Goal: Task Accomplishment & Management: Manage account settings

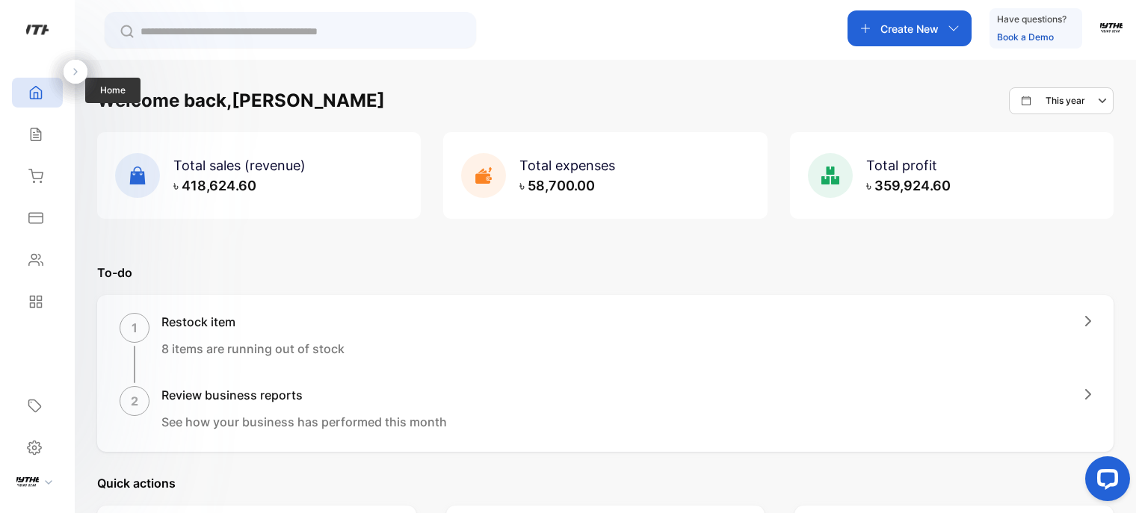
scroll to position [351, 0]
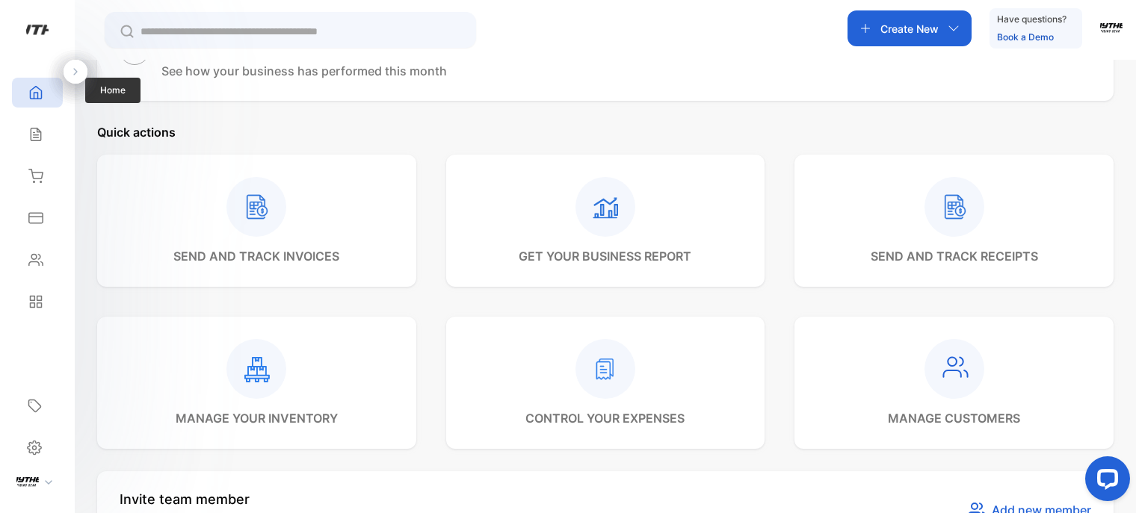
click at [30, 111] on div "Home Home" at bounding box center [37, 93] width 51 height 42
click at [34, 95] on icon at bounding box center [35, 92] width 15 height 15
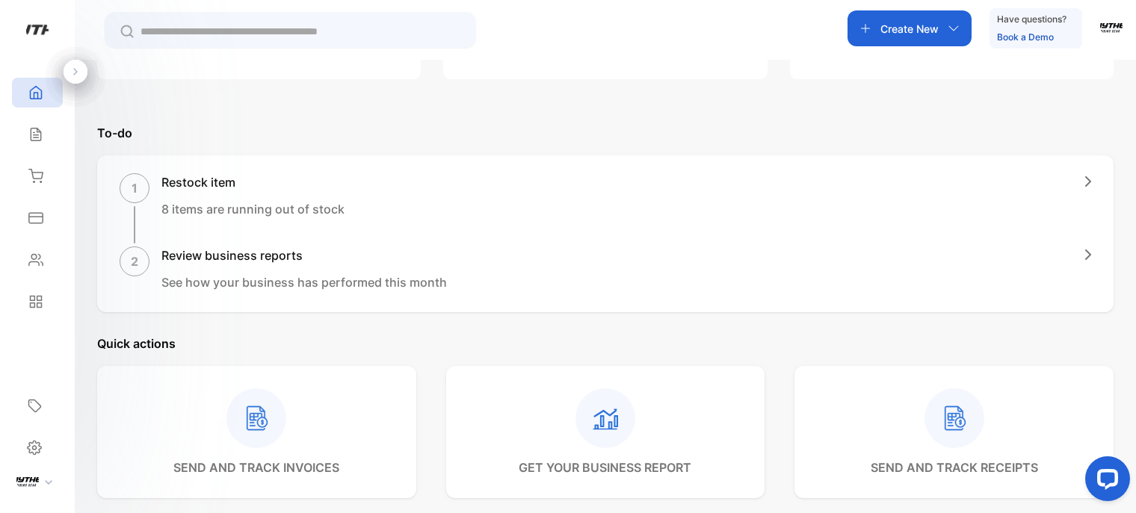
scroll to position [0, 0]
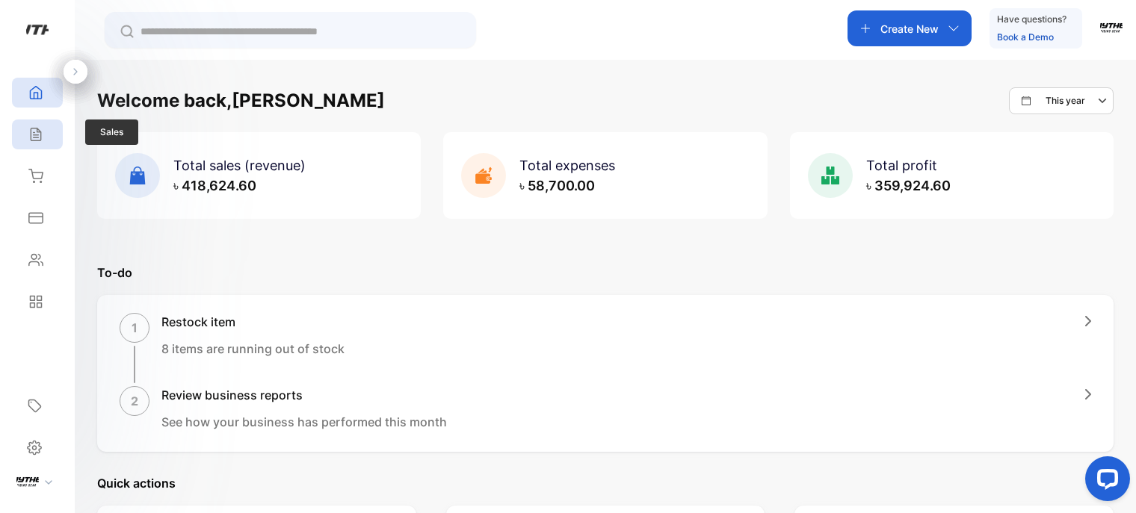
click at [25, 140] on div "Sales" at bounding box center [33, 134] width 19 height 15
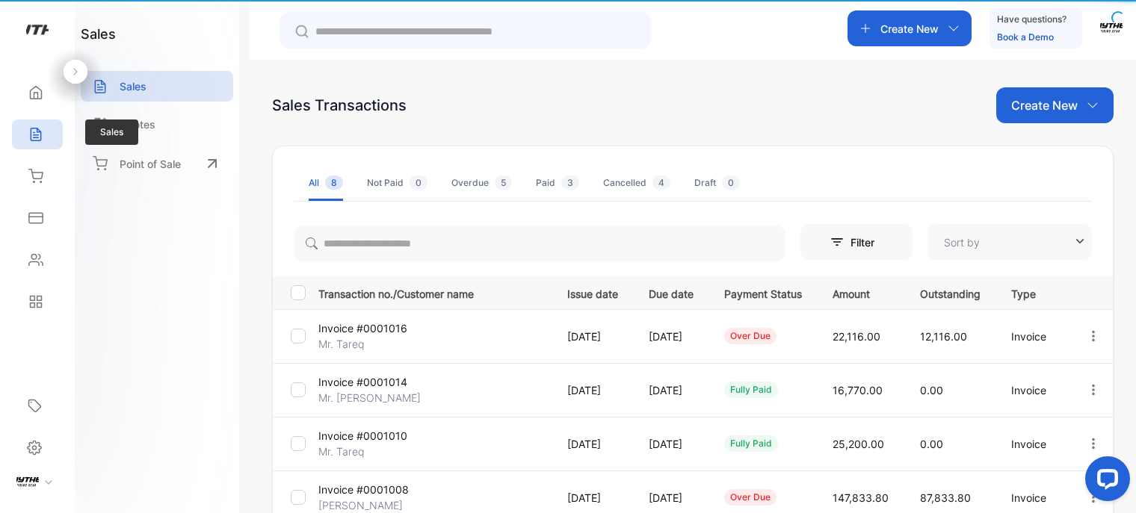
type input "**********"
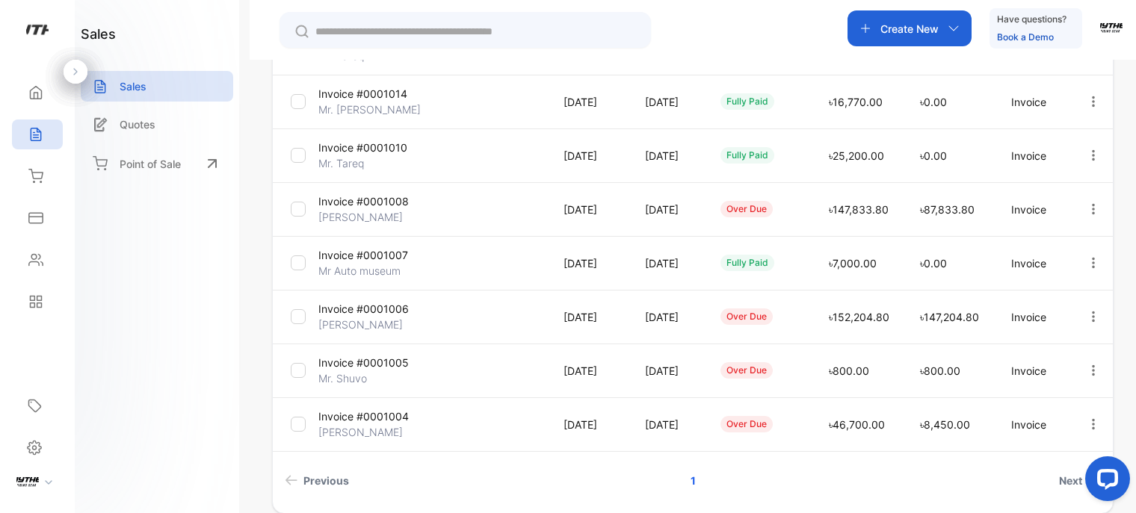
scroll to position [357, 0]
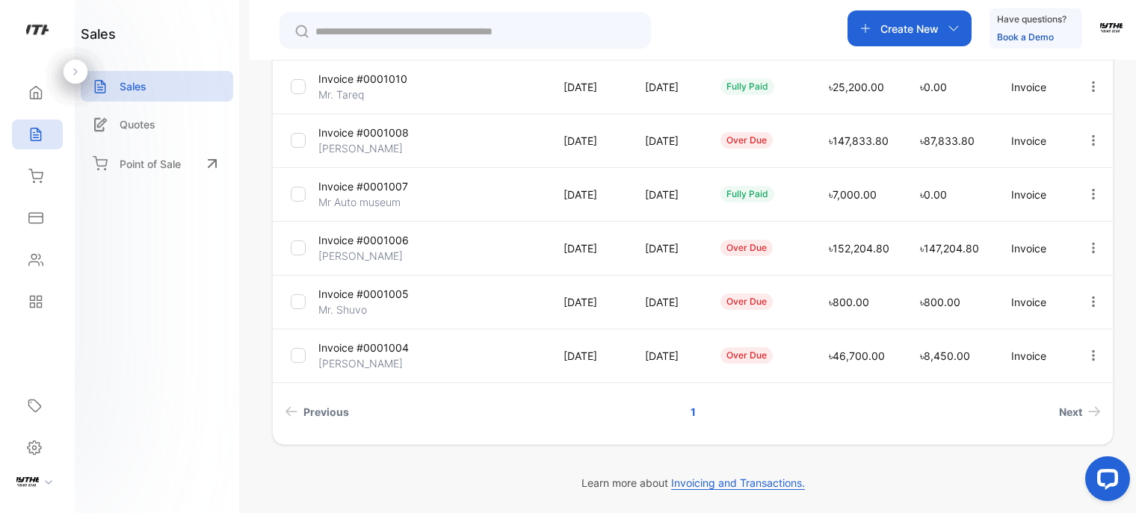
click at [380, 129] on p "Invoice #0001008" at bounding box center [363, 133] width 90 height 16
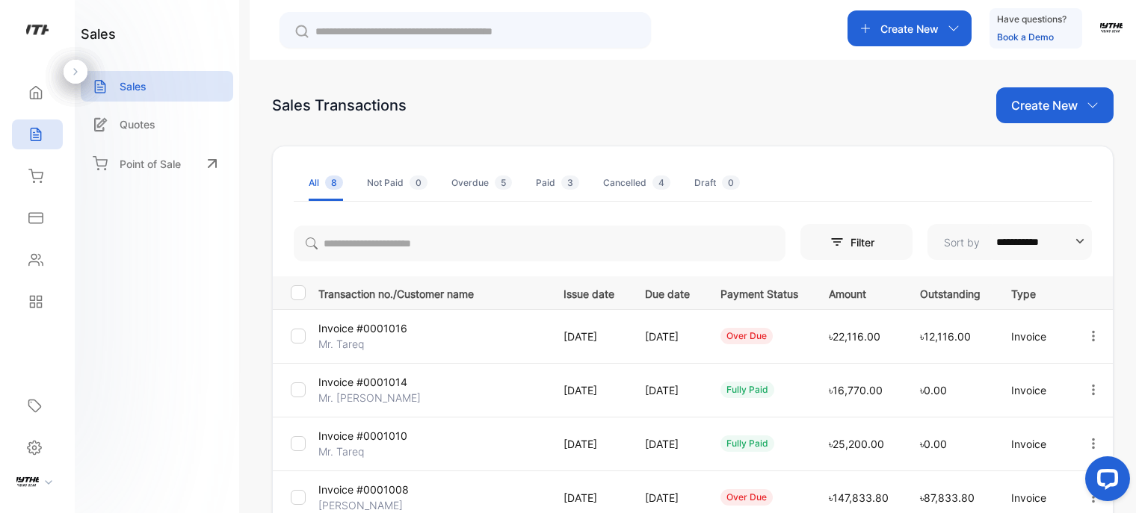
click at [935, 21] on p "Create New" at bounding box center [909, 29] width 58 height 16
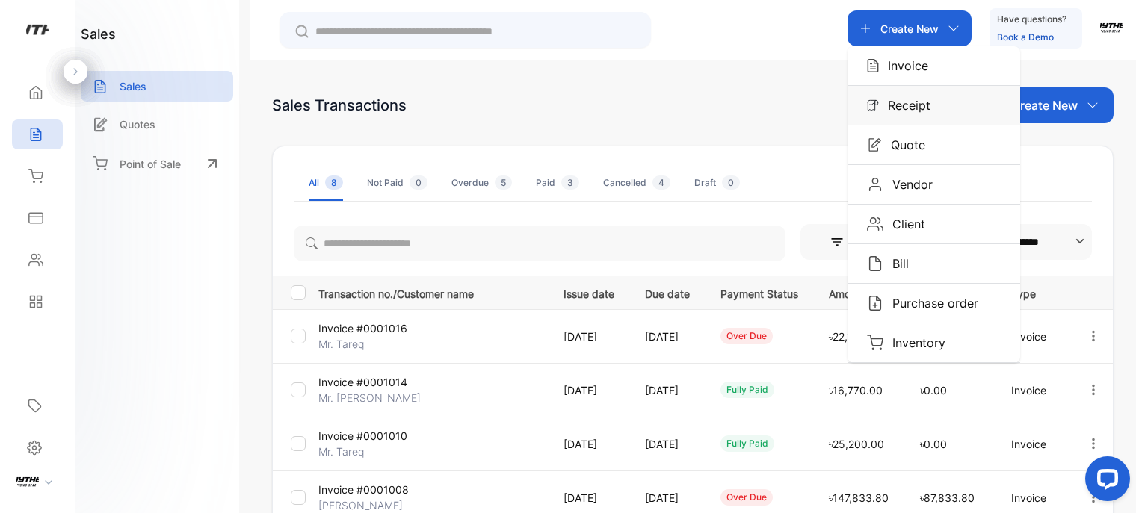
click at [928, 123] on div "Receipt" at bounding box center [933, 105] width 173 height 39
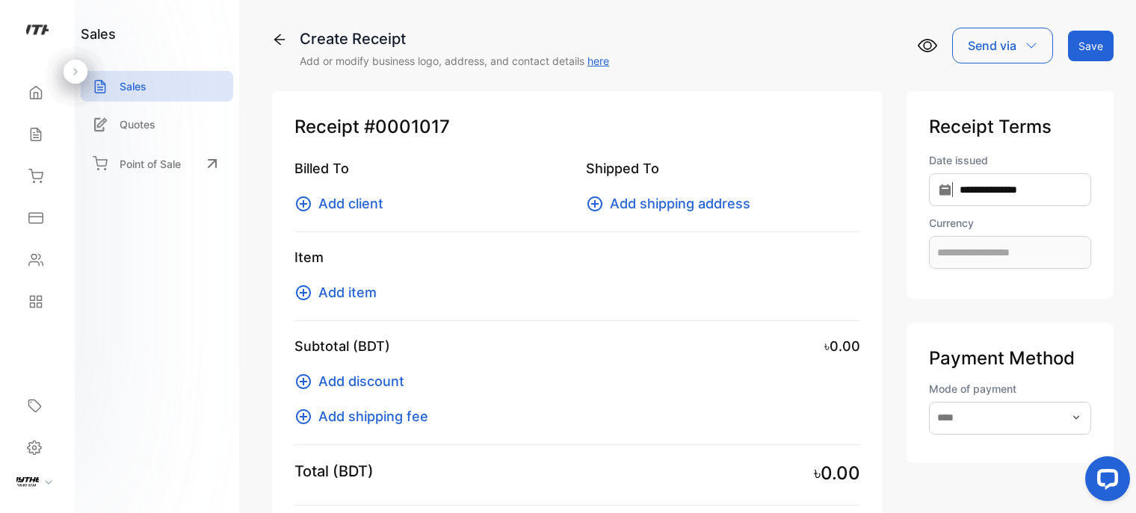
type input "**********"
click at [352, 196] on span "Add client" at bounding box center [350, 204] width 65 height 20
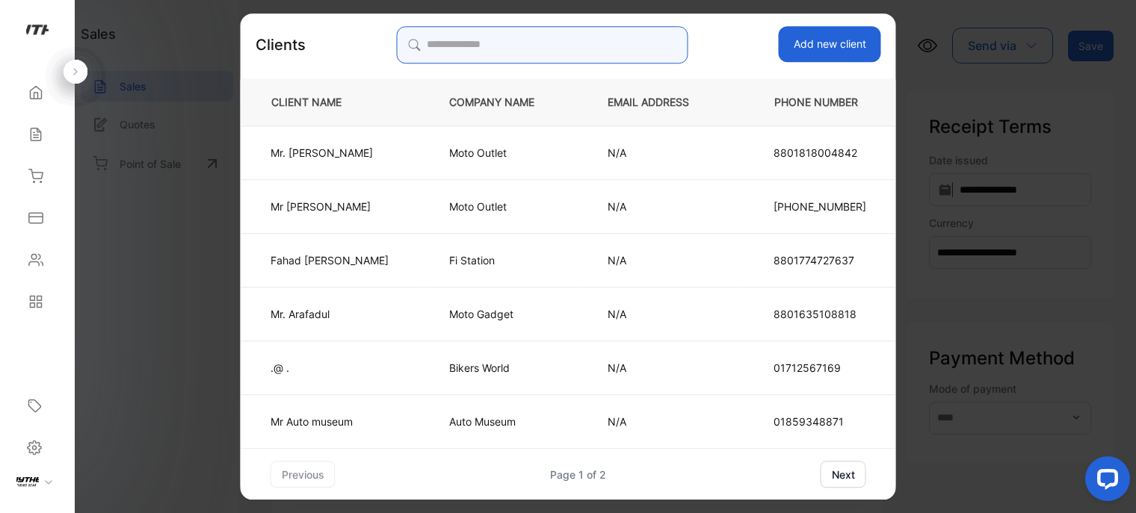
click at [536, 38] on input "search" at bounding box center [541, 44] width 291 height 37
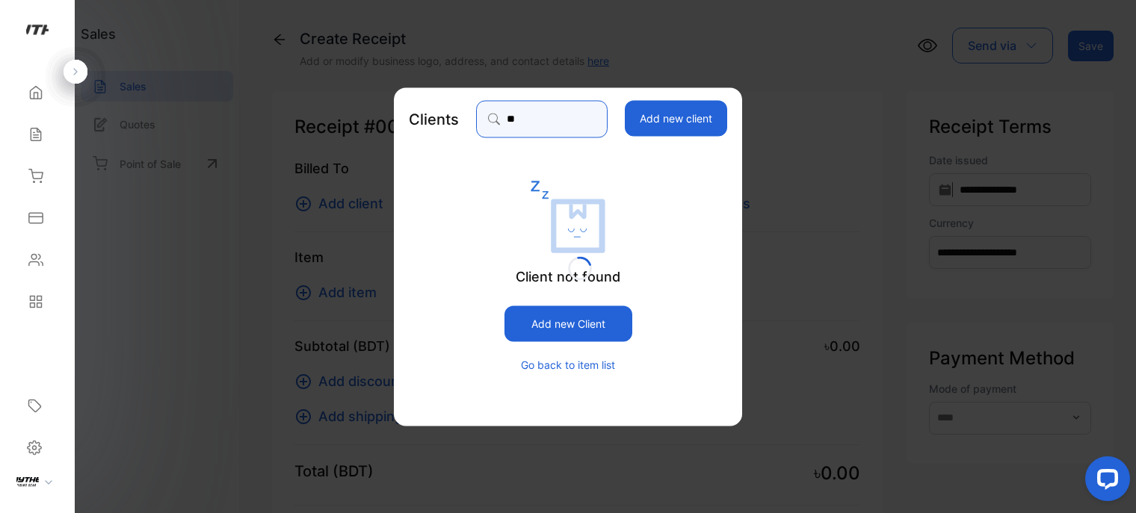
type input "*"
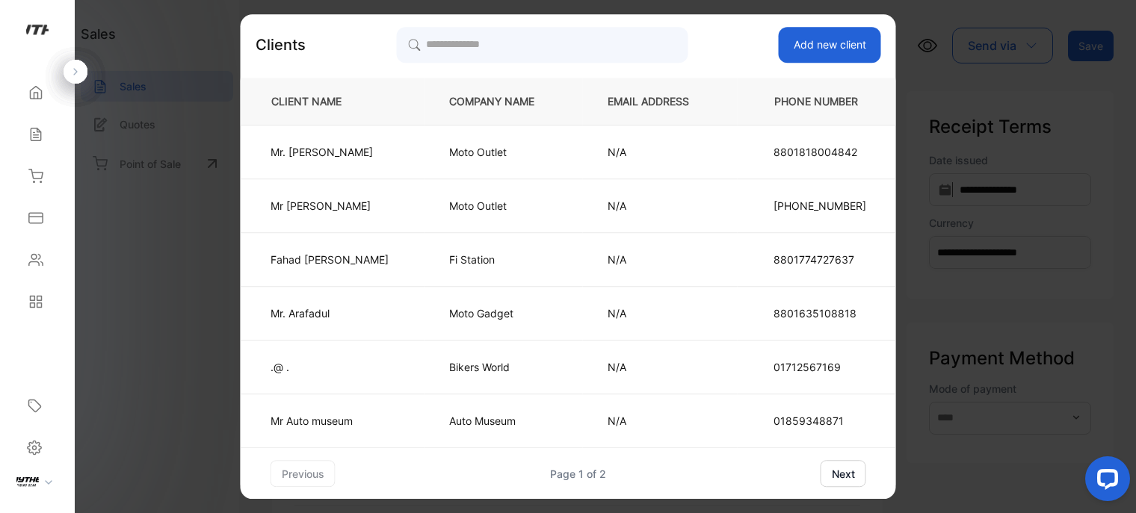
click at [826, 472] on button "next" at bounding box center [844, 473] width 46 height 27
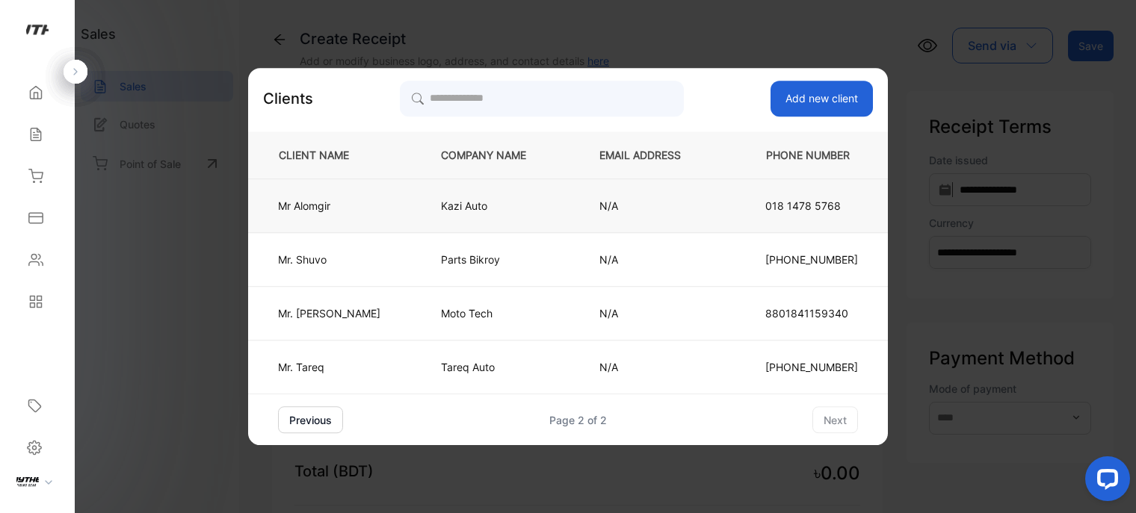
click at [371, 190] on td "[PERSON_NAME]" at bounding box center [332, 206] width 168 height 54
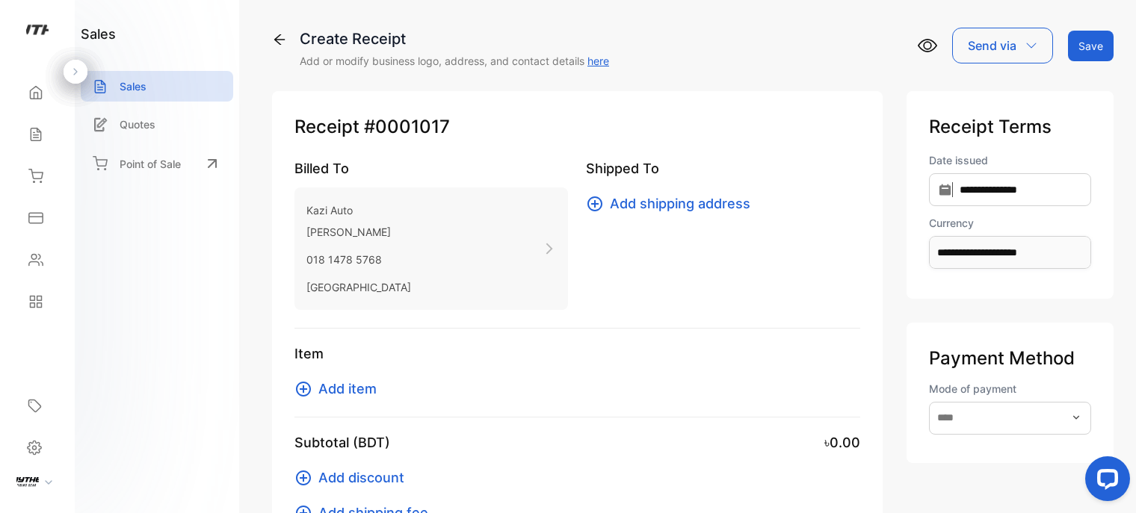
click at [345, 386] on span "Add item" at bounding box center [347, 389] width 58 height 20
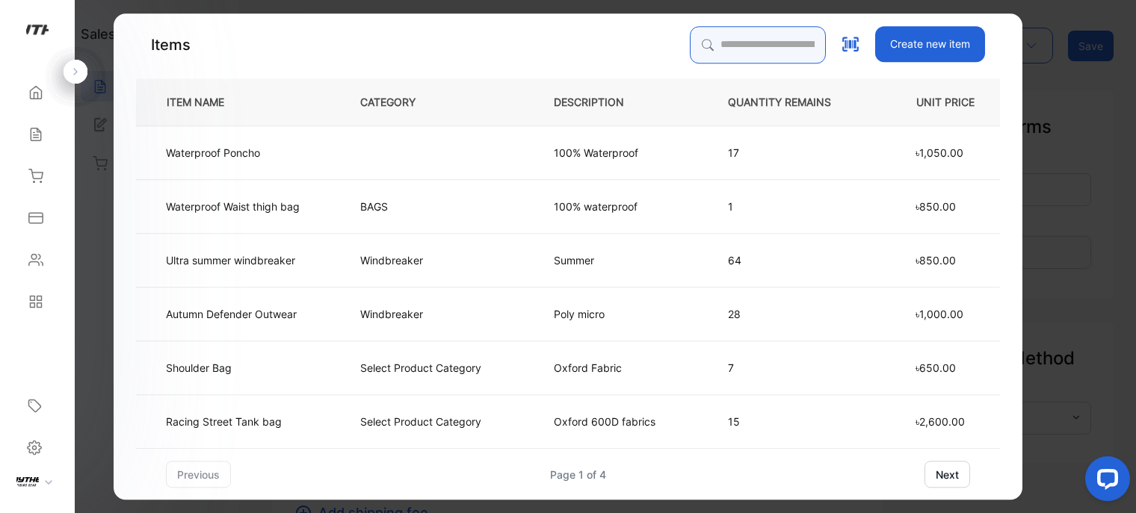
click at [792, 49] on input "search" at bounding box center [758, 44] width 136 height 37
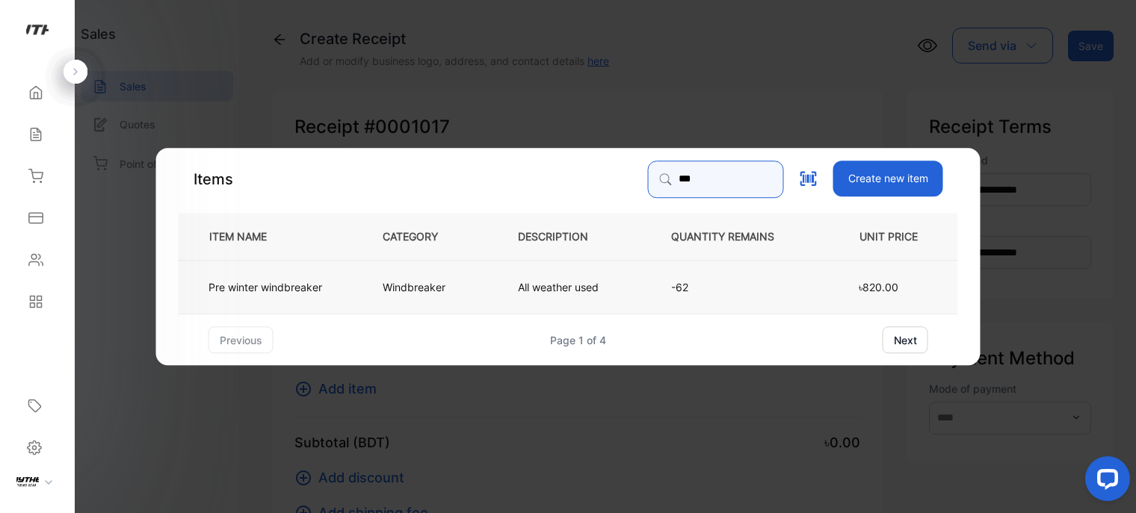
type input "***"
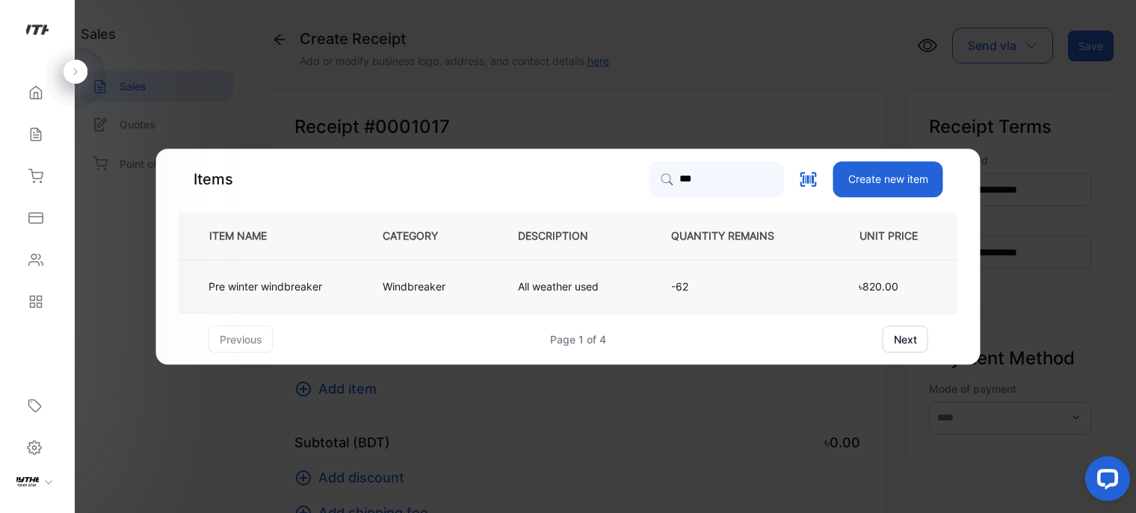
click at [556, 279] on p "All weather used" at bounding box center [558, 287] width 81 height 16
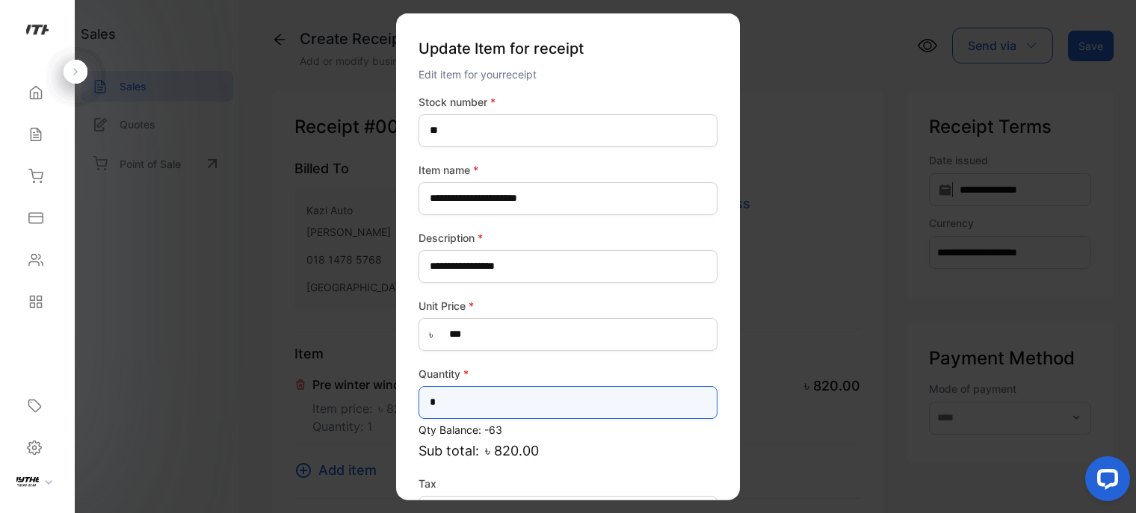
click at [470, 407] on input "*" at bounding box center [567, 402] width 299 height 33
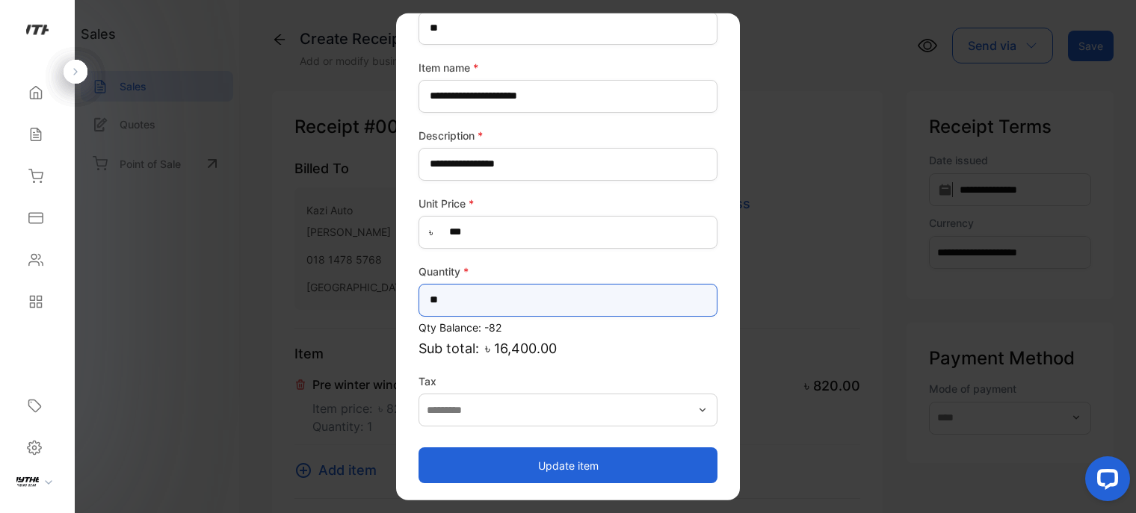
type input "**"
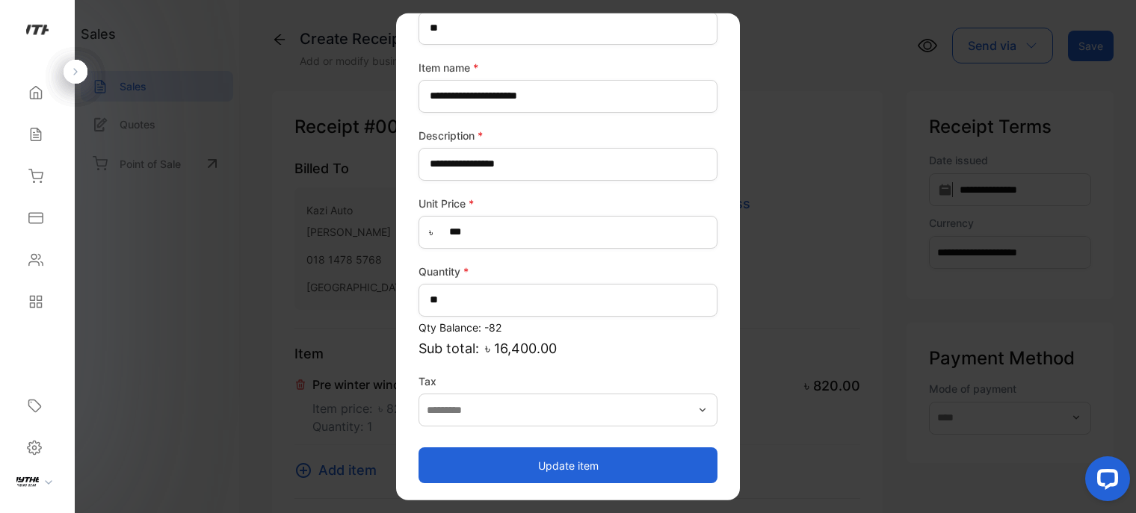
click at [568, 472] on button "Update item" at bounding box center [567, 466] width 299 height 36
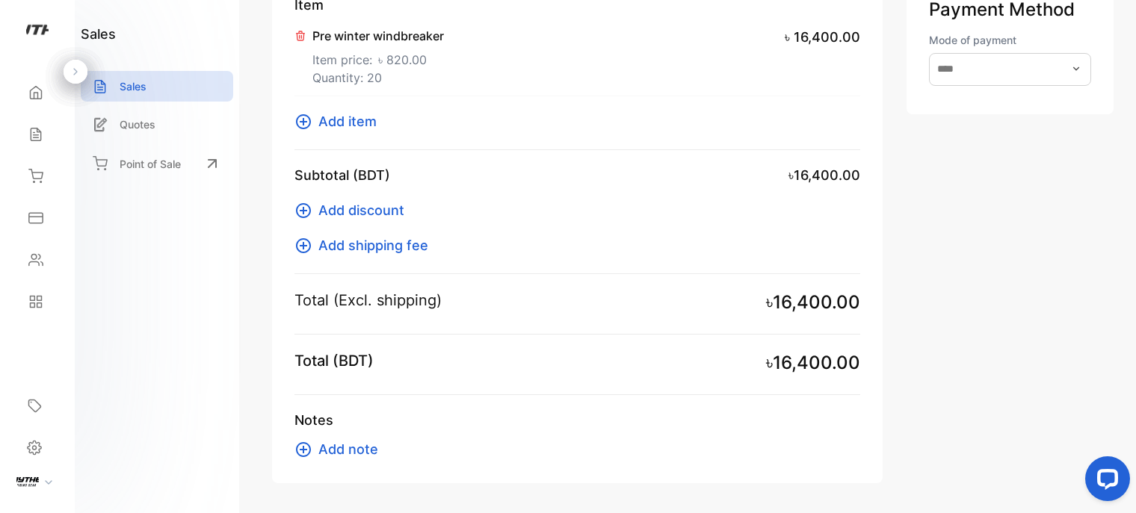
scroll to position [174, 0]
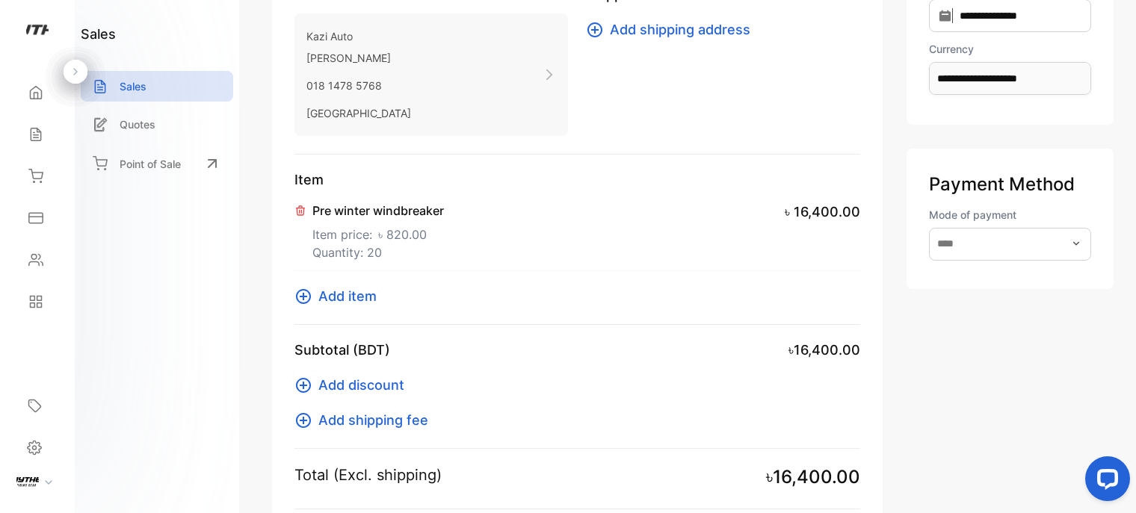
click at [360, 298] on span "Add item" at bounding box center [347, 296] width 58 height 20
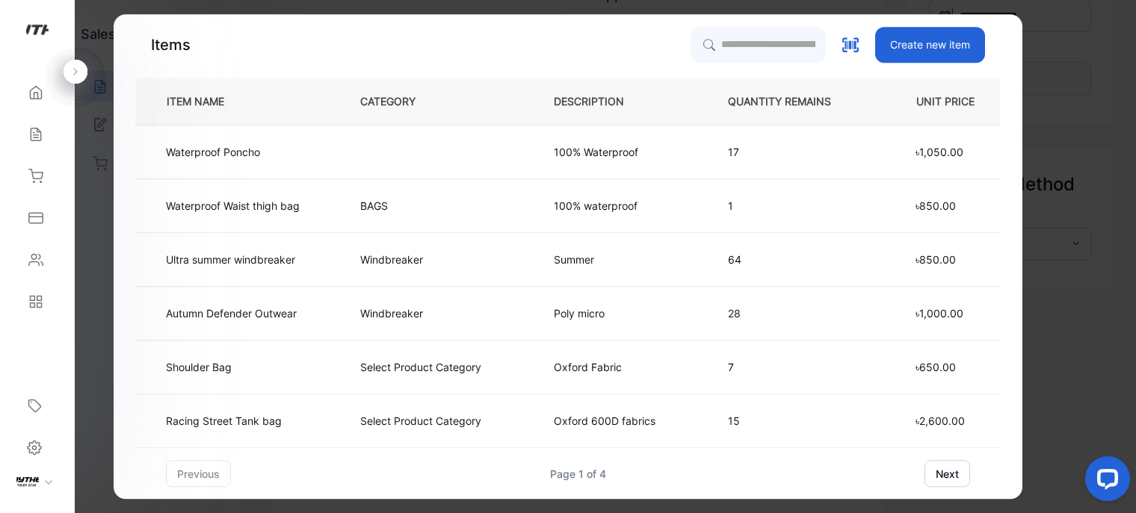
click at [954, 478] on button "next" at bounding box center [947, 473] width 46 height 27
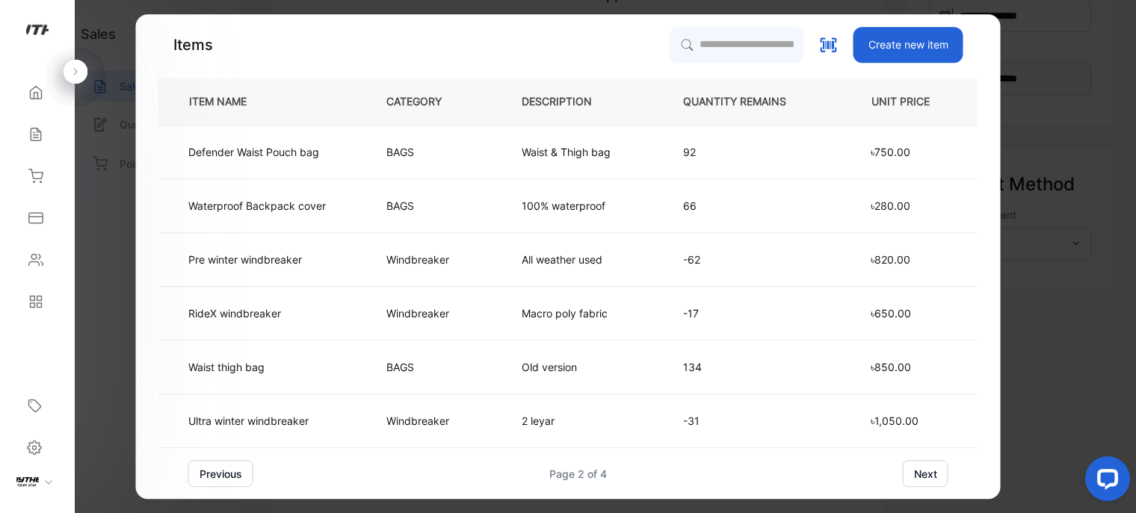
click at [936, 474] on button "next" at bounding box center [926, 473] width 46 height 27
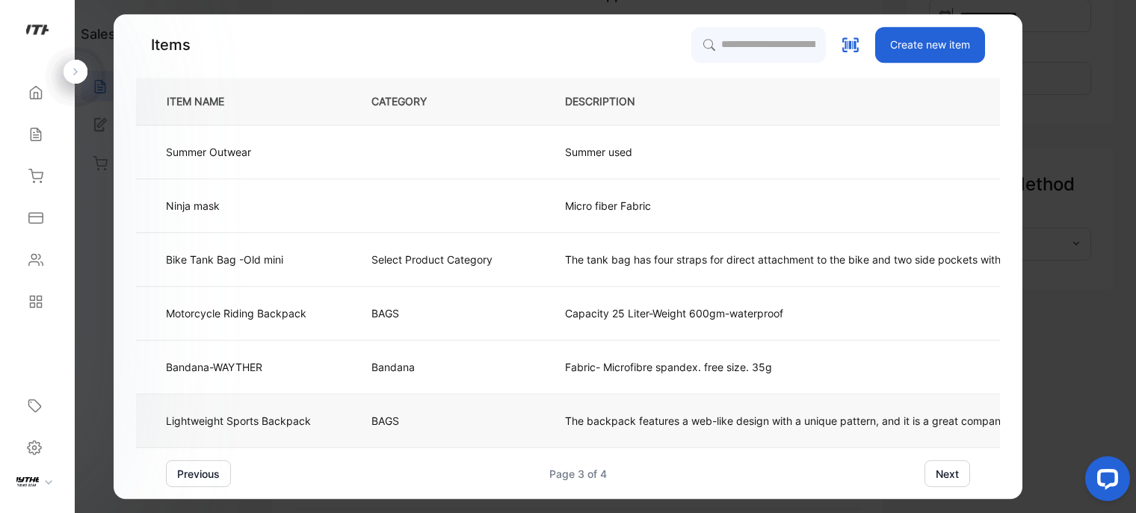
click at [595, 413] on td "The backpack features a web-like design with a unique pattern, and it is a grea…" at bounding box center [1082, 422] width 1085 height 54
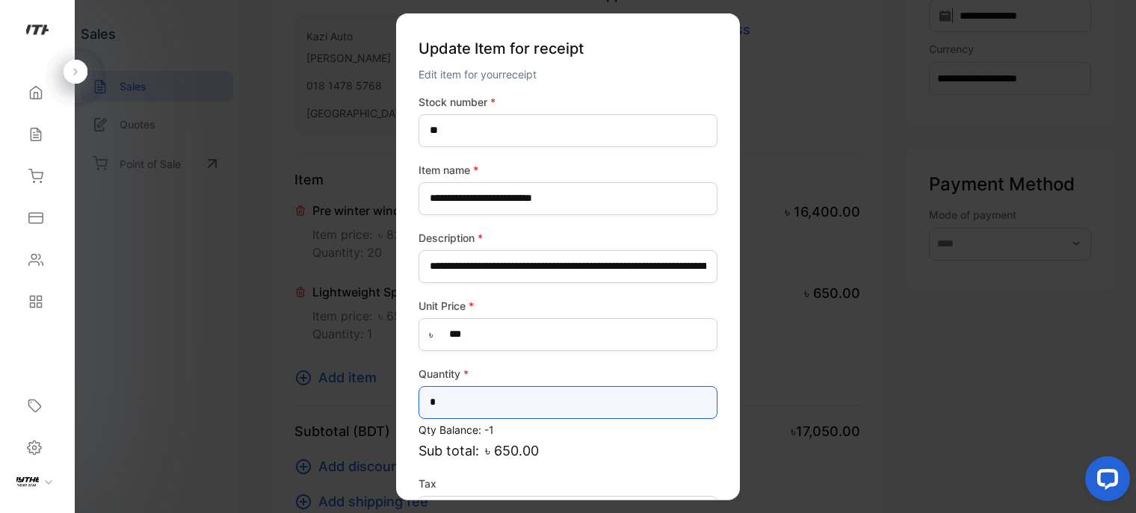
click at [471, 402] on input "*" at bounding box center [567, 402] width 299 height 33
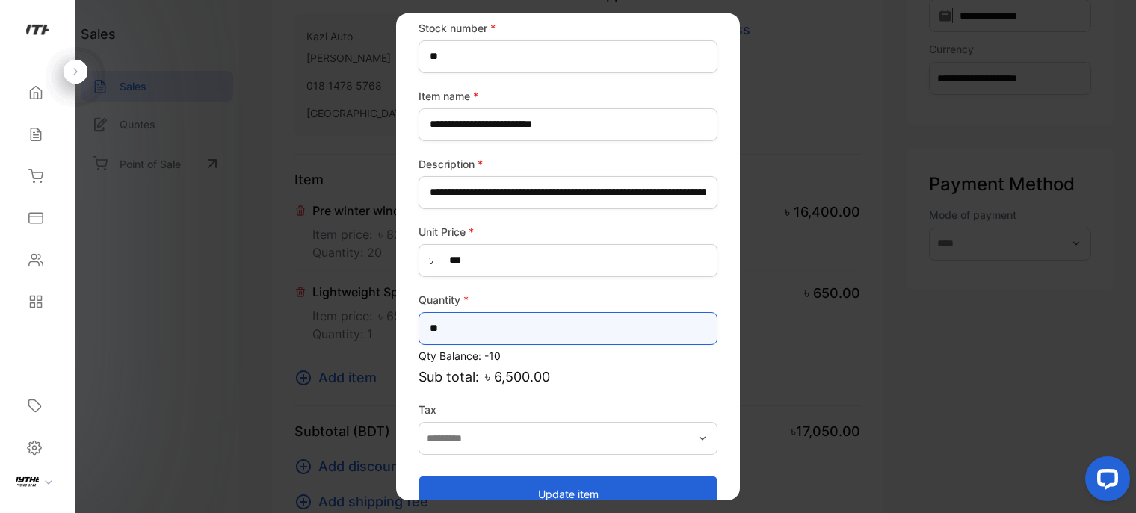
scroll to position [102, 0]
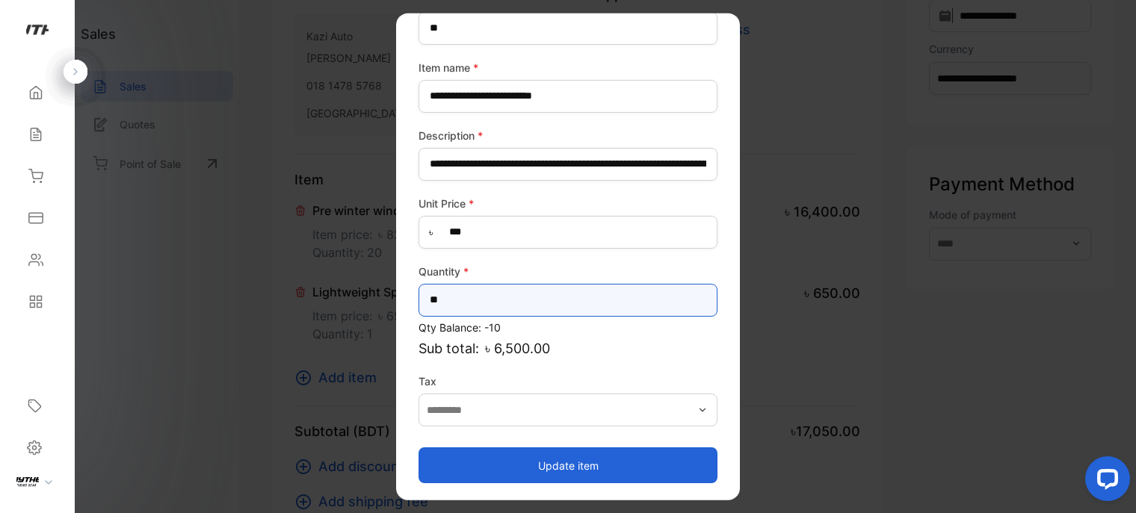
type input "**"
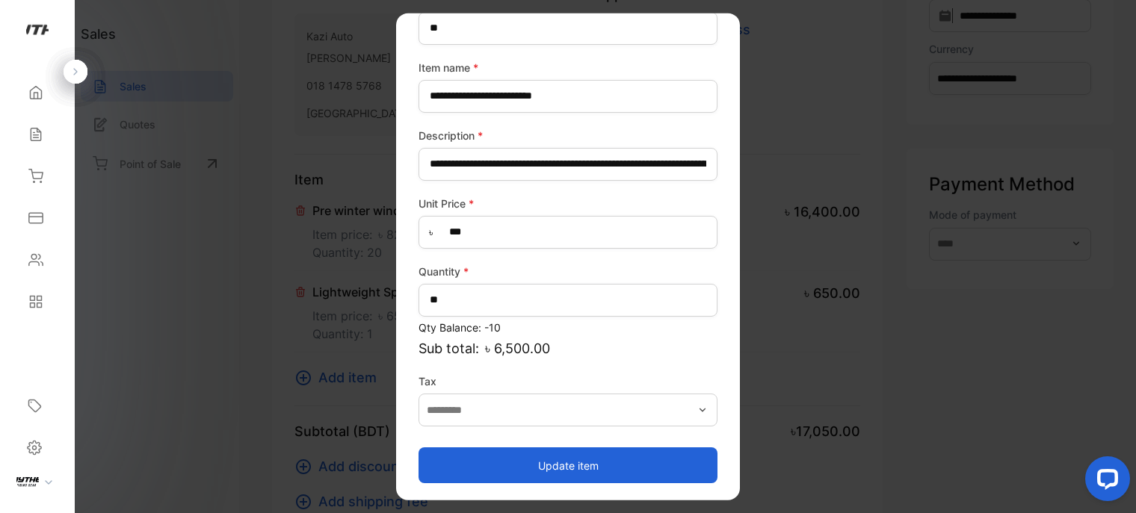
click at [631, 462] on button "Update item" at bounding box center [567, 466] width 299 height 36
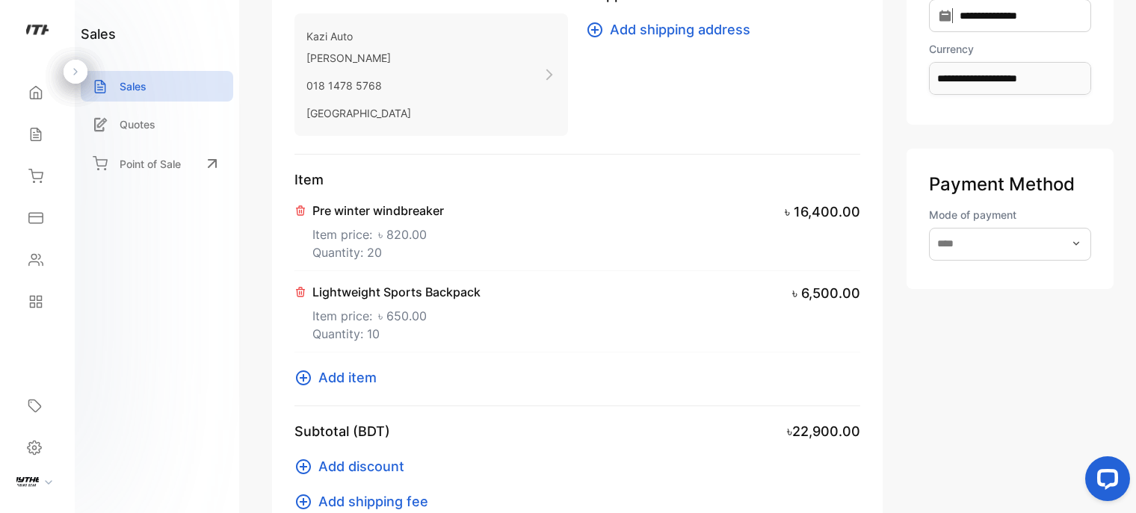
click at [347, 376] on span "Add item" at bounding box center [347, 378] width 58 height 20
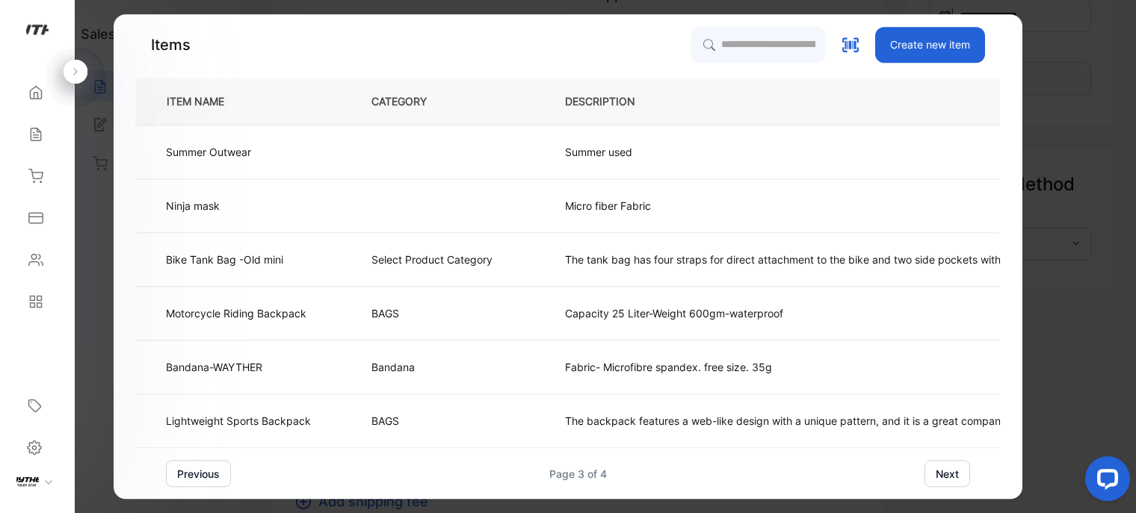
click at [950, 481] on button "next" at bounding box center [947, 473] width 46 height 27
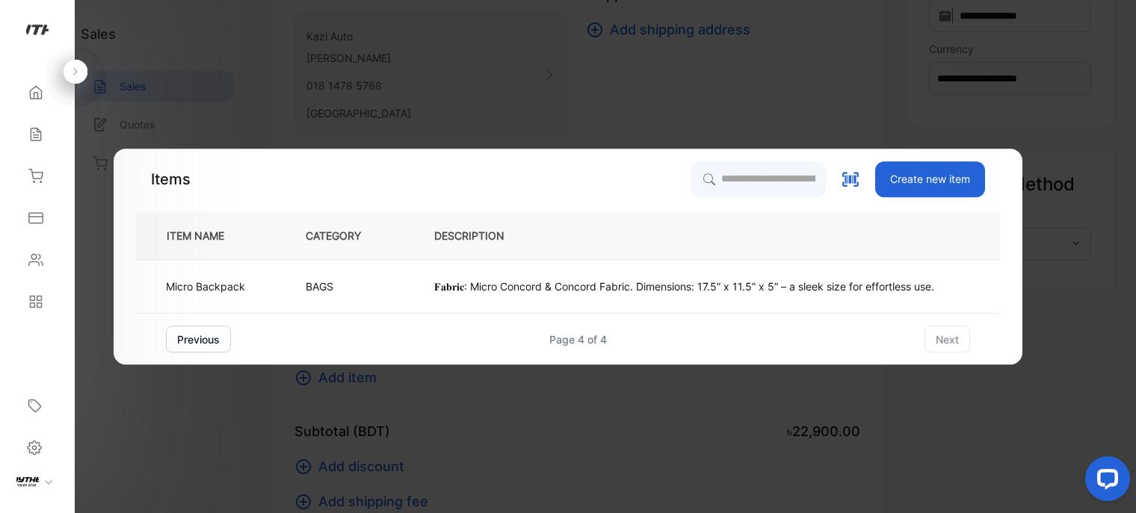
click at [193, 344] on button "previous" at bounding box center [198, 339] width 65 height 27
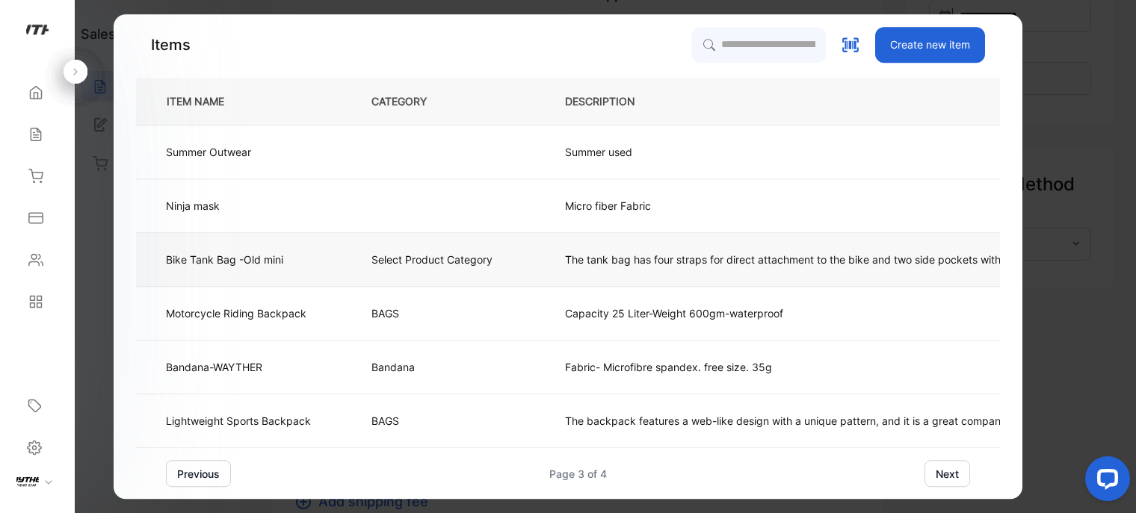
click at [288, 274] on td "Bike Tank Bag -Old mini" at bounding box center [241, 260] width 211 height 54
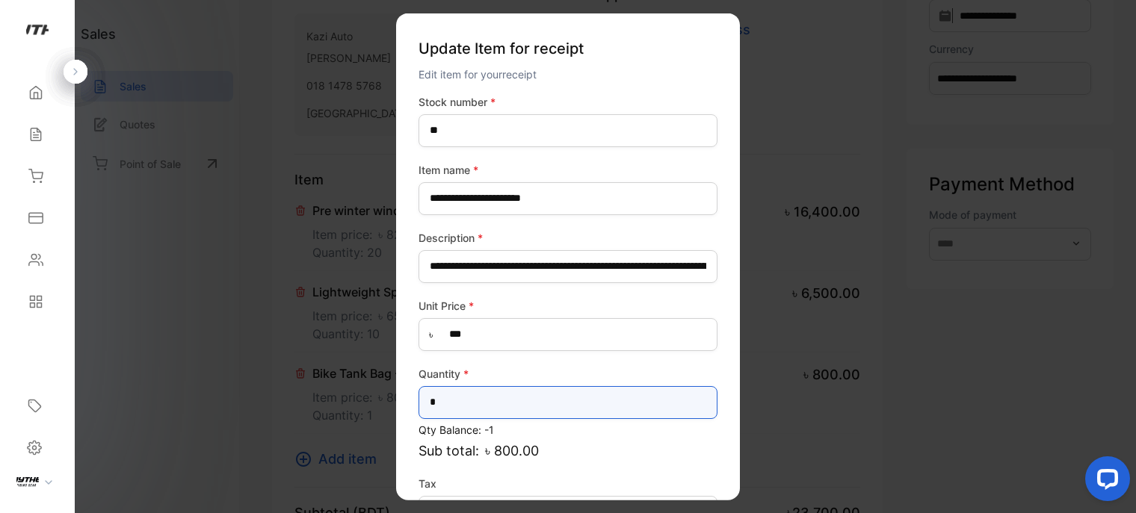
click at [473, 394] on input "*" at bounding box center [567, 402] width 299 height 33
type input "*"
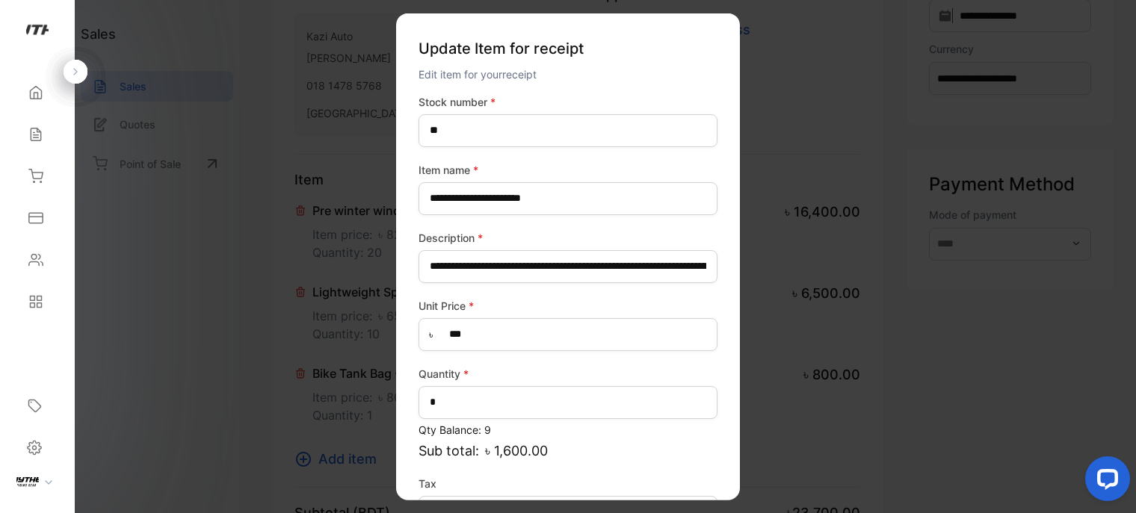
click at [692, 469] on div "**********" at bounding box center [567, 339] width 299 height 492
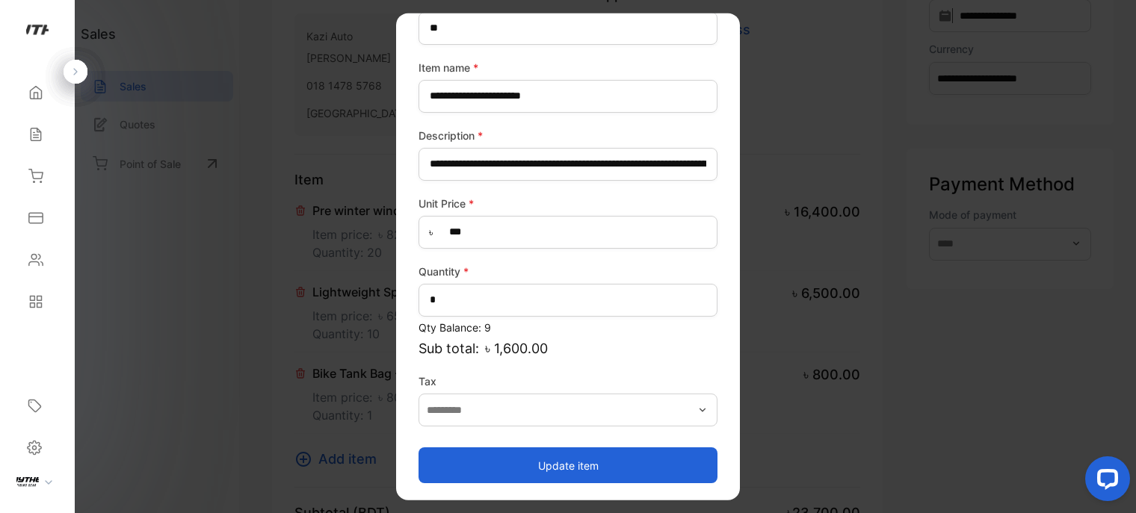
click at [659, 475] on button "Update item" at bounding box center [567, 466] width 299 height 36
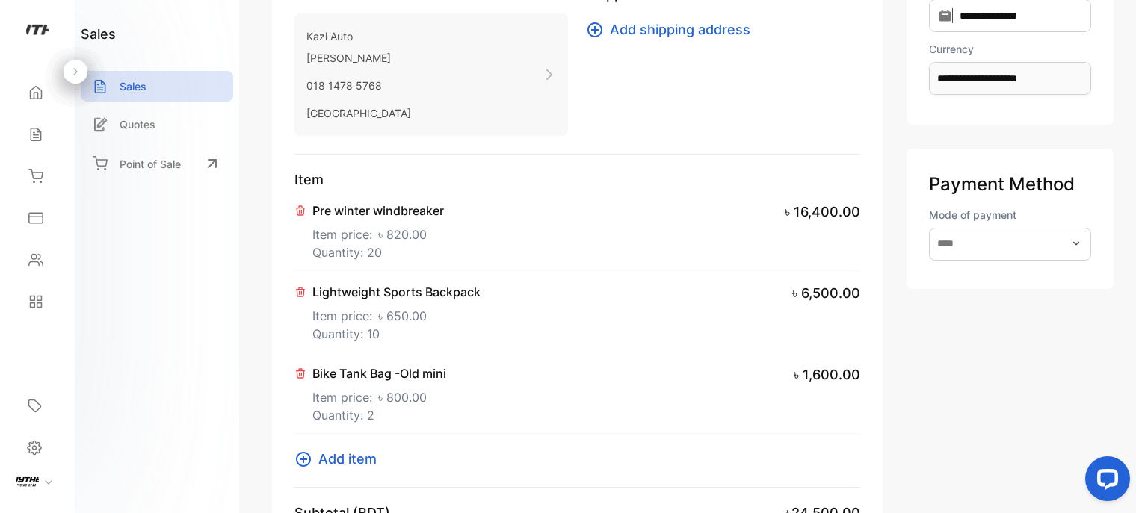
click at [350, 451] on span "Add item" at bounding box center [347, 459] width 58 height 20
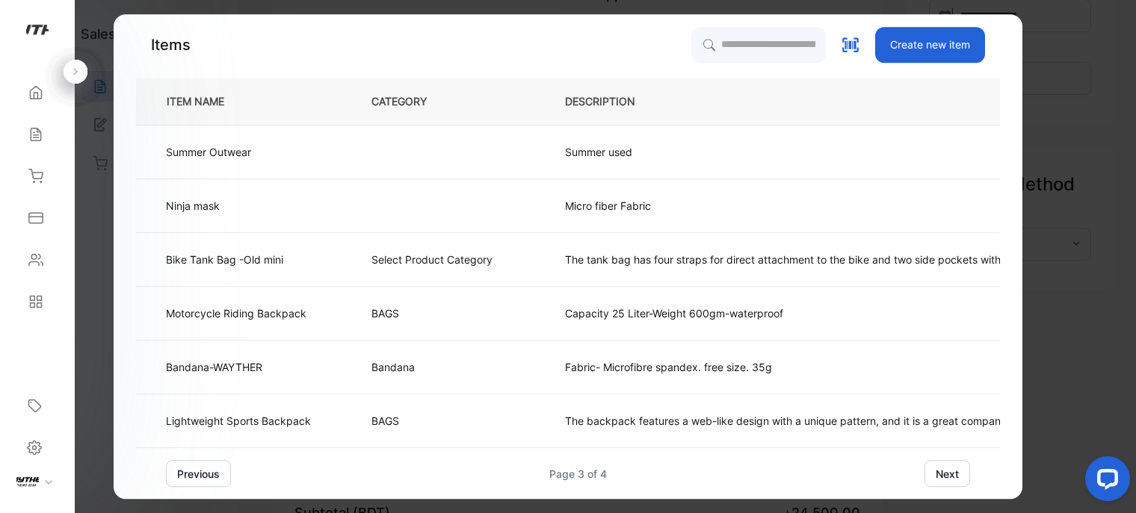
click at [202, 481] on button "previous" at bounding box center [198, 473] width 65 height 27
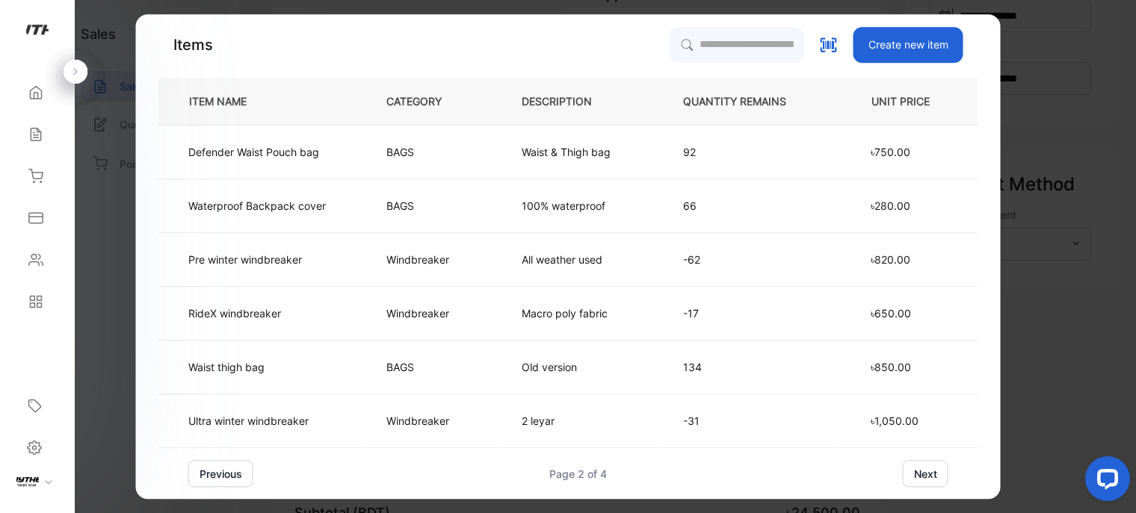
click at [202, 481] on button "previous" at bounding box center [220, 473] width 65 height 27
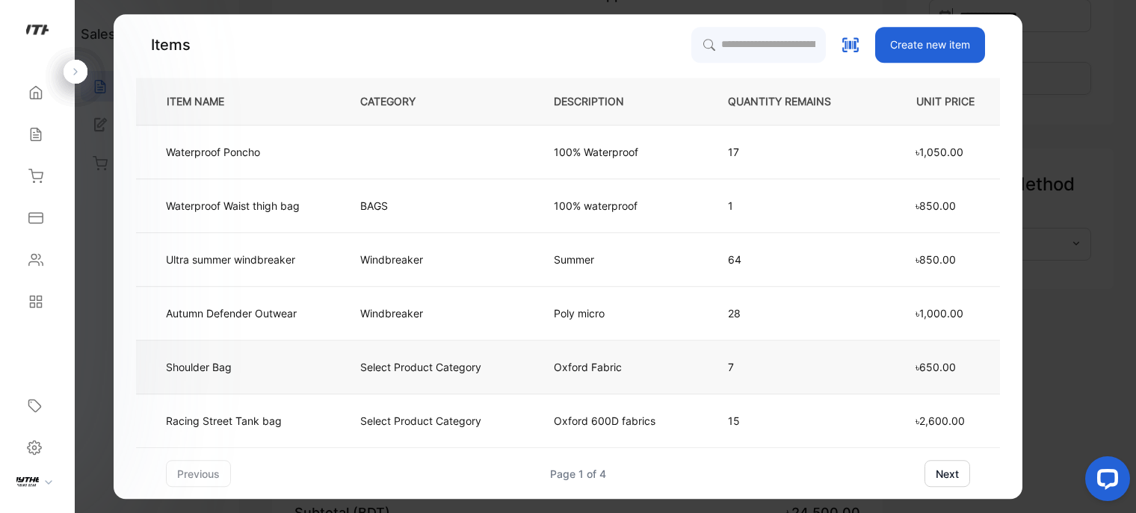
click at [297, 364] on td "Shoulder Bag" at bounding box center [236, 368] width 200 height 54
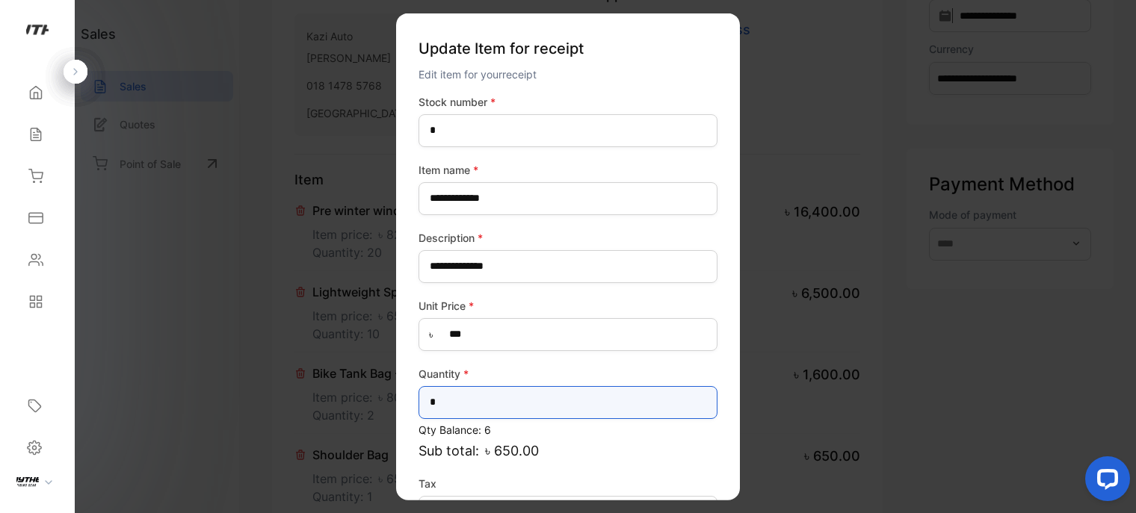
click at [503, 409] on input "*" at bounding box center [567, 402] width 299 height 33
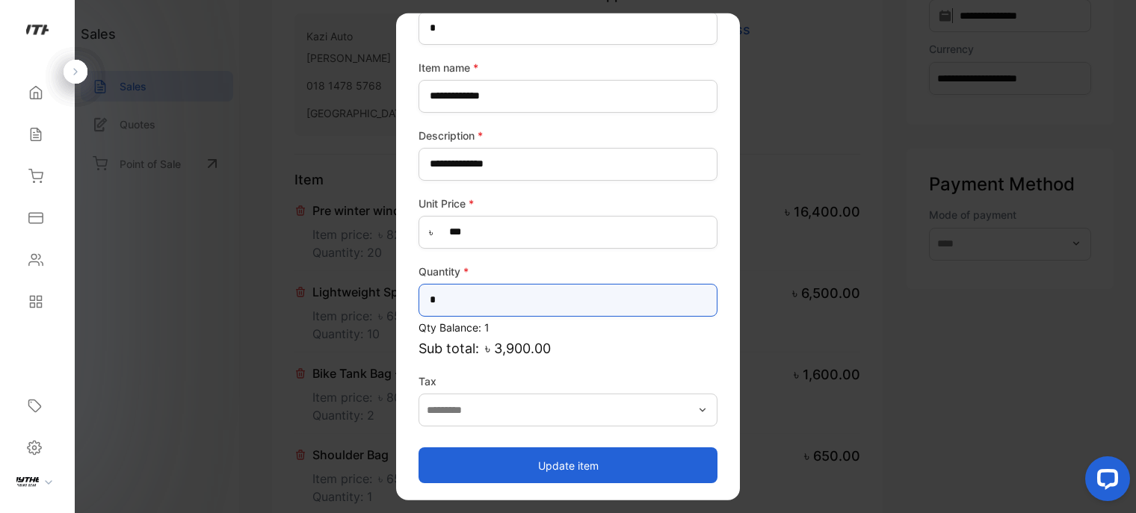
type input "*"
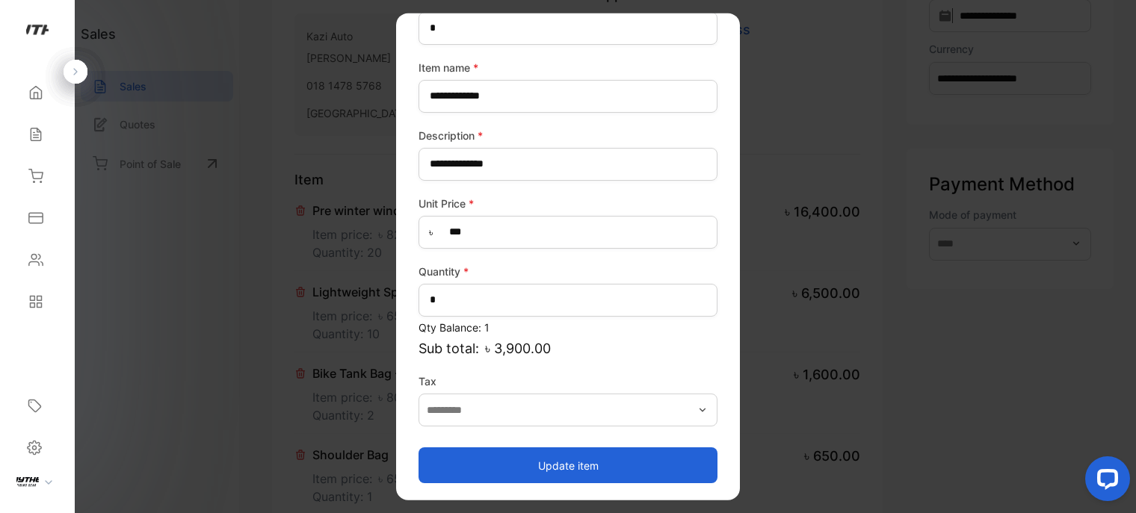
click at [620, 466] on button "Update item" at bounding box center [567, 466] width 299 height 36
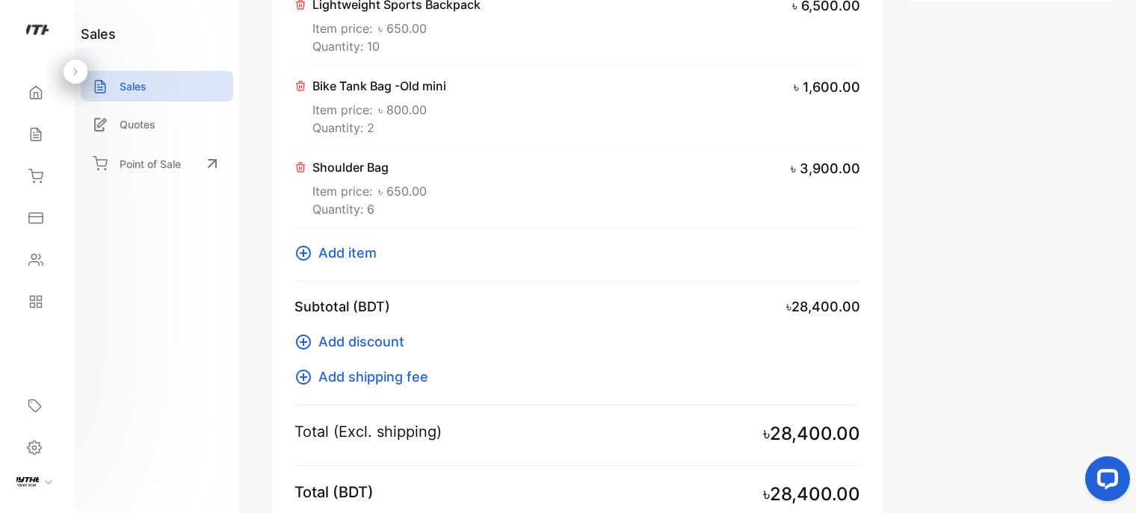
scroll to position [475, 0]
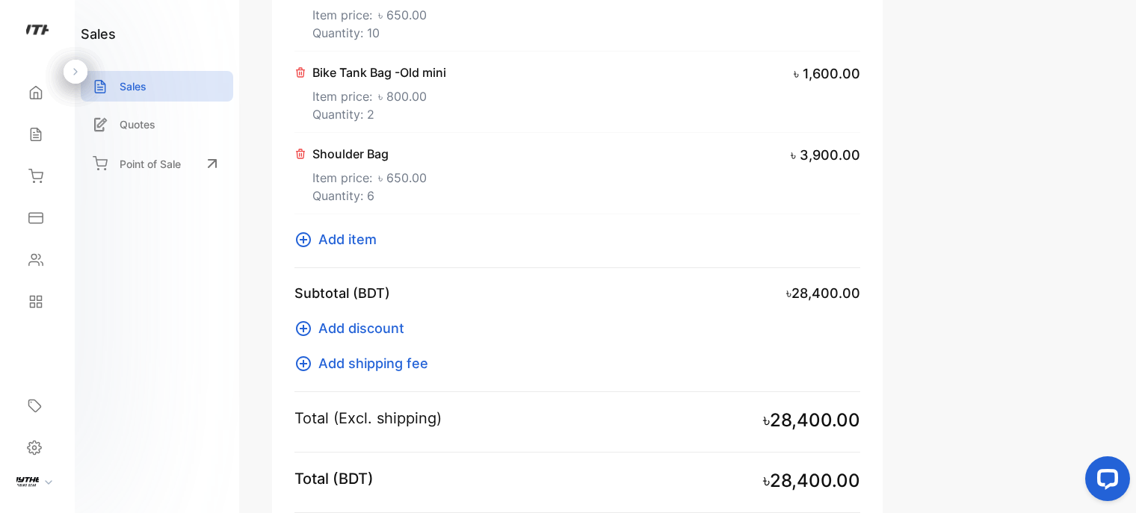
click at [360, 234] on span "Add item" at bounding box center [347, 239] width 58 height 20
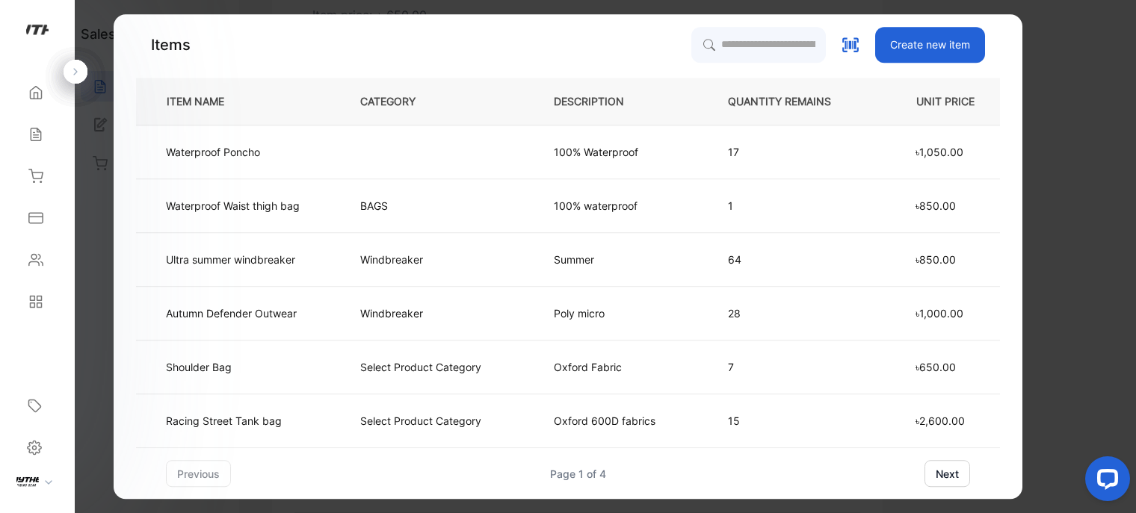
click at [942, 473] on button "next" at bounding box center [947, 473] width 46 height 27
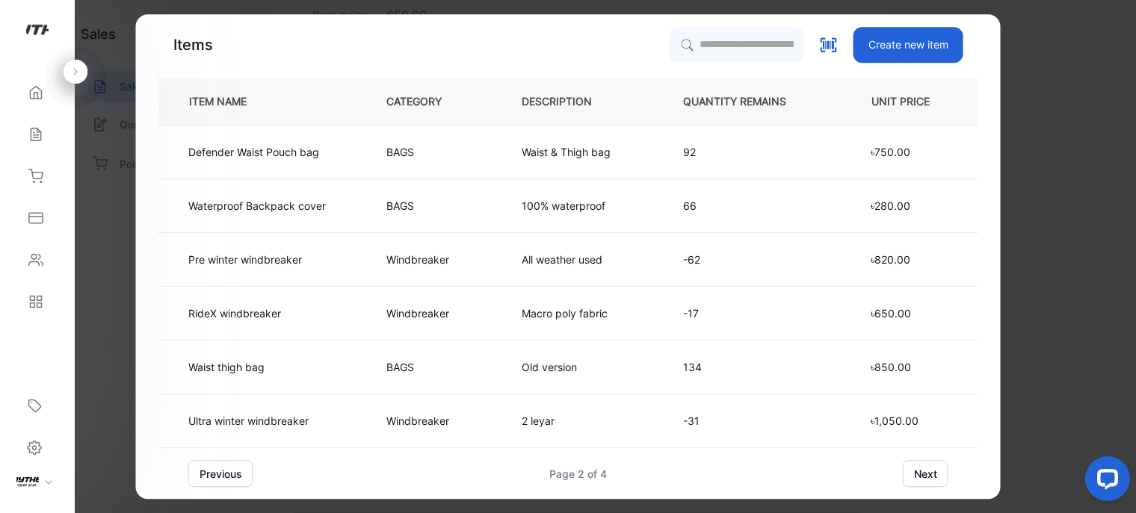
click at [923, 478] on button "next" at bounding box center [926, 473] width 46 height 27
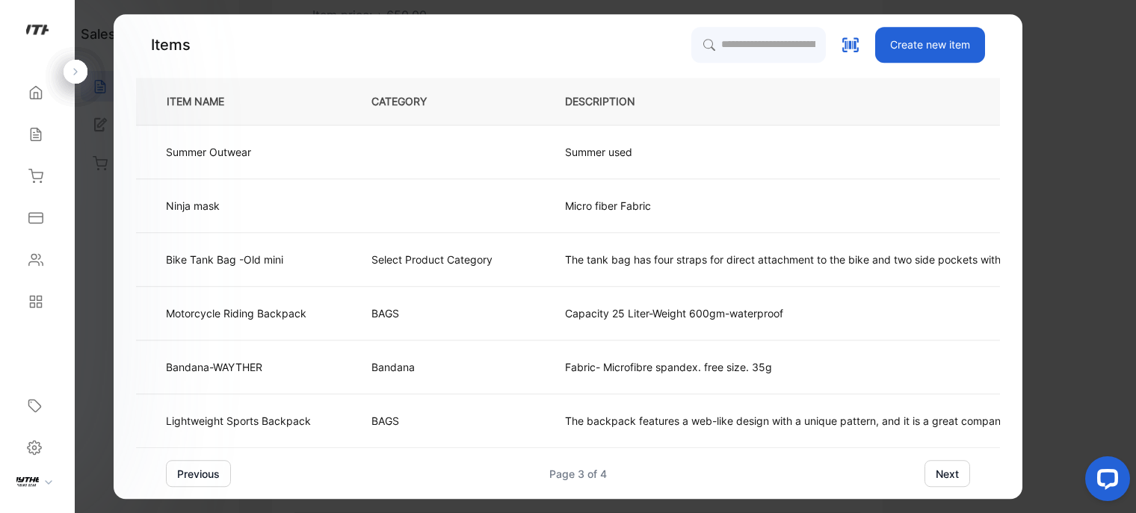
click at [954, 469] on button "next" at bounding box center [947, 473] width 46 height 27
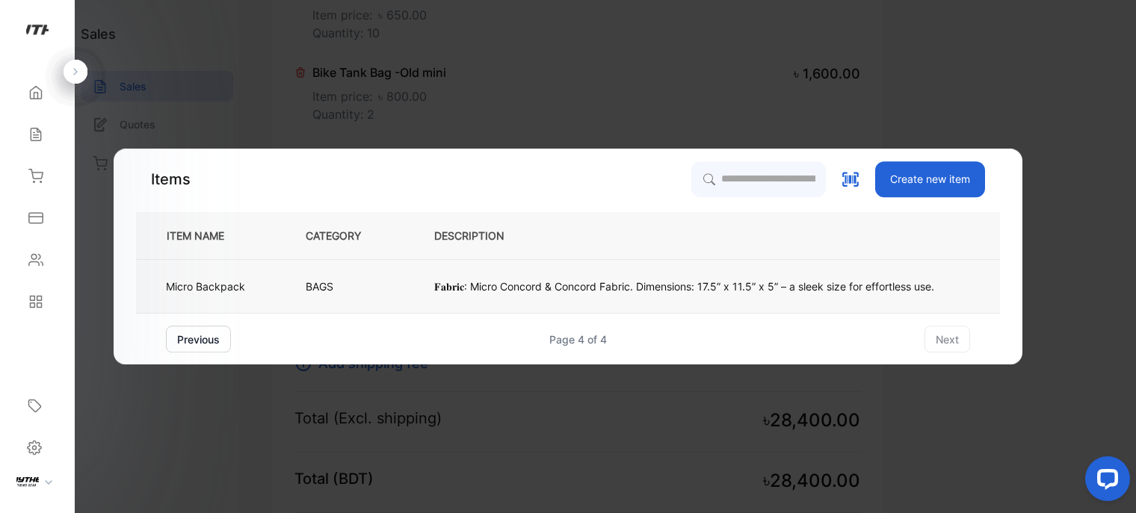
click at [687, 282] on p "𝐅𝐚𝐛𝐫𝐢𝐜: Micro Concord & Concord Fabric. Dimensions: 17.5” x 11.5” x 5” – a slee…" at bounding box center [684, 287] width 500 height 16
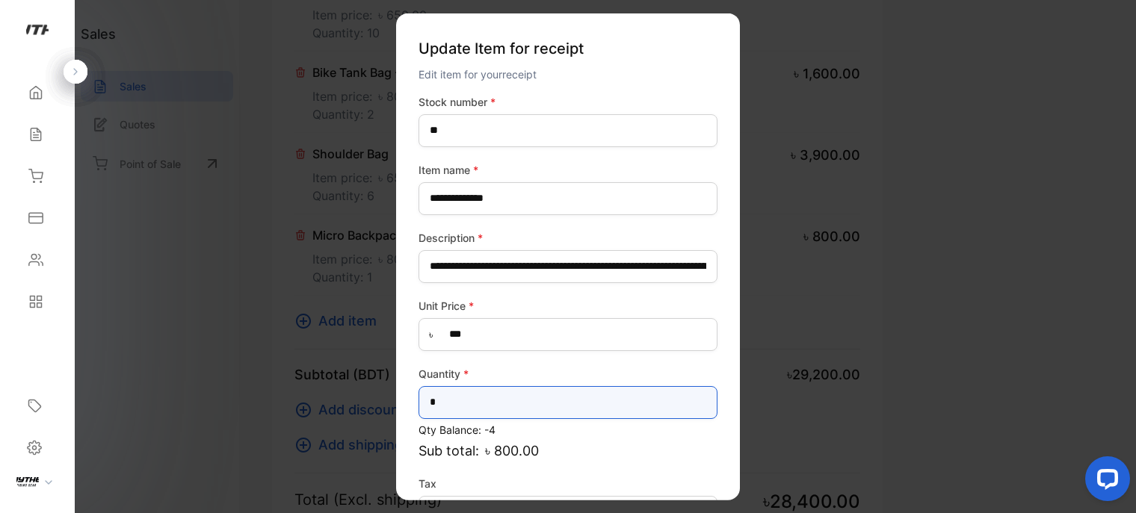
click at [495, 408] on input "*" at bounding box center [567, 402] width 299 height 33
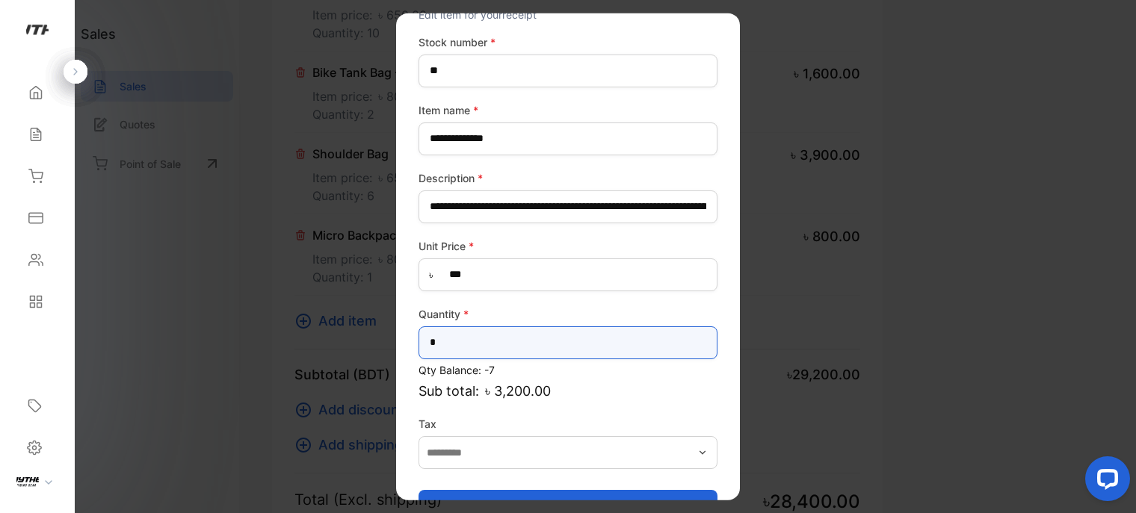
scroll to position [102, 0]
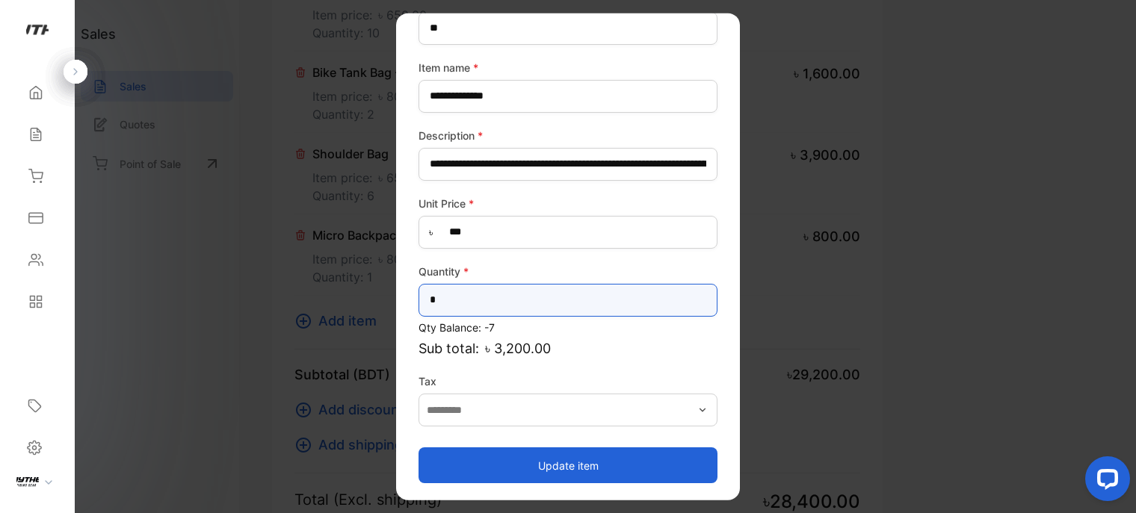
type input "*"
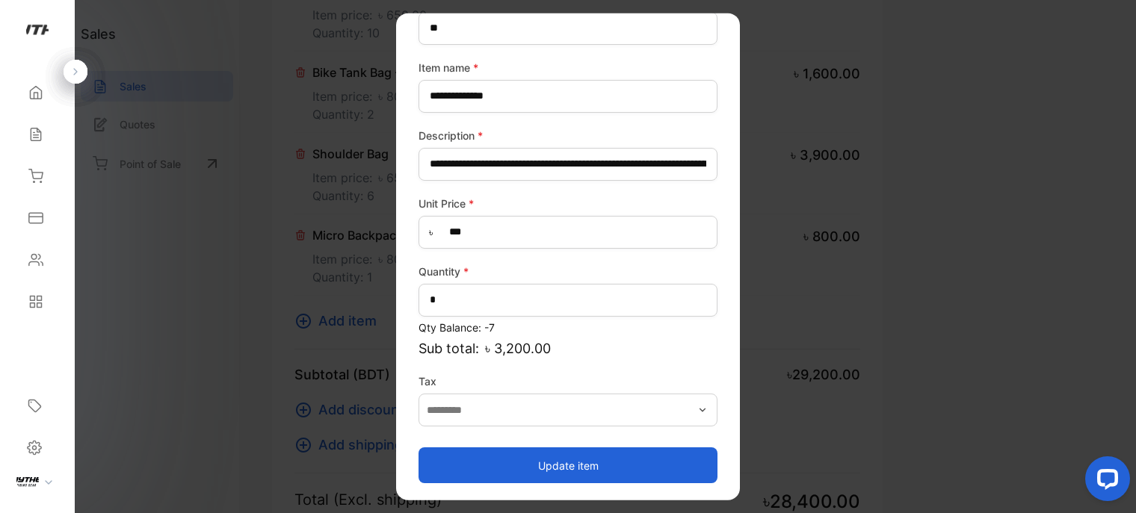
click at [662, 474] on button "Update item" at bounding box center [567, 466] width 299 height 36
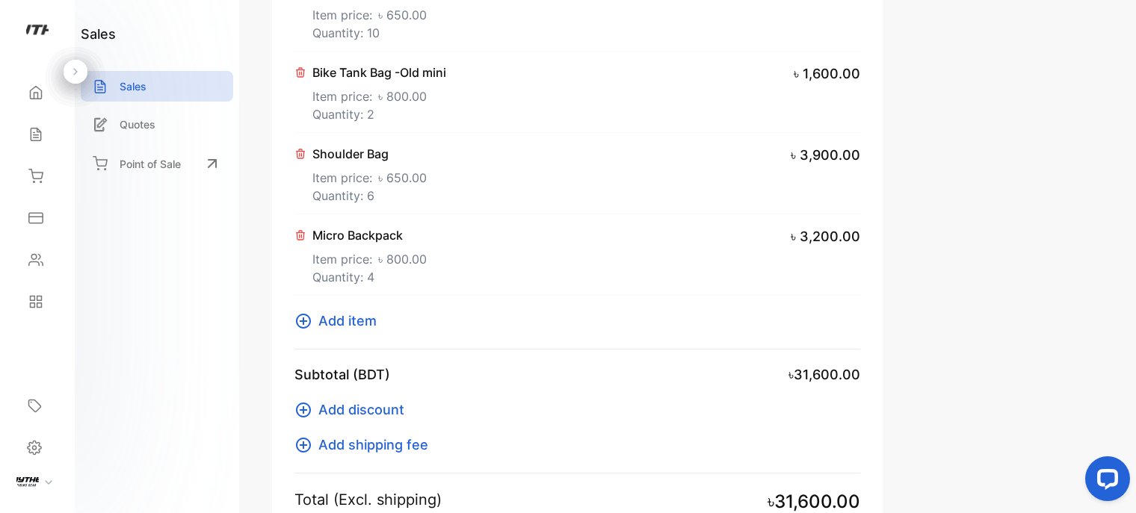
click at [362, 311] on span "Add item" at bounding box center [347, 321] width 58 height 20
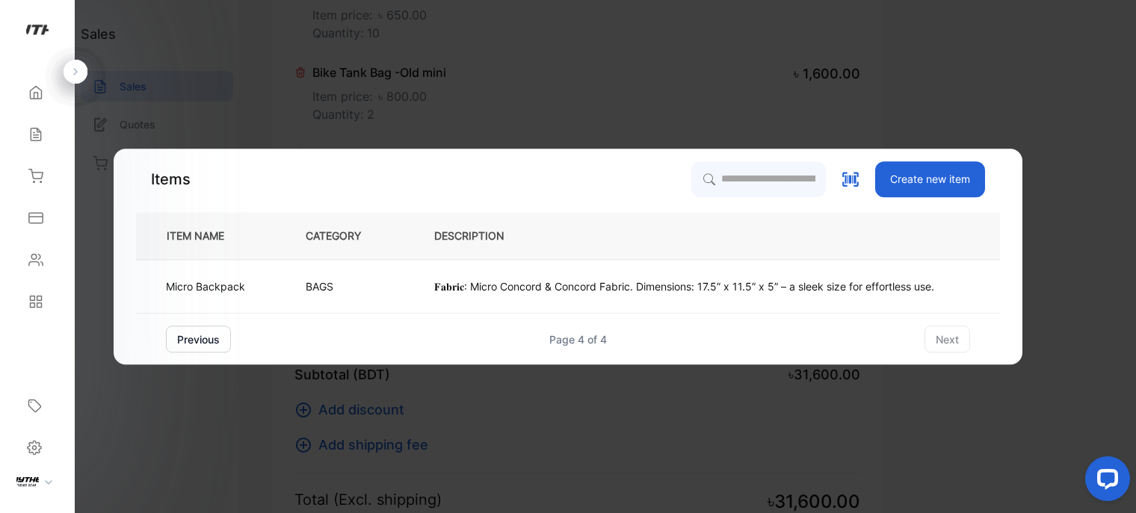
click at [197, 336] on button "previous" at bounding box center [198, 339] width 65 height 27
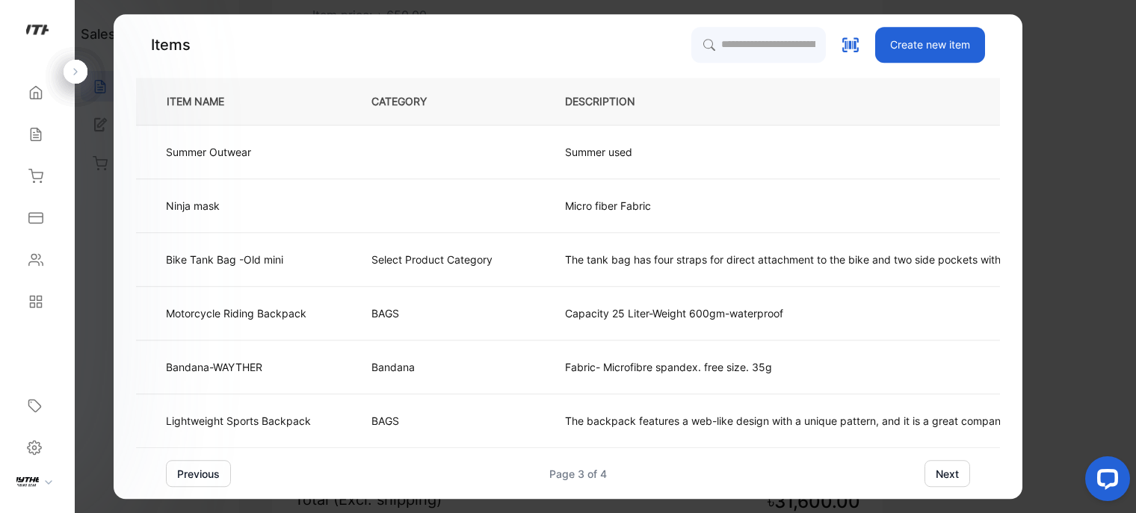
click at [950, 471] on button "next" at bounding box center [947, 473] width 46 height 27
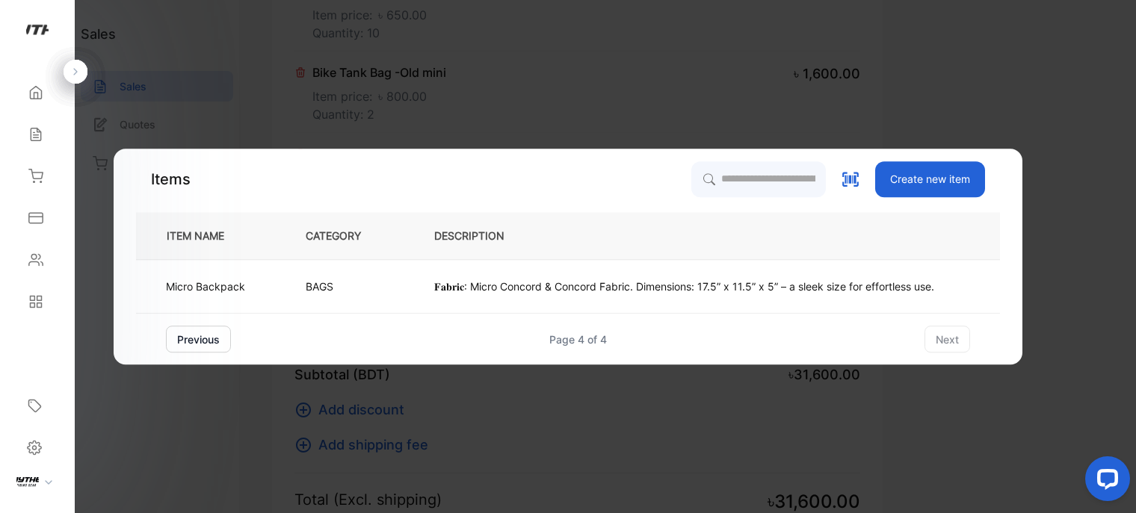
click at [478, 285] on p "𝐅𝐚𝐛𝐫𝐢𝐜: Micro Concord & Concord Fabric. Dimensions: 17.5” x 11.5” x 5” – a slee…" at bounding box center [684, 287] width 500 height 16
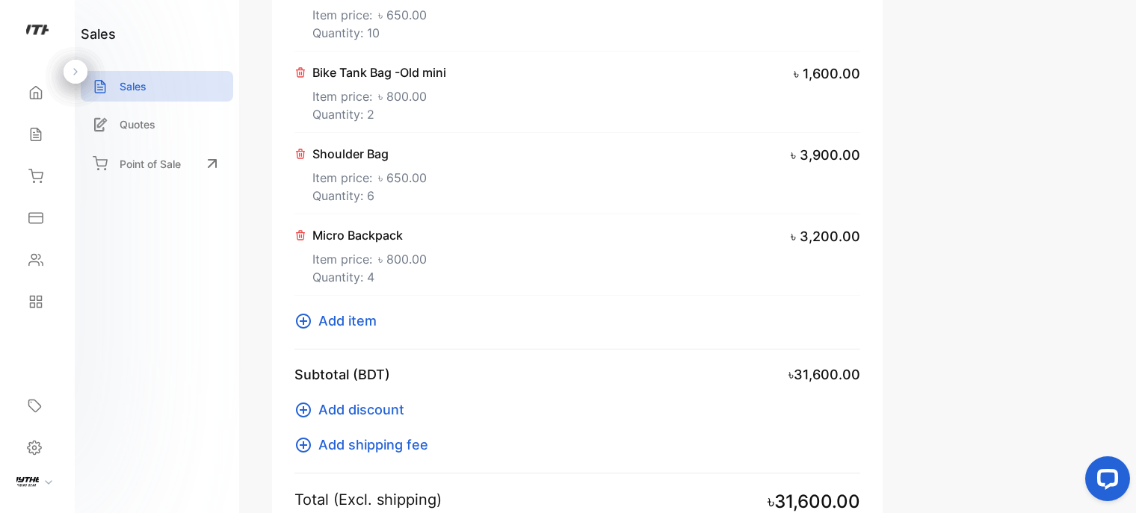
click at [366, 319] on span "Add item" at bounding box center [347, 321] width 58 height 20
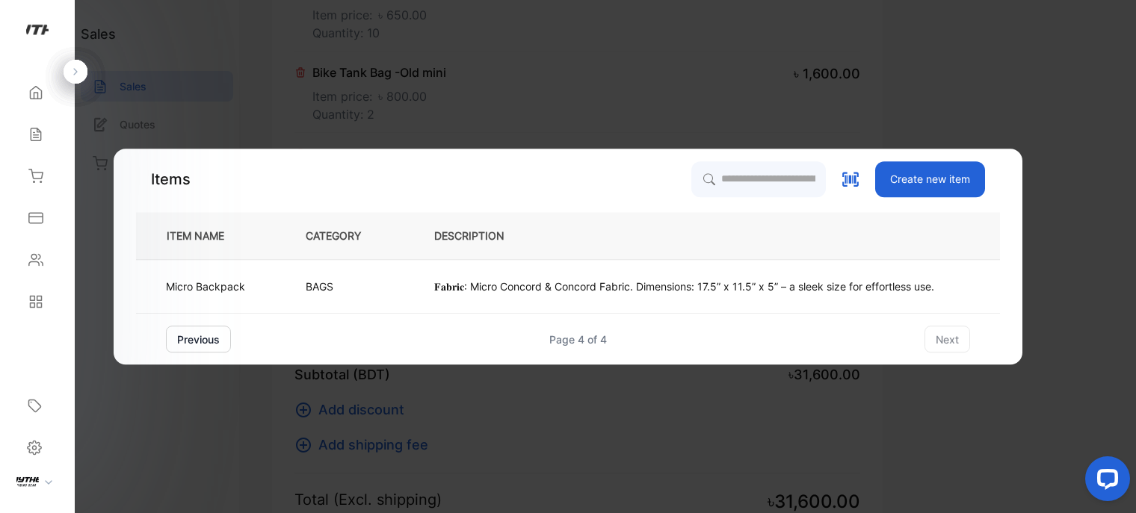
click at [211, 340] on button "previous" at bounding box center [198, 339] width 65 height 27
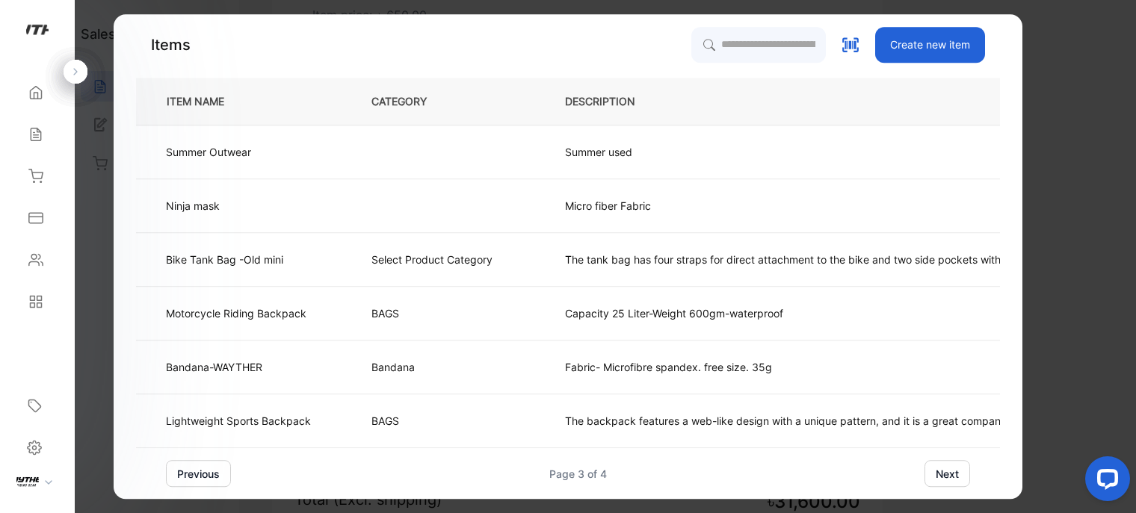
click at [211, 461] on button "previous" at bounding box center [198, 473] width 65 height 27
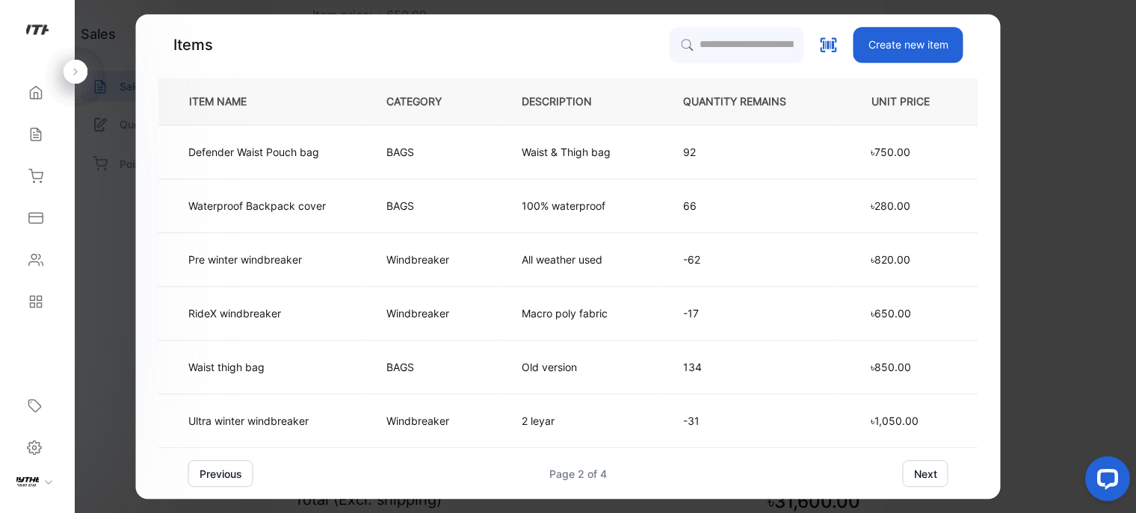
click at [250, 468] on button "previous" at bounding box center [220, 473] width 65 height 27
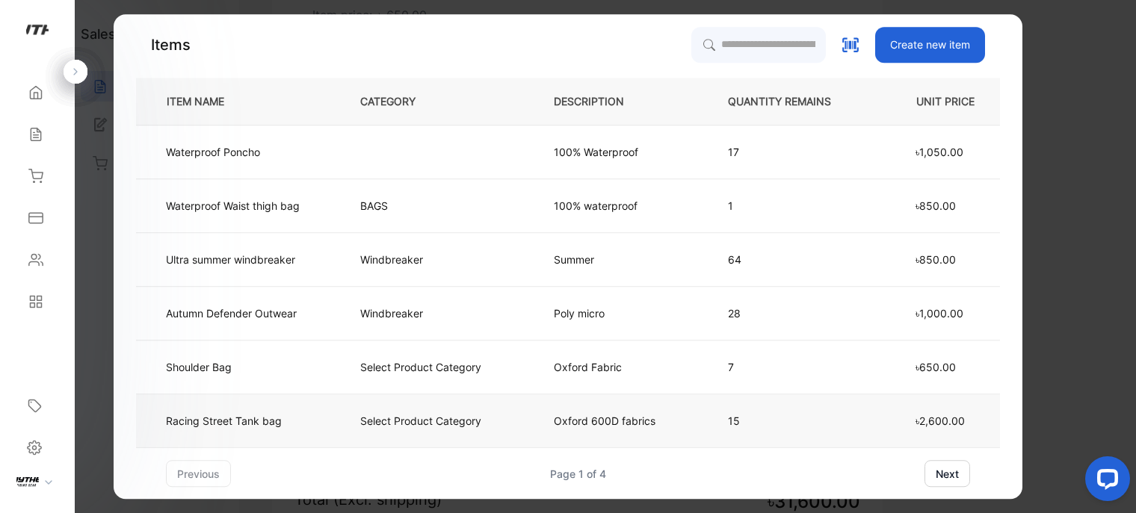
click at [284, 430] on td "Racing Street Tank bag" at bounding box center [236, 422] width 200 height 54
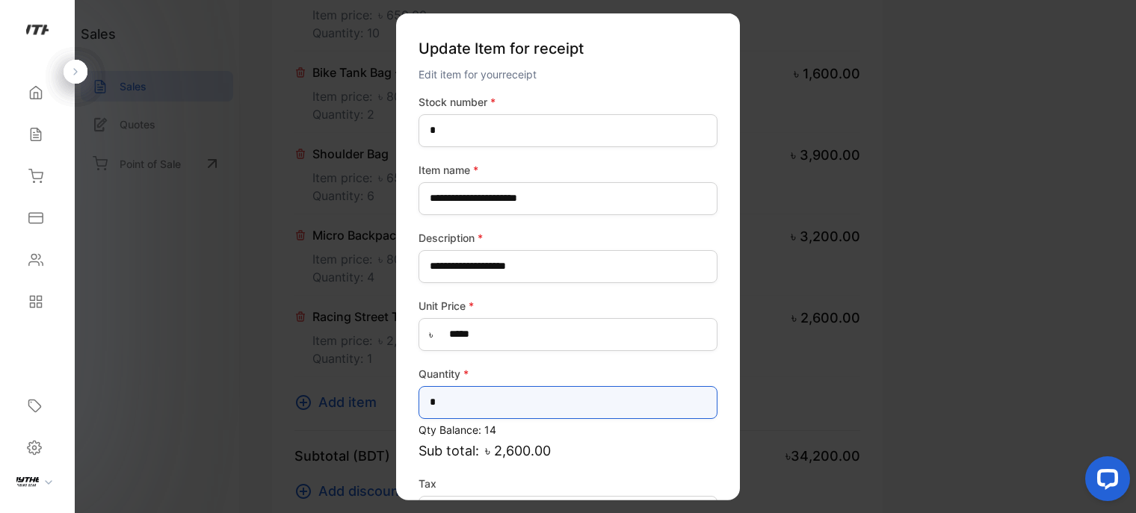
click at [465, 407] on input "*" at bounding box center [567, 402] width 299 height 33
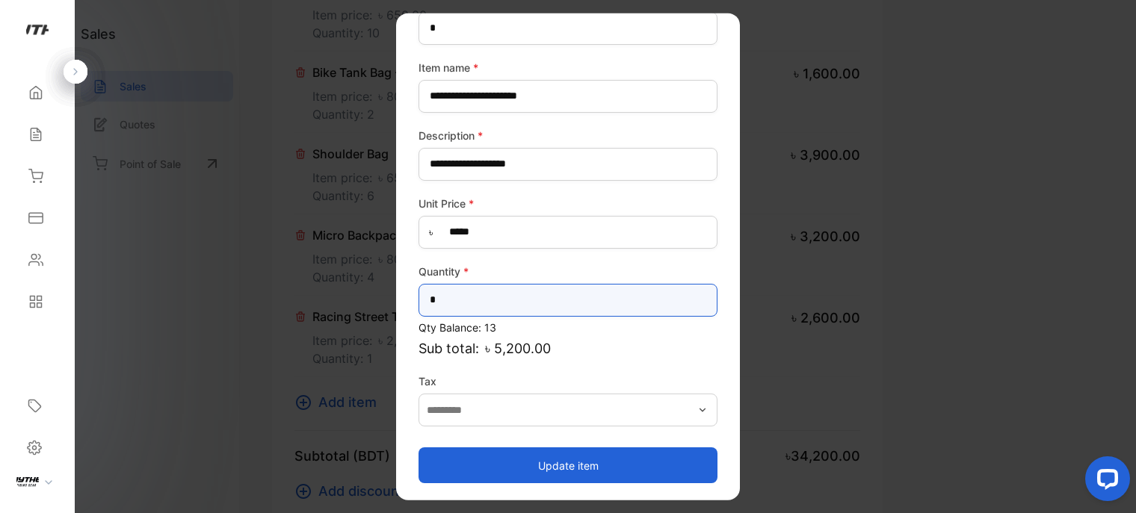
type input "*"
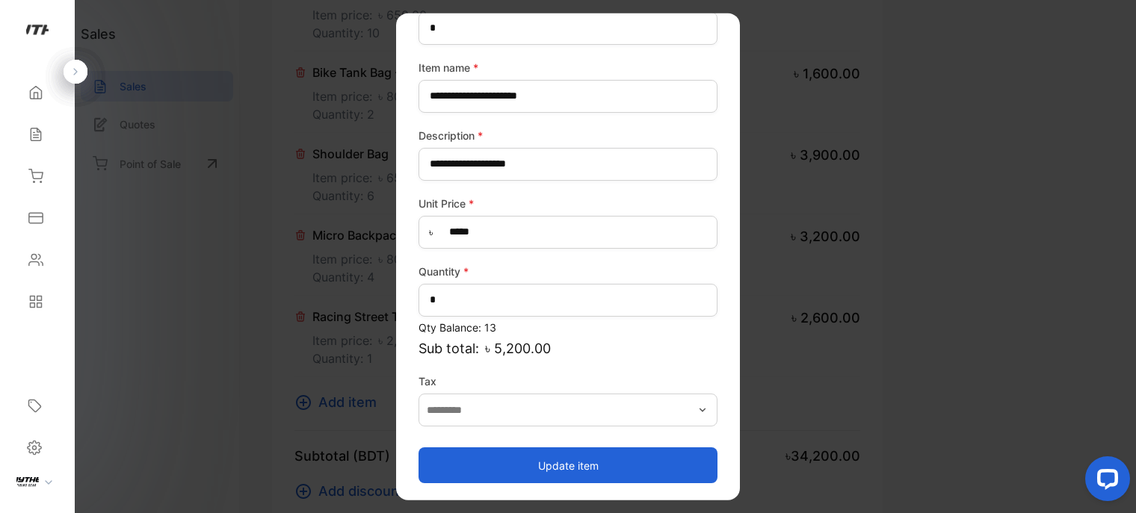
click at [649, 479] on button "Update item" at bounding box center [567, 466] width 299 height 36
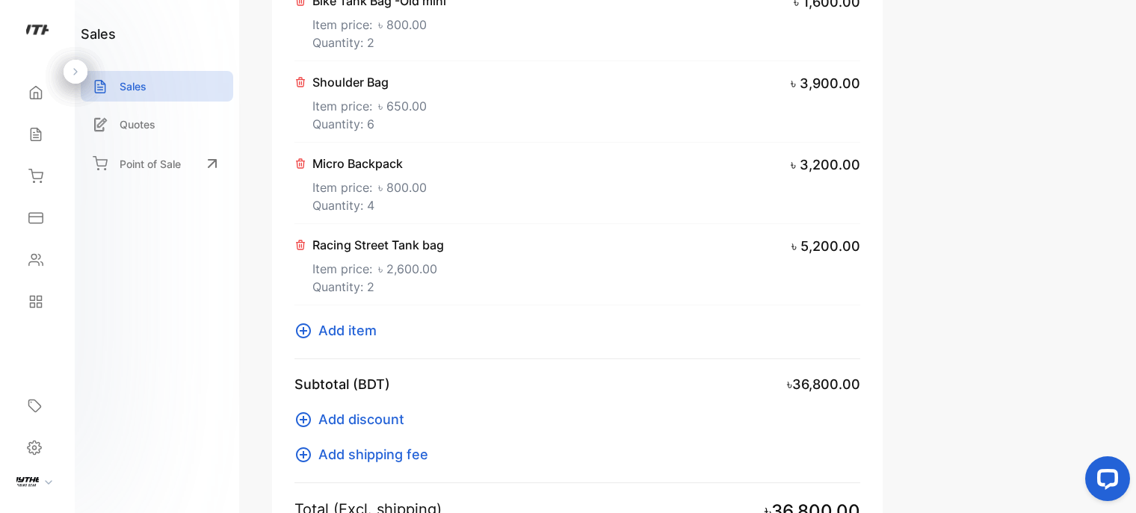
scroll to position [649, 0]
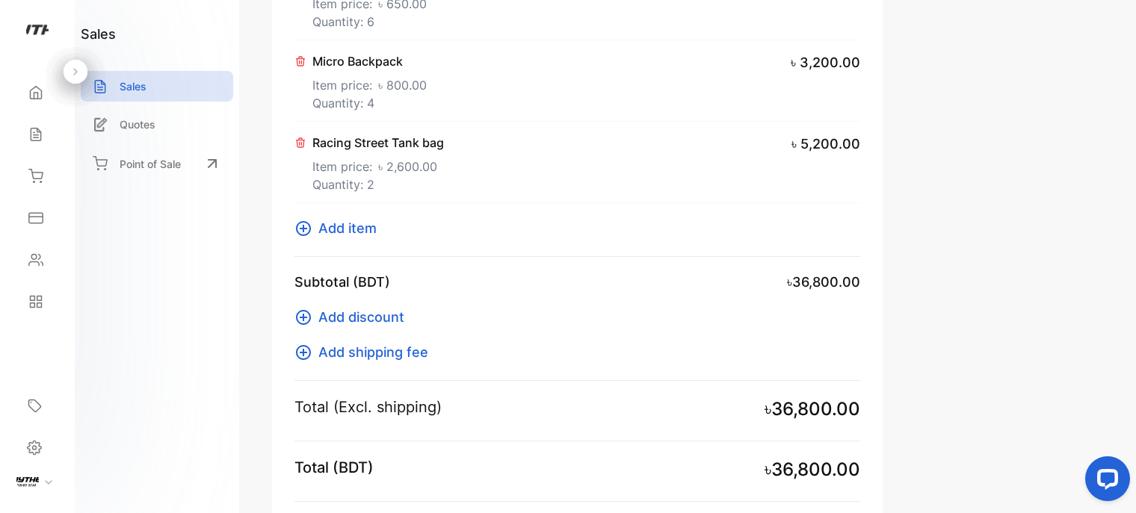
click at [355, 229] on span "Add item" at bounding box center [347, 228] width 58 height 20
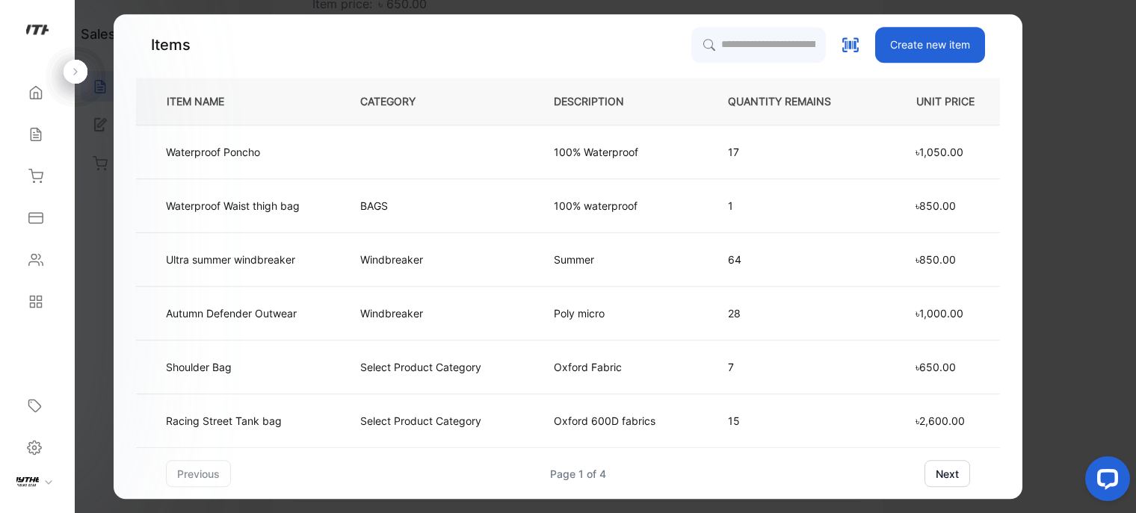
click at [942, 472] on button "next" at bounding box center [947, 473] width 46 height 27
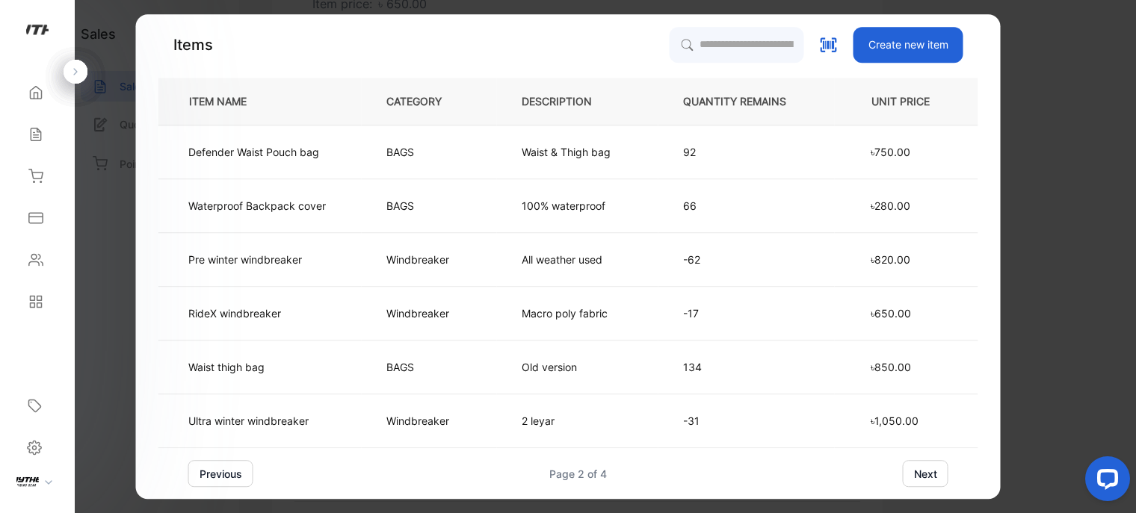
click at [933, 475] on button "next" at bounding box center [926, 473] width 46 height 27
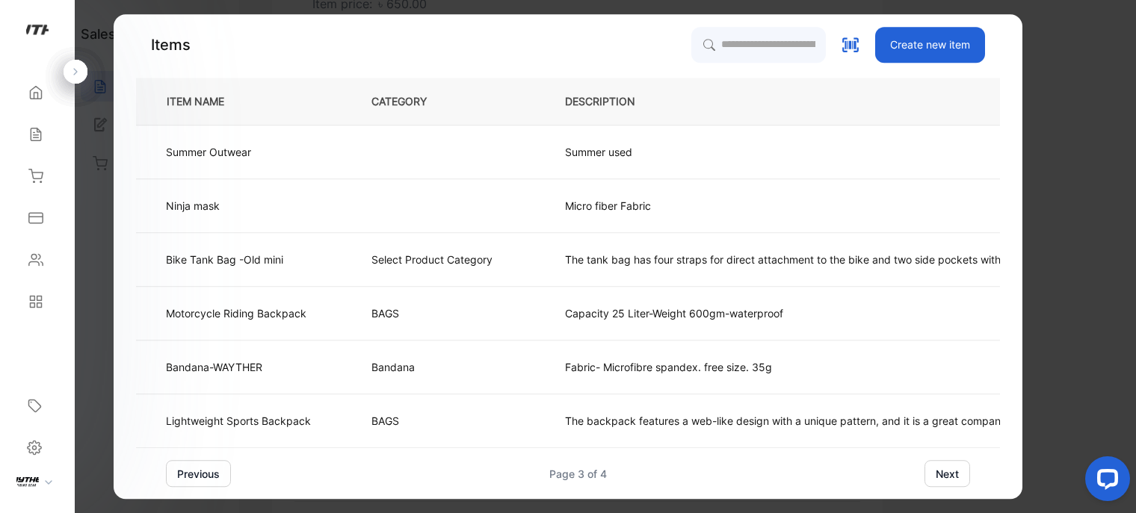
click at [933, 475] on button "next" at bounding box center [947, 473] width 46 height 27
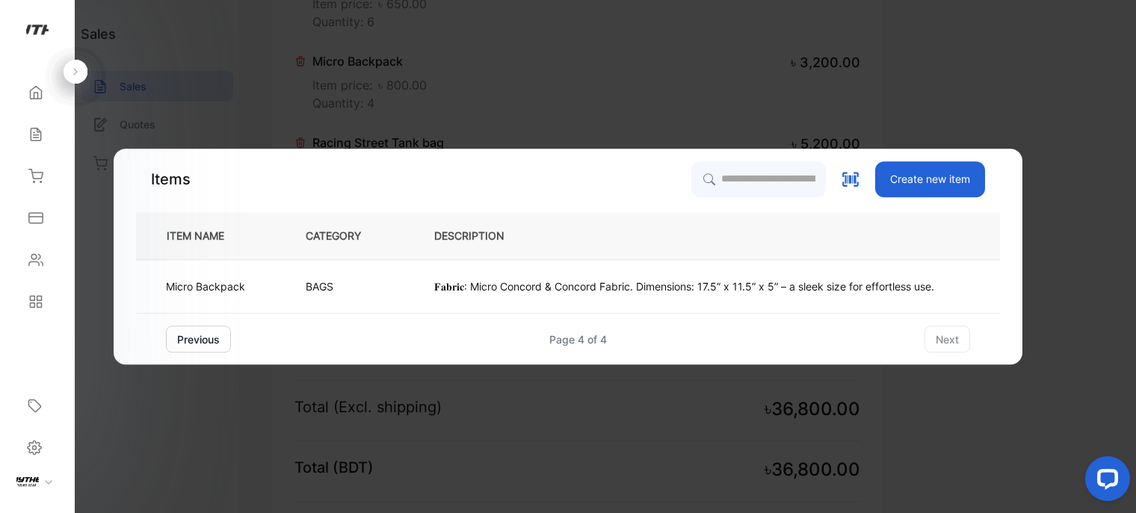
click at [182, 346] on button "previous" at bounding box center [198, 339] width 65 height 27
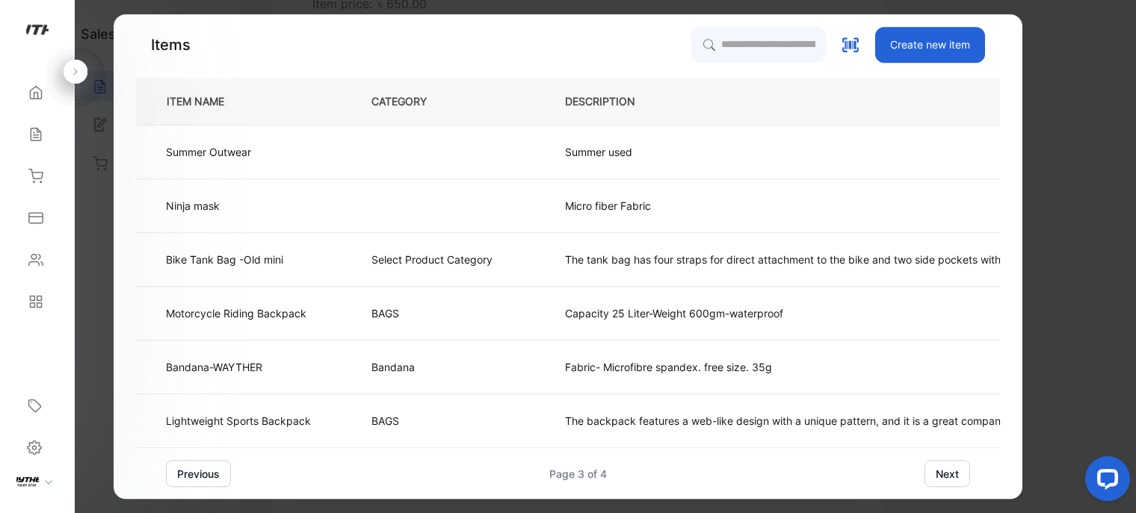
click at [211, 466] on button "previous" at bounding box center [198, 473] width 65 height 27
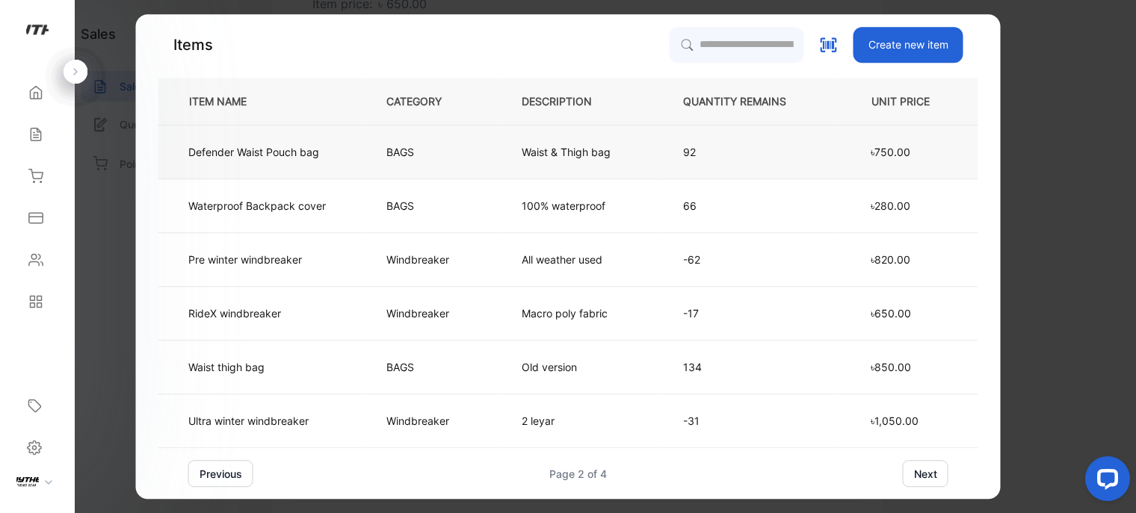
click at [284, 165] on td "Defender Waist Pouch bag" at bounding box center [259, 153] width 203 height 54
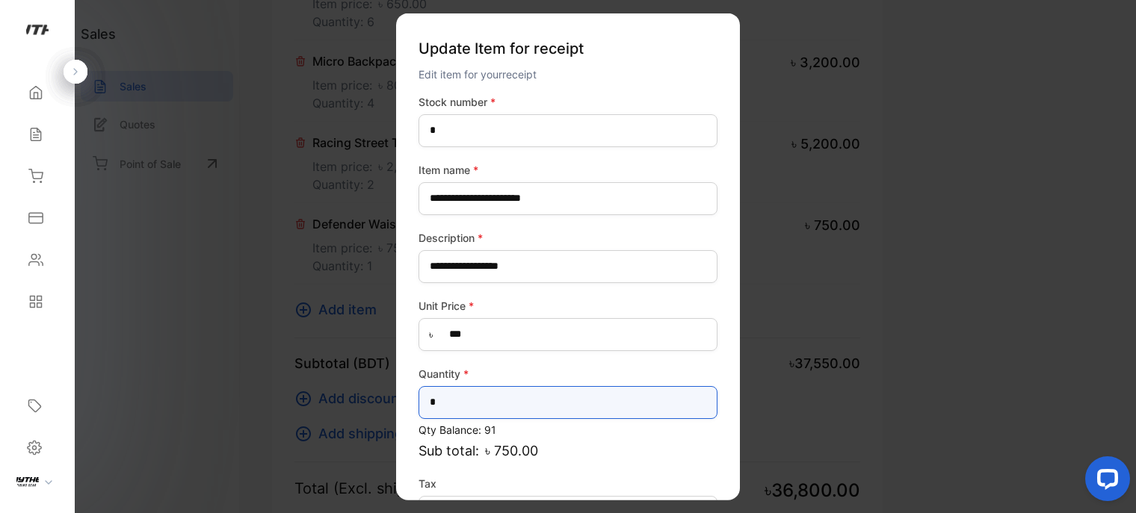
drag, startPoint x: 474, startPoint y: 403, endPoint x: 475, endPoint y: 390, distance: 12.7
click at [474, 403] on input "*" at bounding box center [567, 402] width 299 height 33
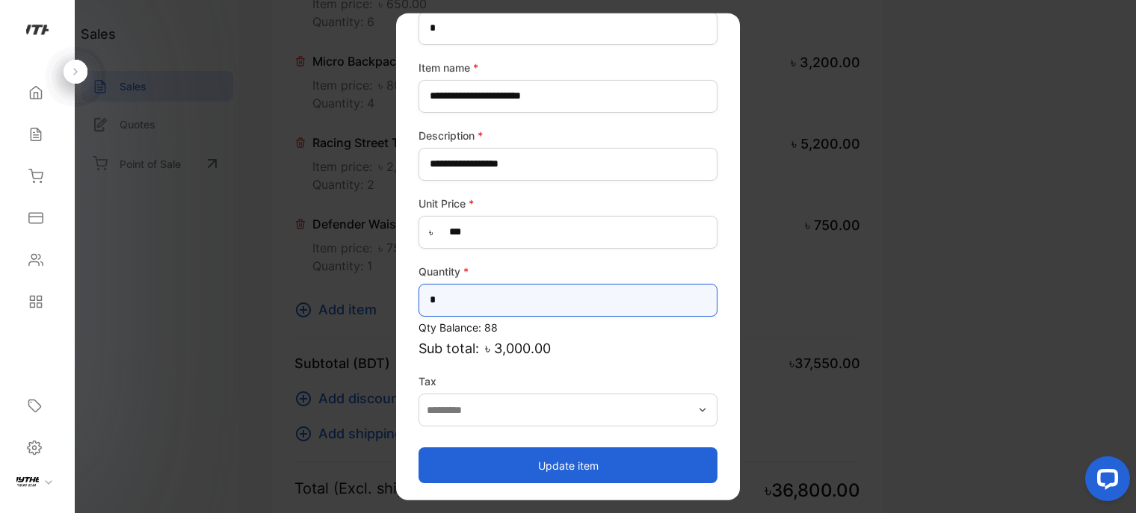
type input "*"
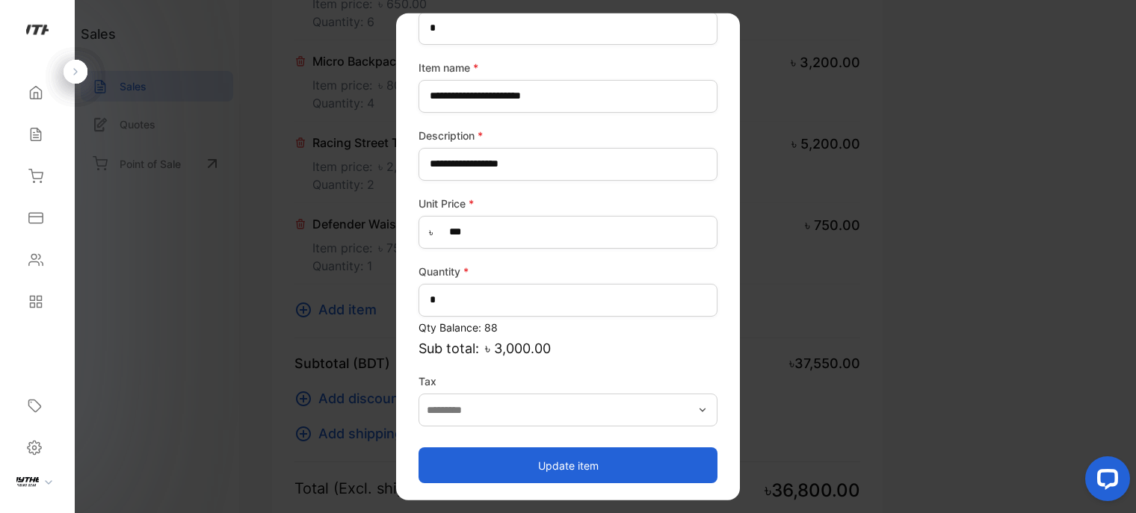
click at [599, 464] on button "Update item" at bounding box center [567, 466] width 299 height 36
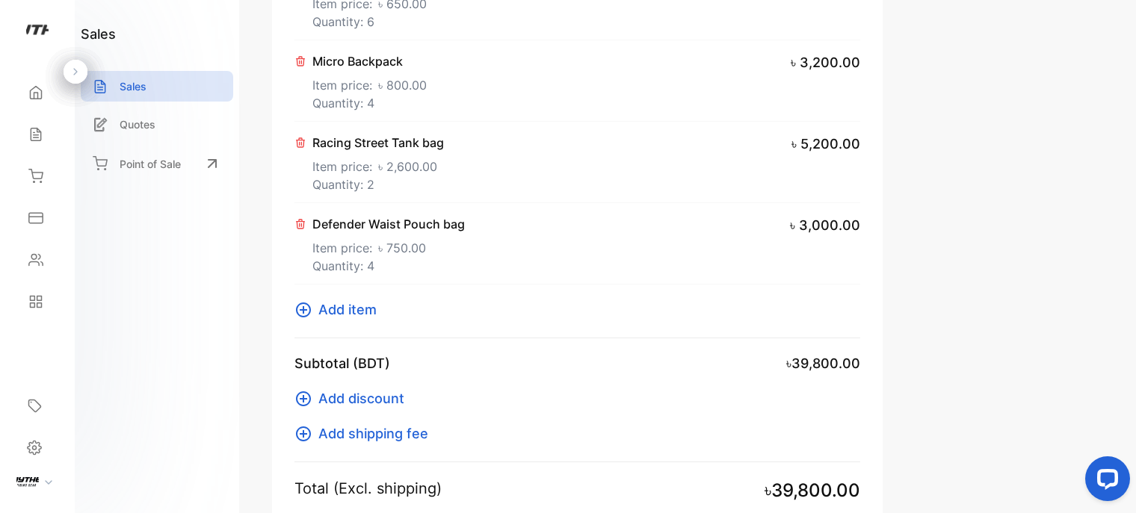
click at [339, 313] on span "Add item" at bounding box center [347, 310] width 58 height 20
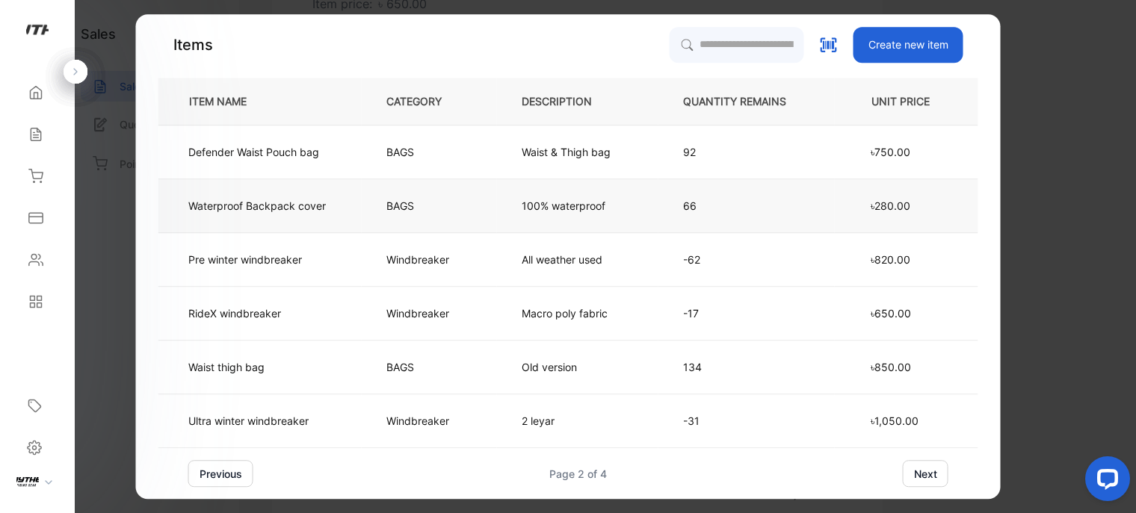
click at [365, 214] on td "BAGS" at bounding box center [429, 206] width 135 height 54
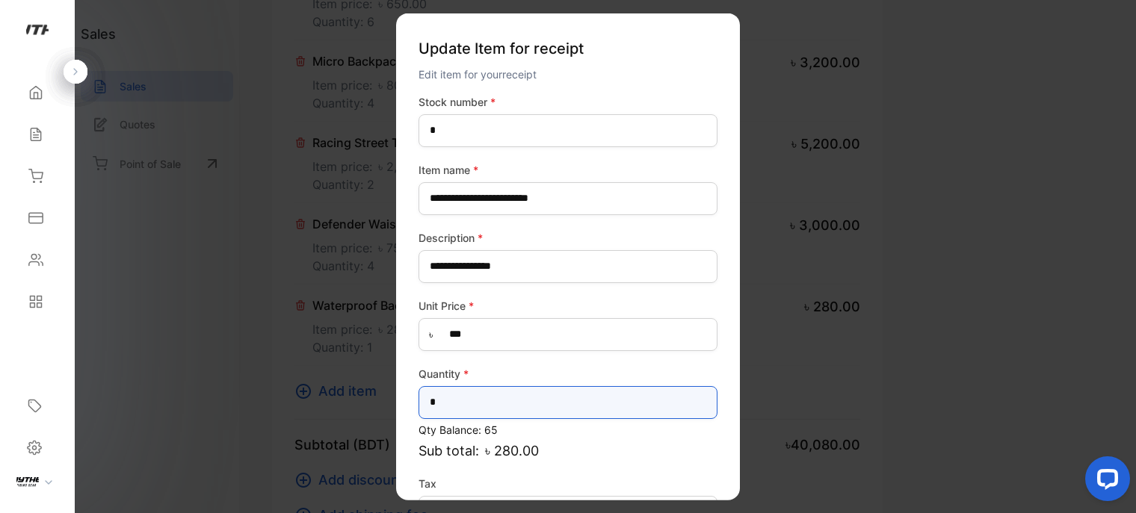
click at [495, 394] on input "*" at bounding box center [567, 402] width 299 height 33
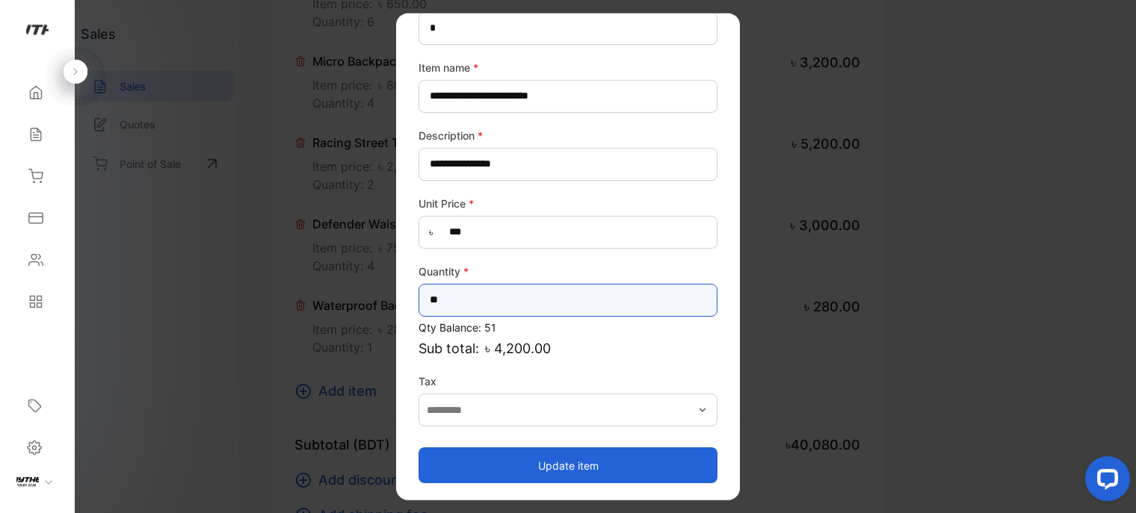
type input "**"
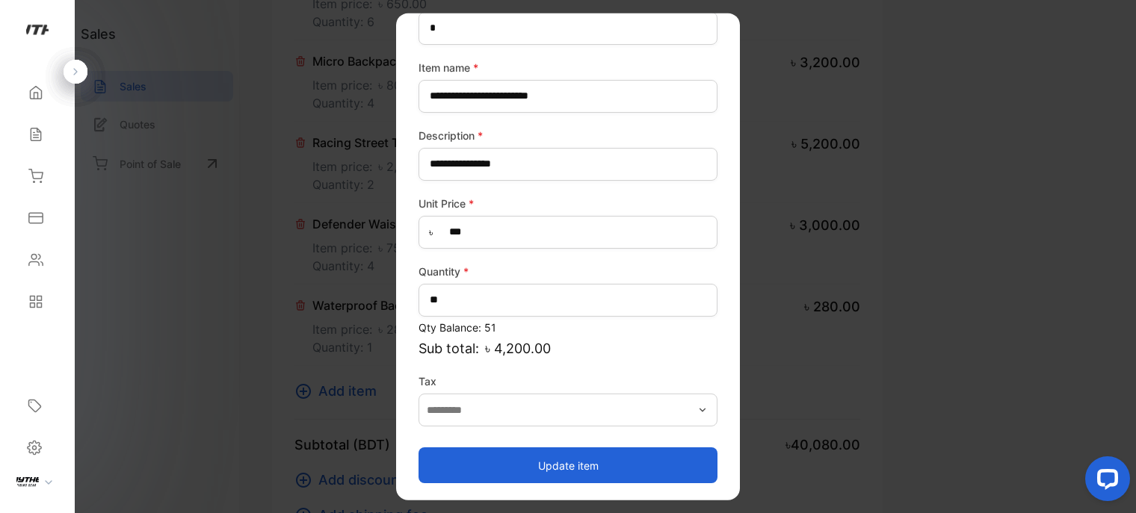
click at [599, 457] on button "Update item" at bounding box center [567, 466] width 299 height 36
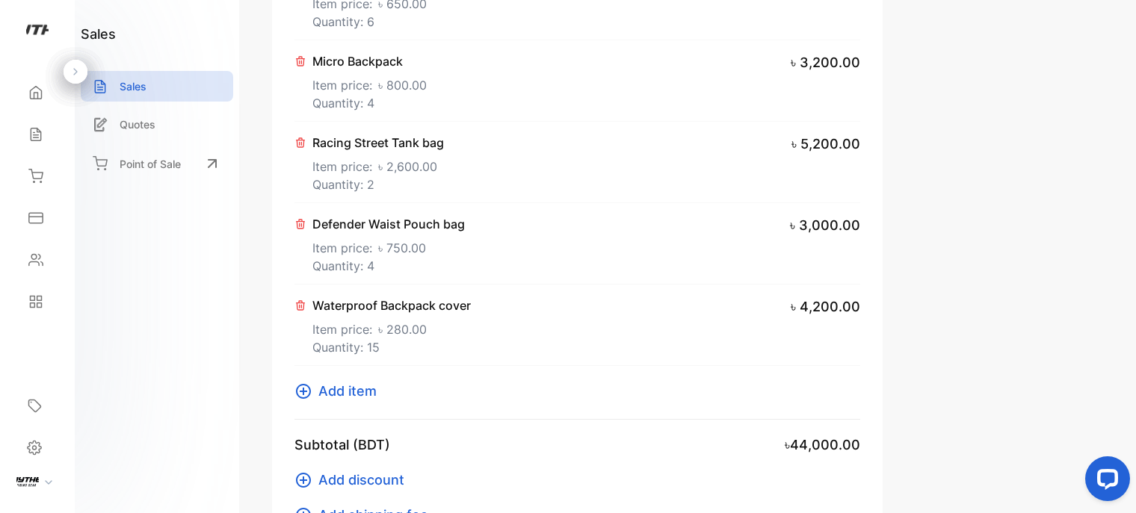
click at [358, 389] on span "Add item" at bounding box center [347, 391] width 58 height 20
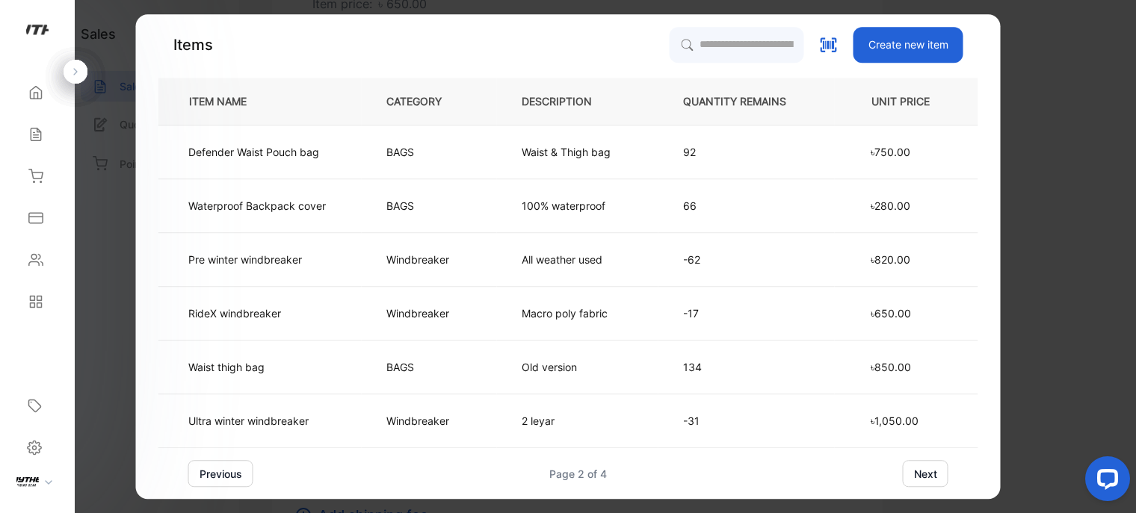
click at [215, 475] on button "previous" at bounding box center [220, 473] width 65 height 27
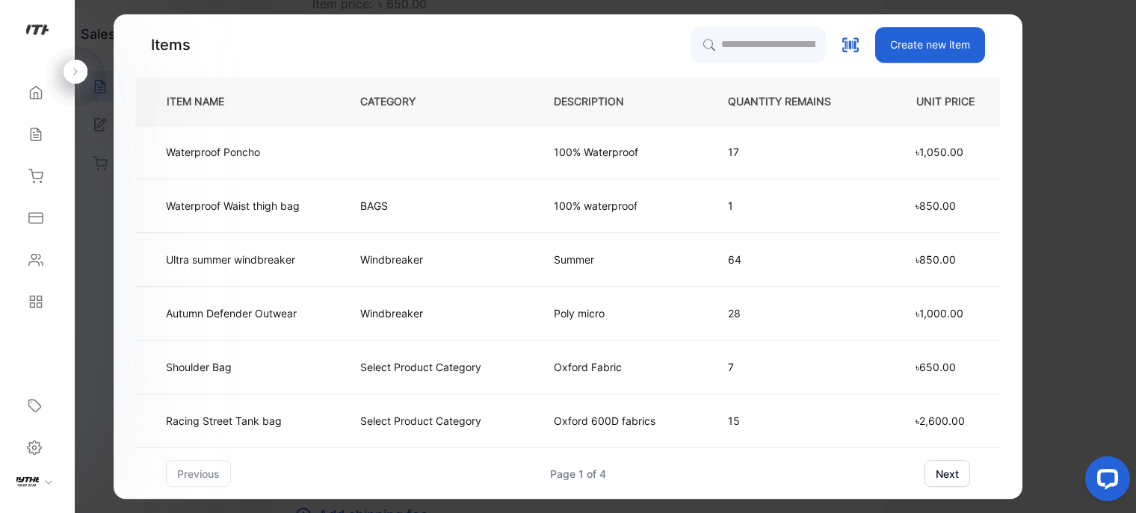
click at [951, 472] on button "next" at bounding box center [947, 473] width 46 height 27
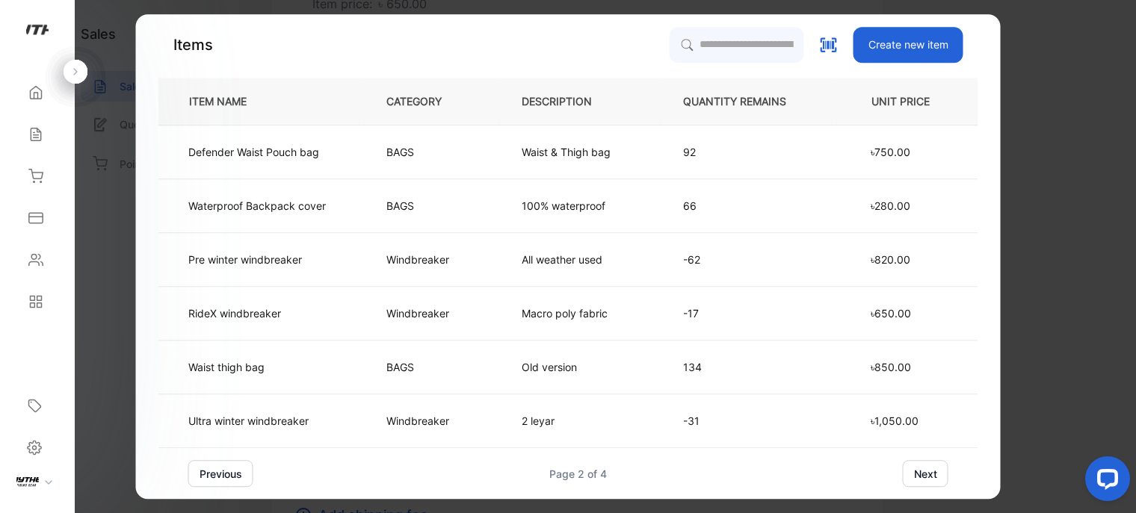
click at [951, 472] on div "previous Page 2 of 4 next" at bounding box center [568, 473] width 820 height 27
click at [916, 472] on button "next" at bounding box center [926, 473] width 46 height 27
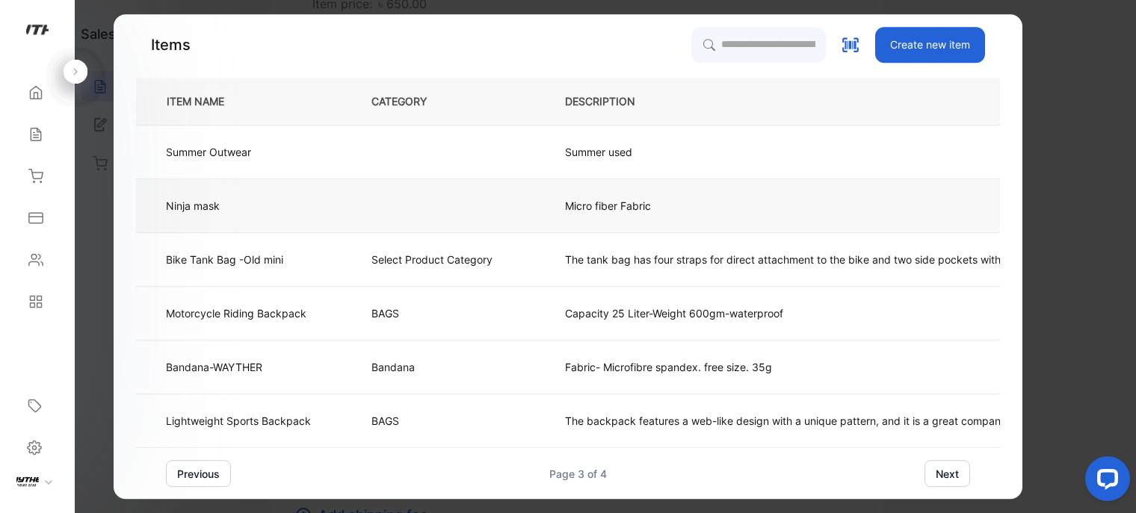
click at [510, 214] on td at bounding box center [444, 206] width 194 height 54
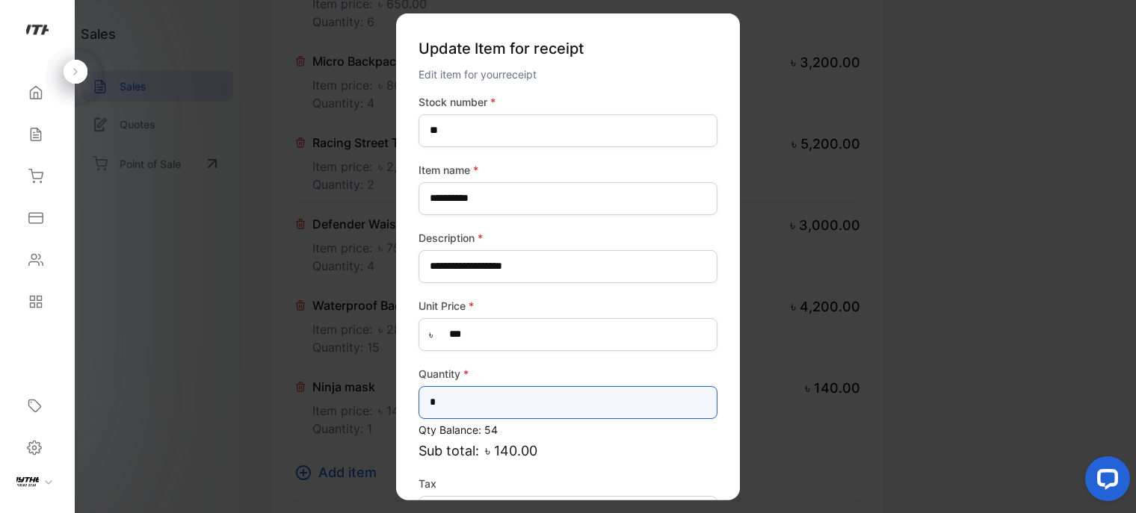
click at [482, 400] on input "*" at bounding box center [567, 402] width 299 height 33
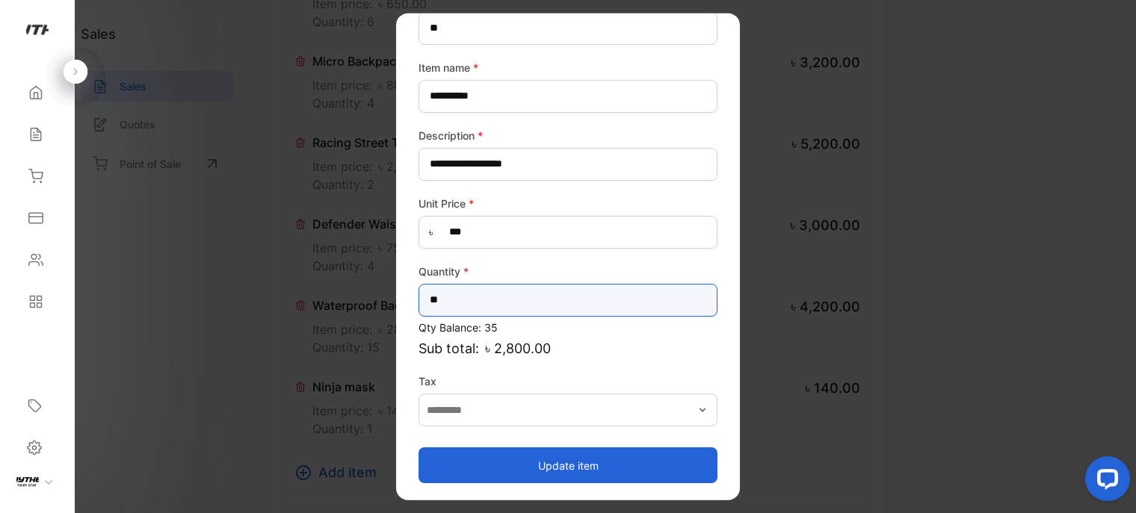
type input "**"
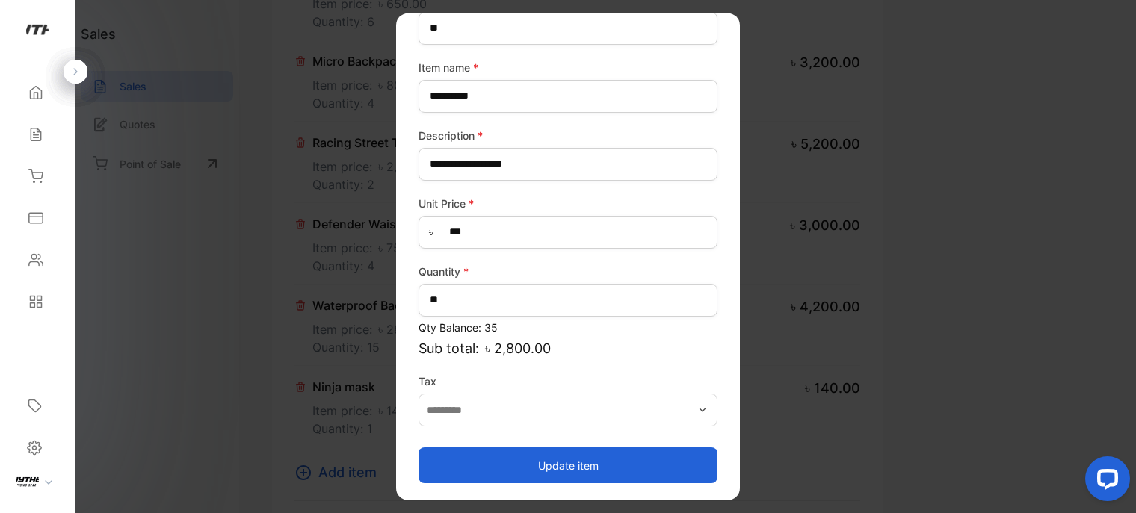
click at [599, 457] on button "Update item" at bounding box center [567, 466] width 299 height 36
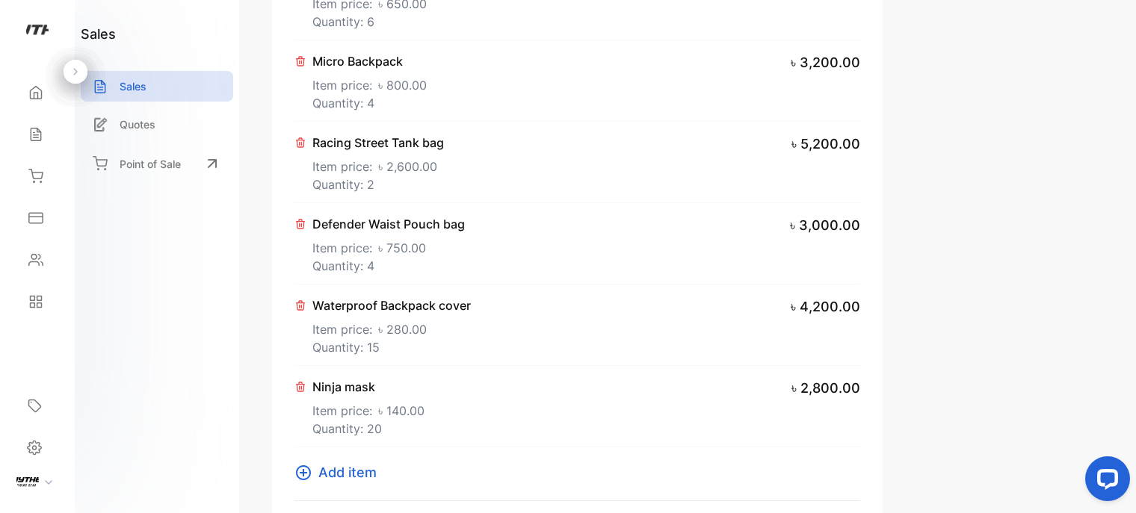
click at [362, 466] on span "Add item" at bounding box center [347, 473] width 58 height 20
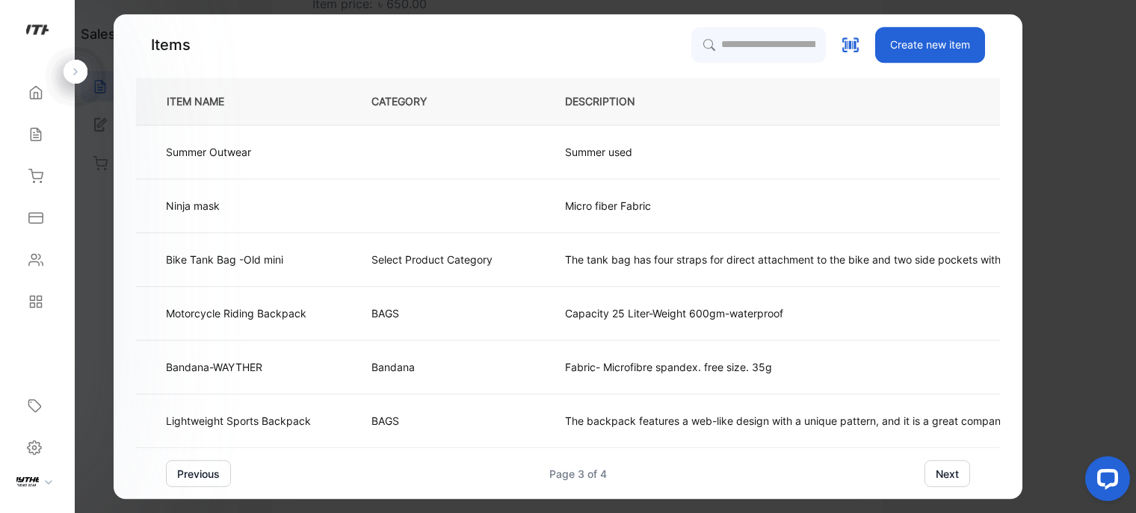
click at [206, 482] on button "previous" at bounding box center [198, 473] width 65 height 27
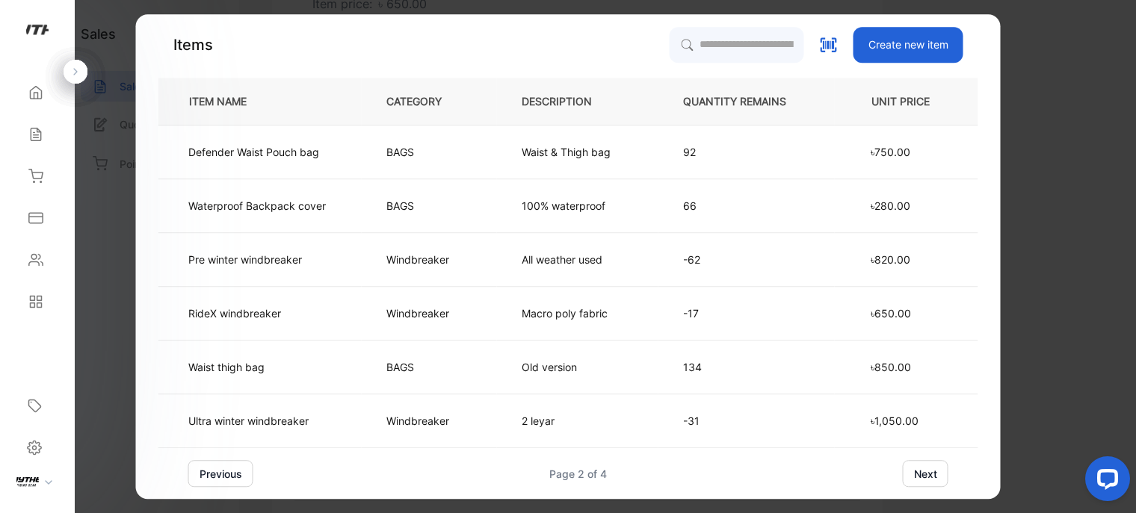
click at [217, 475] on button "previous" at bounding box center [220, 473] width 65 height 27
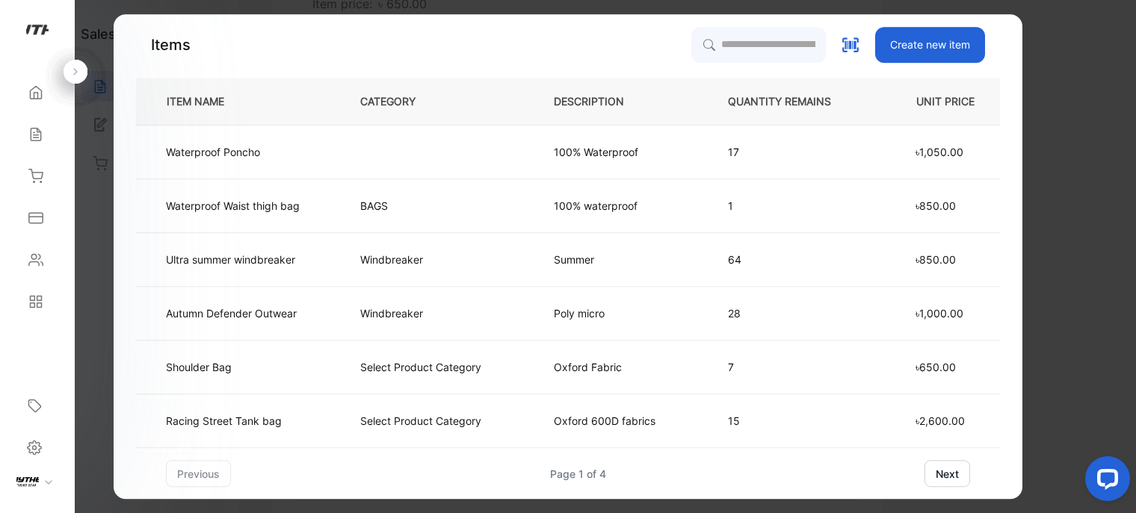
click at [954, 475] on button "next" at bounding box center [947, 473] width 46 height 27
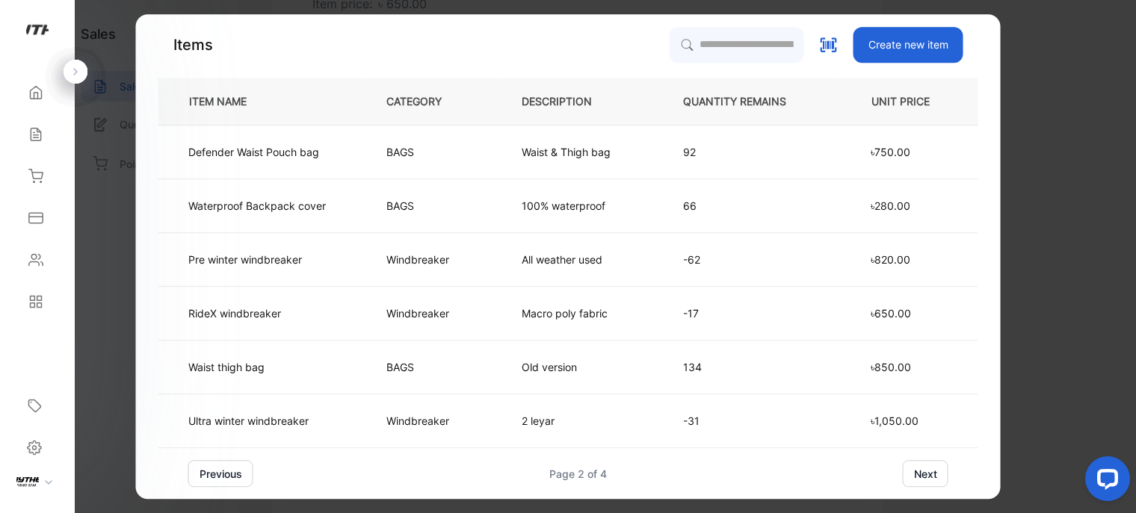
click at [936, 475] on button "next" at bounding box center [926, 473] width 46 height 27
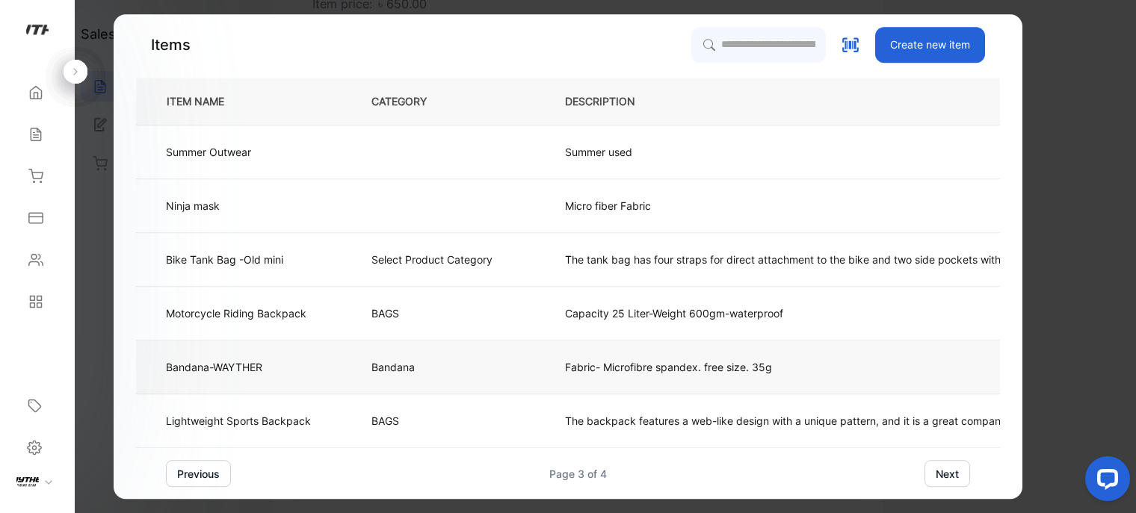
click at [308, 390] on td "Bandana-WAYTHER" at bounding box center [241, 368] width 211 height 54
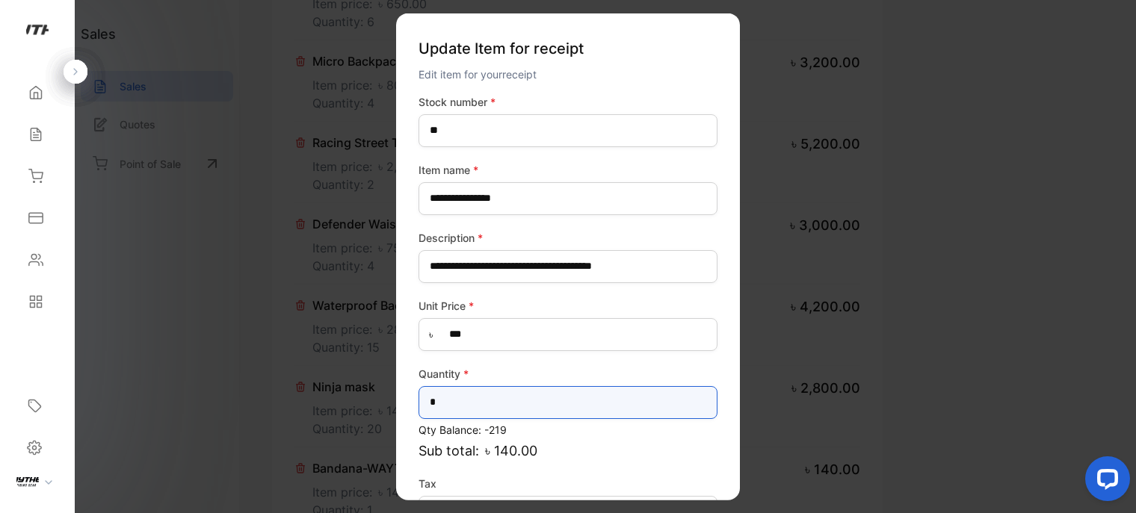
click at [524, 411] on input "*" at bounding box center [567, 402] width 299 height 33
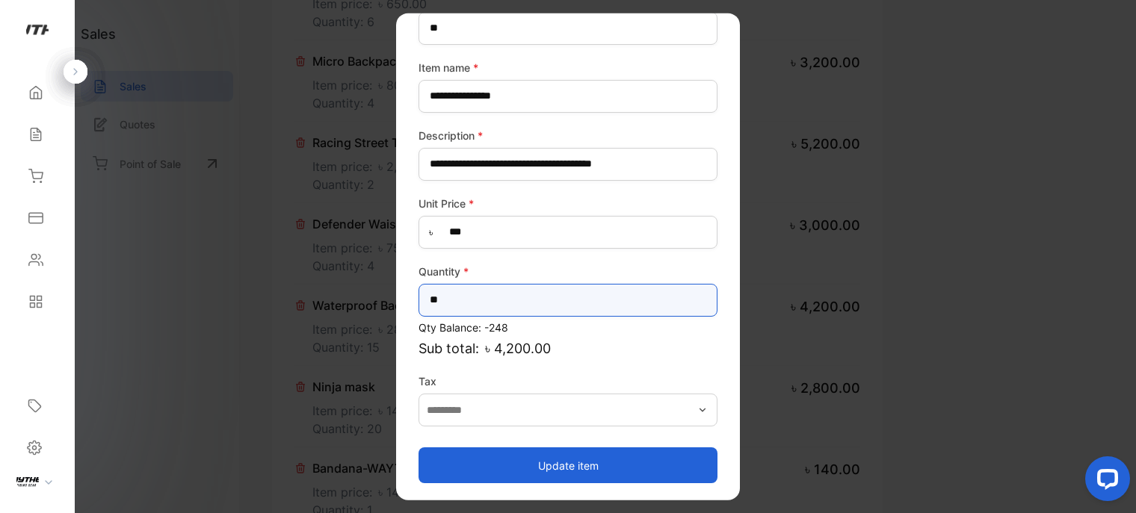
type input "**"
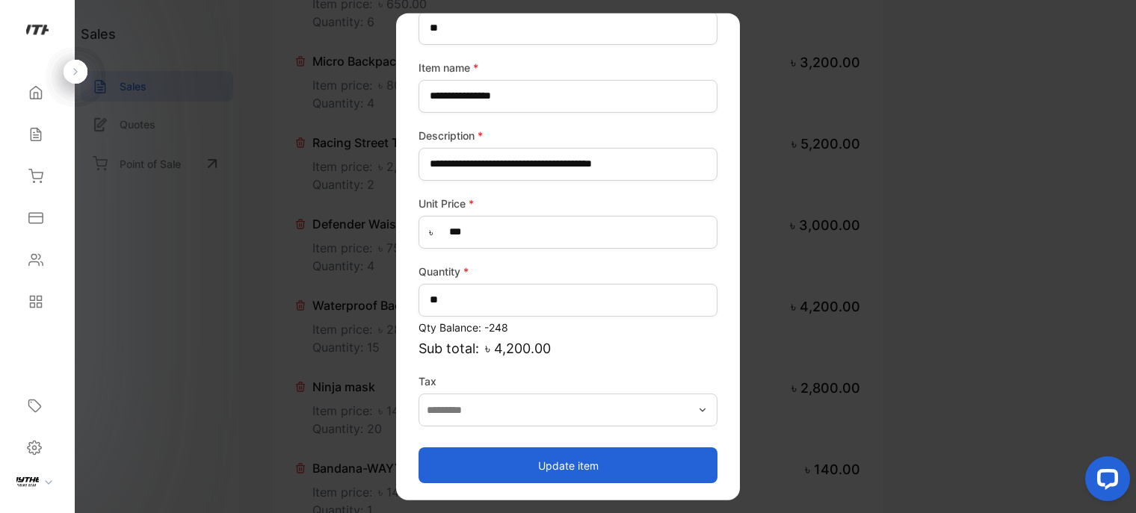
click at [581, 467] on button "Update item" at bounding box center [567, 466] width 299 height 36
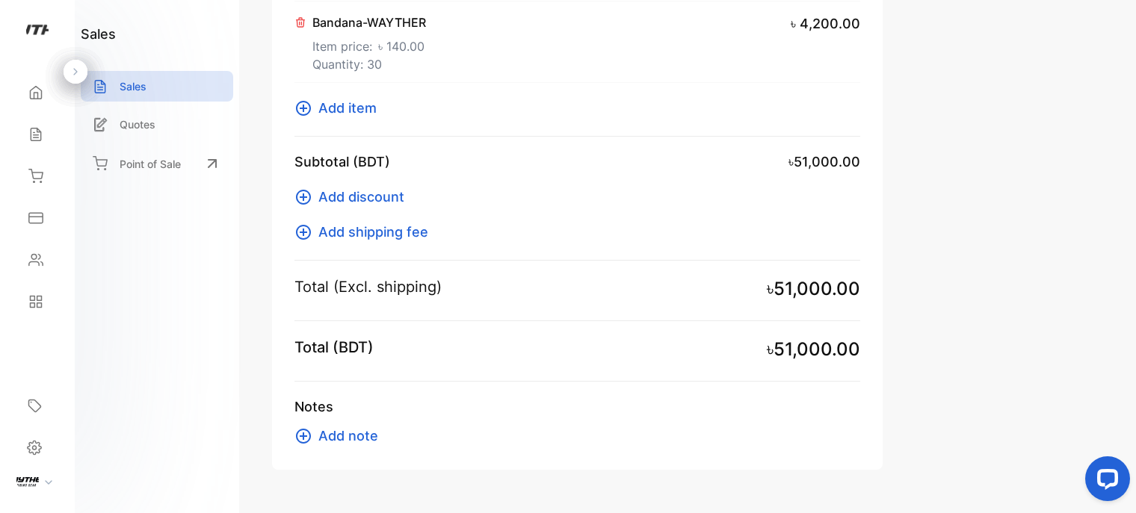
scroll to position [1133, 0]
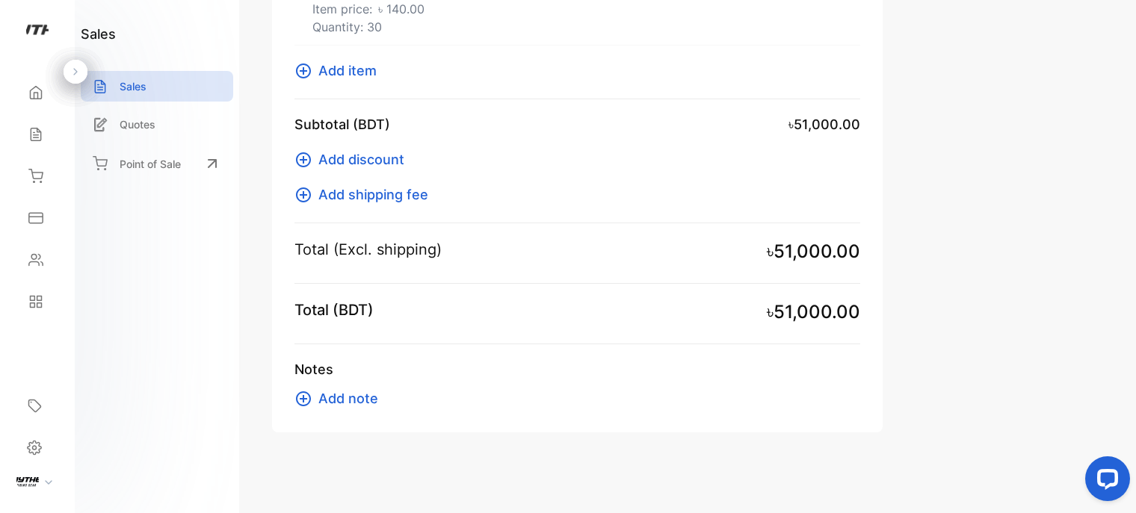
click at [356, 68] on span "Add item" at bounding box center [347, 71] width 58 height 20
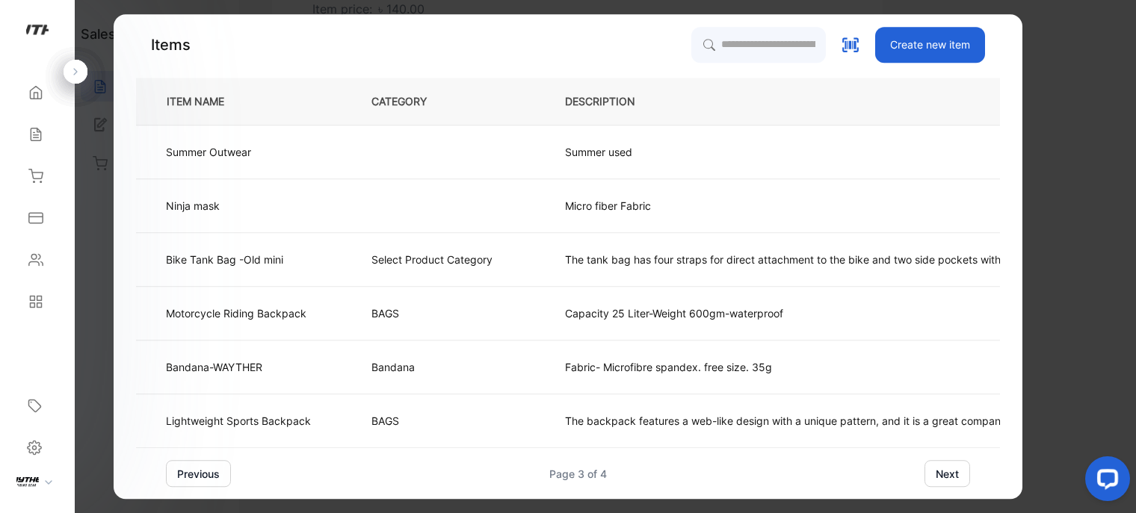
click at [940, 478] on button "next" at bounding box center [947, 473] width 46 height 27
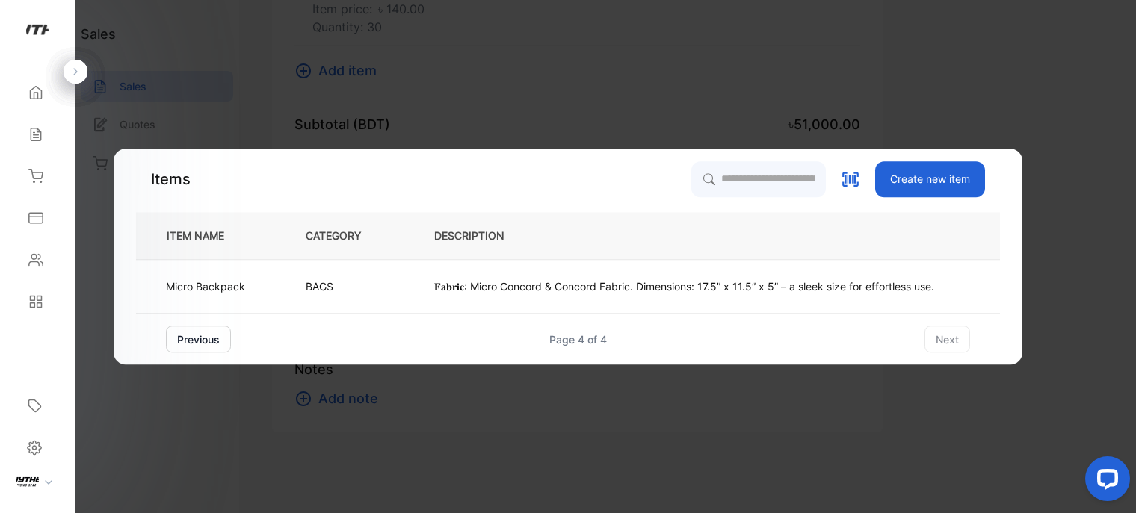
click at [204, 339] on button "previous" at bounding box center [198, 339] width 65 height 27
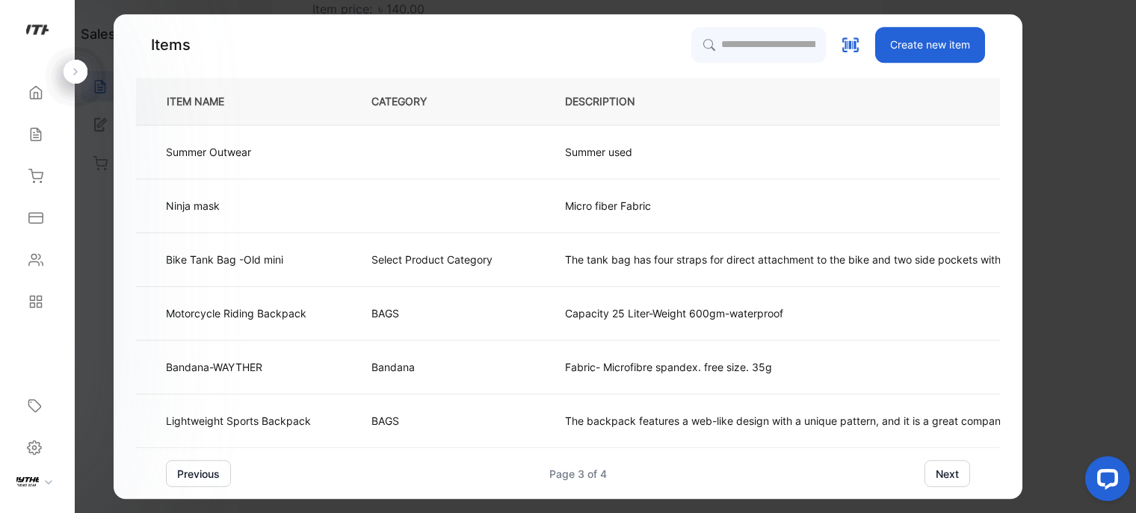
click at [204, 481] on button "previous" at bounding box center [198, 473] width 65 height 27
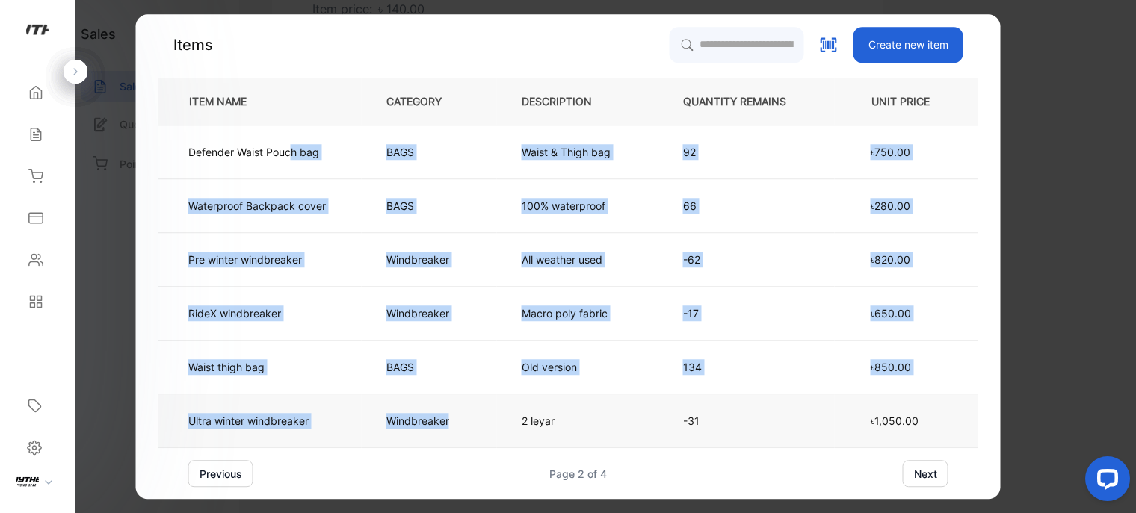
drag, startPoint x: 293, startPoint y: 145, endPoint x: 485, endPoint y: 415, distance: 331.1
click at [485, 415] on tbody "Defender Waist Pouch bag BAGS Waist & Thigh bag 92 ৳750.00 Waterproof Backpack …" at bounding box center [568, 287] width 820 height 323
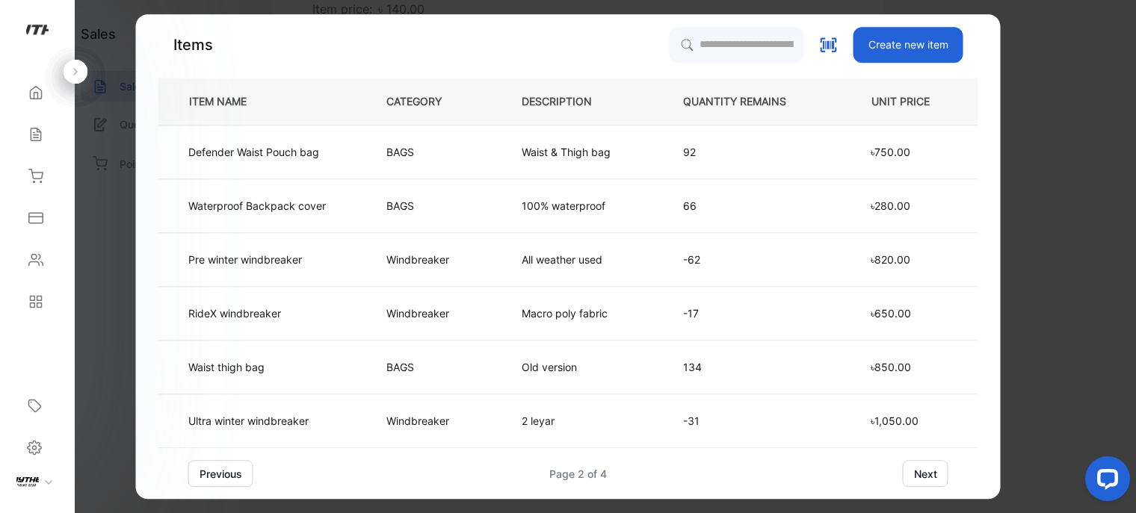
click at [502, 460] on div "previous Page 2 of 4 next" at bounding box center [568, 473] width 760 height 27
click at [227, 470] on button "previous" at bounding box center [220, 473] width 65 height 27
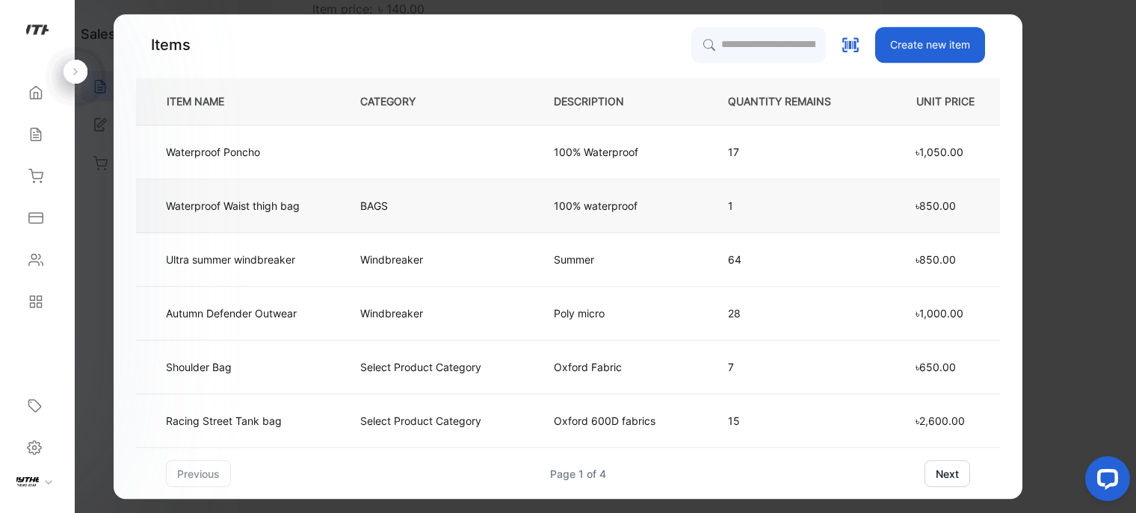
click at [282, 205] on p "Waterproof Waist thigh bag" at bounding box center [233, 206] width 134 height 16
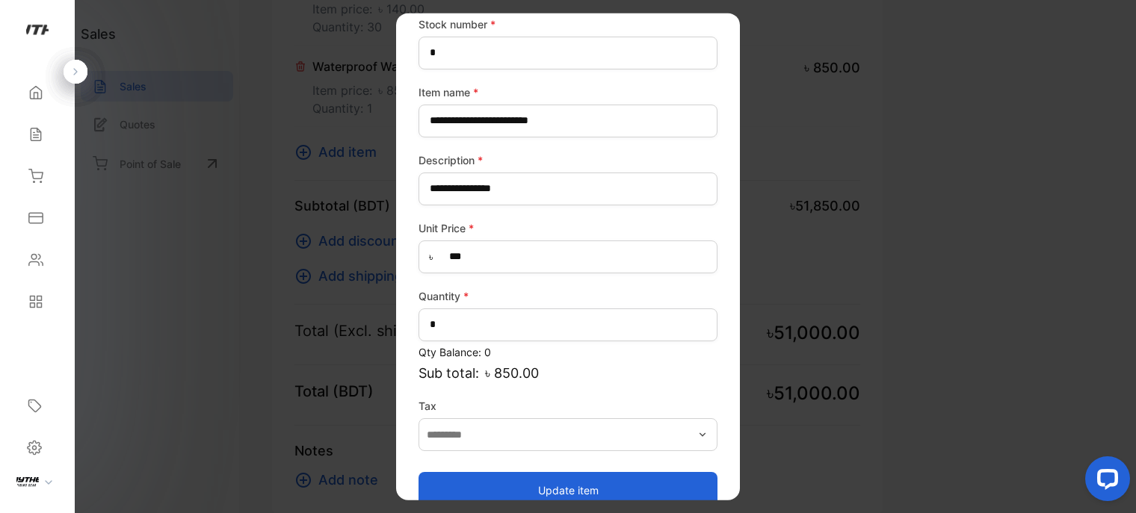
scroll to position [102, 0]
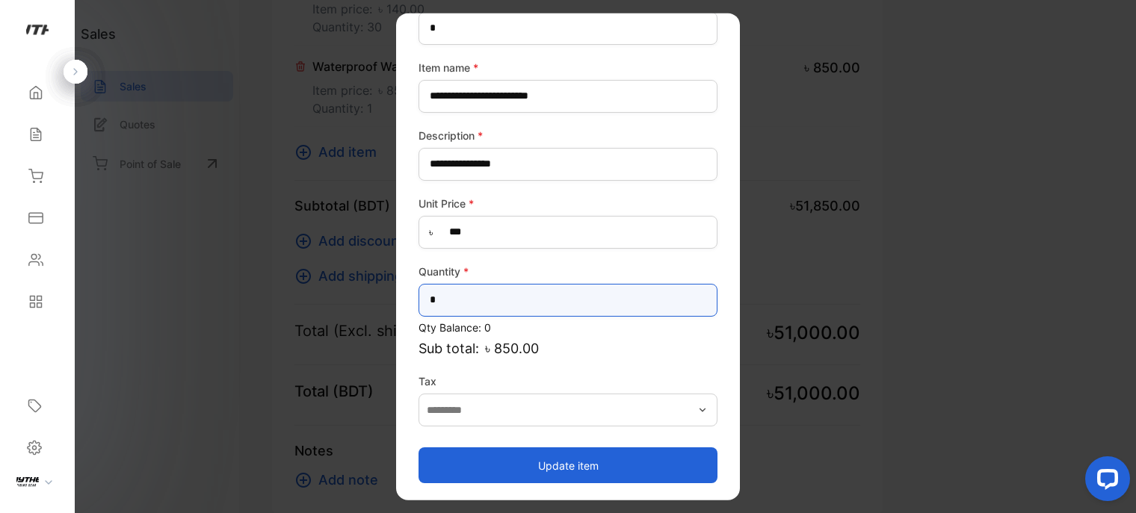
click at [553, 294] on input "*" at bounding box center [567, 299] width 299 height 33
type input "*"
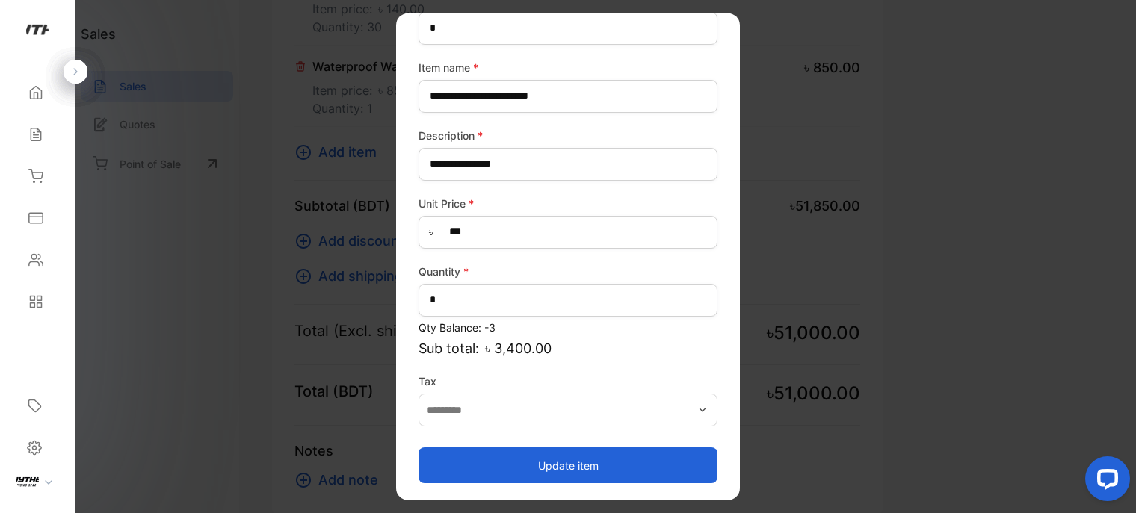
click at [587, 472] on button "Update item" at bounding box center [567, 466] width 299 height 36
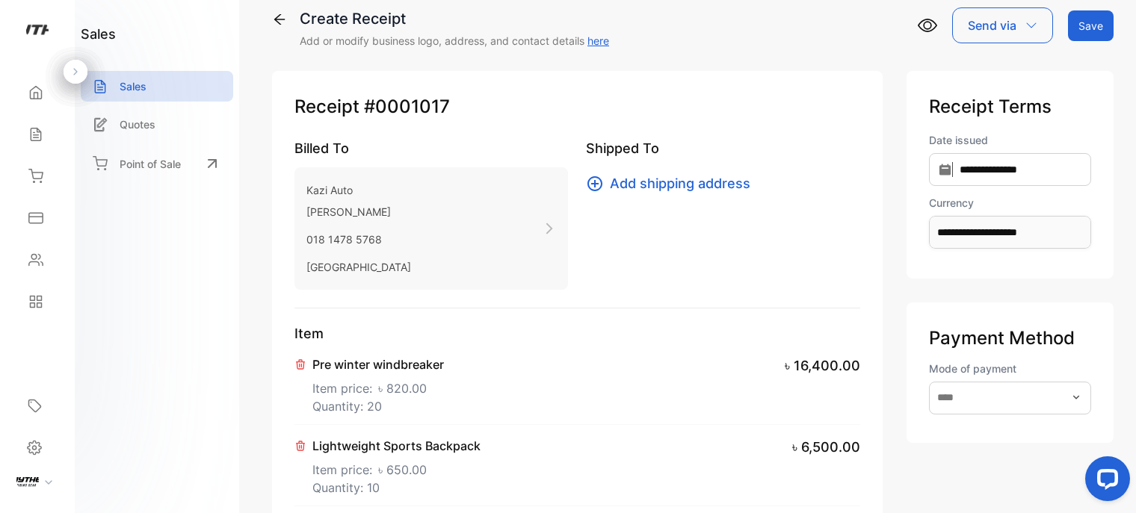
scroll to position [0, 0]
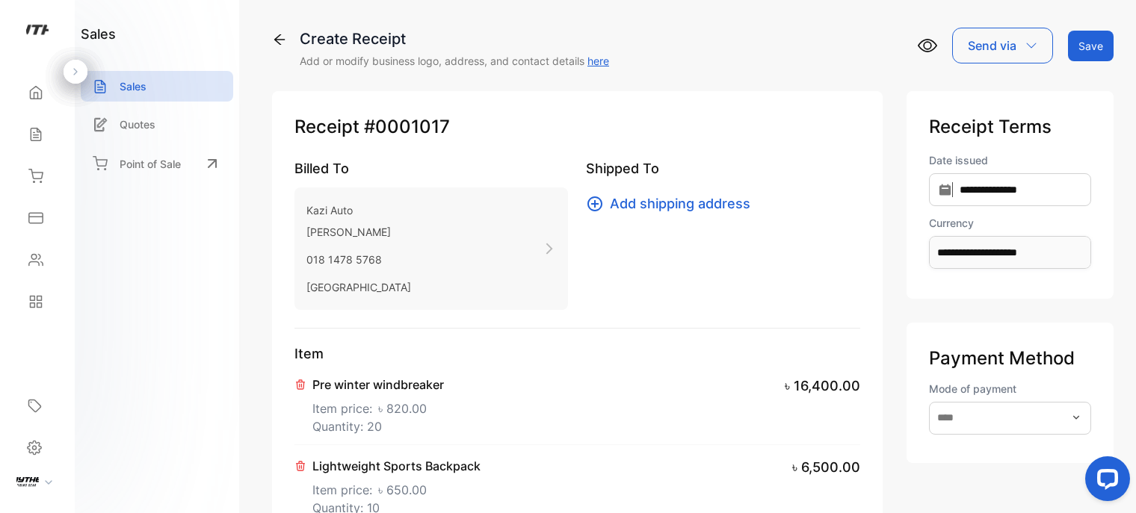
click at [1094, 43] on button "Save" at bounding box center [1091, 46] width 46 height 31
click at [634, 379] on div "Adding new receipt, please wait..." at bounding box center [568, 256] width 1136 height 513
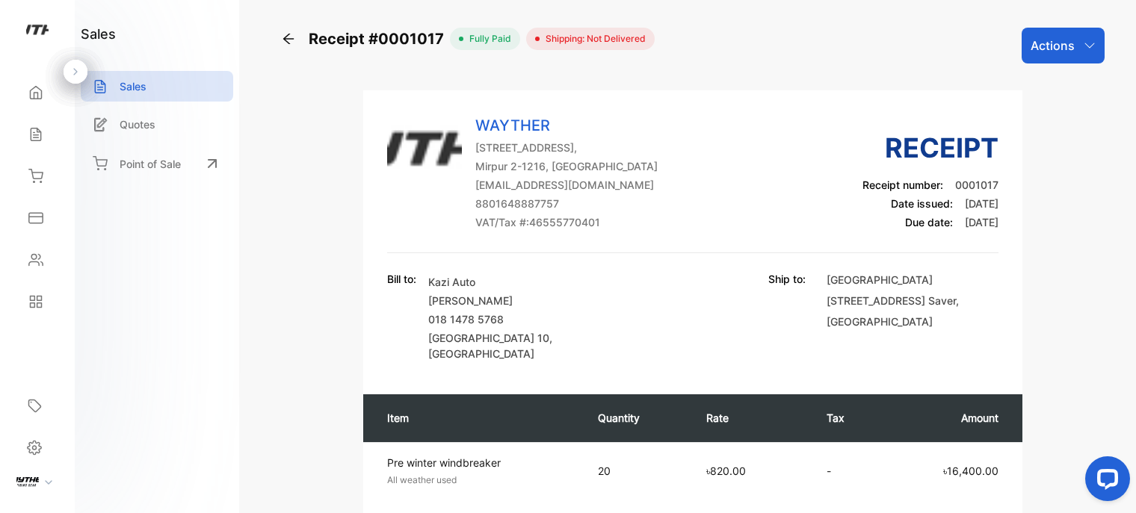
click at [298, 40] on div "Receipt #0001017" at bounding box center [365, 39] width 169 height 22
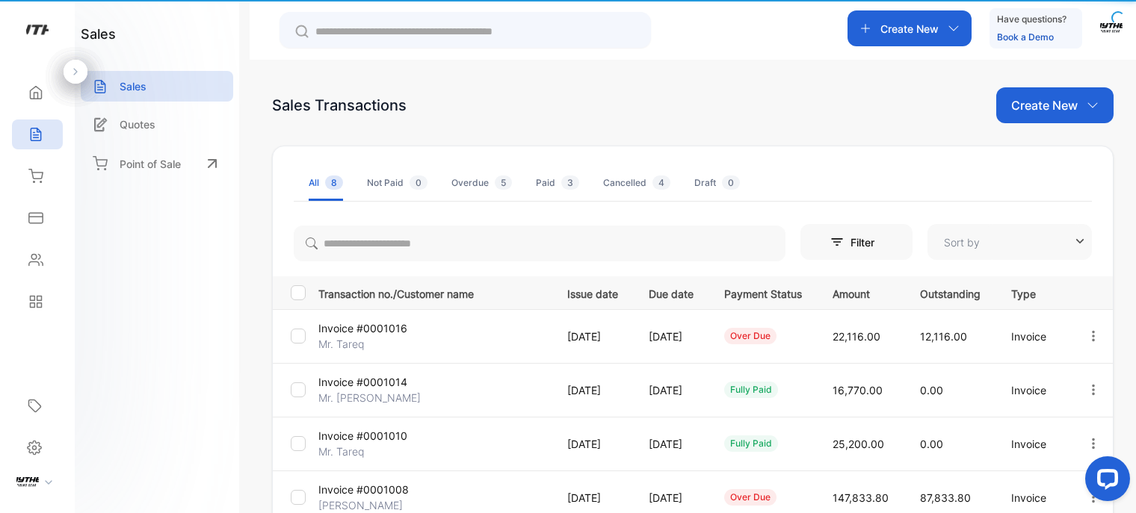
type input "**********"
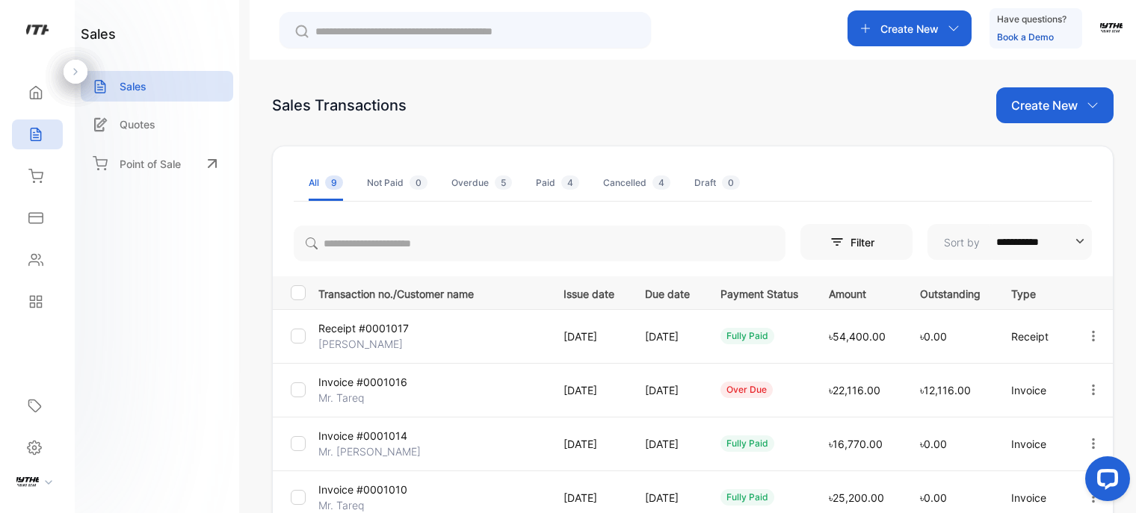
click at [778, 340] on div "fully paid" at bounding box center [759, 336] width 78 height 16
click at [35, 99] on icon at bounding box center [36, 93] width 11 height 13
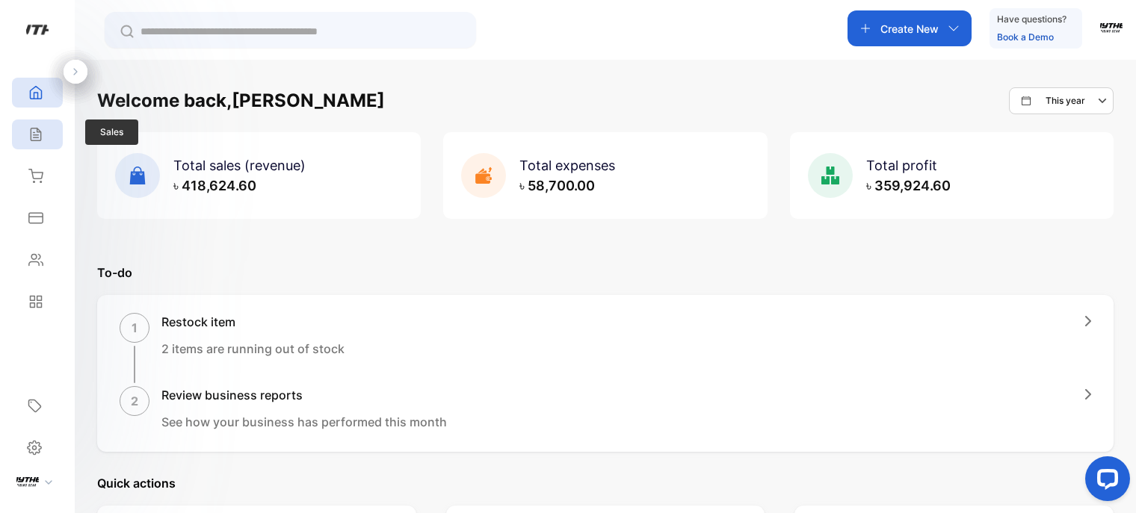
click at [30, 132] on icon at bounding box center [35, 134] width 15 height 15
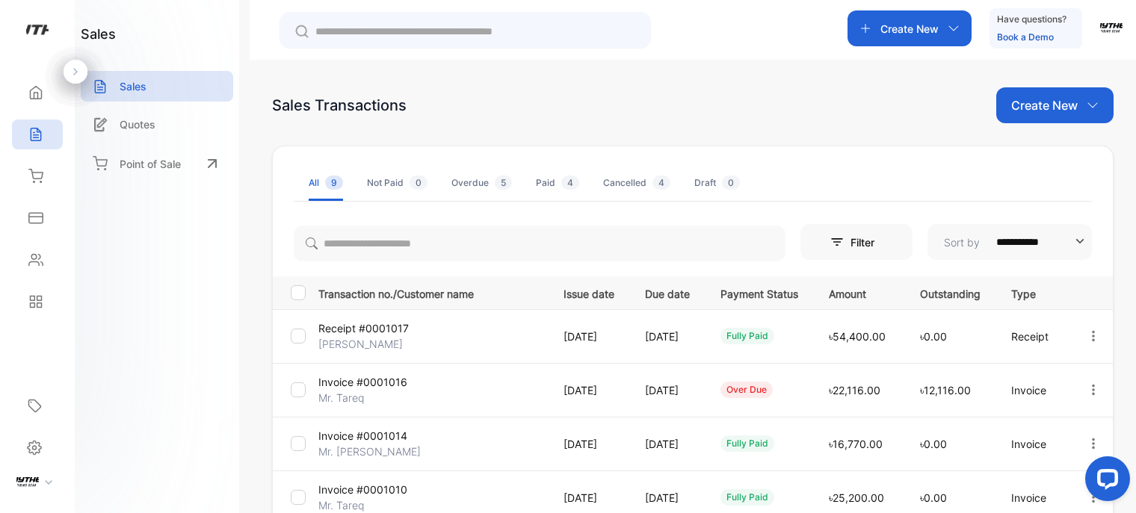
click at [436, 345] on td "Receipt #0001017 [PERSON_NAME]" at bounding box center [428, 336] width 233 height 54
click at [873, 342] on span "৳54,400.00" at bounding box center [857, 336] width 57 height 13
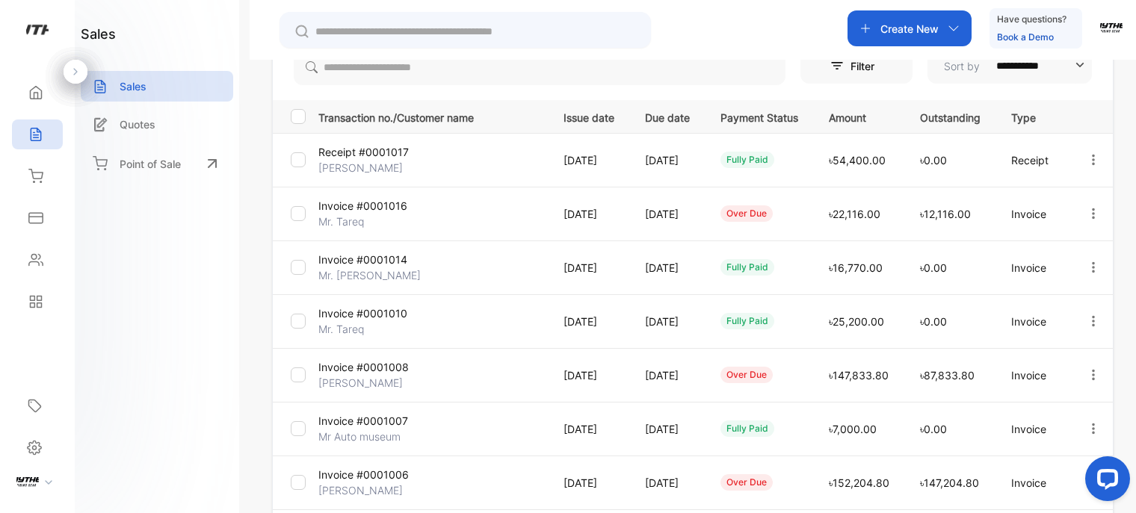
scroll to position [177, 0]
click at [365, 157] on p "Receipt #0001017" at bounding box center [363, 151] width 90 height 16
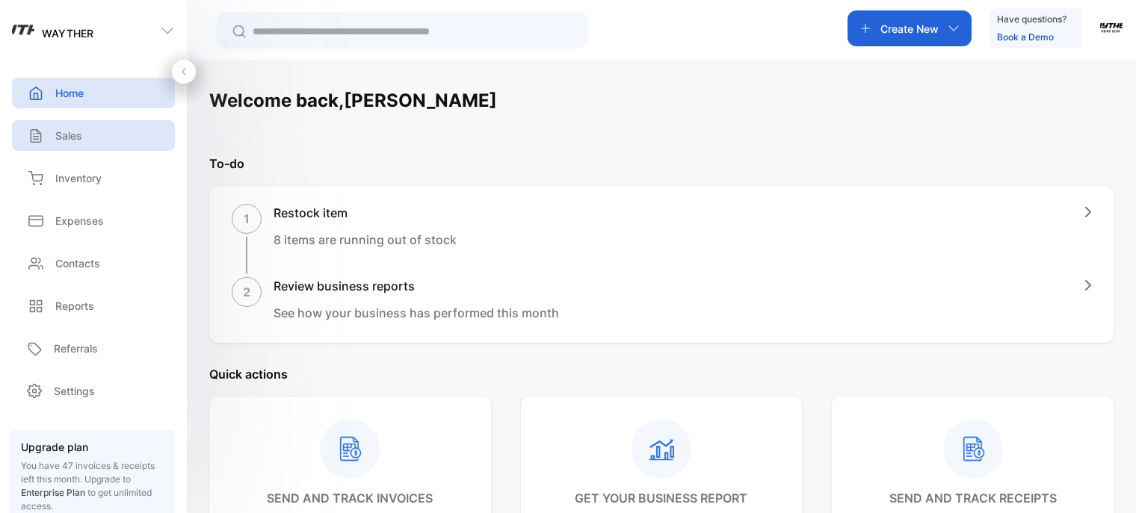
click at [78, 136] on p "Sales" at bounding box center [68, 136] width 27 height 16
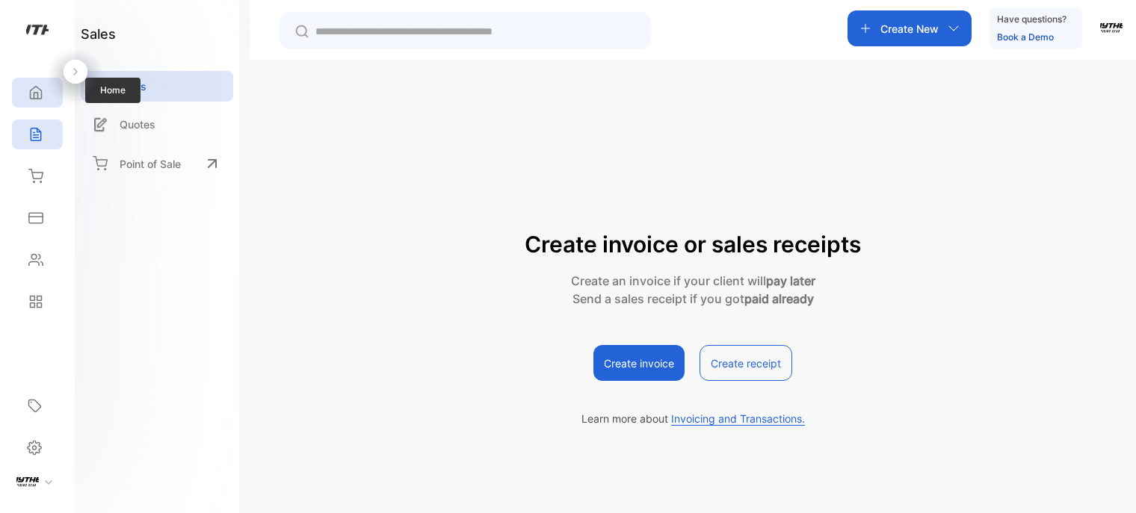
click at [52, 80] on div "Home" at bounding box center [37, 93] width 51 height 30
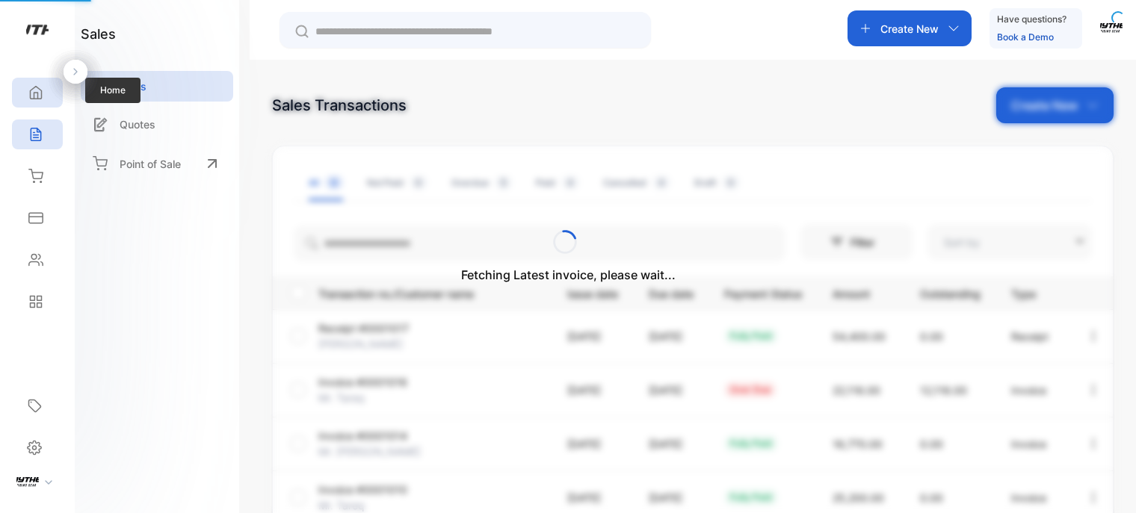
type input "**********"
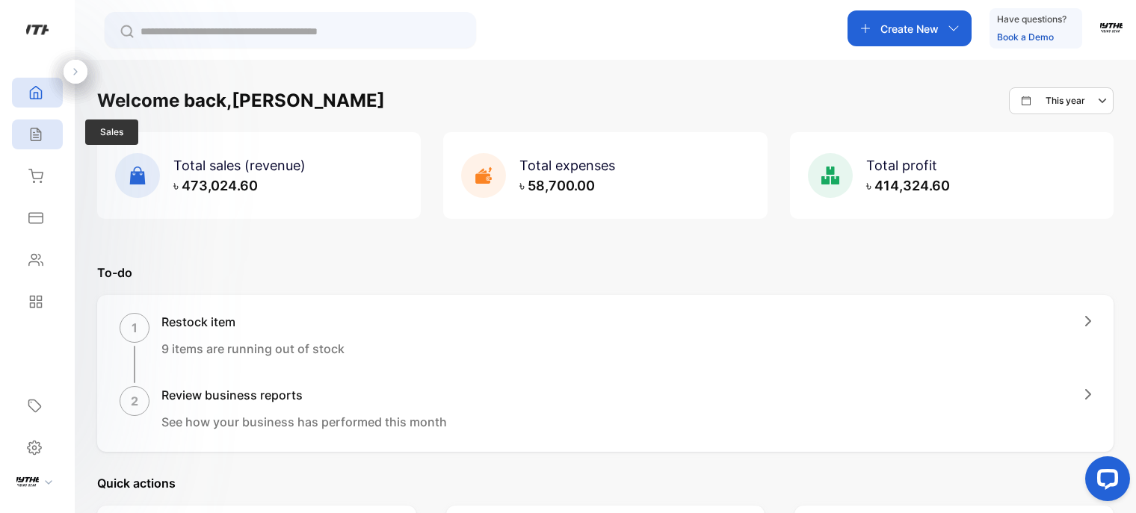
click at [39, 132] on icon at bounding box center [36, 135] width 10 height 13
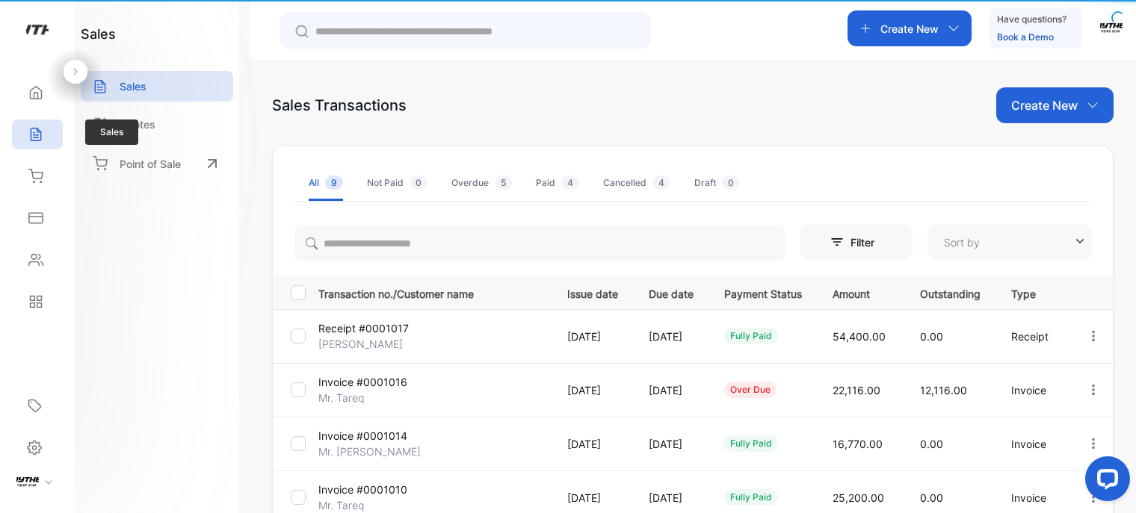
type input "**********"
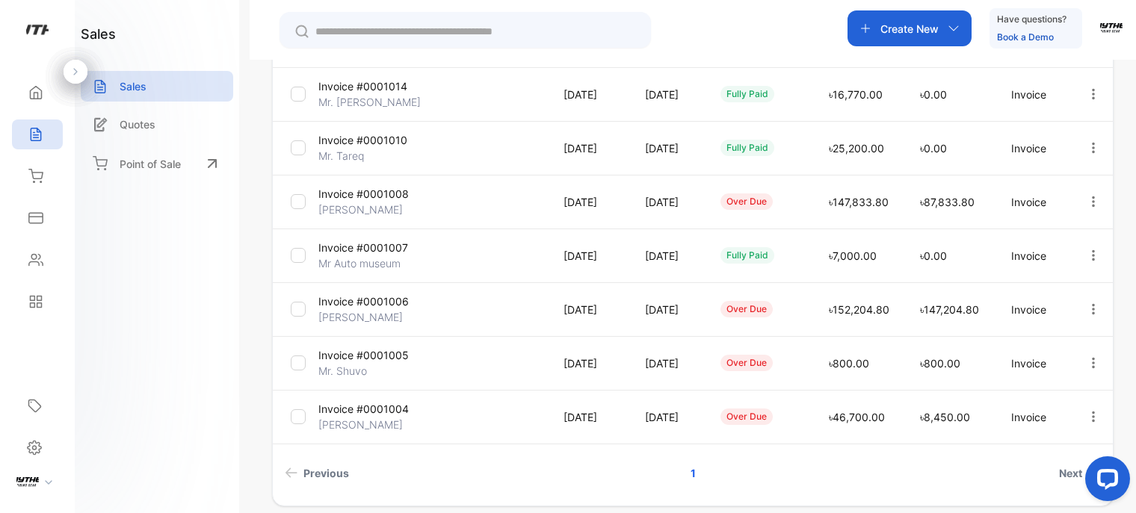
scroll to position [411, 0]
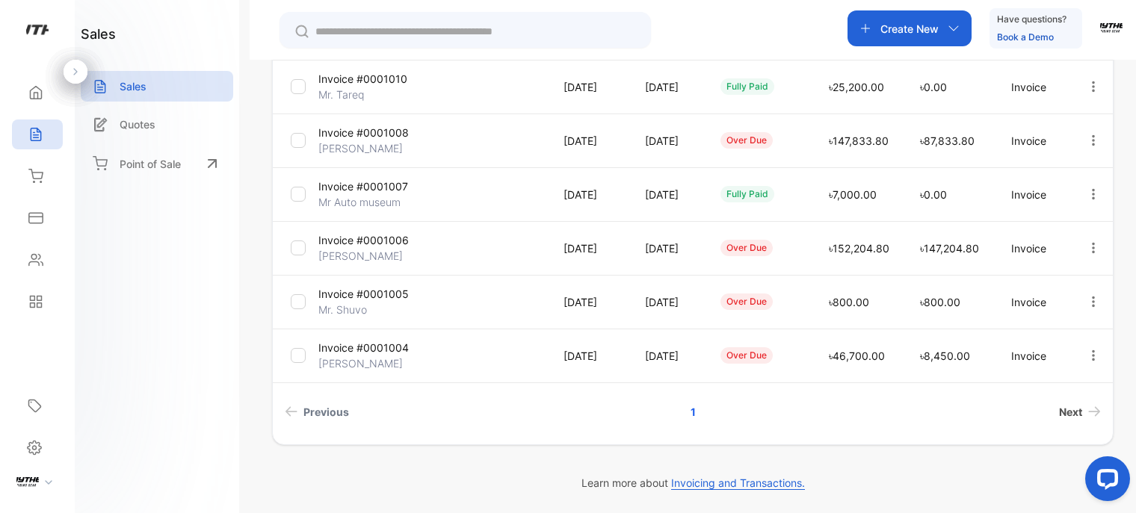
click at [1064, 417] on span "Next" at bounding box center [1070, 412] width 23 height 16
click at [811, 251] on td "৳152,204.80" at bounding box center [856, 248] width 91 height 54
click at [931, 250] on span "৳147,204.80" at bounding box center [949, 248] width 59 height 13
click at [361, 234] on p "Invoice #0001006" at bounding box center [363, 240] width 90 height 16
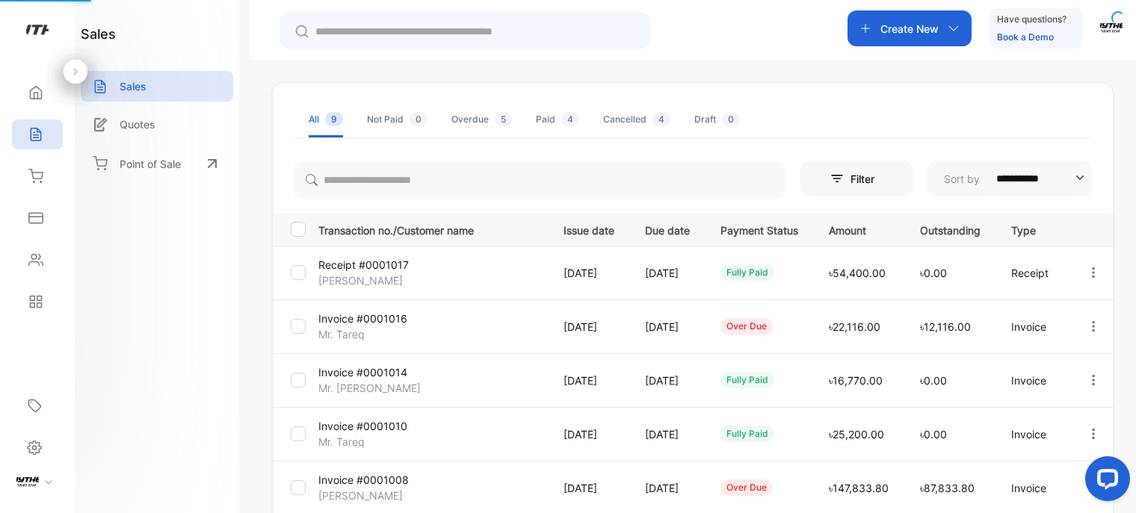
scroll to position [0, 0]
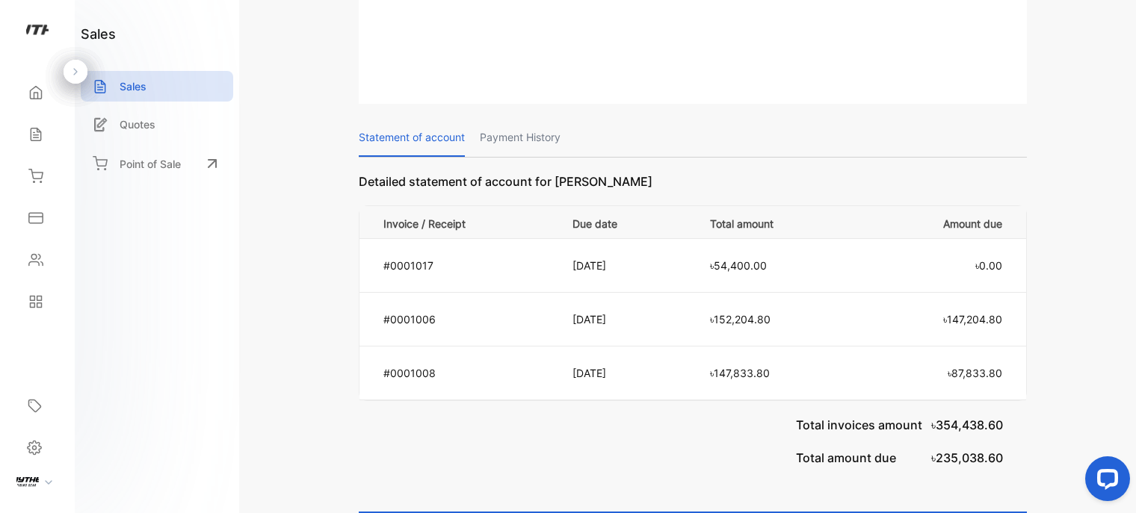
scroll to position [1569, 0]
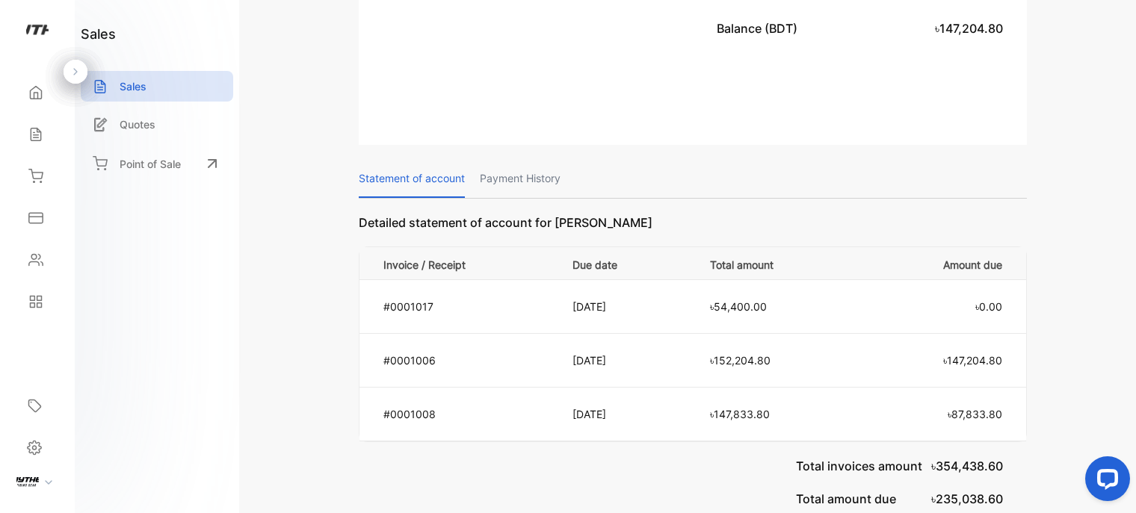
click at [557, 167] on p "Payment History" at bounding box center [520, 179] width 81 height 38
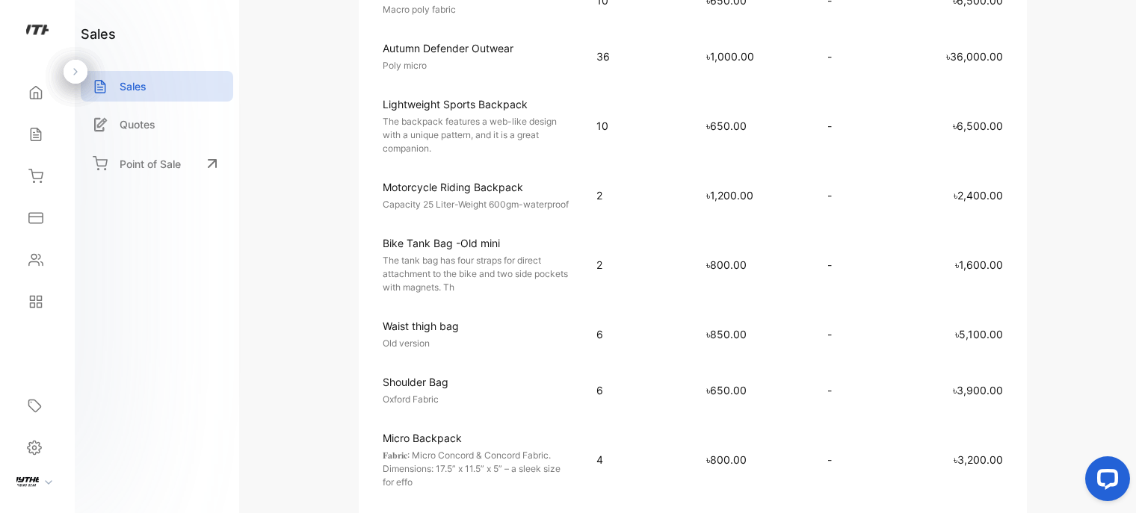
scroll to position [871, 0]
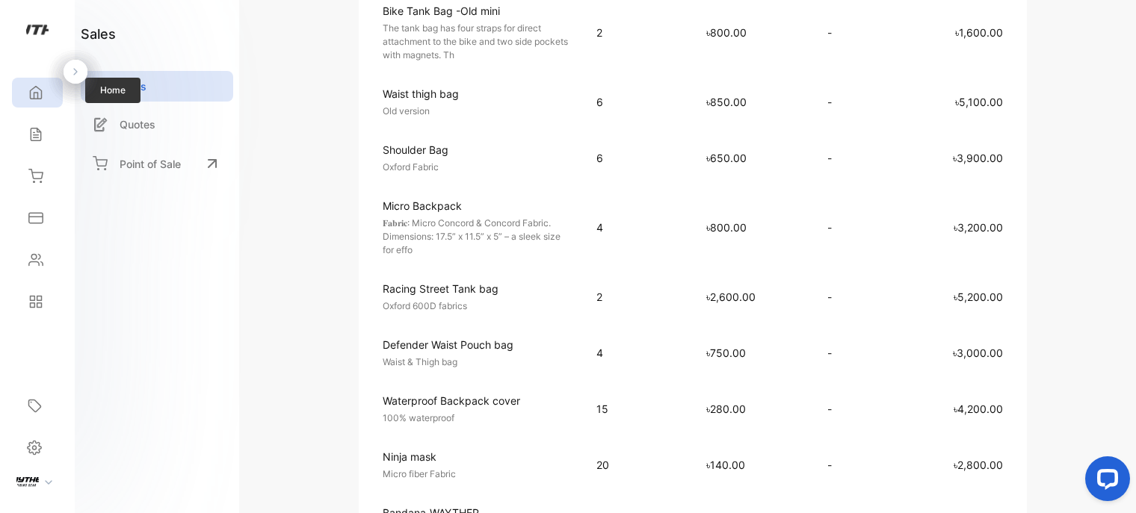
click at [33, 96] on icon at bounding box center [35, 92] width 15 height 15
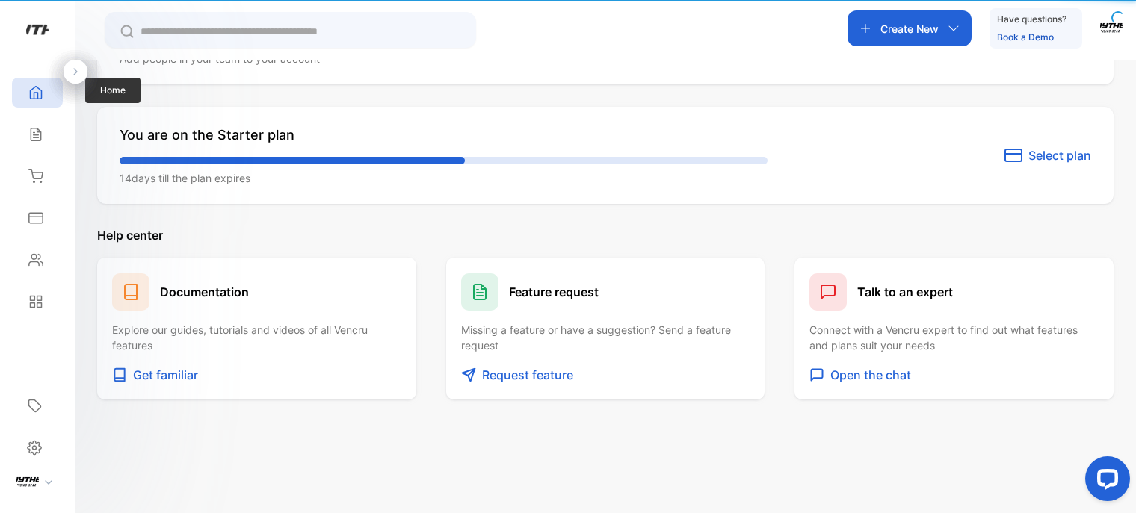
scroll to position [816, 0]
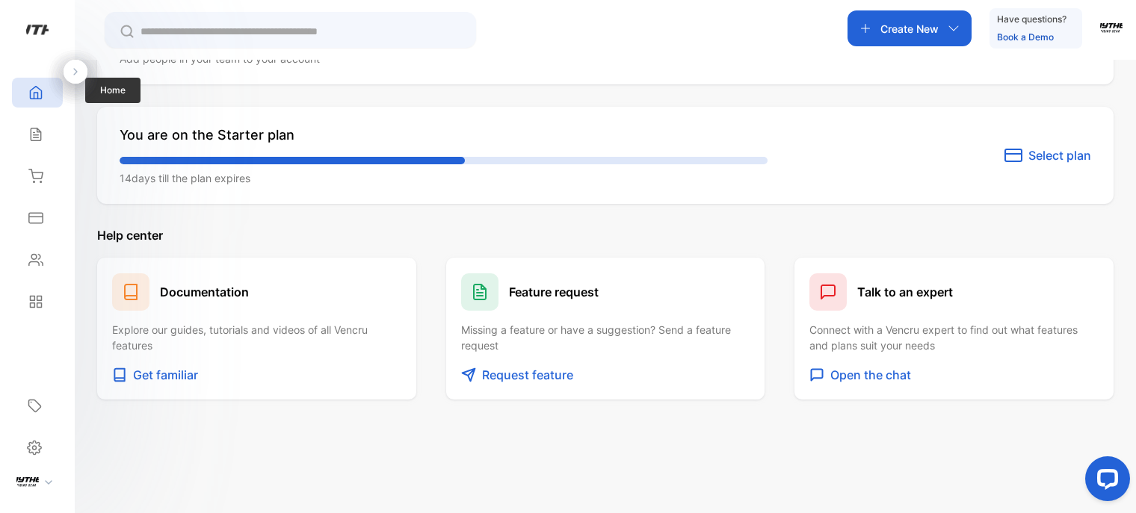
click at [33, 95] on icon at bounding box center [35, 92] width 15 height 15
click at [38, 146] on div "Sales" at bounding box center [37, 135] width 51 height 30
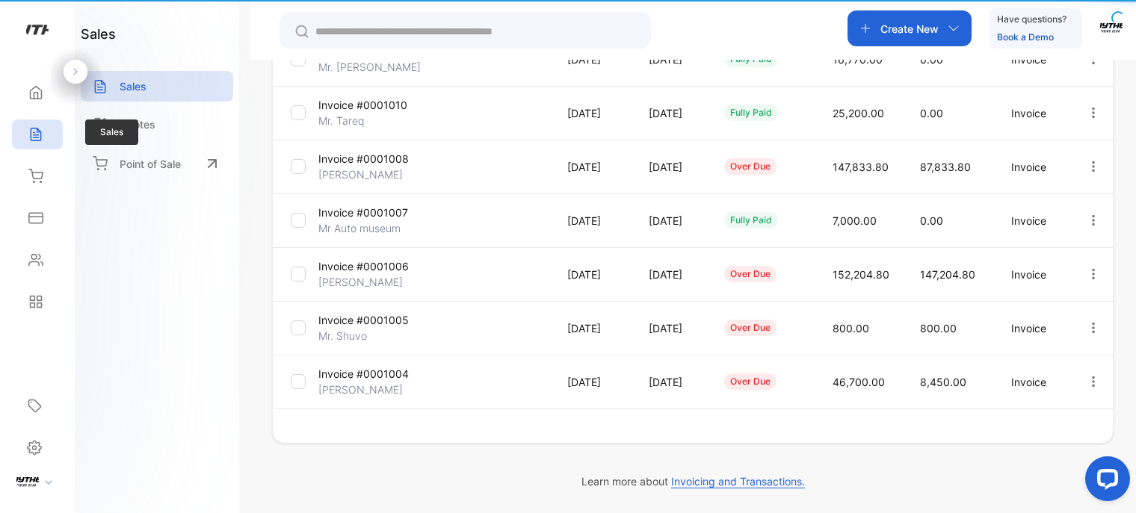
type input "**********"
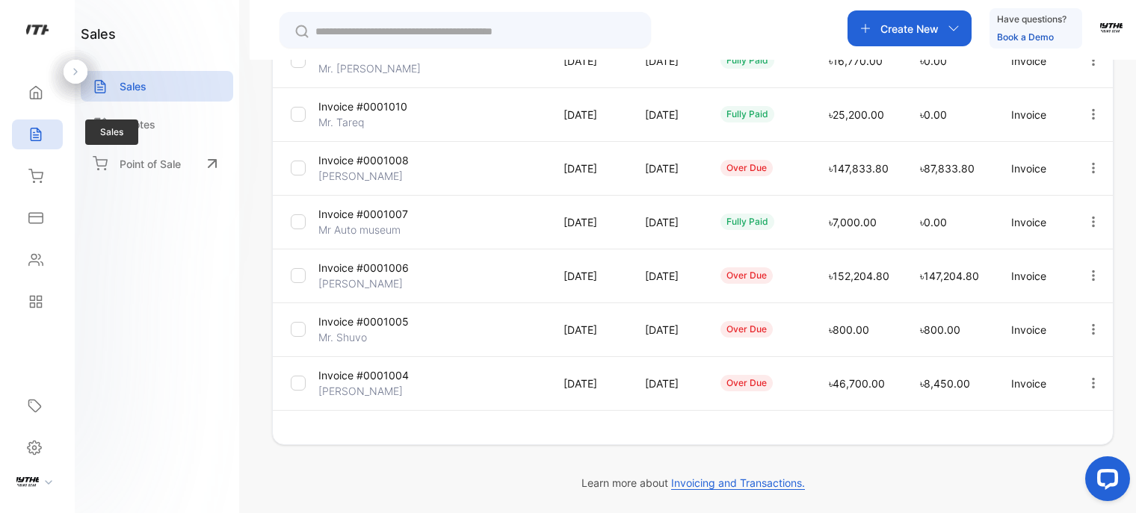
scroll to position [411, 0]
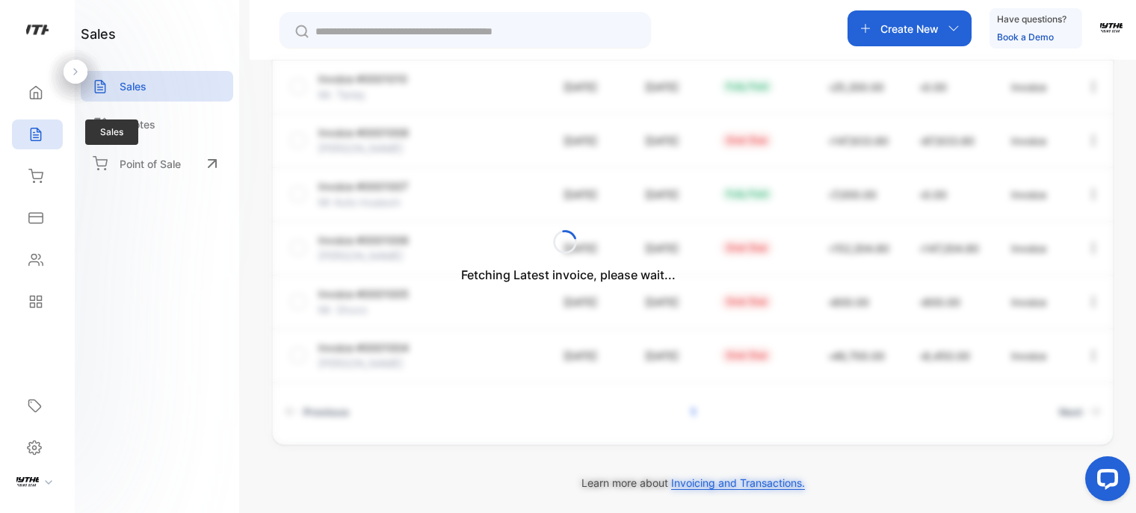
click at [39, 146] on div "Sales" at bounding box center [37, 135] width 51 height 30
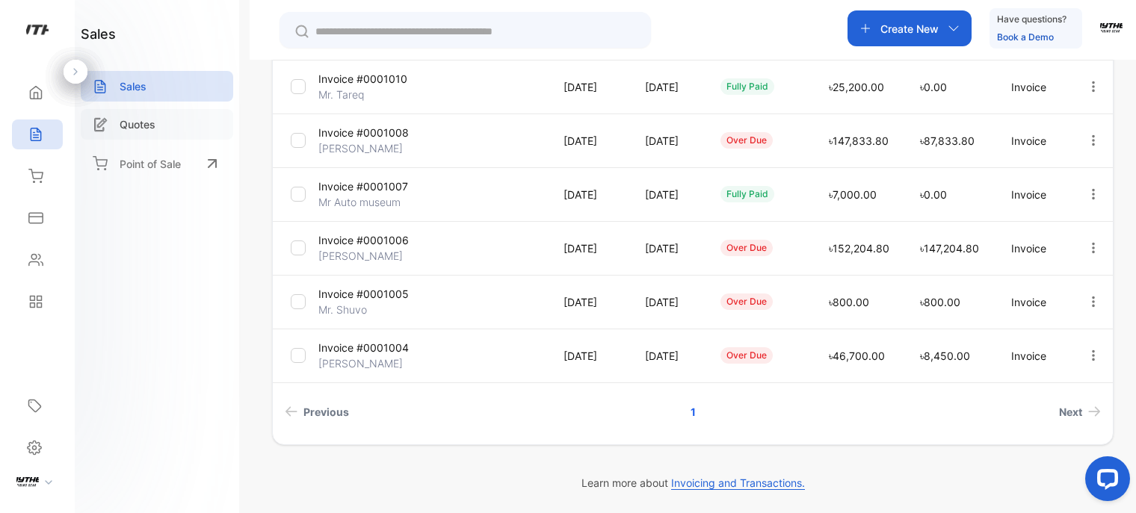
click at [164, 125] on div "Quotes" at bounding box center [157, 124] width 152 height 31
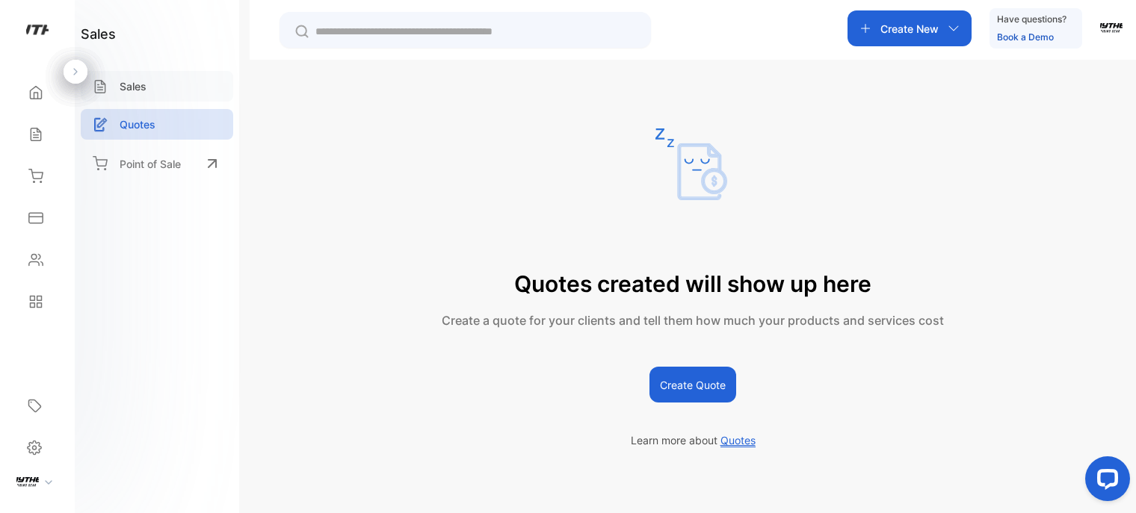
click at [155, 76] on div "Sales" at bounding box center [157, 86] width 152 height 31
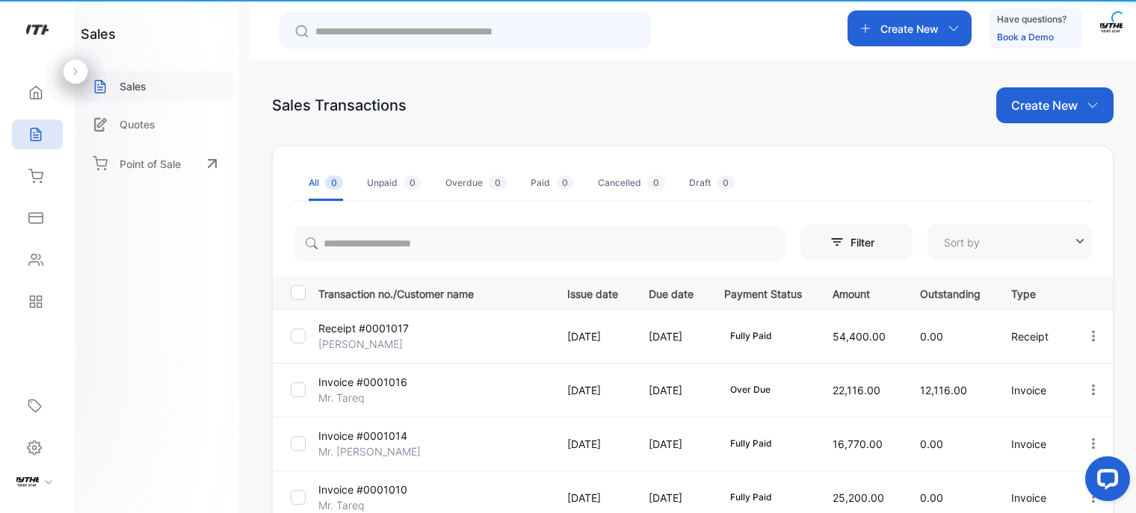
type input "**********"
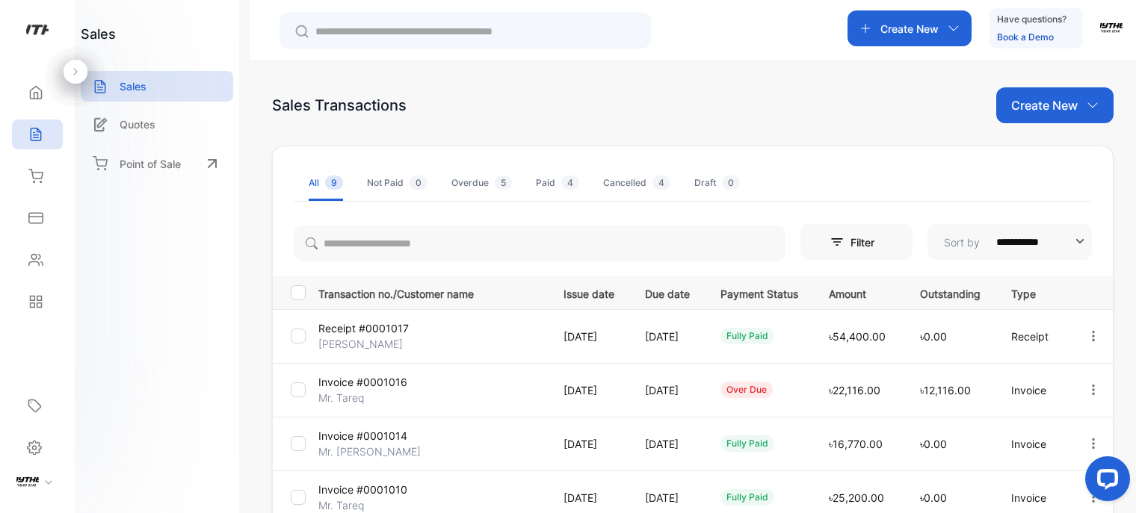
scroll to position [174, 0]
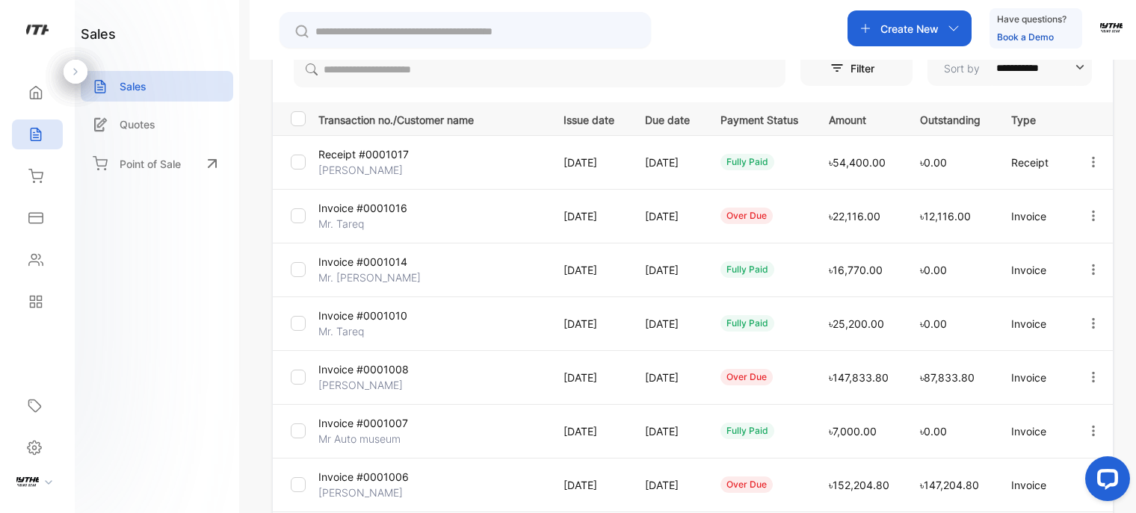
click at [594, 169] on td "[DATE]" at bounding box center [586, 162] width 81 height 54
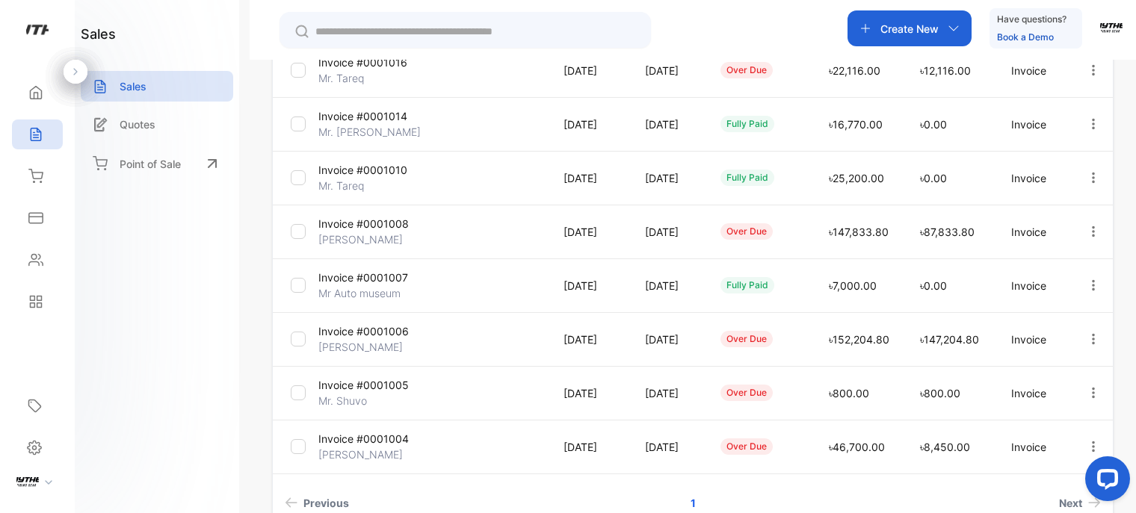
scroll to position [411, 0]
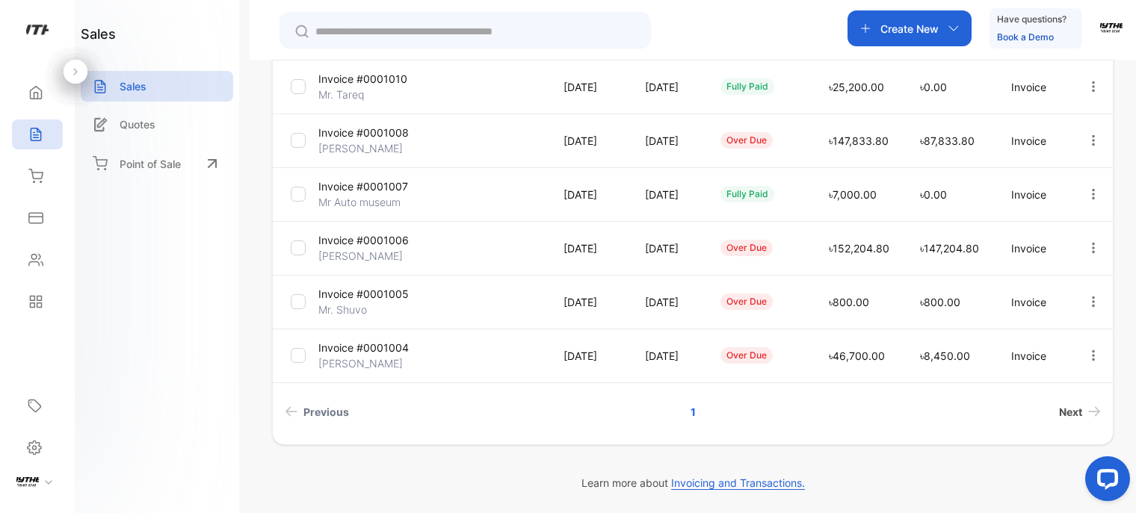
click at [1066, 408] on span "Next" at bounding box center [1070, 412] width 23 height 16
click at [881, 253] on p "৳152,204.80" at bounding box center [859, 249] width 61 height 16
click at [388, 241] on p "Invoice #0001006" at bounding box center [363, 240] width 90 height 16
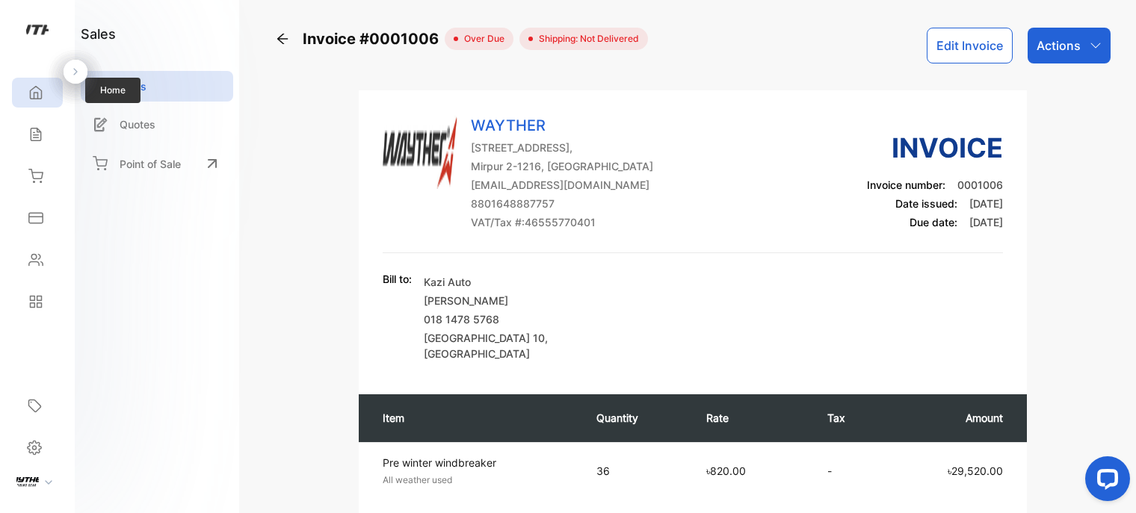
click at [51, 95] on div "Home" at bounding box center [37, 93] width 51 height 30
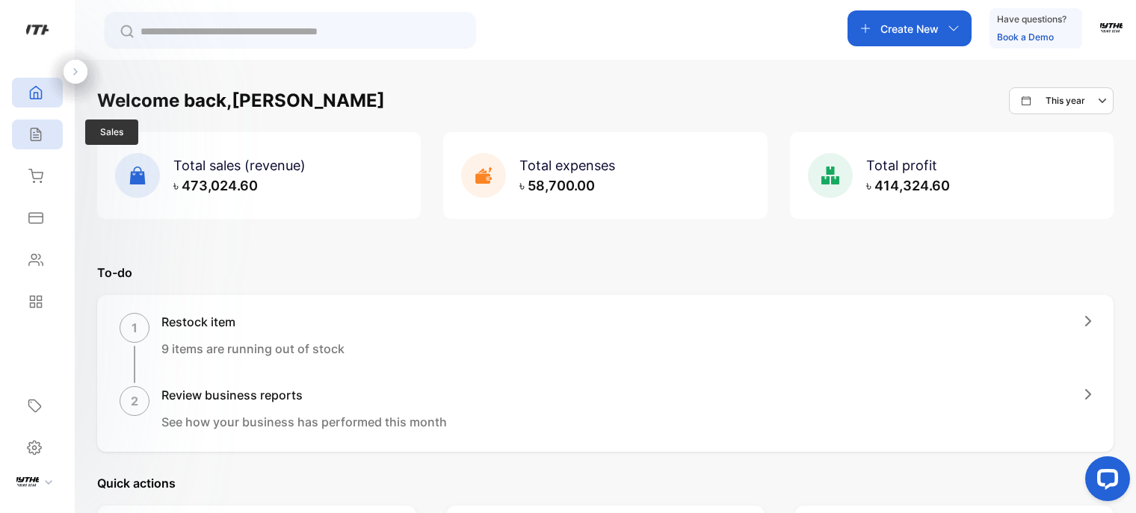
click at [39, 135] on icon at bounding box center [36, 135] width 10 height 13
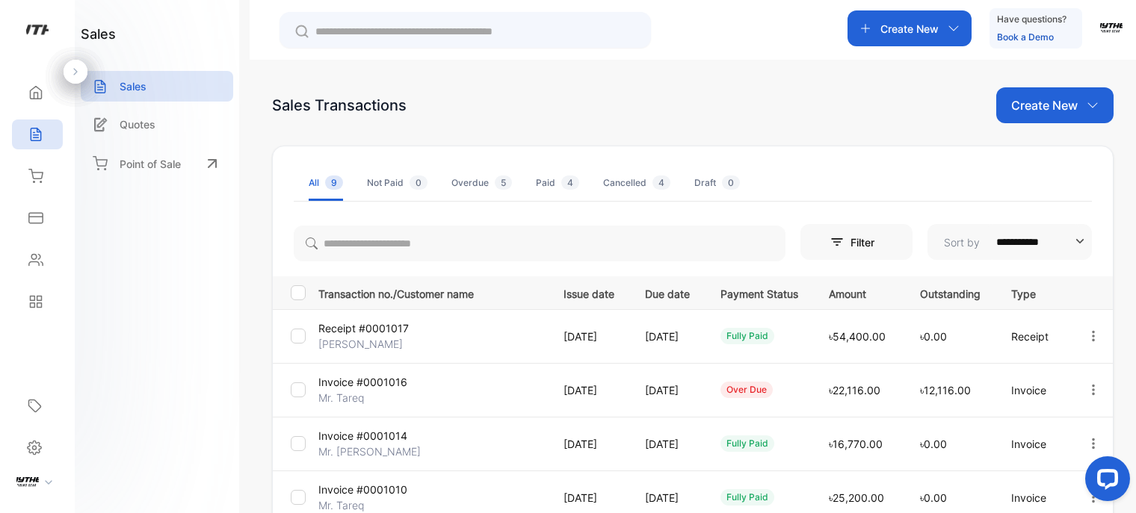
click at [438, 346] on td "Receipt #0001017 [PERSON_NAME]" at bounding box center [428, 336] width 233 height 54
click at [355, 327] on p "Receipt #0001017" at bounding box center [363, 329] width 90 height 16
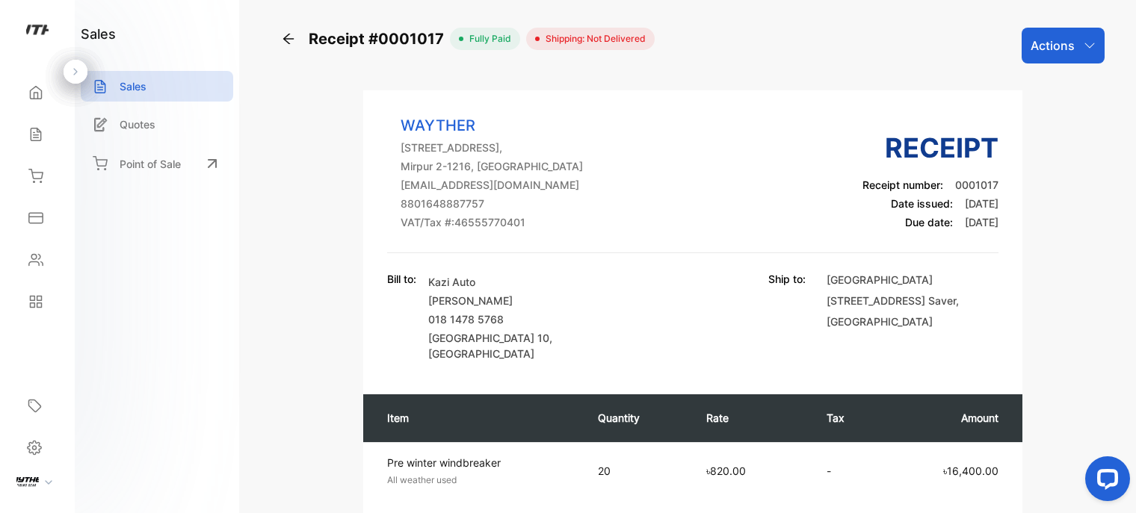
click at [1039, 56] on div "Actions" at bounding box center [1063, 46] width 83 height 36
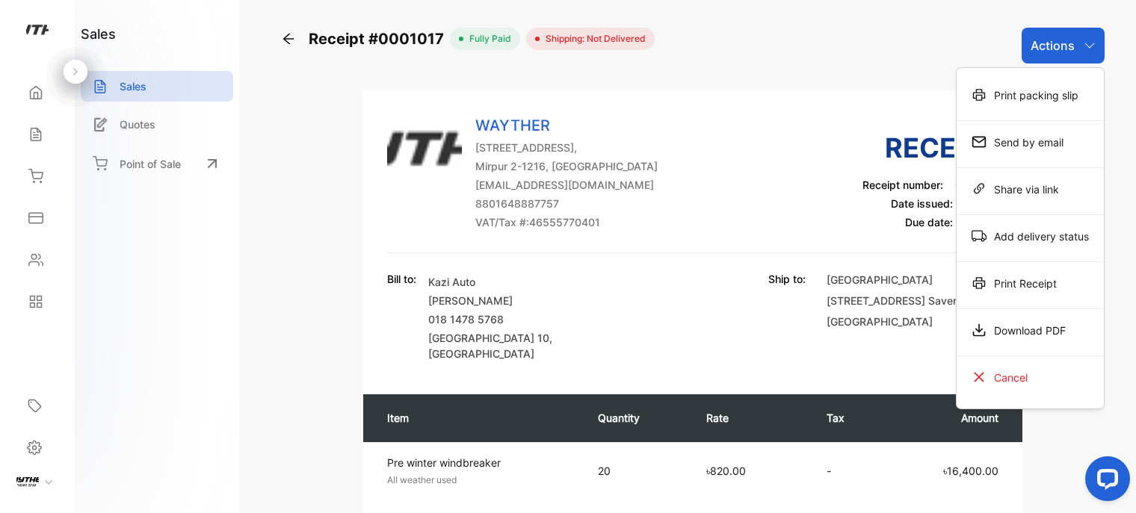
click at [834, 57] on div "Receipt #0001017 fully paid Shipping: Not Delivered Actions Print packing slip …" at bounding box center [693, 46] width 824 height 36
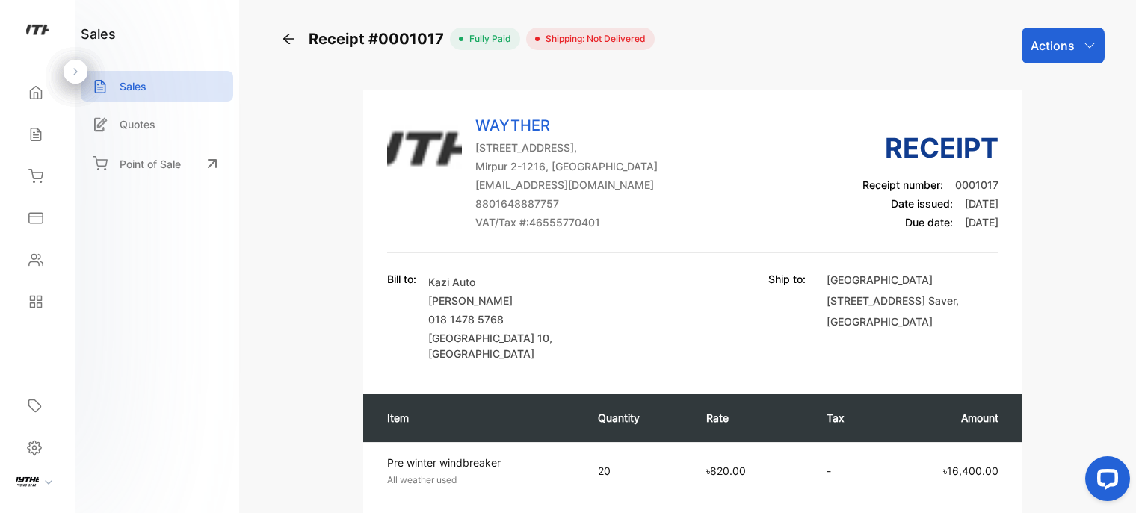
click at [1082, 26] on div "Receipt #0001017 fully paid Shipping: Not Delivered Actions WAYTHER House-[STRE…" at bounding box center [693, 256] width 886 height 513
click at [1084, 49] on icon "button" at bounding box center [1090, 46] width 12 height 12
click at [894, 49] on div "Receipt #0001017 fully paid Shipping: Not Delivered Actions" at bounding box center [693, 46] width 824 height 36
click at [579, 42] on span "Shipping: Not Delivered" at bounding box center [593, 38] width 106 height 13
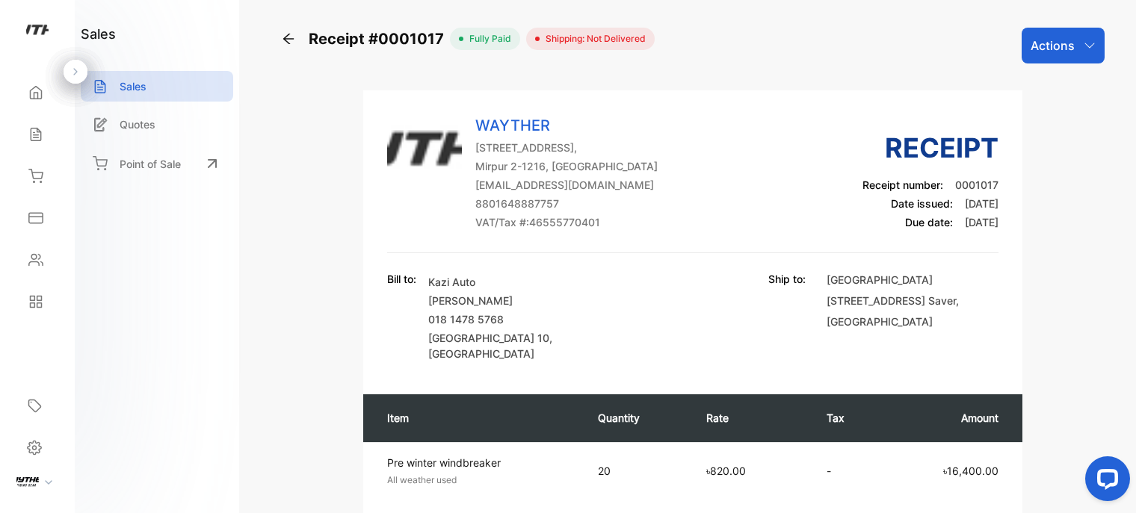
click at [1076, 52] on div "Actions" at bounding box center [1063, 46] width 83 height 36
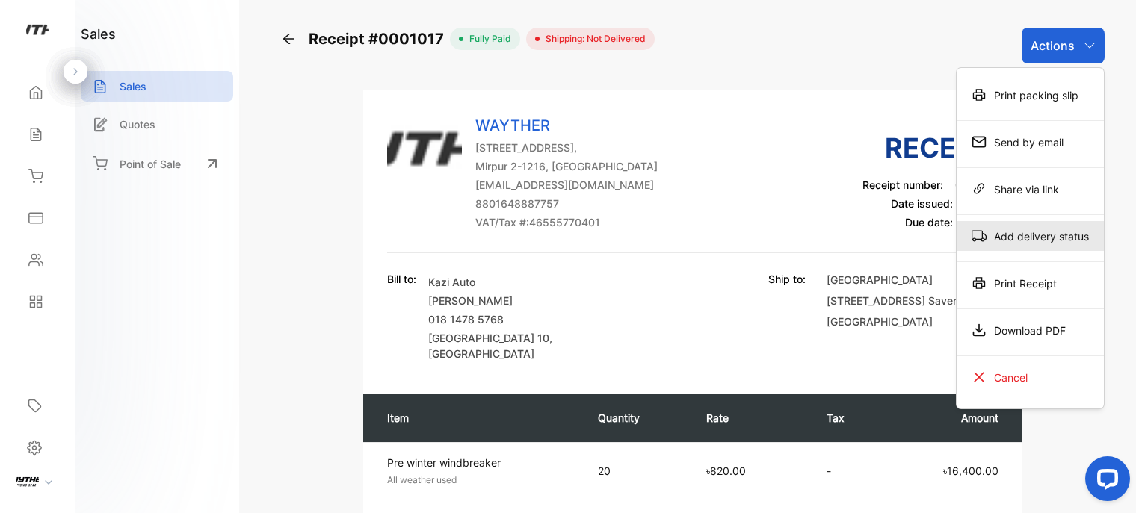
click at [1046, 244] on div "Add delivery status" at bounding box center [1030, 236] width 147 height 30
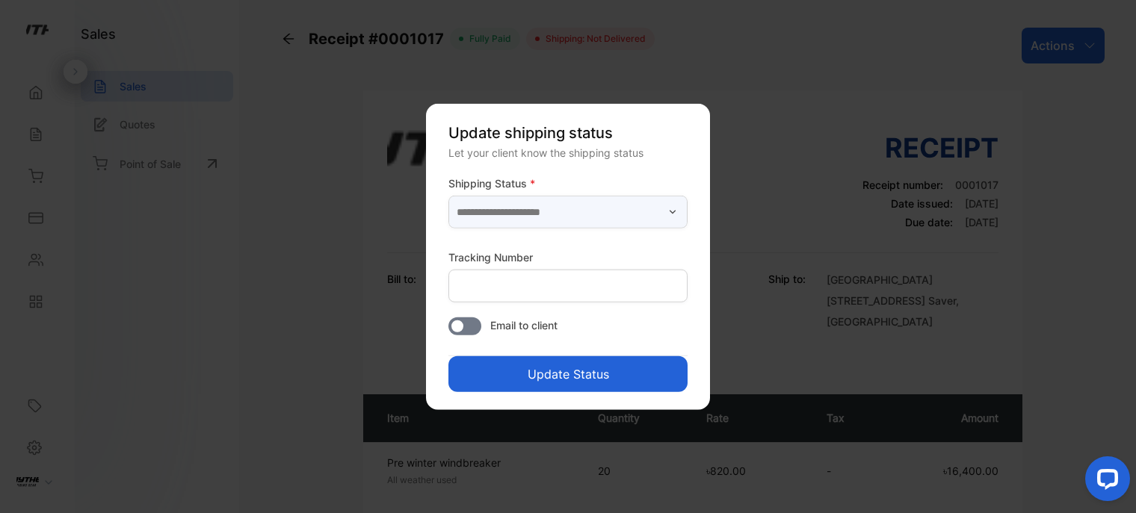
click at [637, 212] on input "text" at bounding box center [567, 212] width 239 height 33
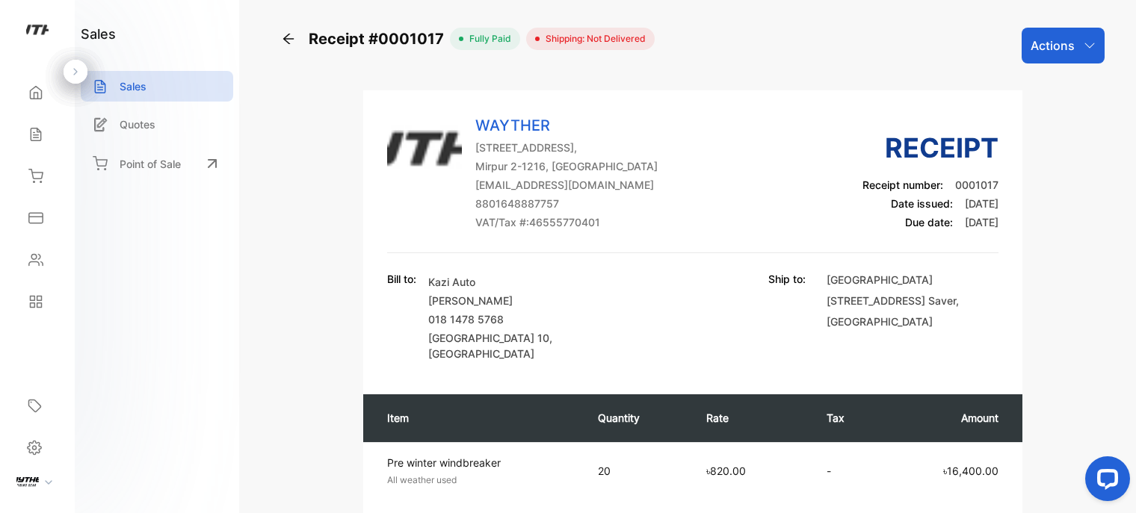
click at [1078, 46] on div "Actions" at bounding box center [1063, 46] width 83 height 36
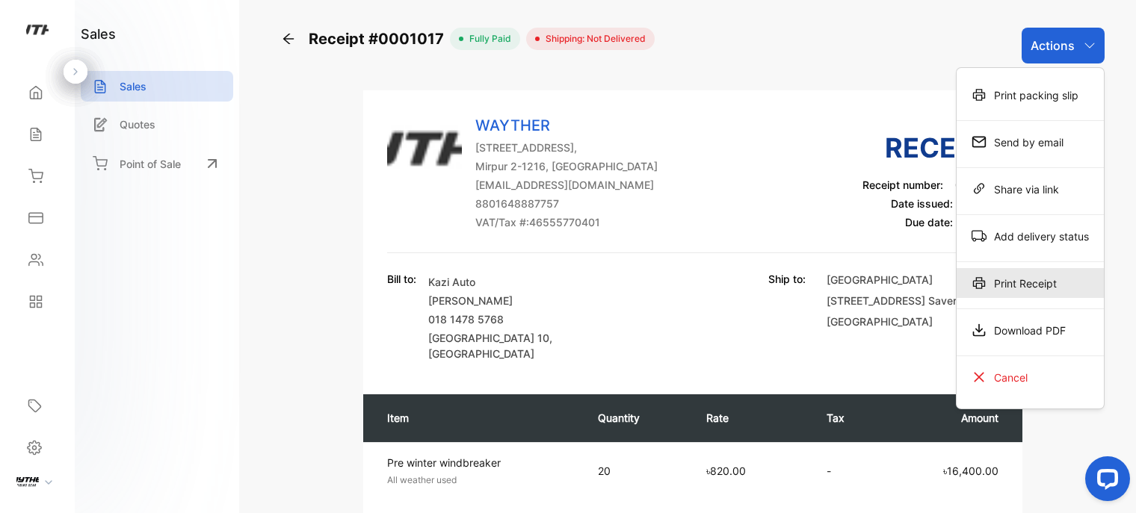
click at [1048, 290] on div "Print Receipt" at bounding box center [1030, 283] width 147 height 30
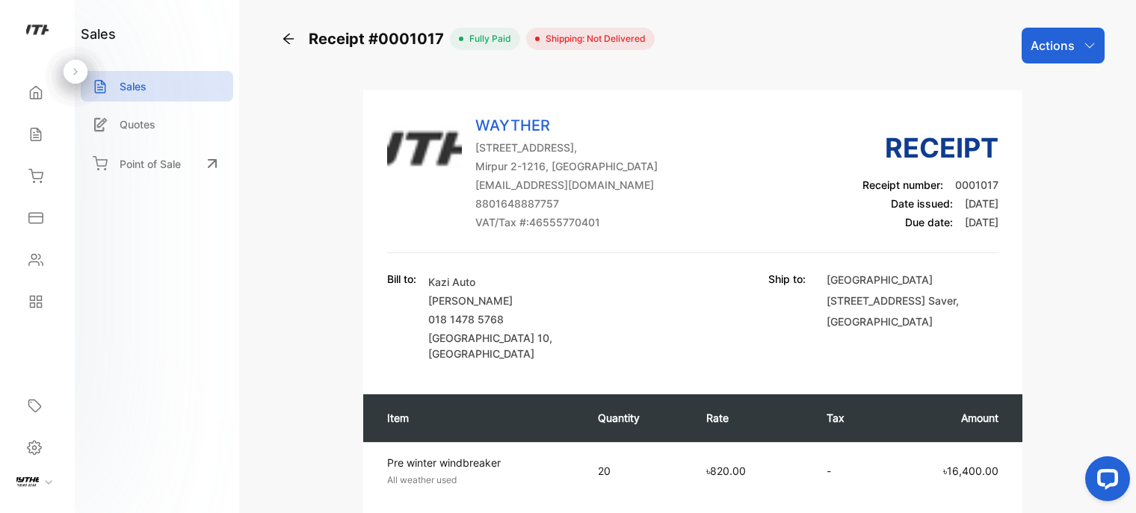
click at [287, 43] on icon at bounding box center [288, 38] width 15 height 15
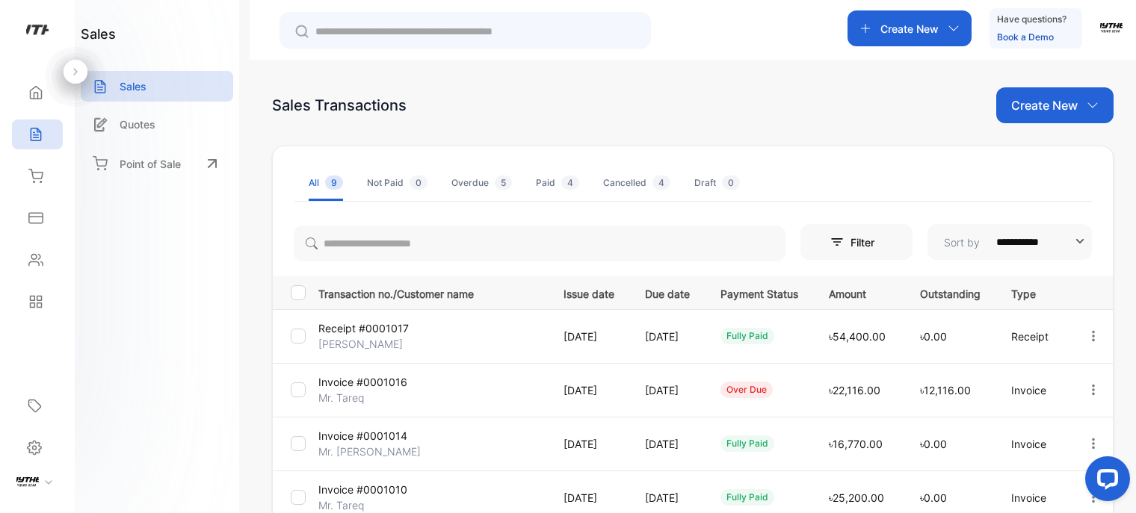
click at [1069, 110] on p "Create New" at bounding box center [1044, 105] width 67 height 18
click at [1062, 167] on div "Invoice" at bounding box center [1060, 155] width 105 height 30
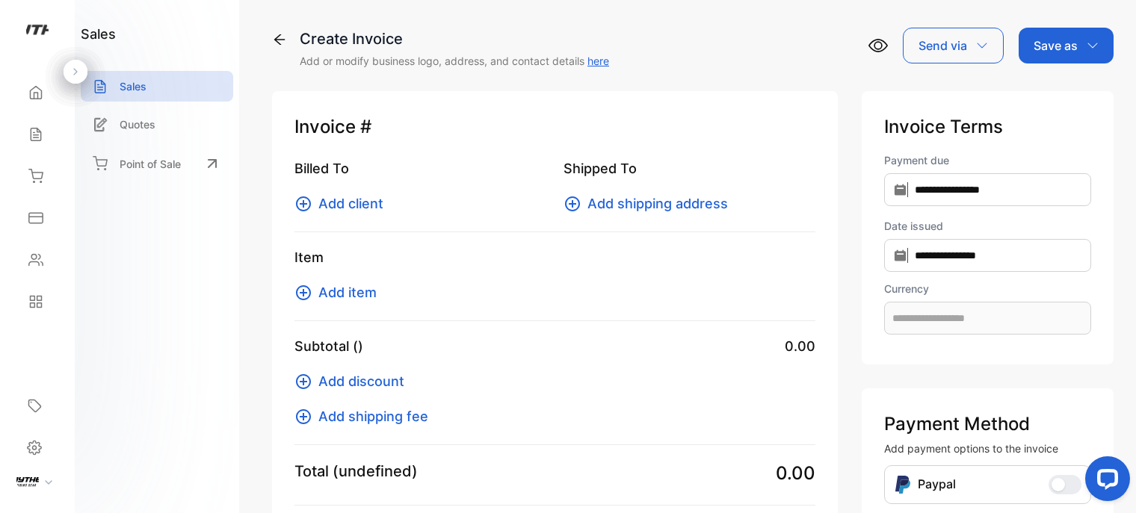
click at [329, 203] on span "Add client" at bounding box center [350, 204] width 65 height 20
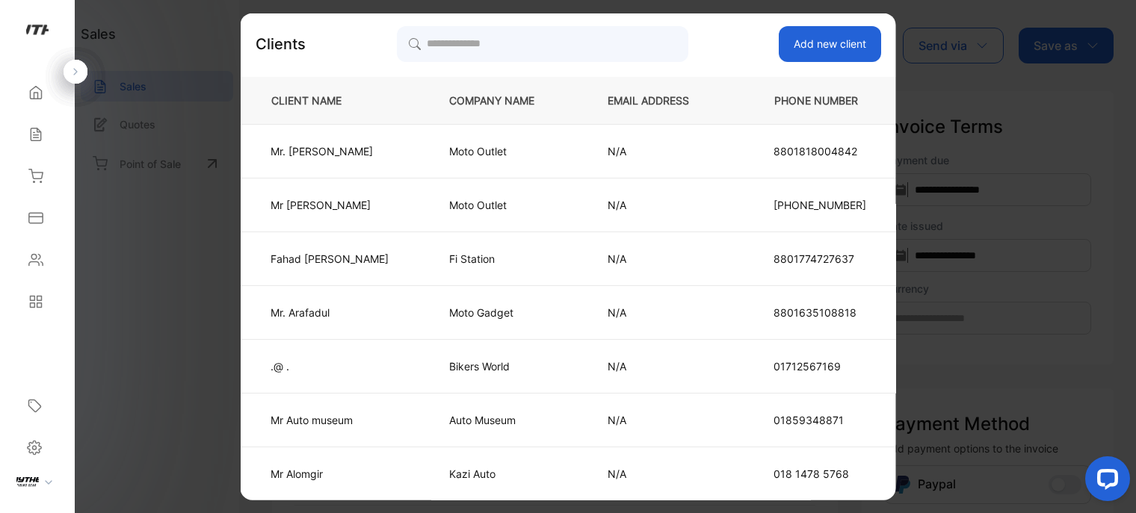
type input "**********"
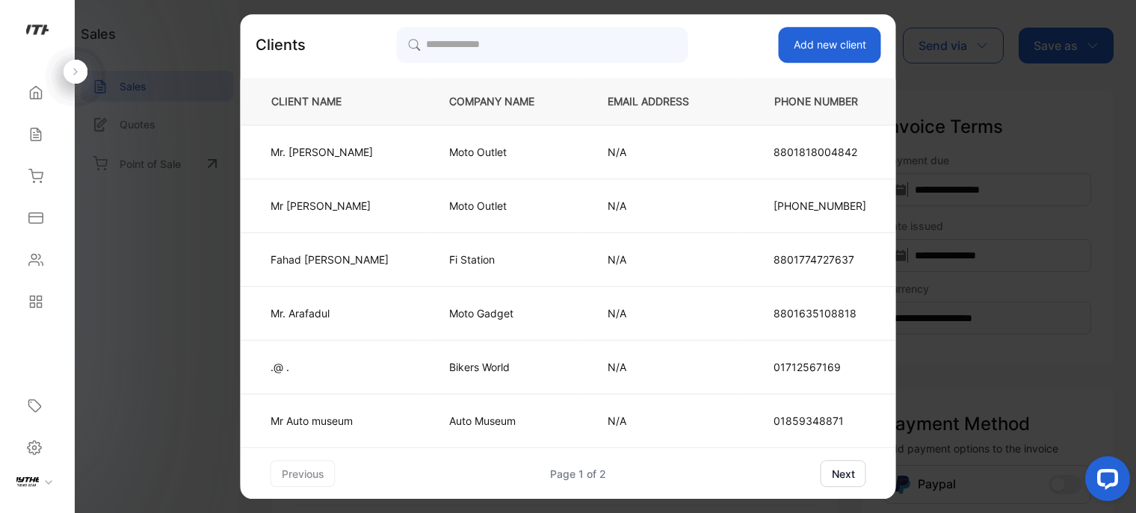
click at [821, 472] on button "next" at bounding box center [844, 473] width 46 height 27
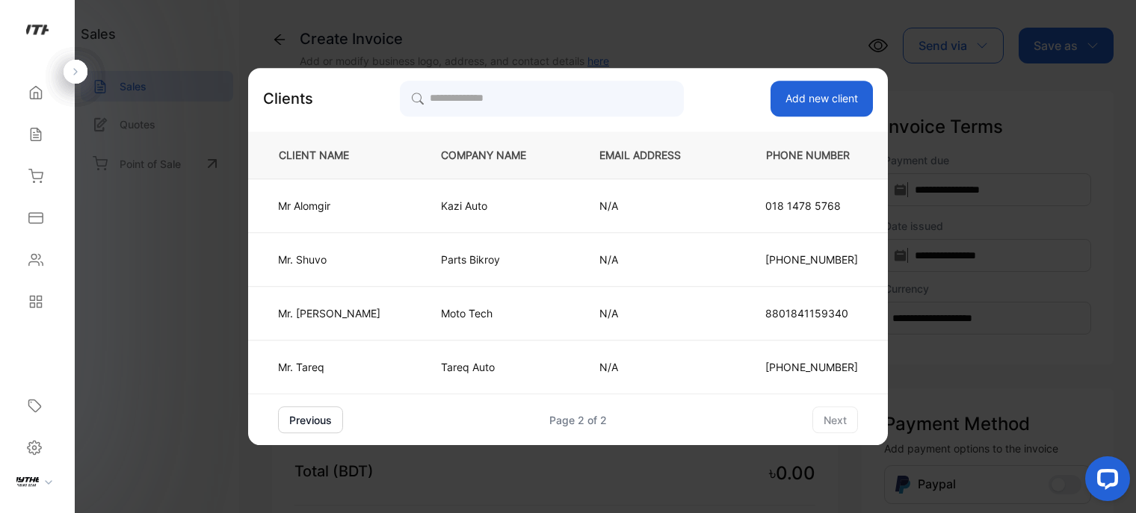
click at [355, 203] on p "[PERSON_NAME]" at bounding box center [329, 206] width 102 height 16
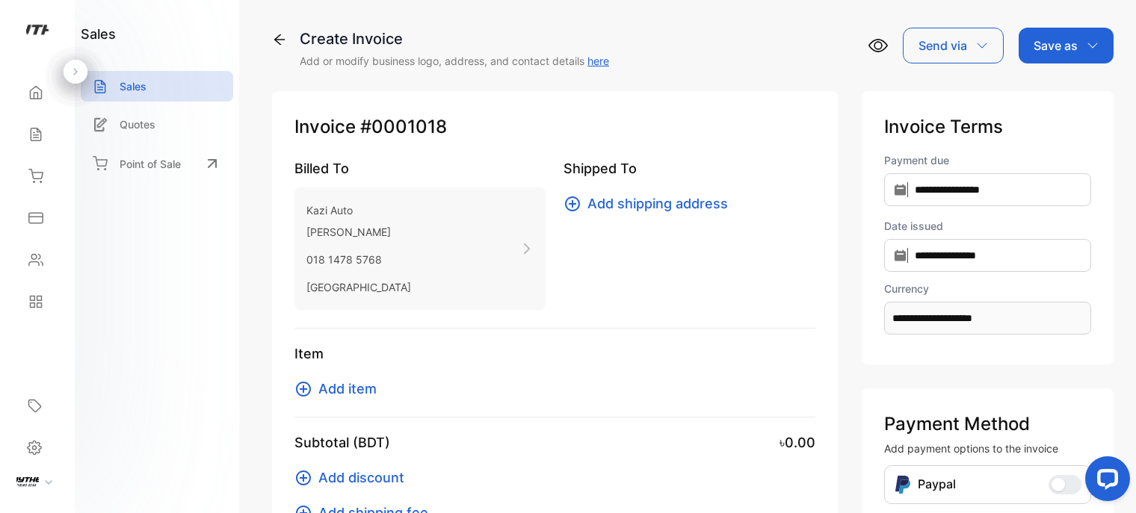
click at [355, 388] on span "Add item" at bounding box center [347, 389] width 58 height 20
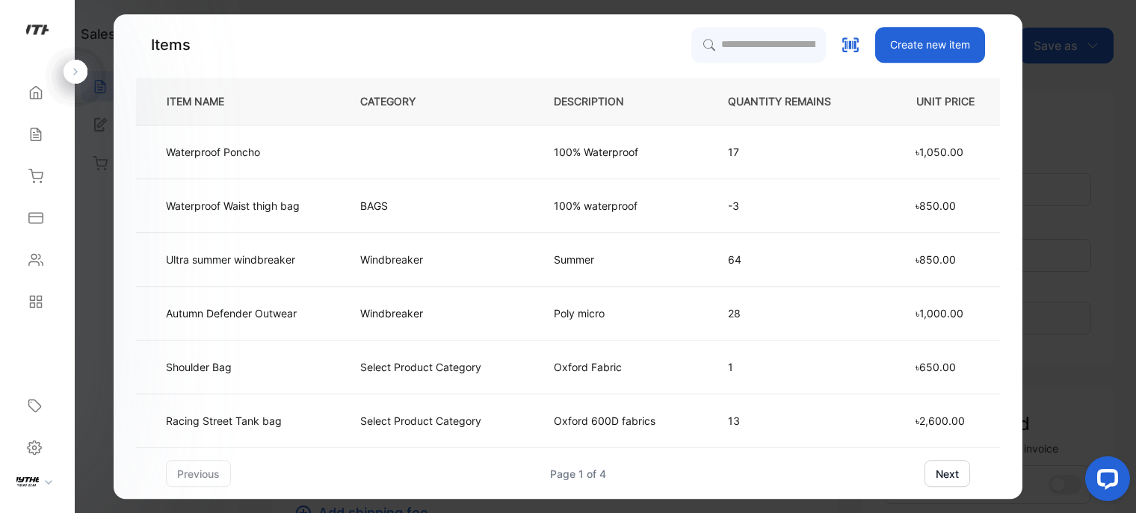
click at [945, 464] on button "next" at bounding box center [947, 473] width 46 height 27
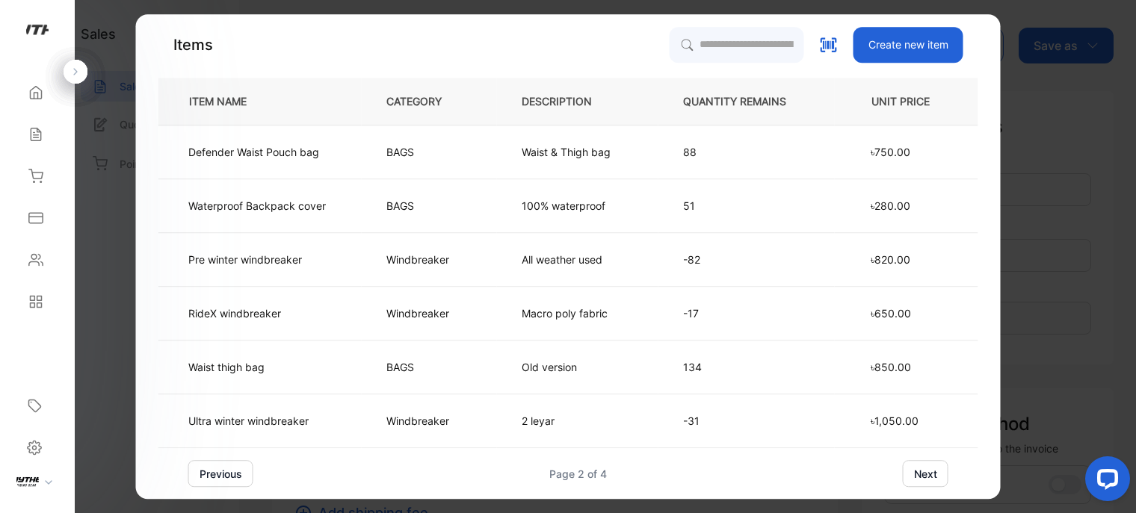
click at [371, 242] on td "Windbreaker" at bounding box center [429, 260] width 135 height 54
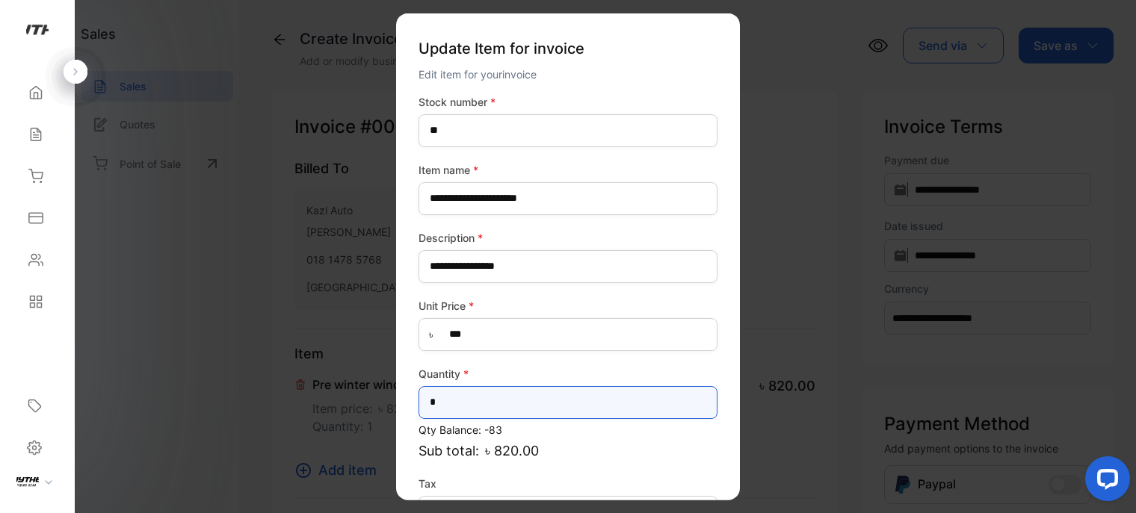
click at [501, 403] on input "*" at bounding box center [567, 402] width 299 height 33
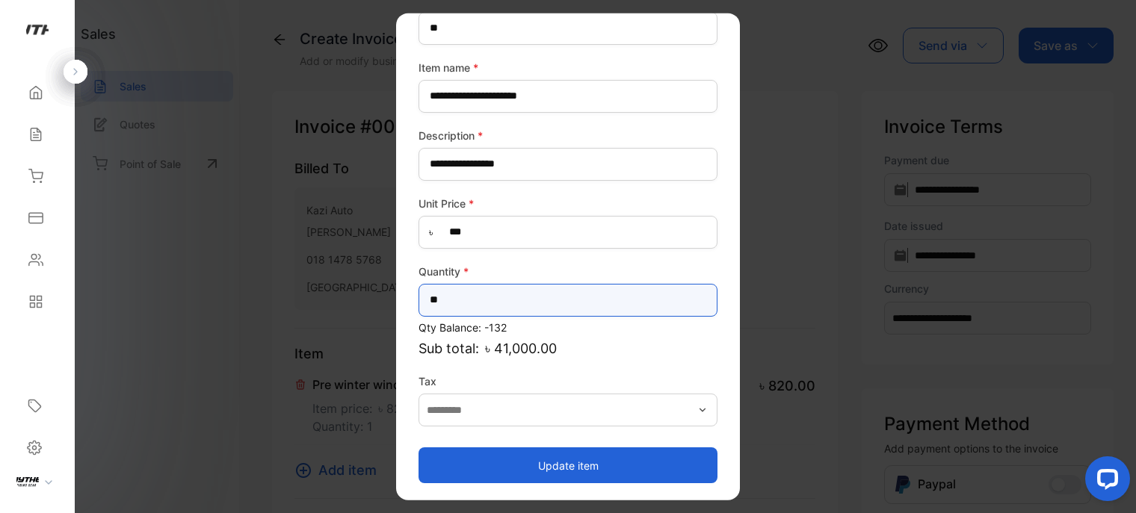
type input "**"
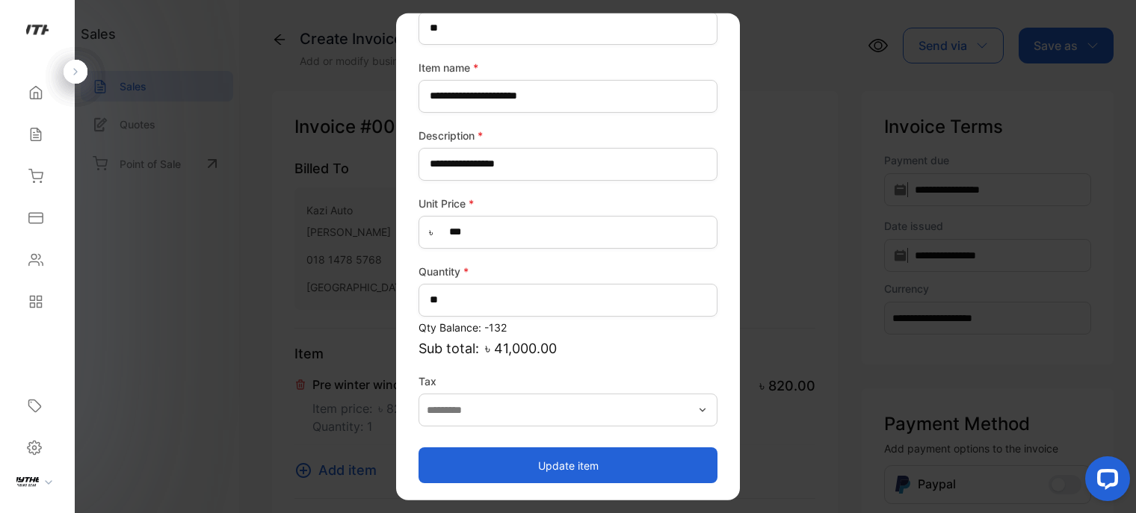
click at [599, 463] on button "Update item" at bounding box center [567, 466] width 299 height 36
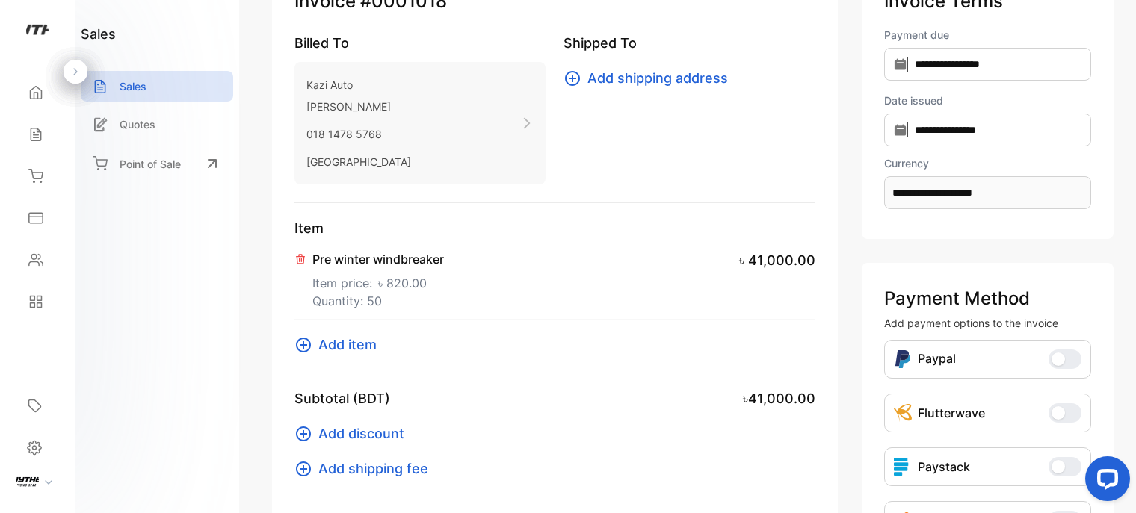
scroll to position [0, 0]
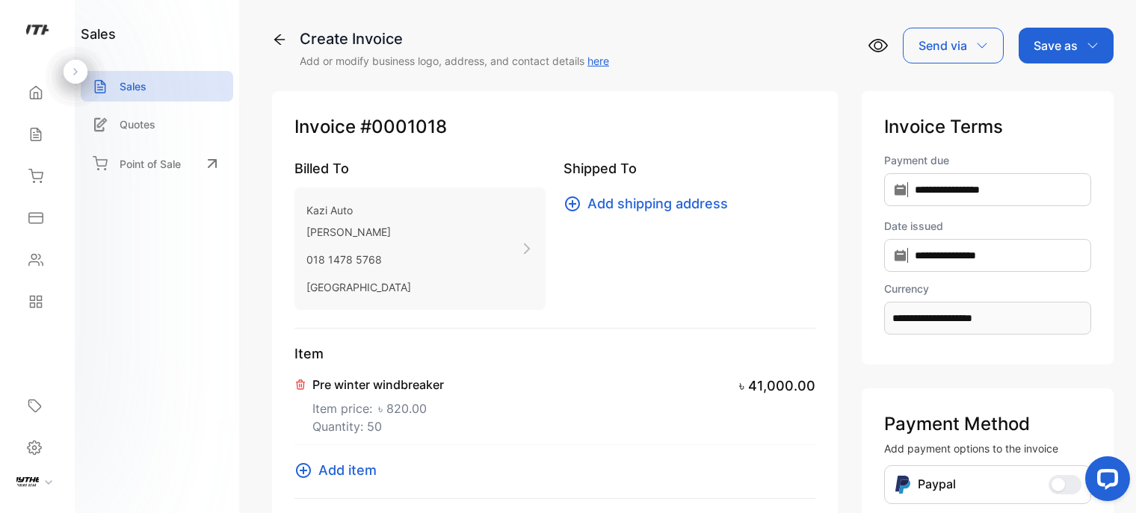
click at [1093, 49] on icon "button" at bounding box center [1093, 46] width 12 height 12
click at [888, 90] on div "**********" at bounding box center [692, 451] width 841 height 764
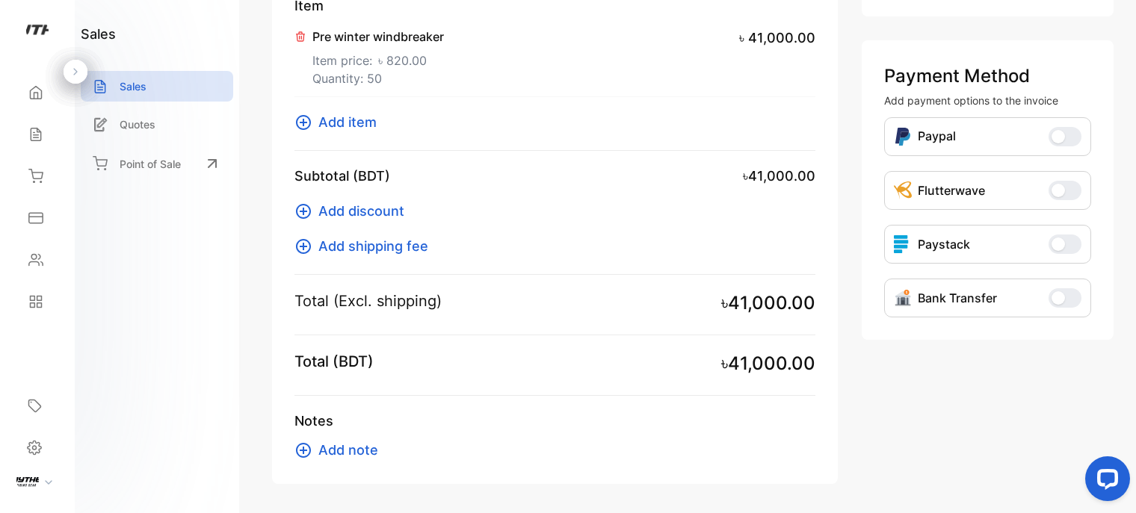
click at [362, 202] on span "Add discount" at bounding box center [361, 211] width 86 height 20
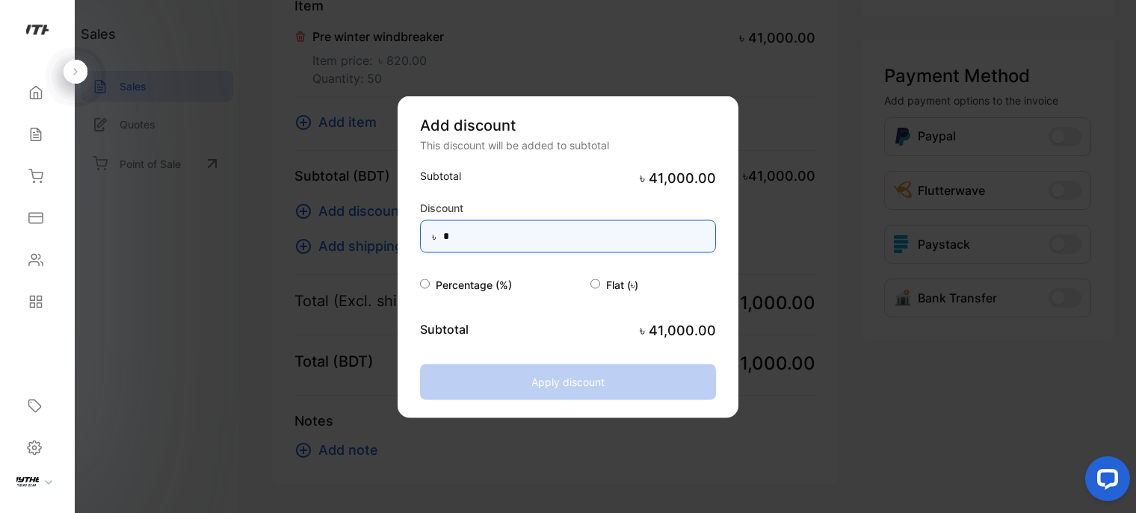
click at [499, 227] on input "*" at bounding box center [568, 236] width 296 height 33
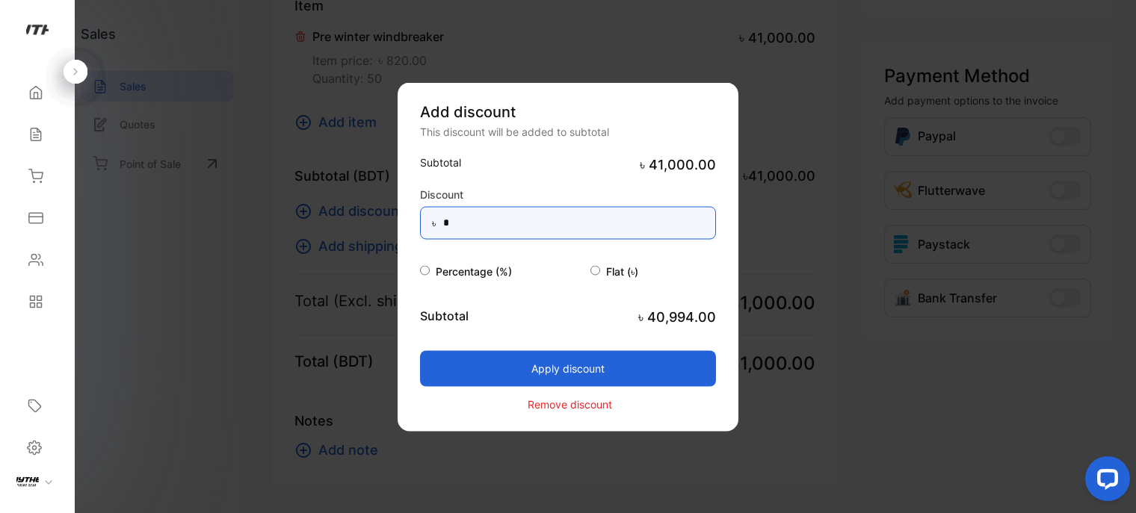
type input "*"
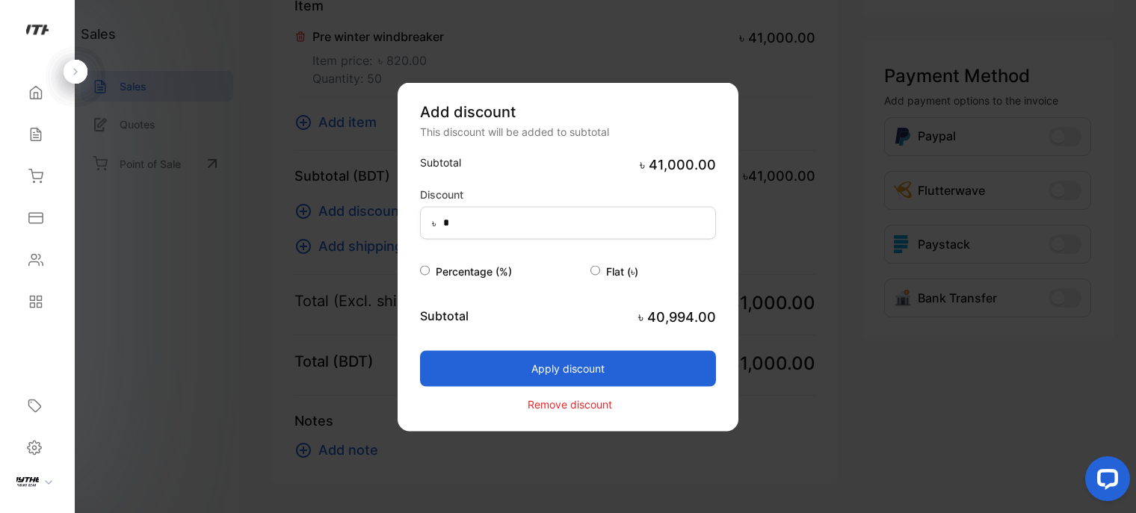
click at [452, 274] on span "Percentage (%)" at bounding box center [474, 271] width 76 height 13
click at [583, 404] on p "Remove discount" at bounding box center [570, 405] width 84 height 16
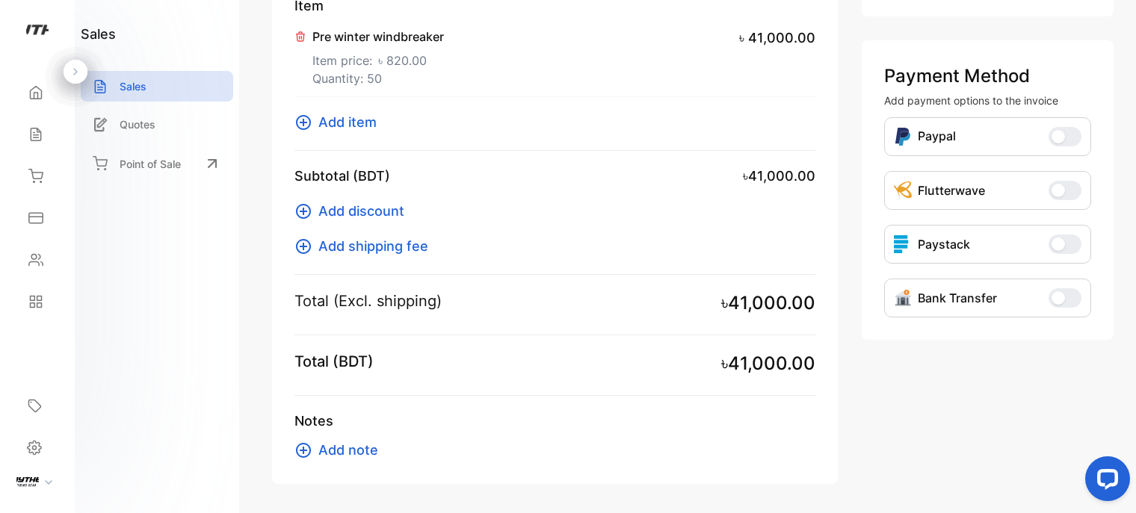
click at [484, 350] on div "Total (BDT) ৳41,000.00" at bounding box center [554, 363] width 521 height 27
click at [359, 208] on span "Add discount" at bounding box center [361, 211] width 86 height 20
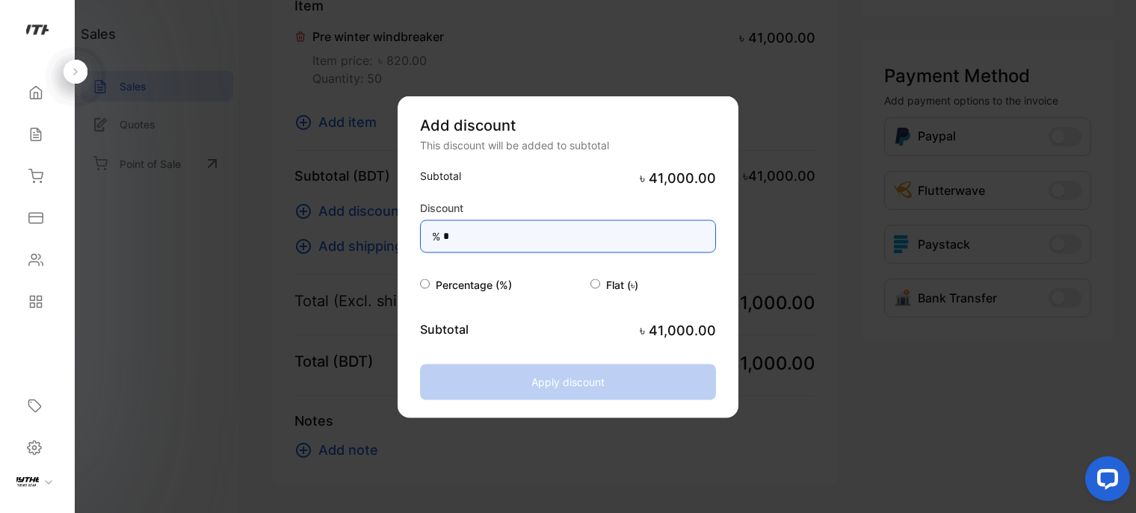
click at [494, 232] on input "*" at bounding box center [568, 236] width 296 height 33
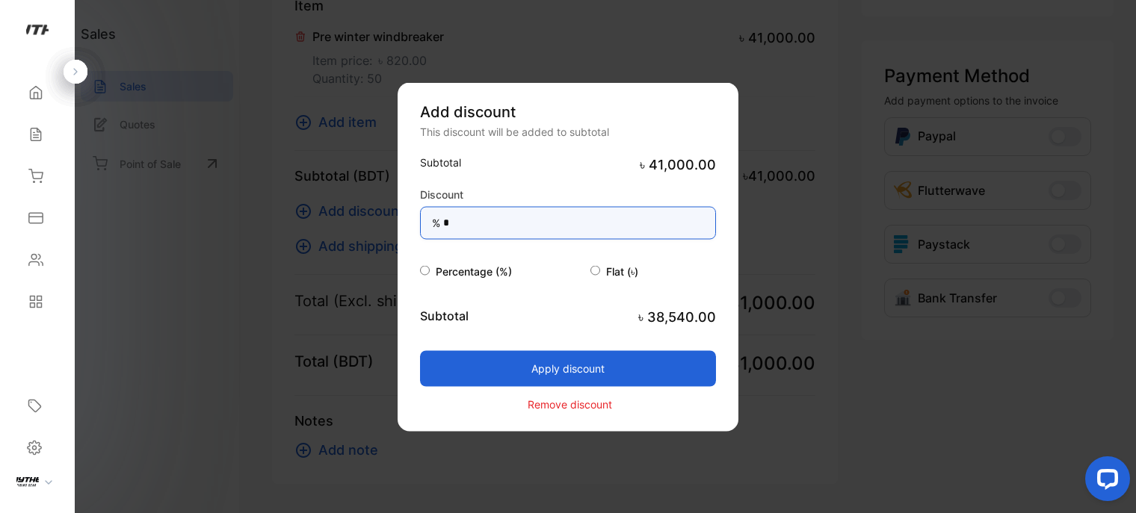
type input "*"
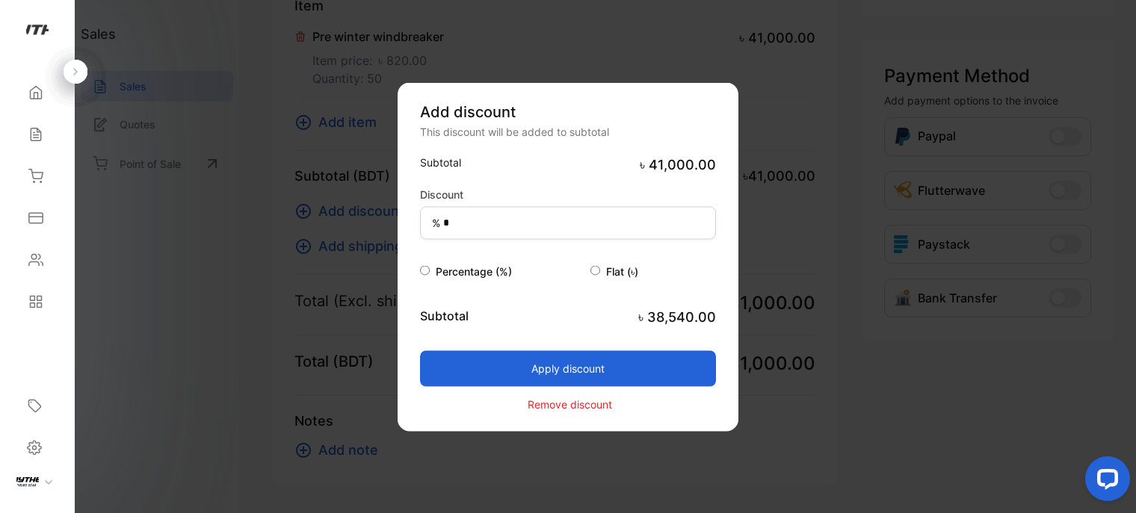
click at [667, 365] on button "Apply discount" at bounding box center [568, 368] width 296 height 36
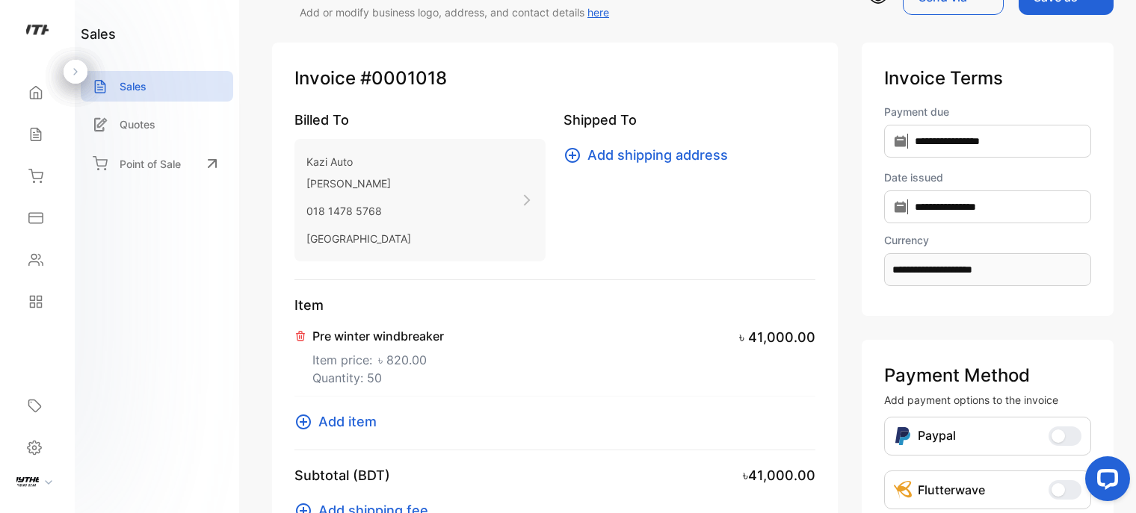
scroll to position [0, 0]
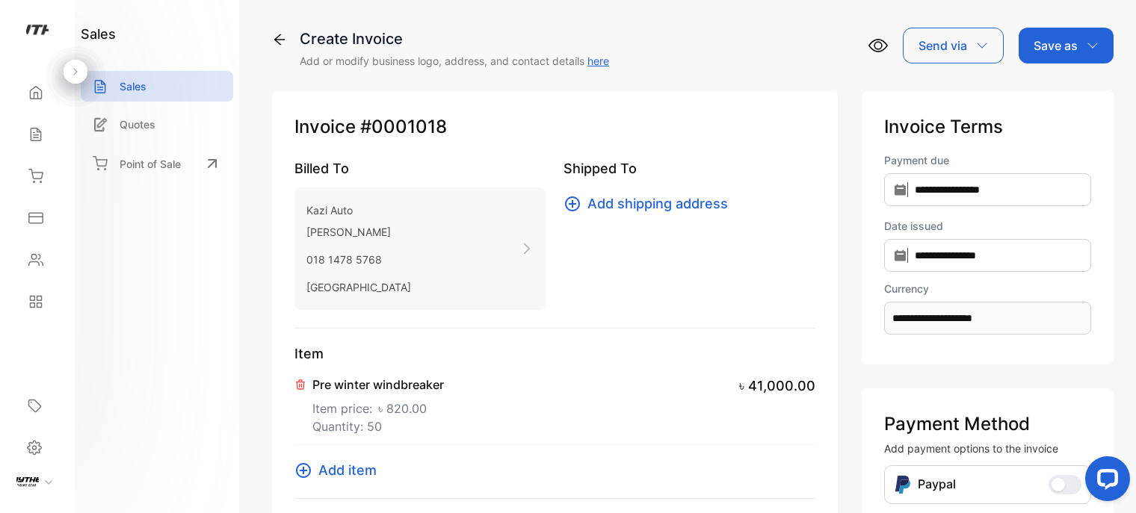
click at [1073, 45] on p "Save as" at bounding box center [1055, 46] width 44 height 18
click at [1060, 96] on div "Invoice" at bounding box center [1062, 95] width 86 height 30
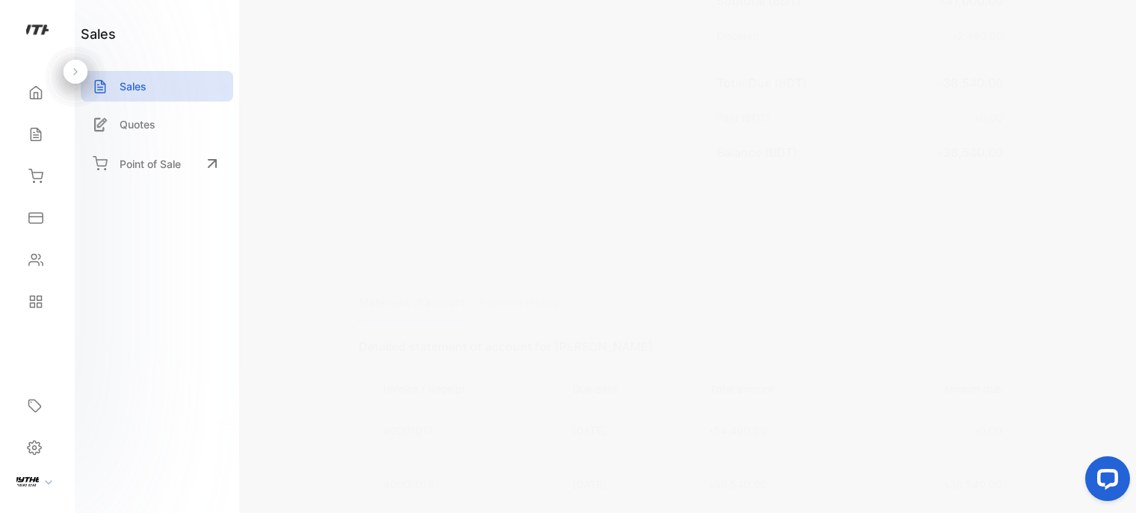
scroll to position [697, 0]
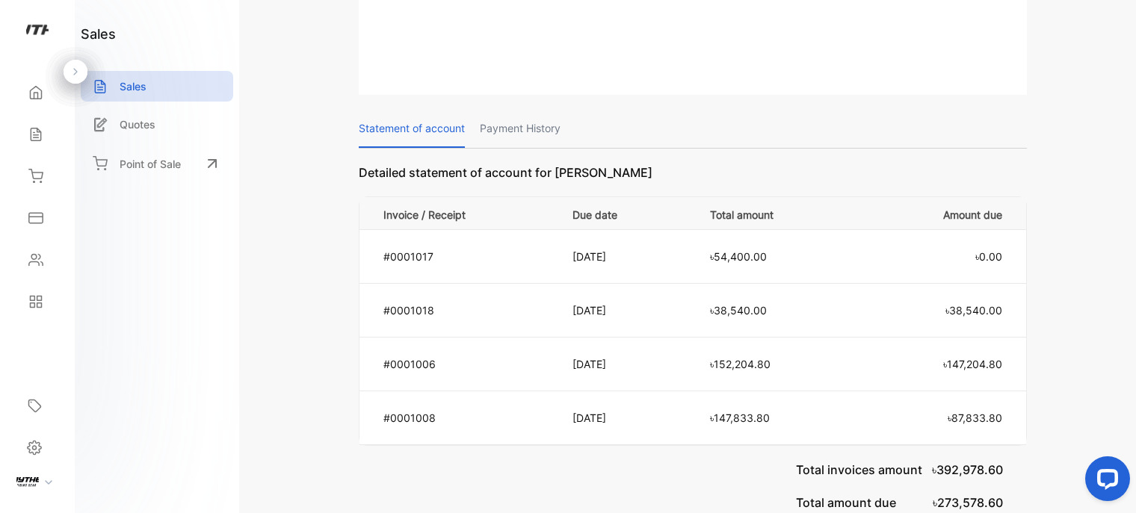
click at [535, 110] on p "Payment History" at bounding box center [520, 129] width 81 height 38
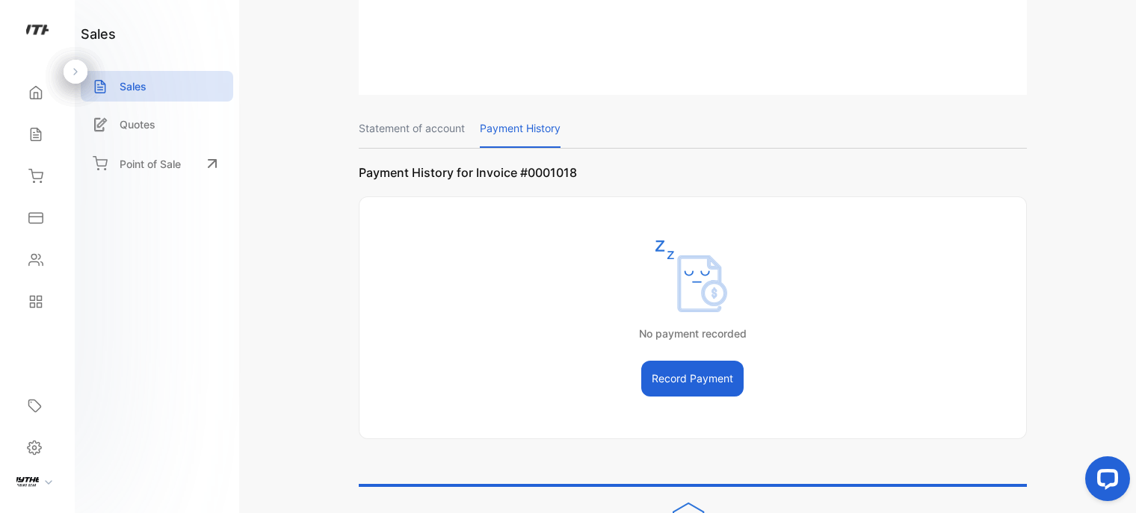
click at [396, 113] on p "Statement of account" at bounding box center [412, 129] width 106 height 38
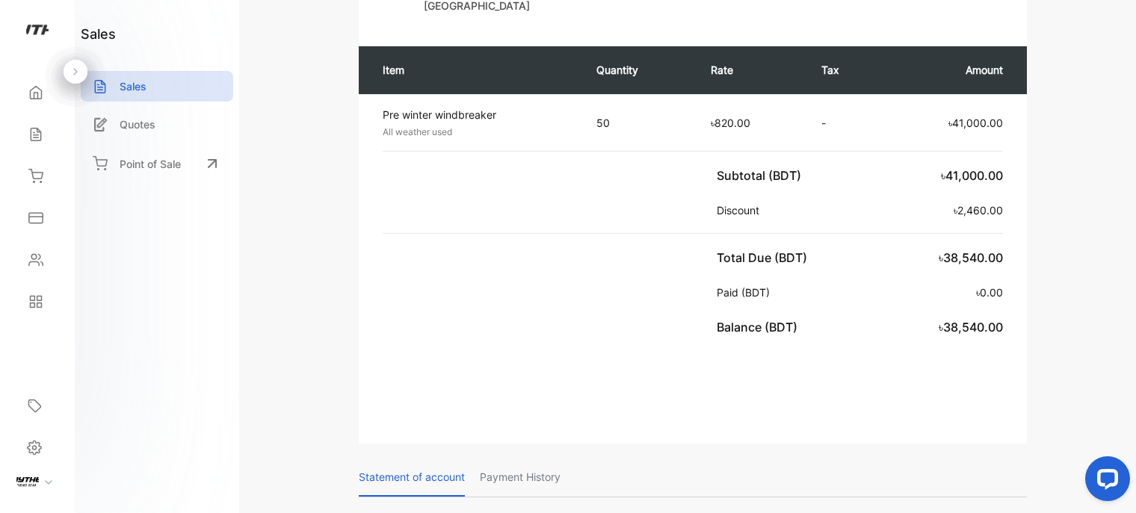
scroll to position [0, 0]
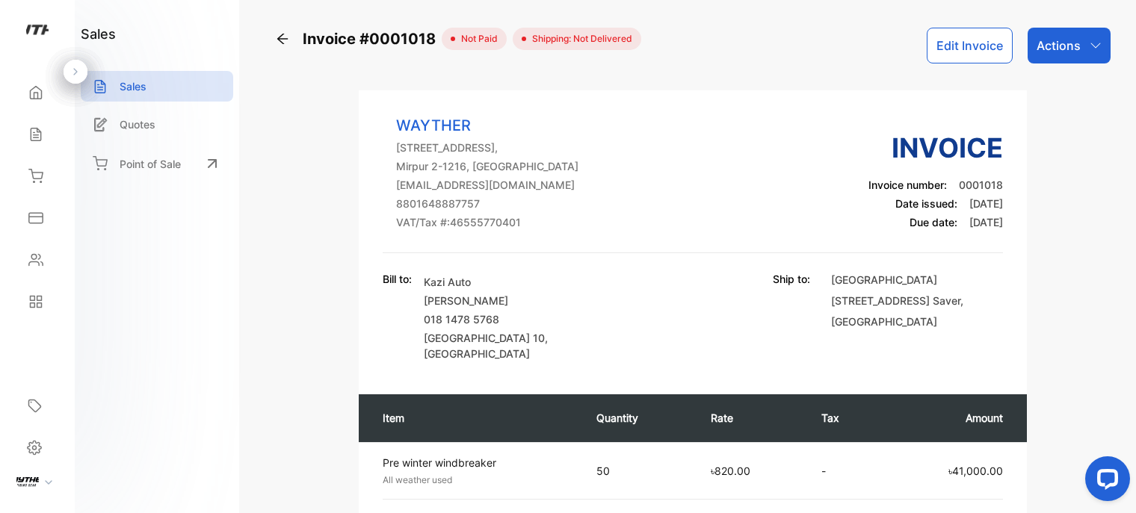
click at [1061, 45] on p "Actions" at bounding box center [1058, 46] width 44 height 18
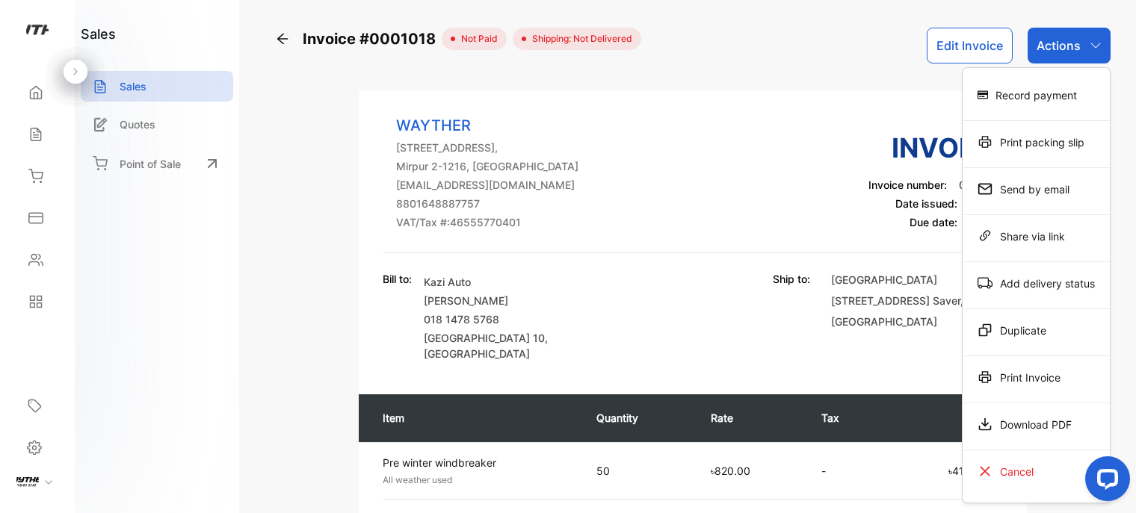
click at [1015, 382] on div "Print Invoice" at bounding box center [1036, 377] width 147 height 30
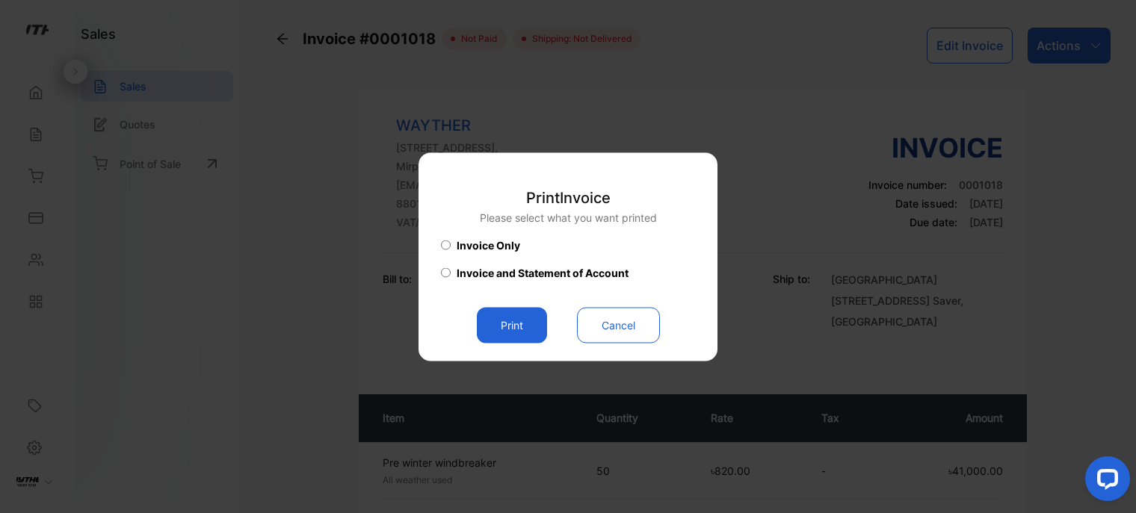
click at [505, 324] on button "Print" at bounding box center [512, 325] width 70 height 36
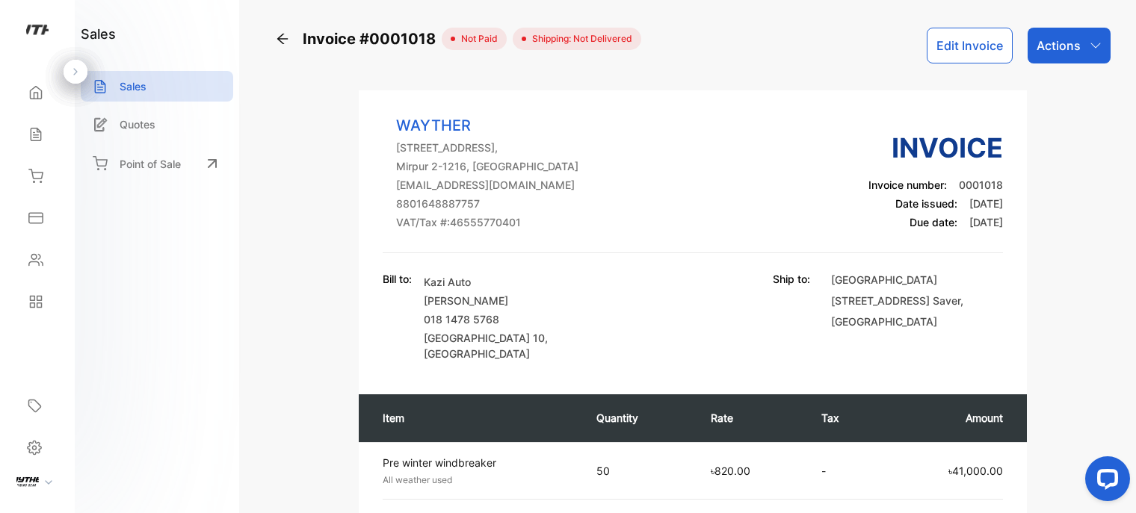
scroll to position [697, 0]
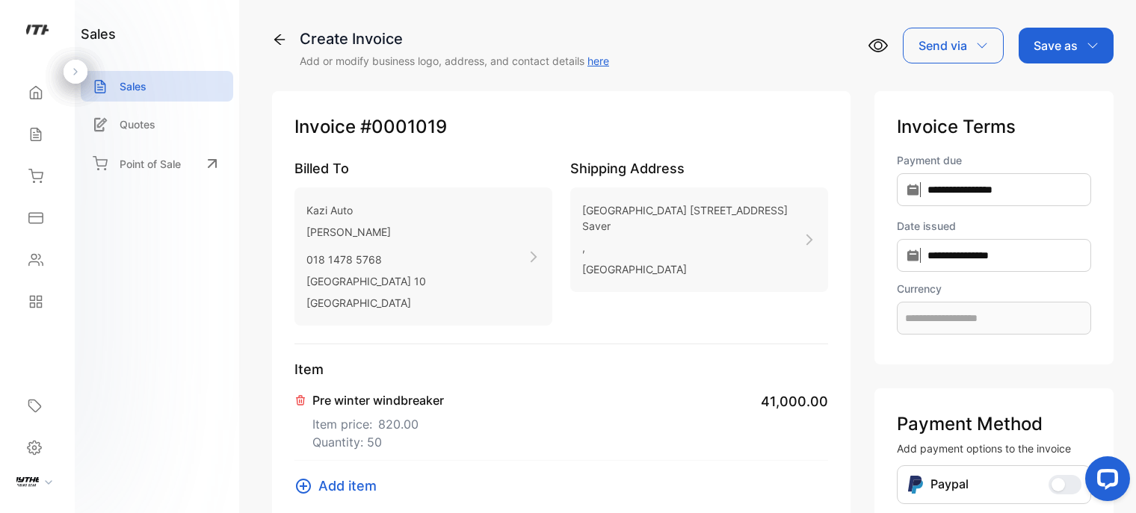
type input "**********"
click at [803, 244] on icon at bounding box center [809, 239] width 13 height 13
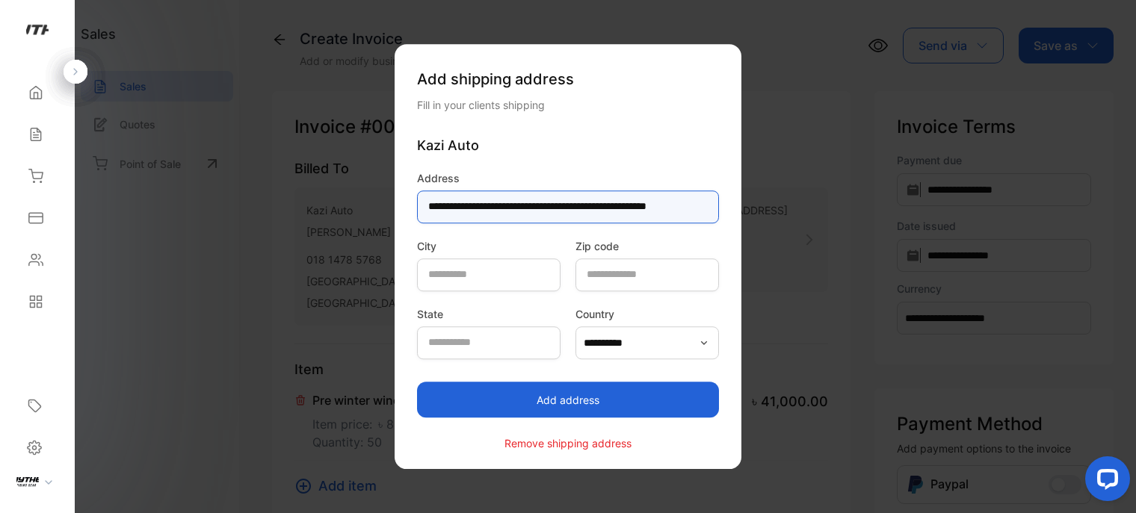
drag, startPoint x: 720, startPoint y: 200, endPoint x: 93, endPoint y: 204, distance: 627.7
type input "**********"
click at [601, 434] on div "Remove shipping address" at bounding box center [567, 435] width 127 height 34
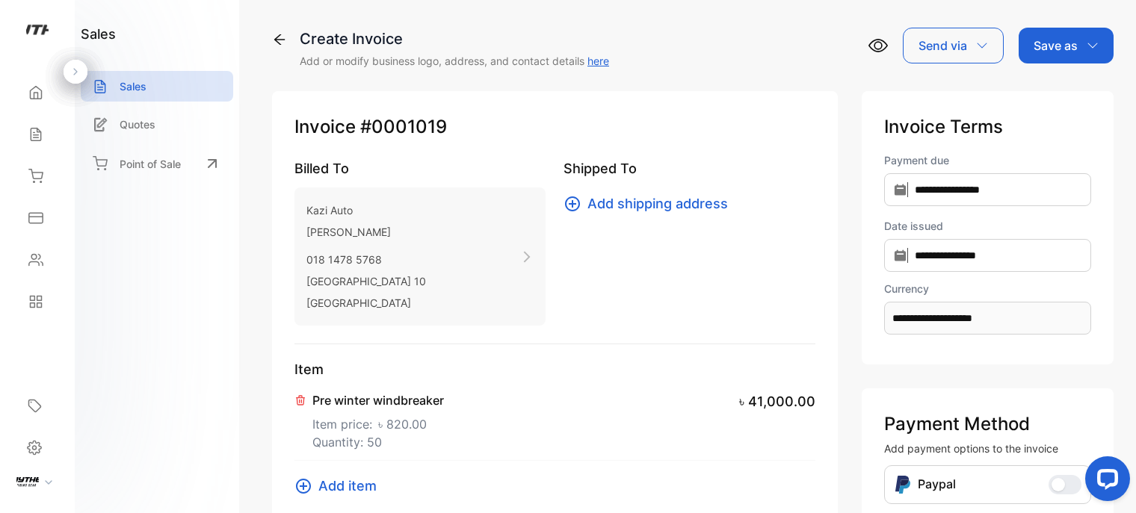
click at [1042, 46] on p "Save as" at bounding box center [1055, 46] width 44 height 18
click at [1049, 87] on div "Invoice" at bounding box center [1062, 95] width 86 height 30
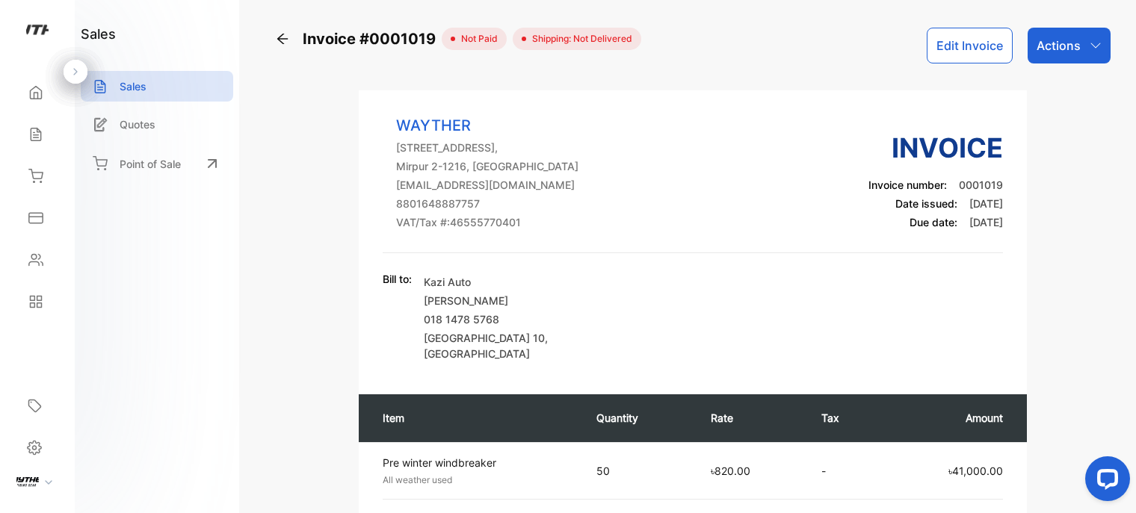
click at [1070, 53] on p "Actions" at bounding box center [1058, 46] width 44 height 18
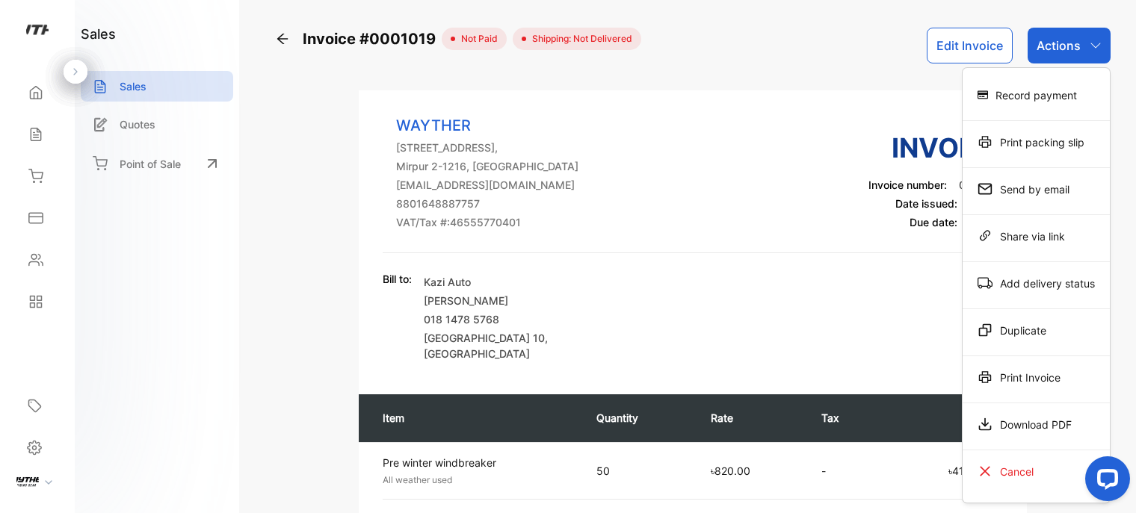
click at [1019, 377] on div "Print Invoice" at bounding box center [1036, 377] width 147 height 30
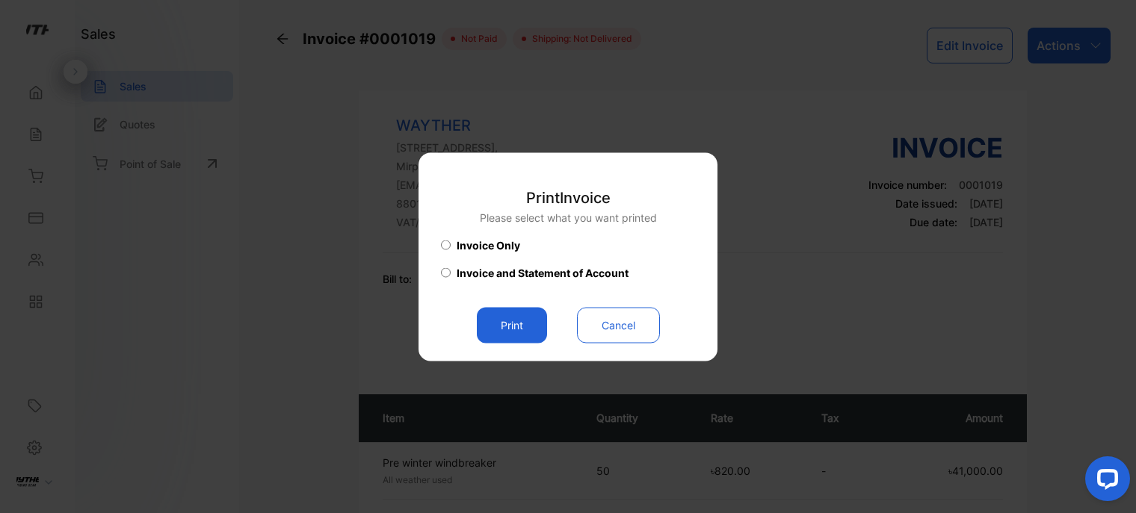
click at [526, 324] on button "Print" at bounding box center [512, 325] width 70 height 36
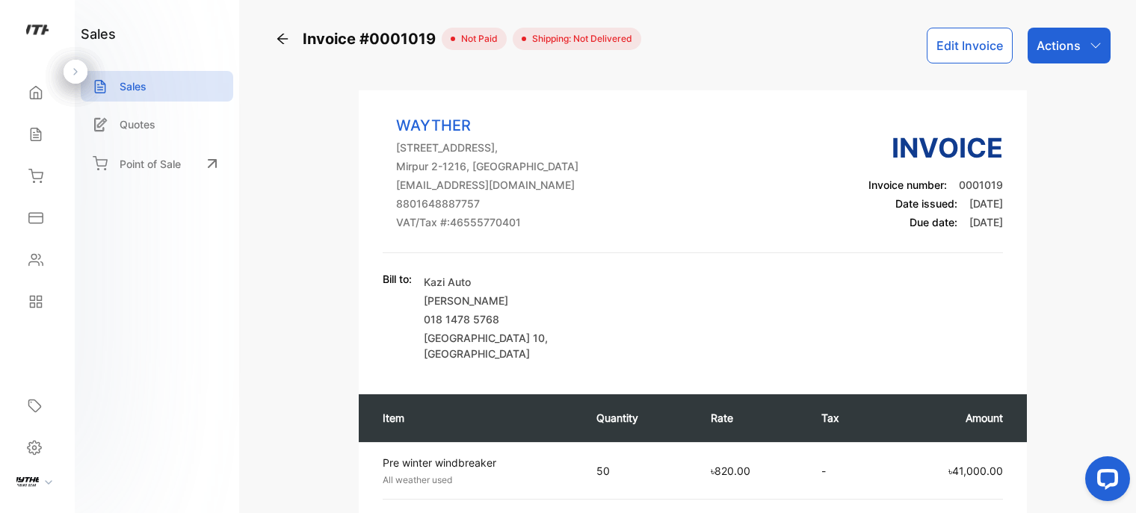
click at [159, 78] on div "Sales" at bounding box center [157, 86] width 152 height 31
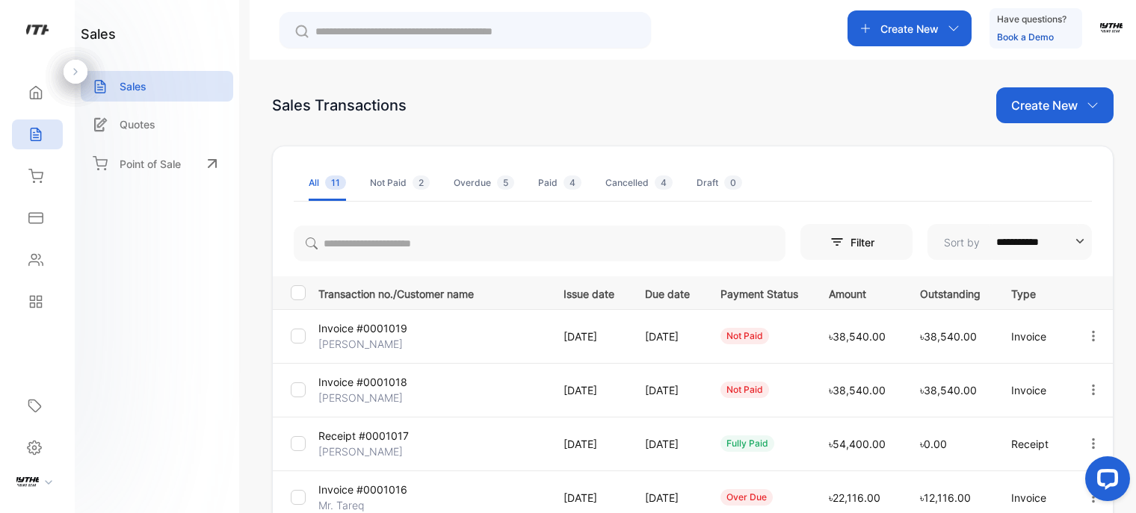
click at [791, 442] on div "fully paid" at bounding box center [759, 444] width 78 height 16
click at [738, 440] on div "fully paid" at bounding box center [747, 444] width 54 height 16
click at [377, 428] on p "Receipt #0001017" at bounding box center [363, 436] width 90 height 16
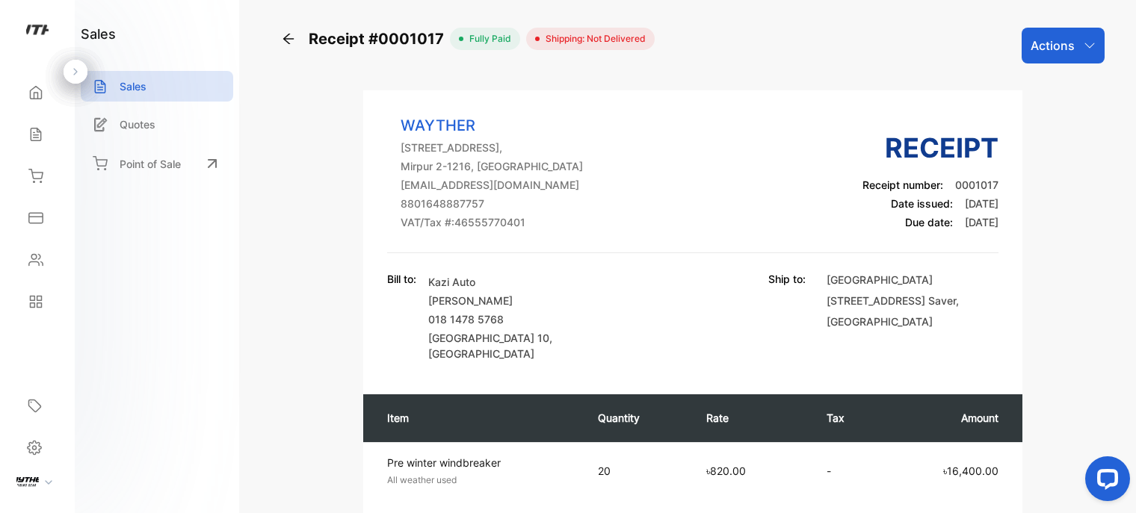
click at [1070, 32] on div "Actions" at bounding box center [1063, 46] width 83 height 36
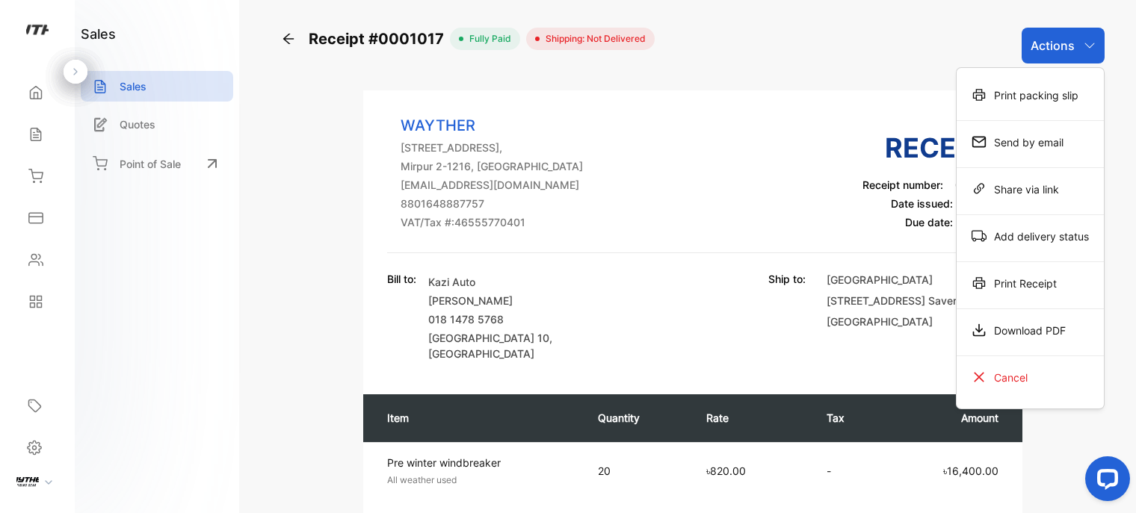
click at [1060, 294] on div "Print Receipt" at bounding box center [1030, 283] width 147 height 30
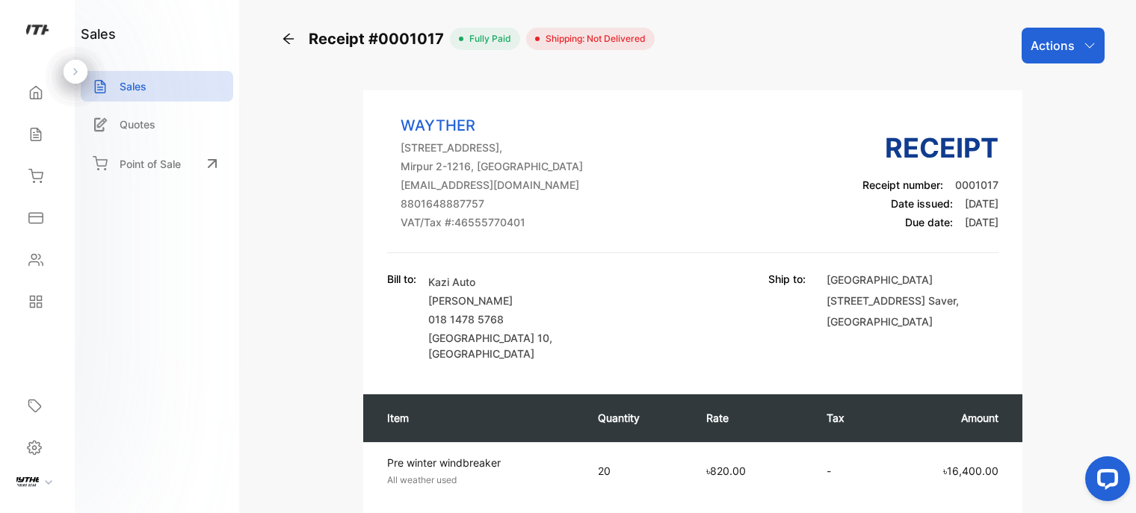
click at [1054, 47] on p "Actions" at bounding box center [1053, 46] width 44 height 18
click at [288, 41] on icon at bounding box center [288, 38] width 15 height 15
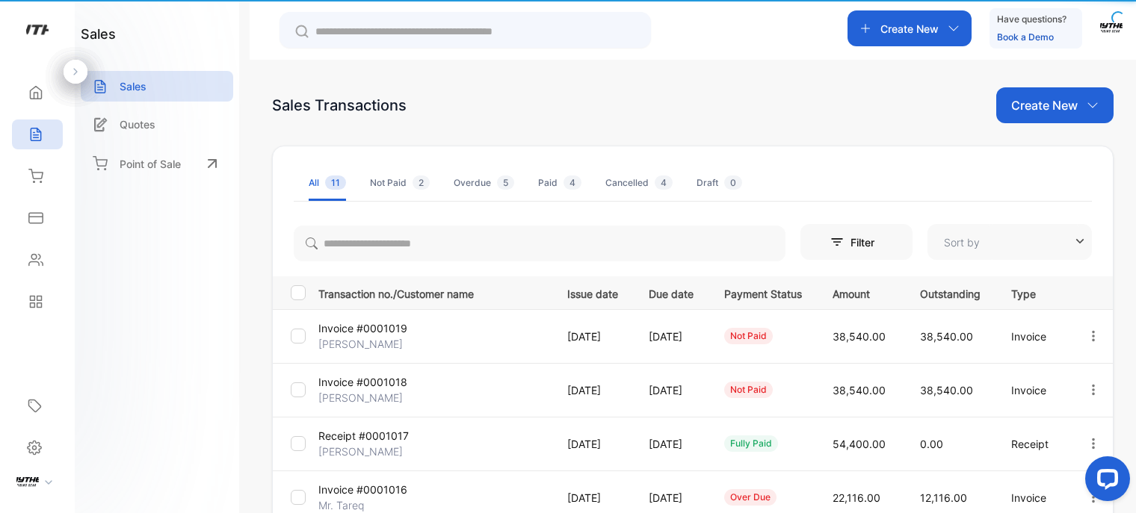
type input "**********"
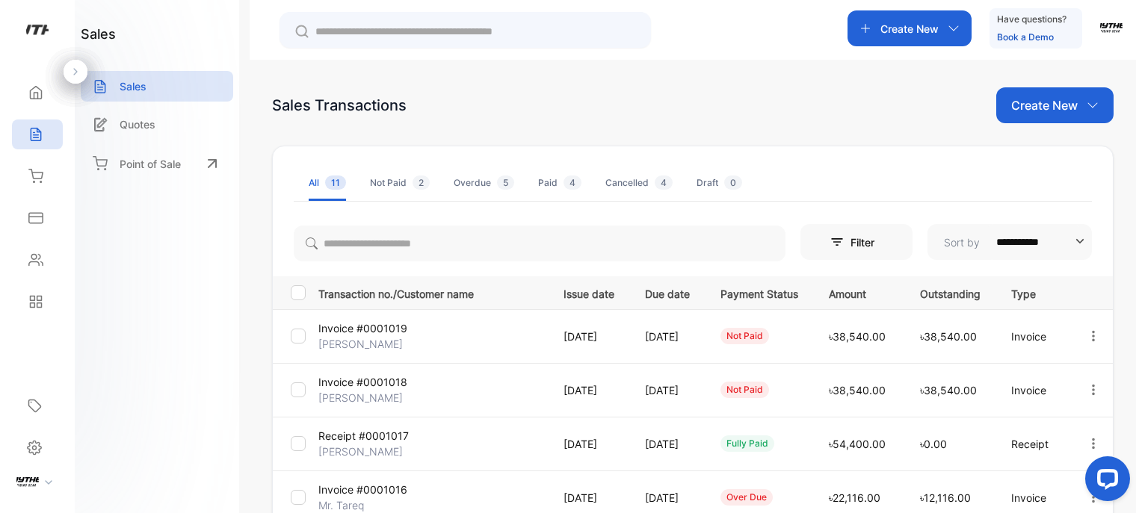
click at [1087, 338] on icon "button" at bounding box center [1093, 336] width 13 height 13
click at [1037, 501] on span "Cancel" at bounding box center [1023, 507] width 39 height 18
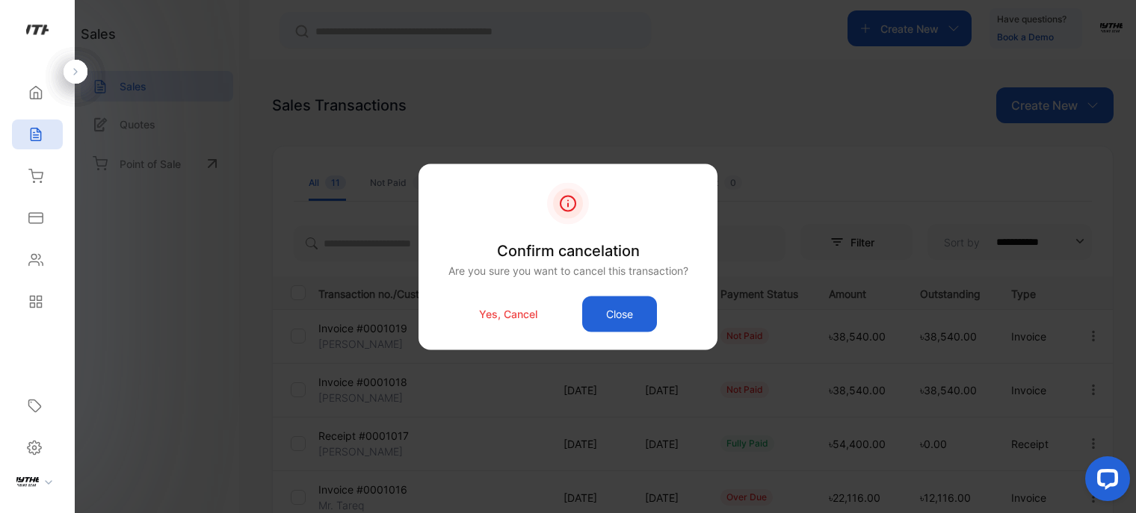
click at [519, 318] on p "Yes, Cancel" at bounding box center [508, 314] width 58 height 16
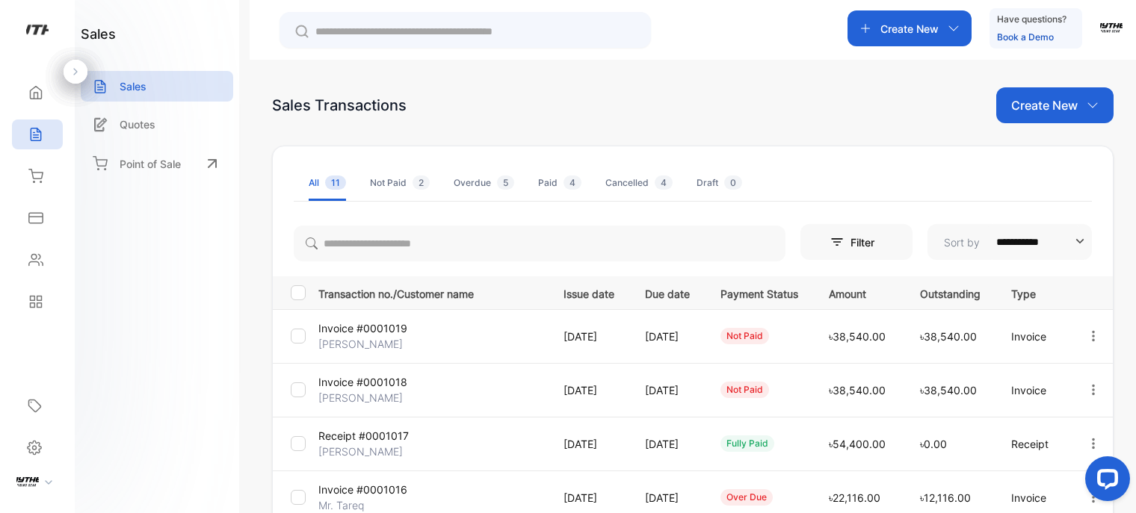
click at [1082, 334] on div "**********" at bounding box center [568, 301] width 1136 height 603
click at [1031, 108] on p "Create New" at bounding box center [1044, 105] width 67 height 18
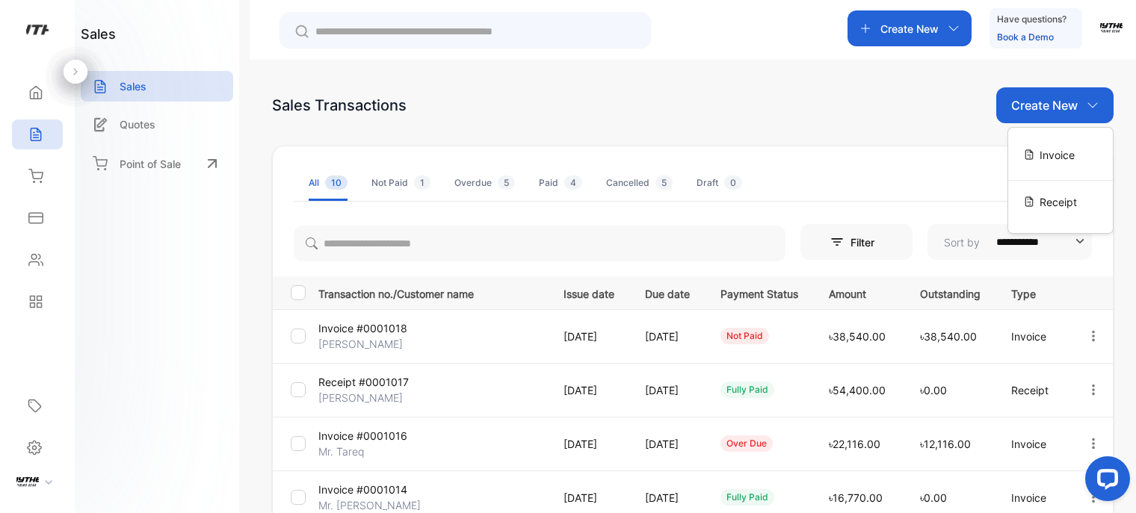
click at [1050, 149] on span "Invoice" at bounding box center [1056, 155] width 35 height 16
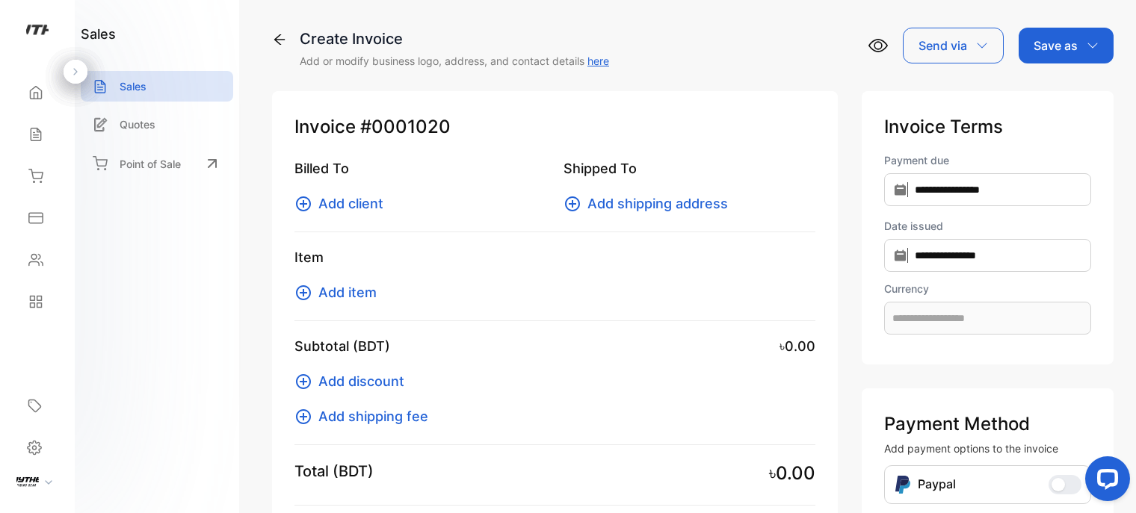
type input "**********"
click at [368, 209] on span "Add client" at bounding box center [350, 204] width 65 height 20
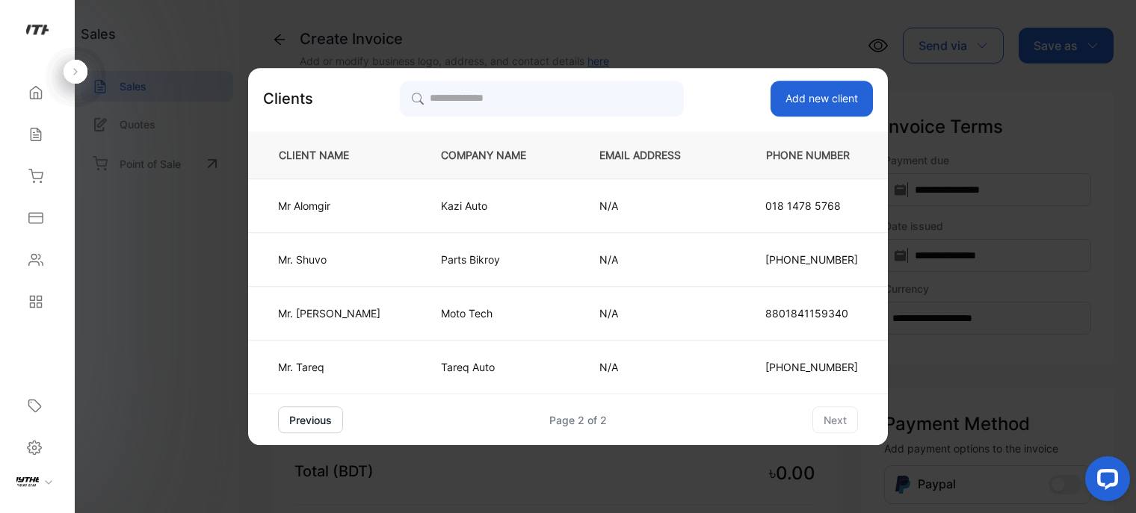
click at [444, 220] on td "Kazi Auto" at bounding box center [495, 206] width 158 height 54
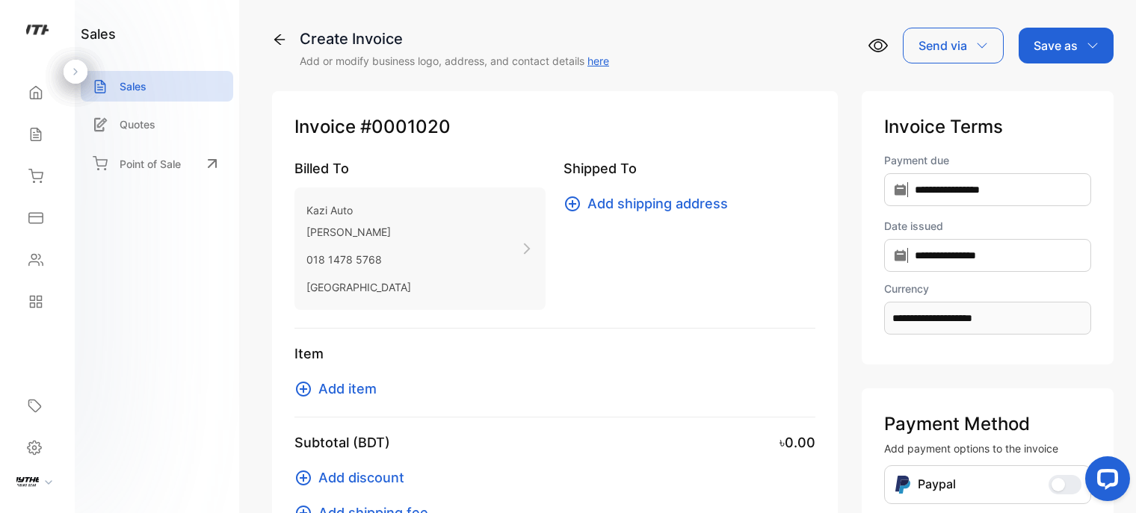
click at [372, 395] on span "Add item" at bounding box center [347, 389] width 58 height 20
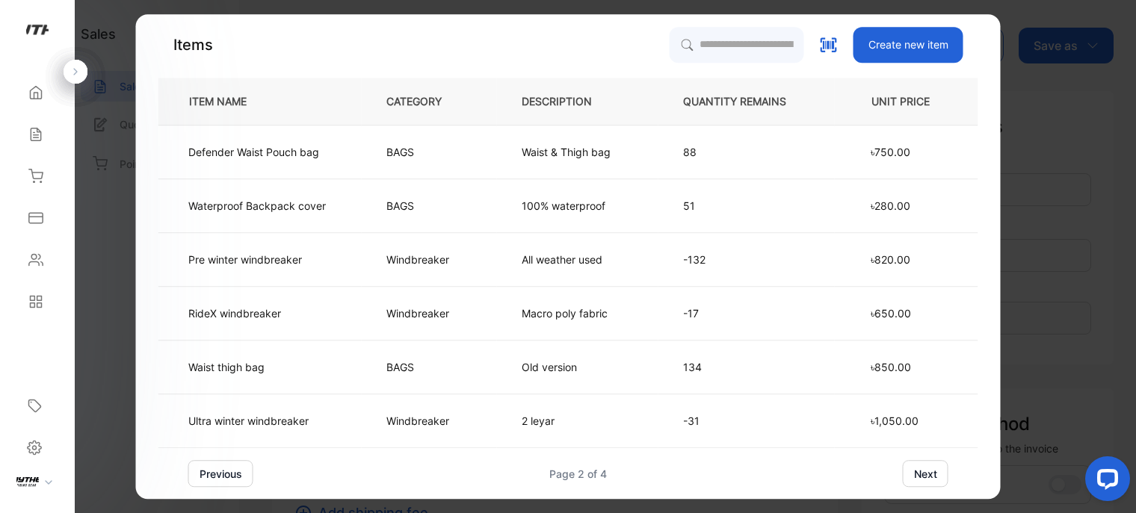
click at [395, 276] on td "Windbreaker" at bounding box center [429, 260] width 135 height 54
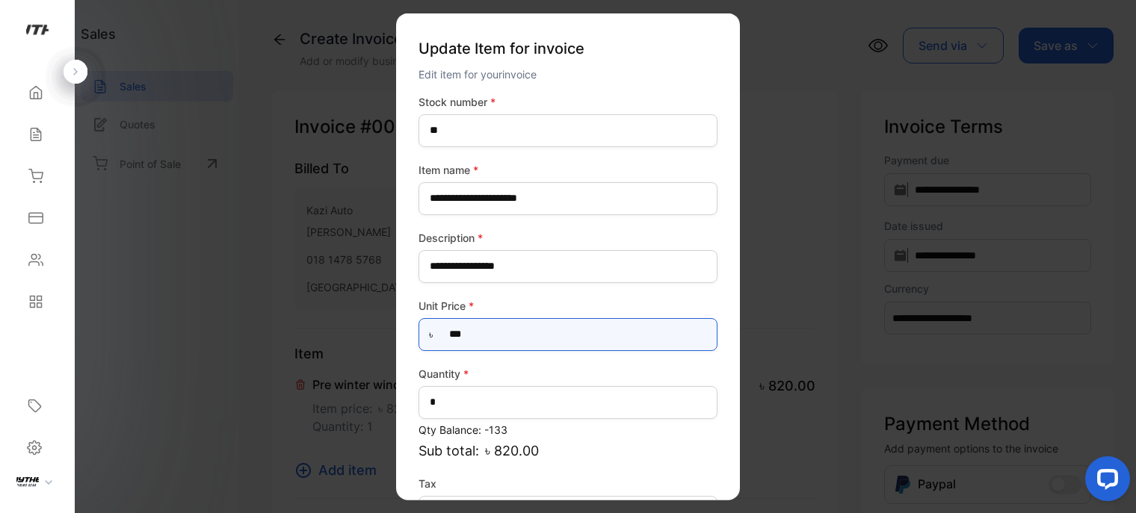
click at [501, 331] on Price-inputprice "***" at bounding box center [567, 334] width 299 height 33
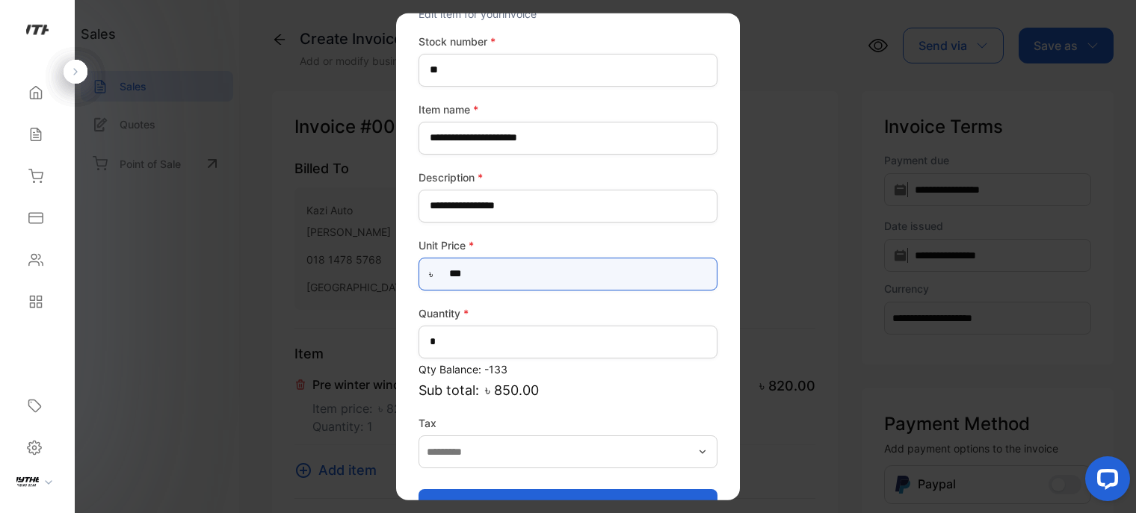
scroll to position [102, 0]
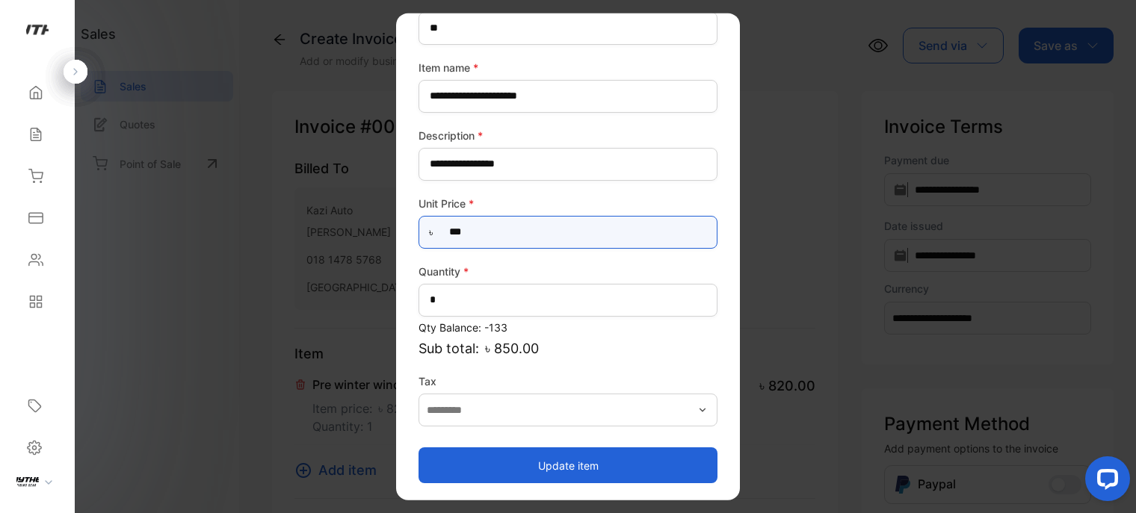
type Price-inputprice "***"
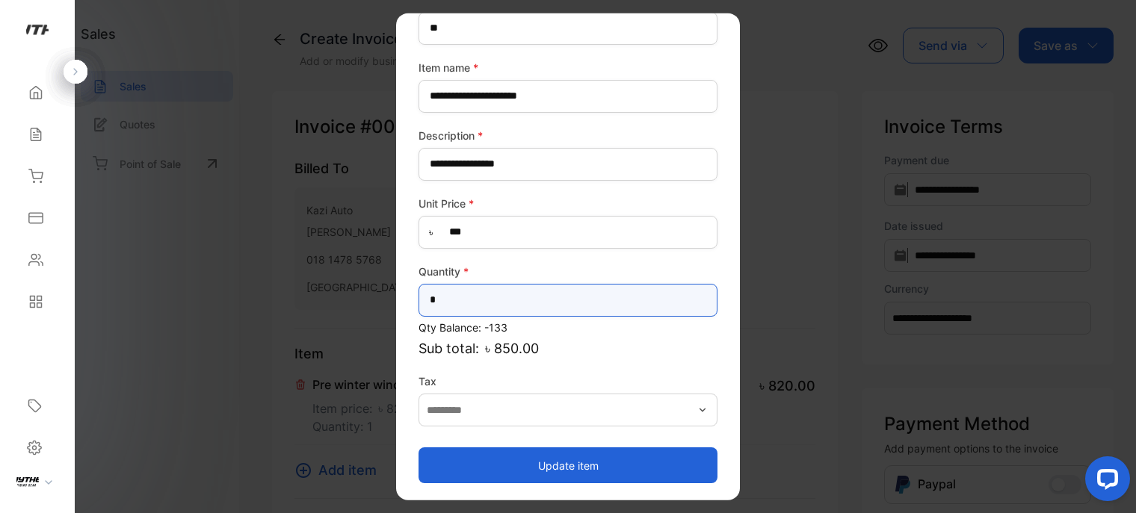
click at [558, 295] on input "*" at bounding box center [567, 299] width 299 height 33
type input "**"
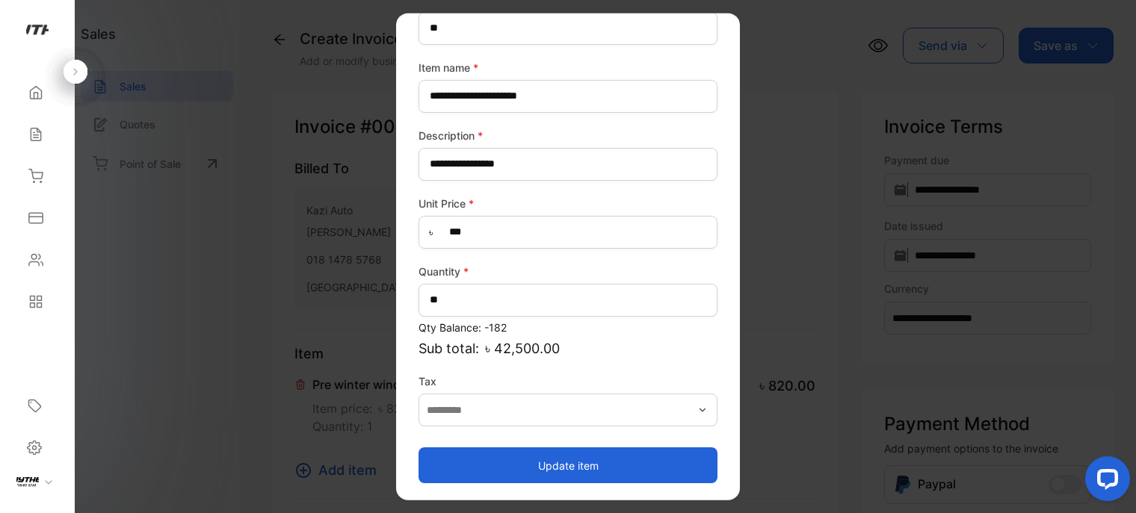
click at [590, 469] on button "Update item" at bounding box center [567, 466] width 299 height 36
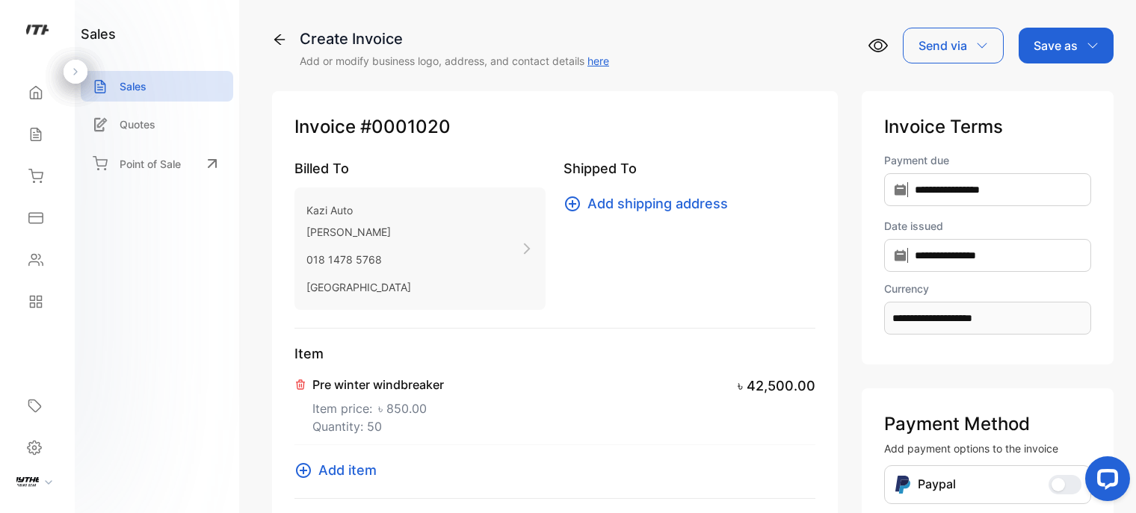
scroll to position [401, 0]
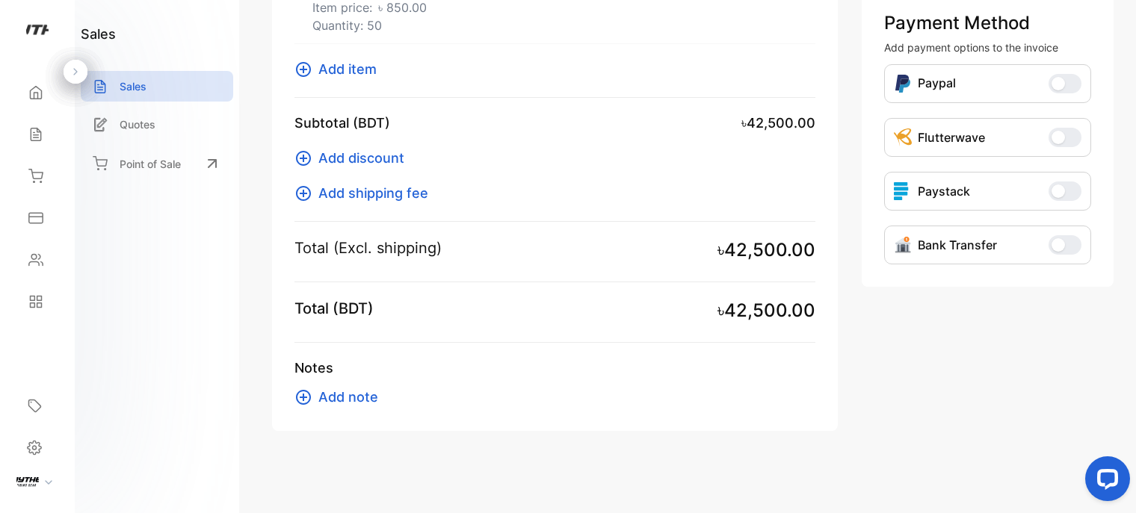
click at [386, 155] on span "Add discount" at bounding box center [361, 158] width 86 height 20
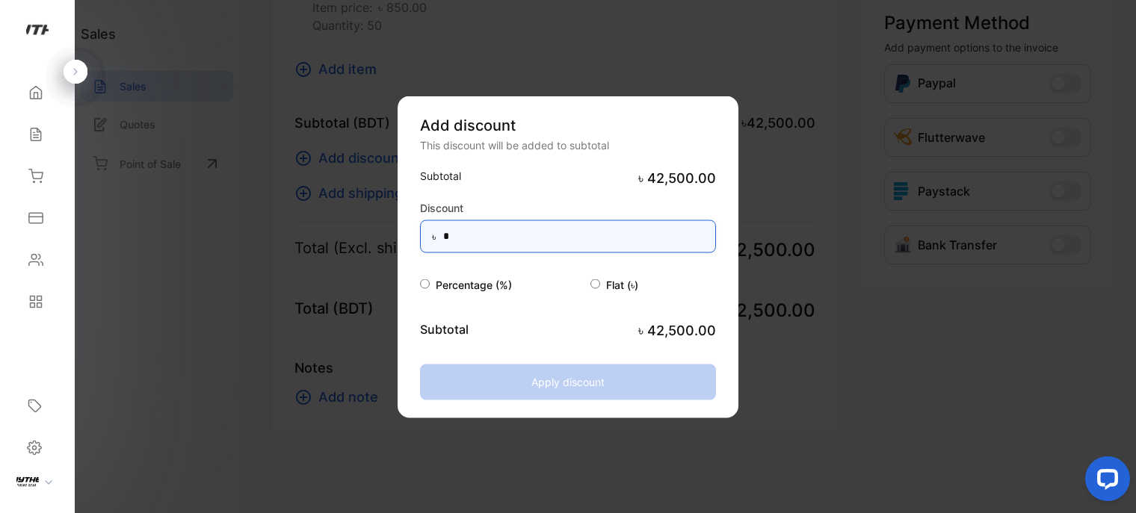
click at [486, 221] on input "*" at bounding box center [568, 236] width 296 height 33
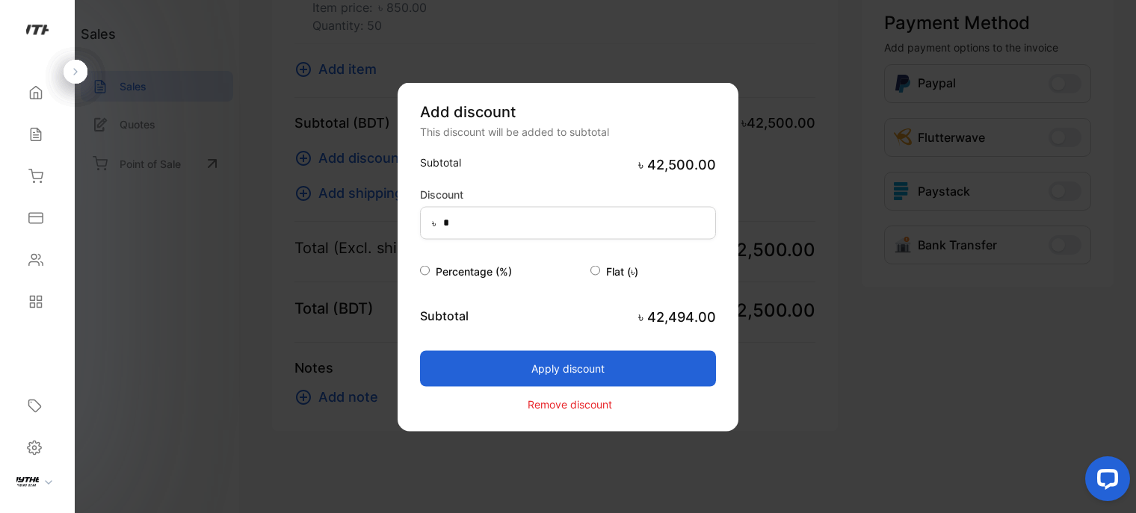
type input "*"
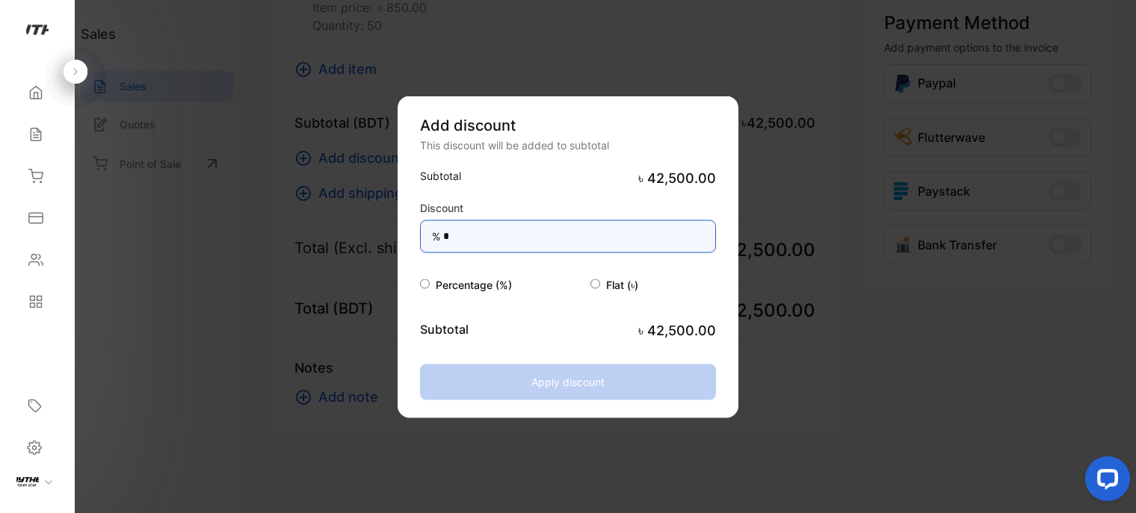
click at [469, 236] on input "*" at bounding box center [568, 236] width 296 height 33
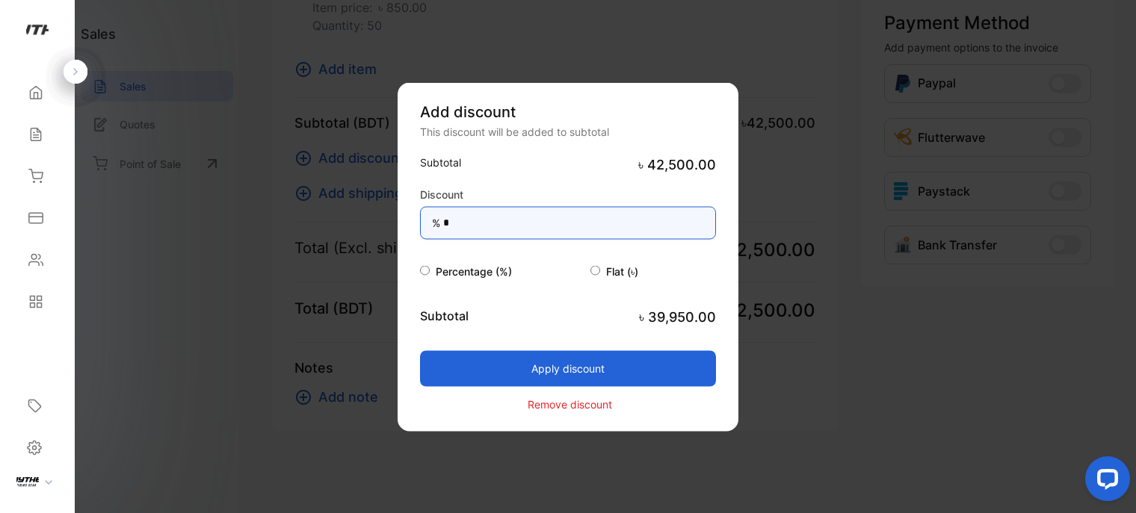
type input "*"
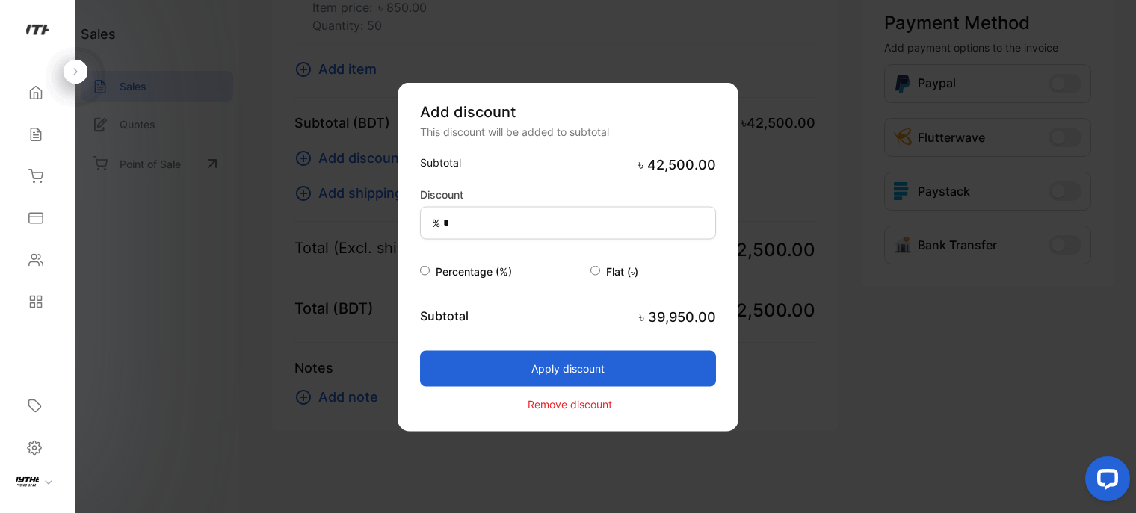
click at [577, 370] on button "Apply discount" at bounding box center [568, 368] width 296 height 36
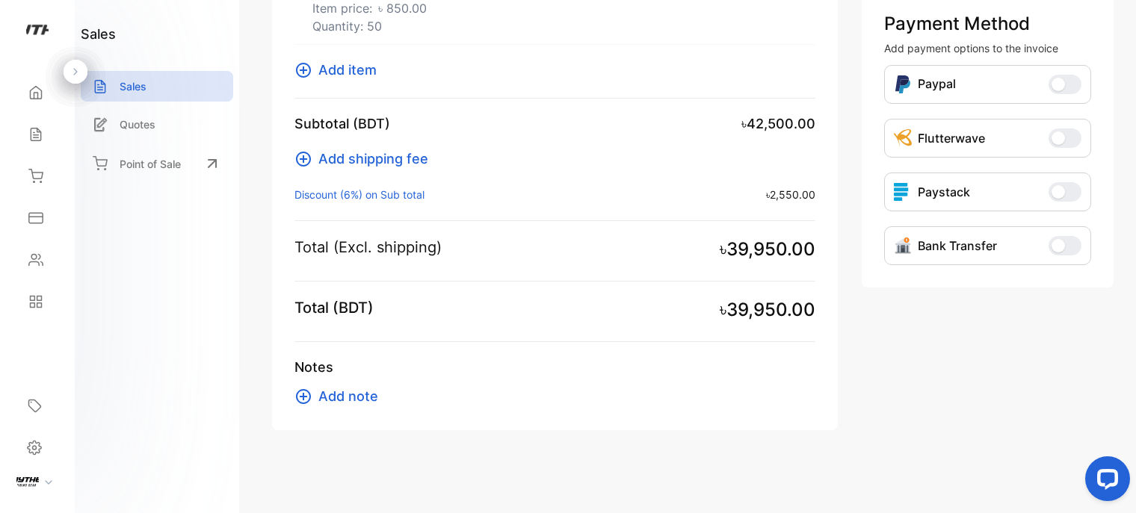
scroll to position [0, 0]
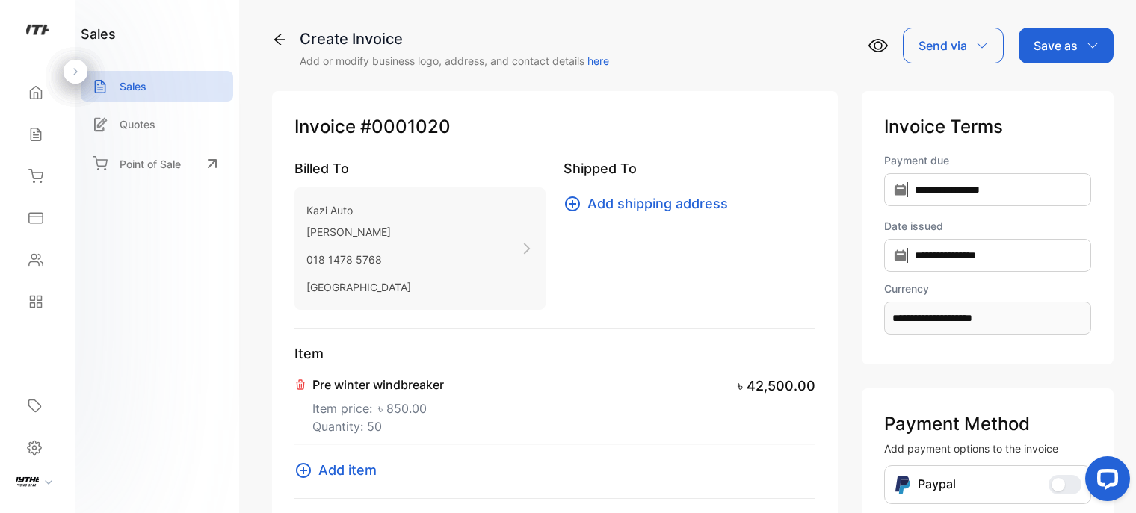
click at [1065, 54] on p "Save as" at bounding box center [1055, 46] width 44 height 18
click at [883, 41] on icon at bounding box center [877, 45] width 19 height 19
click at [1100, 34] on div "Save as" at bounding box center [1066, 46] width 95 height 36
click at [1054, 81] on div "Invoice" at bounding box center [1062, 95] width 86 height 30
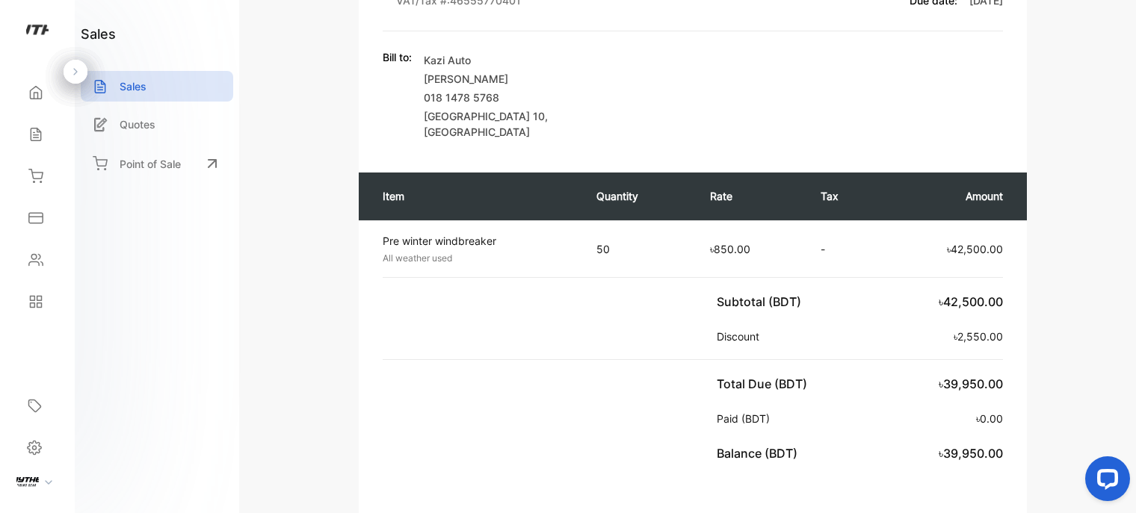
scroll to position [45, 0]
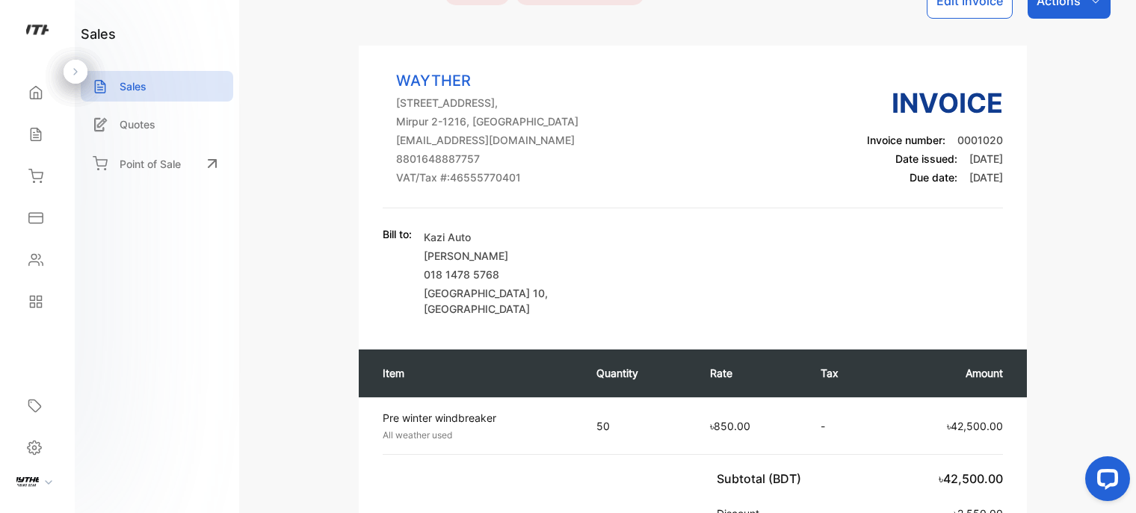
click at [1055, 10] on div "Actions" at bounding box center [1069, 1] width 83 height 36
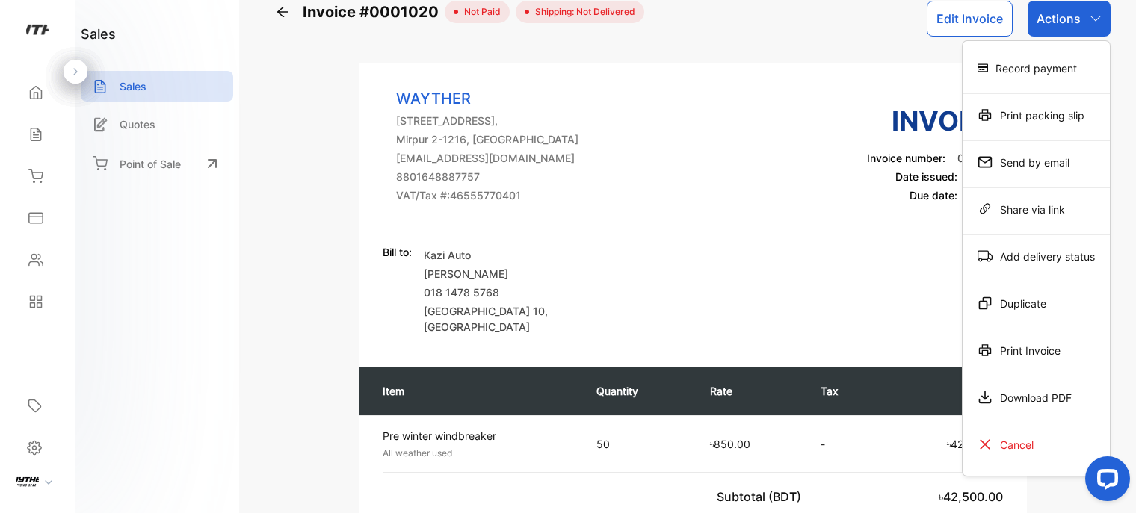
click at [1070, 68] on div "Record payment" at bounding box center [1036, 68] width 147 height 30
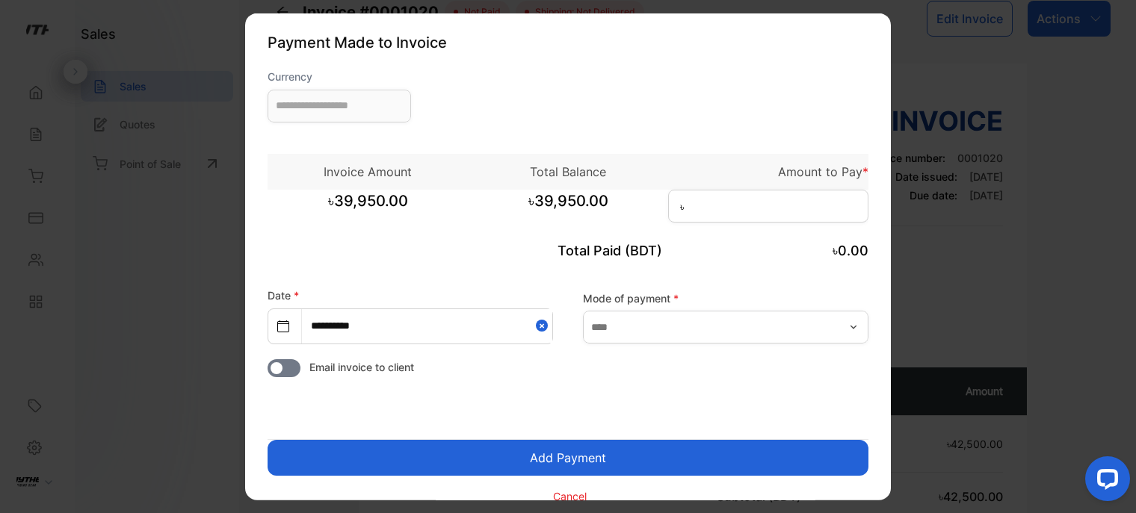
type input "**********"
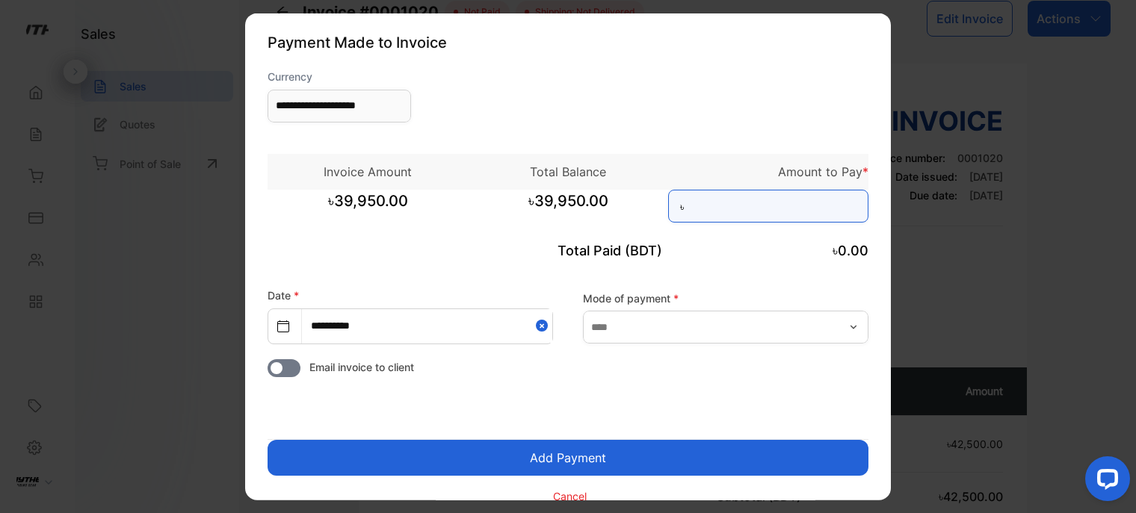
click at [726, 210] on input at bounding box center [768, 205] width 200 height 33
type input "***"
click at [602, 464] on button "Add Payment" at bounding box center [568, 457] width 601 height 36
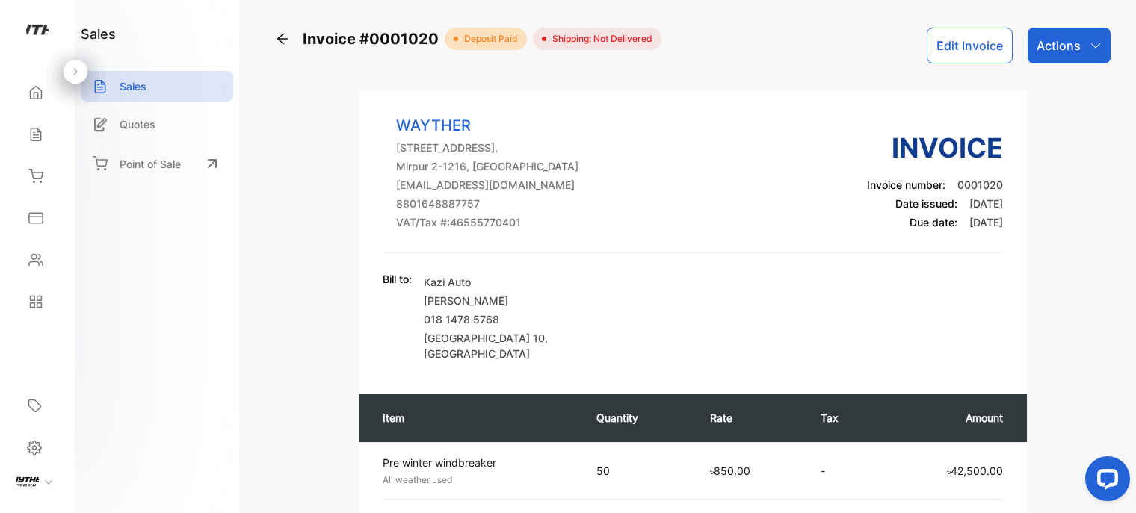
click at [1055, 39] on p "Actions" at bounding box center [1058, 46] width 44 height 18
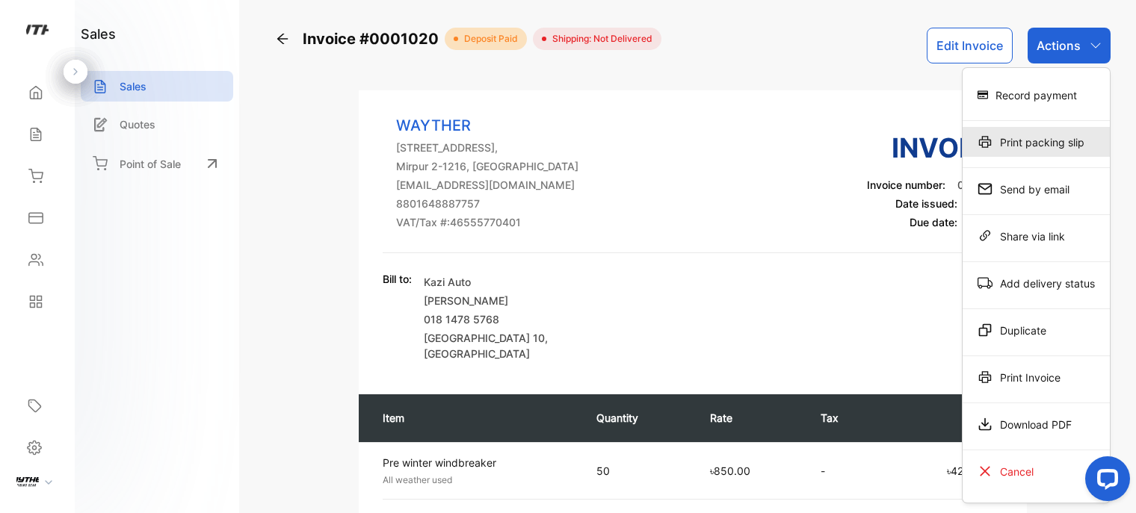
click at [997, 156] on div "Print packing slip" at bounding box center [1036, 142] width 147 height 30
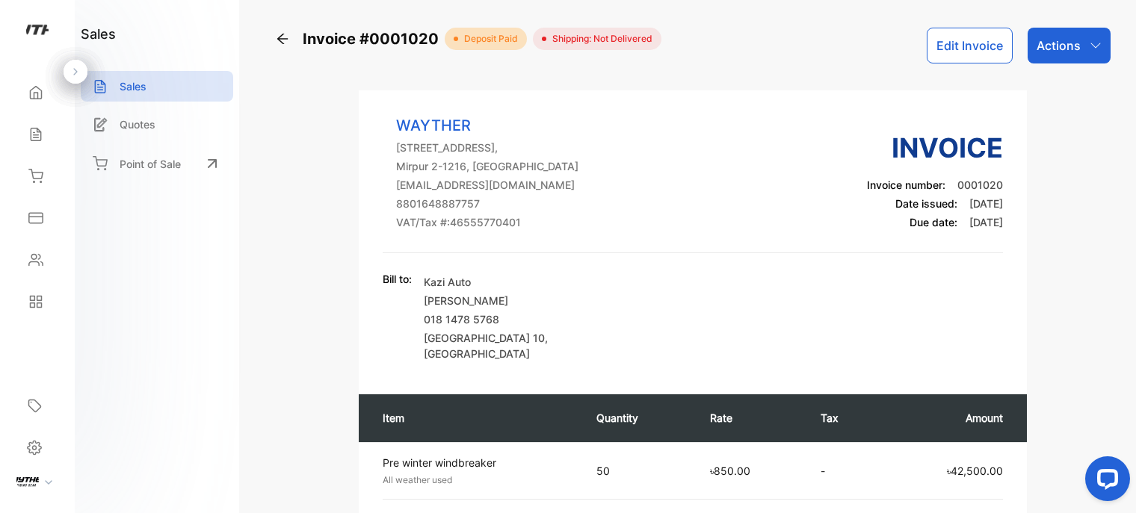
click at [1072, 43] on p "Actions" at bounding box center [1058, 46] width 44 height 18
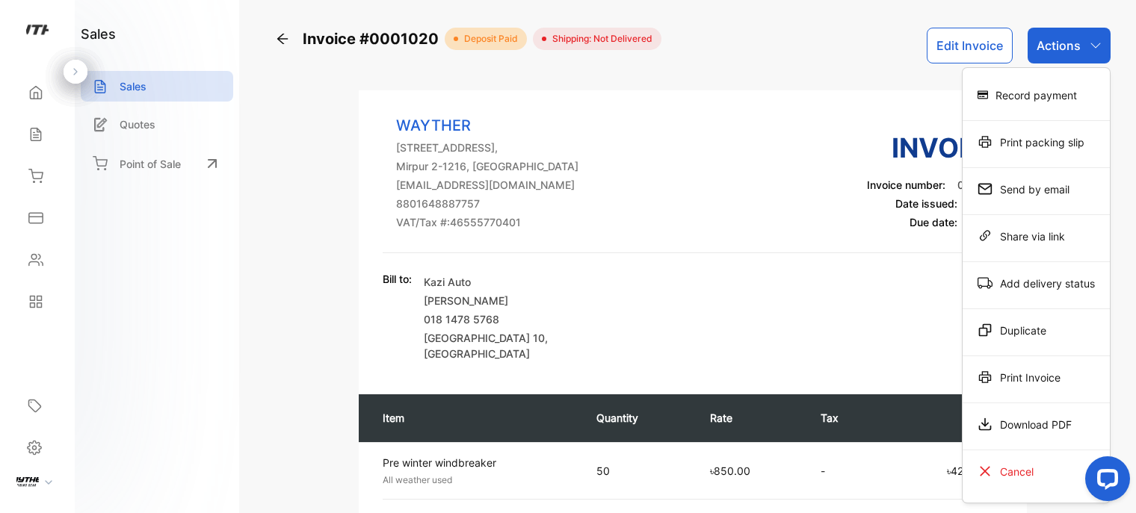
click at [1055, 370] on div "Print Invoice" at bounding box center [1036, 377] width 147 height 30
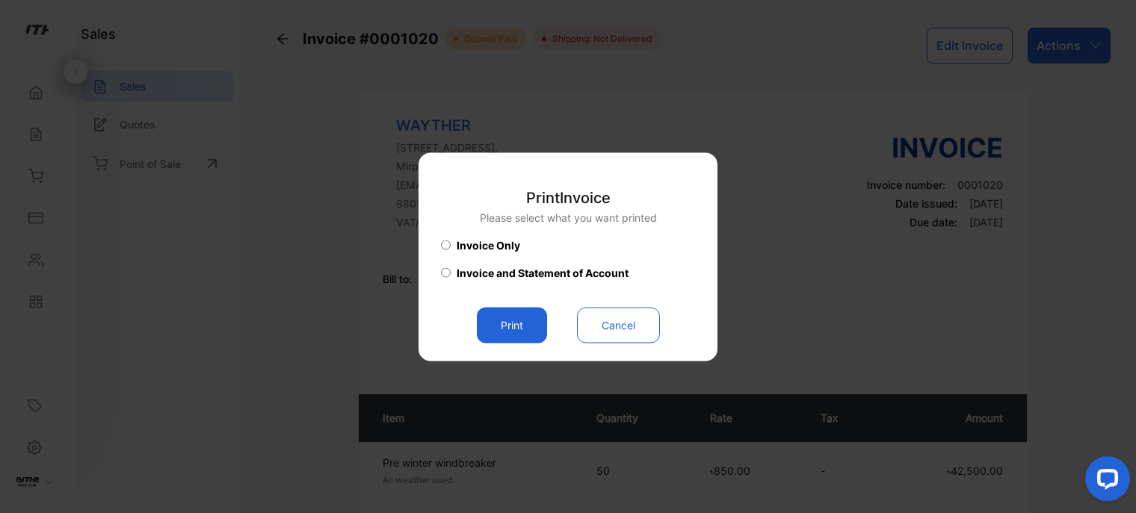
click at [515, 322] on button "Print" at bounding box center [512, 325] width 70 height 36
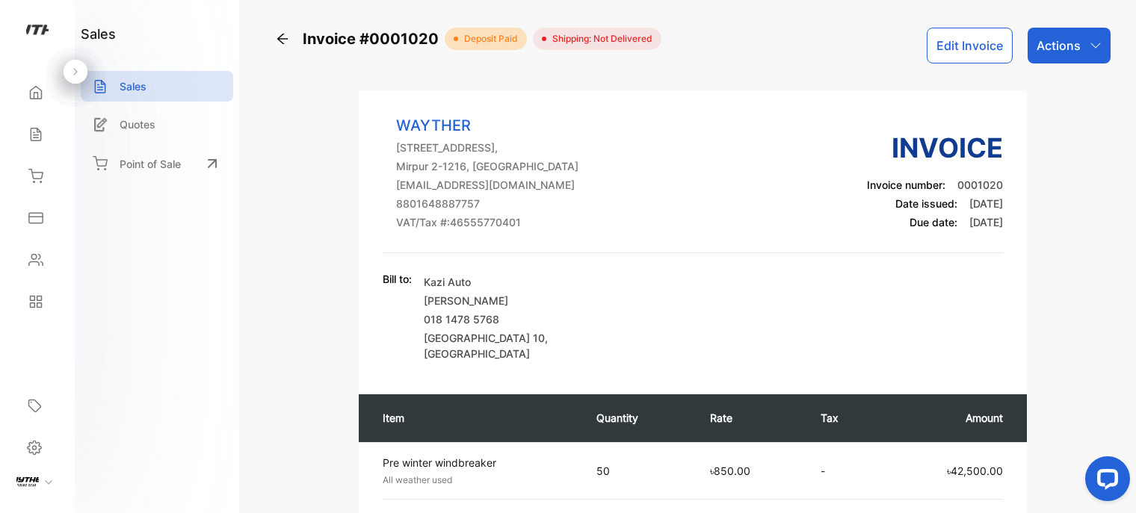
click at [30, 144] on div "Sales" at bounding box center [37, 135] width 51 height 30
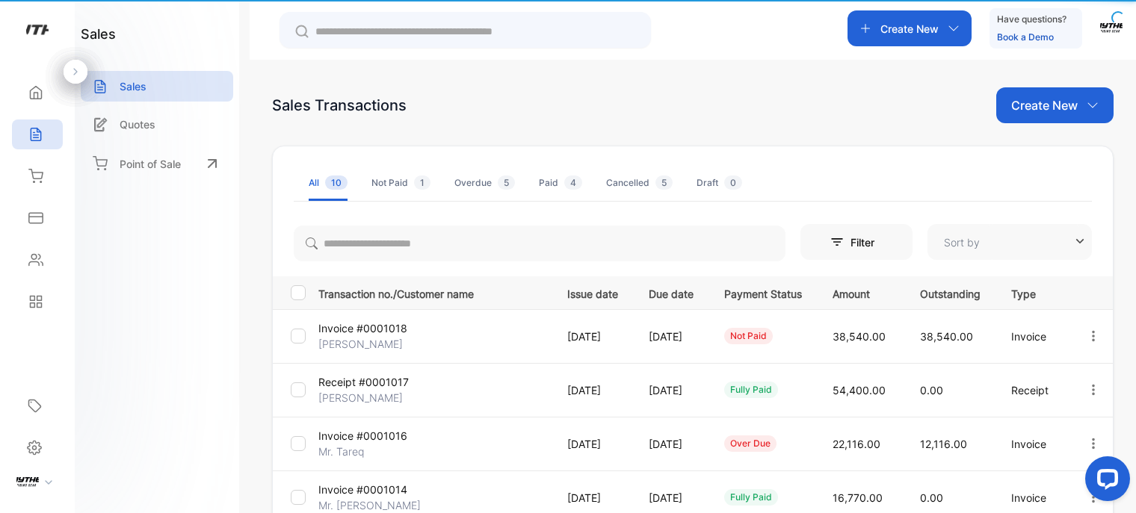
type input "**********"
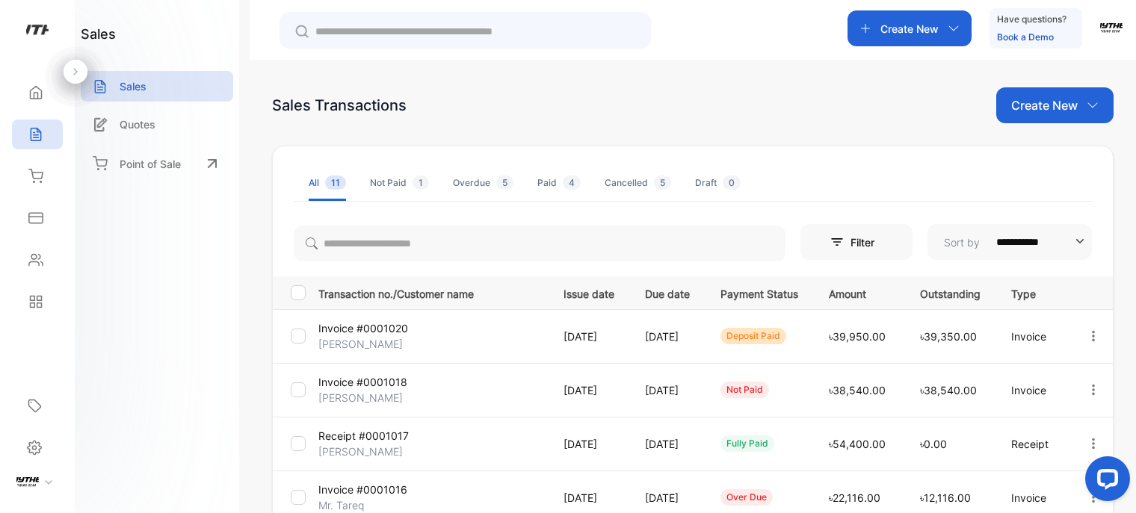
click at [922, 28] on p "Create New" at bounding box center [909, 29] width 58 height 16
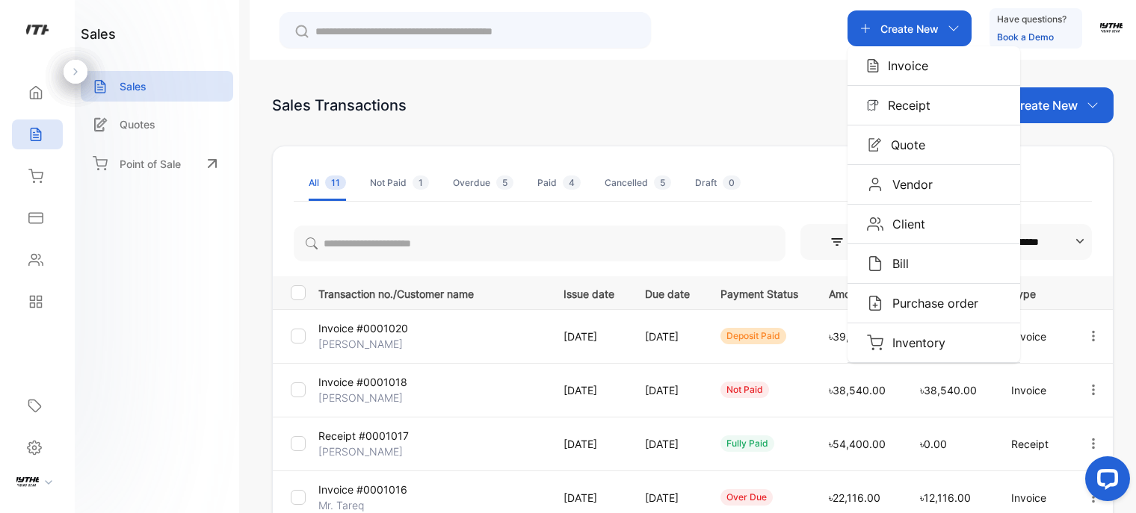
click at [912, 210] on div "Client" at bounding box center [933, 224] width 173 height 39
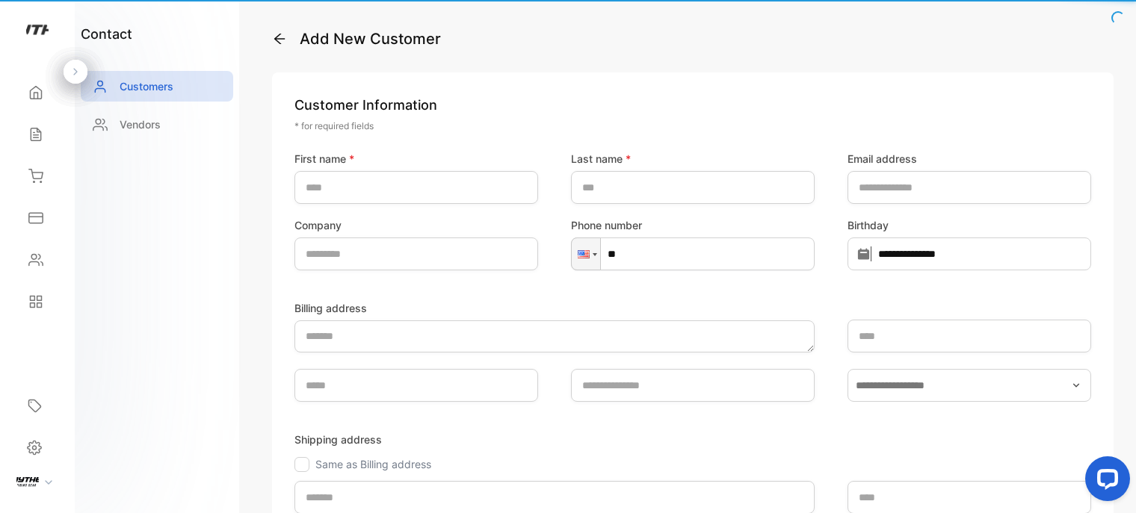
click at [906, 230] on label "Birthday" at bounding box center [969, 225] width 244 height 16
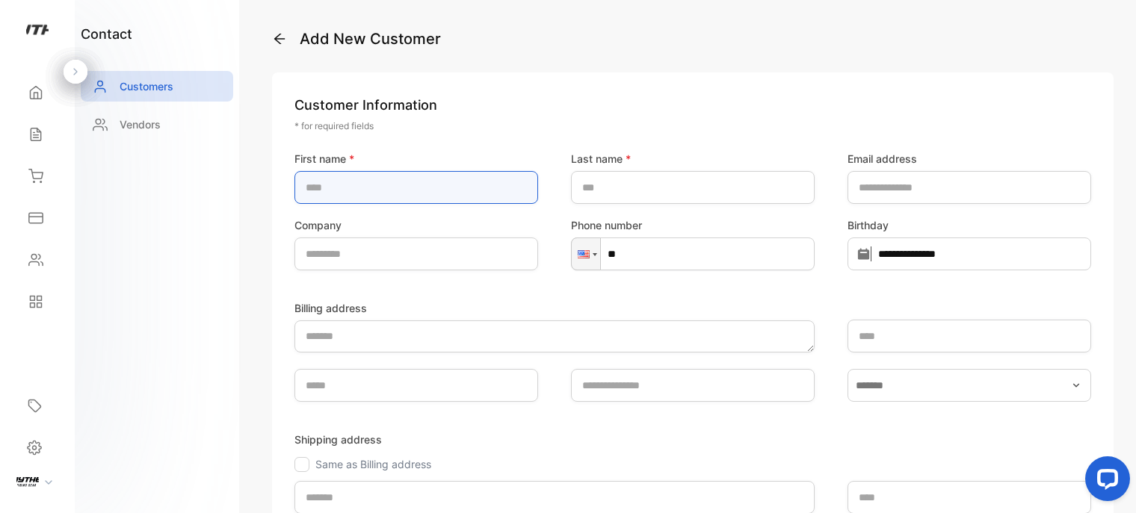
click at [361, 191] on name-inputfirstname "text" at bounding box center [416, 187] width 244 height 33
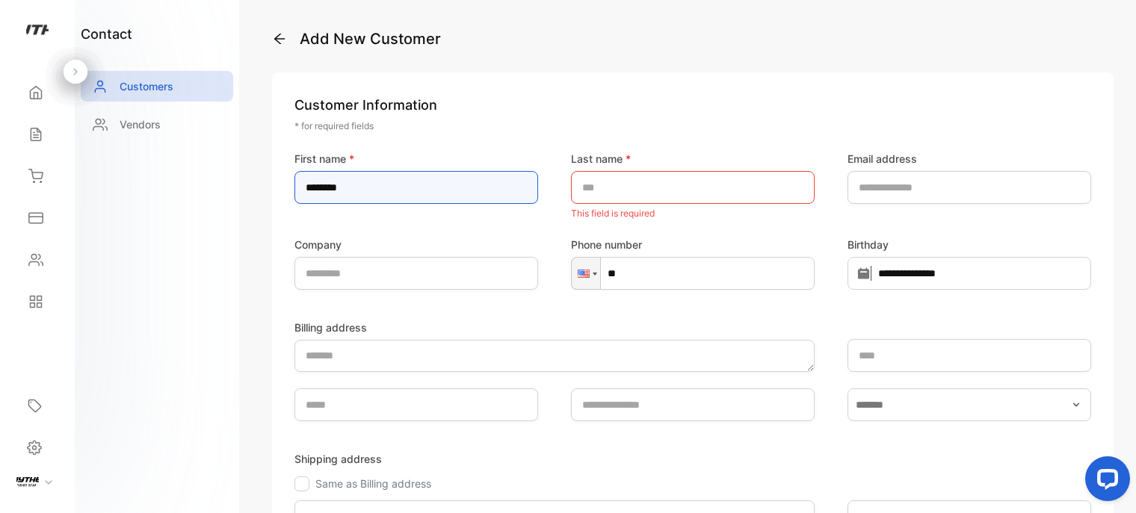
type name-inputfirstname "*******"
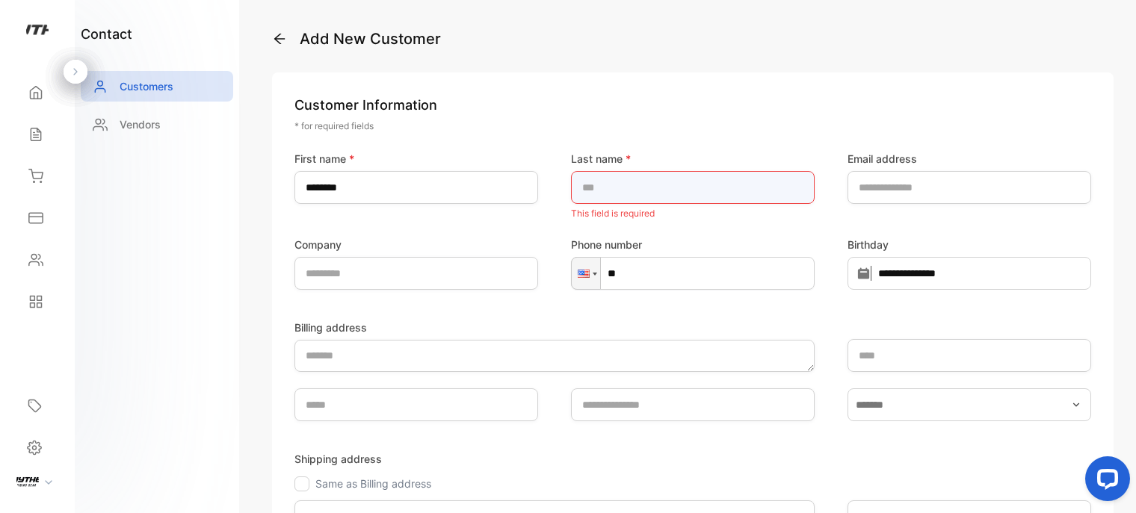
click at [599, 199] on name-inputlastname "text" at bounding box center [693, 187] width 244 height 33
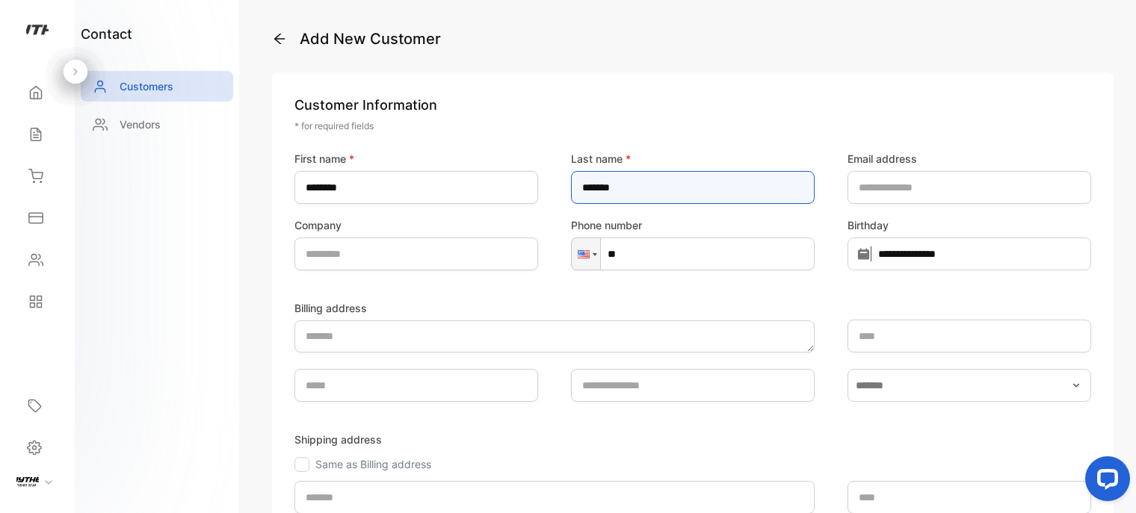
type name-inputlastname "*******"
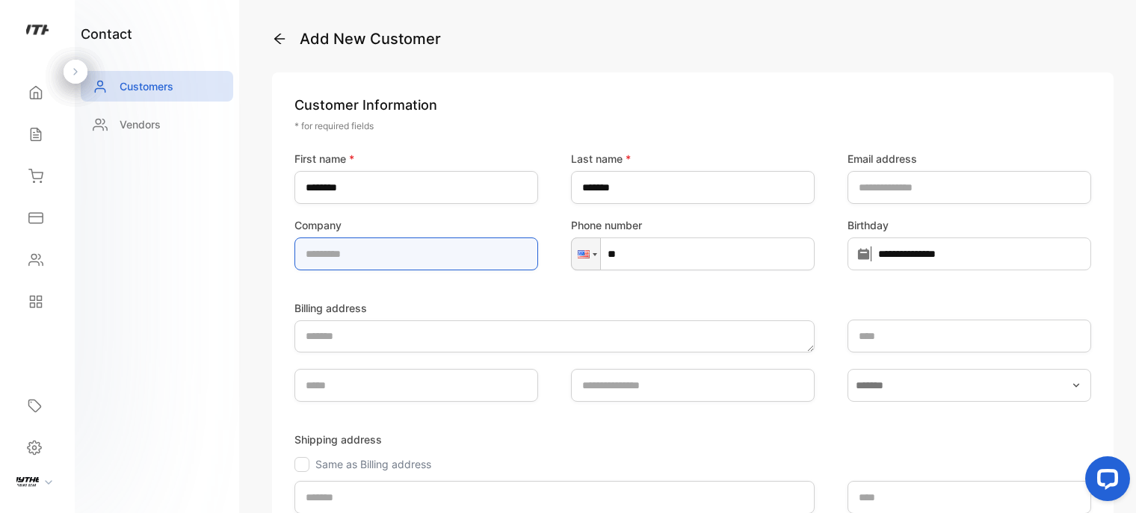
click at [413, 262] on input "text" at bounding box center [416, 254] width 244 height 33
type input "**********"
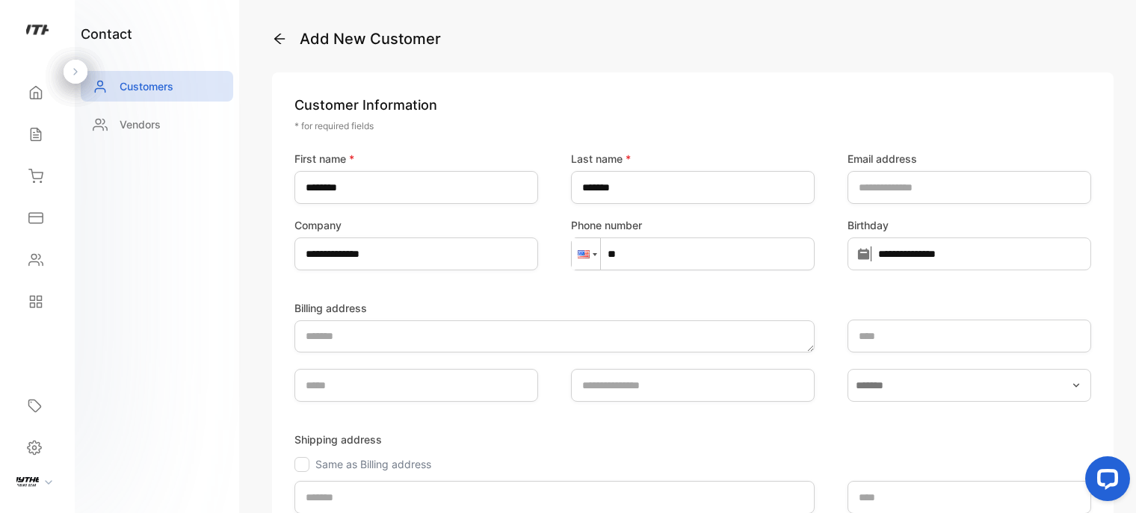
click at [583, 257] on div at bounding box center [584, 254] width 12 height 8
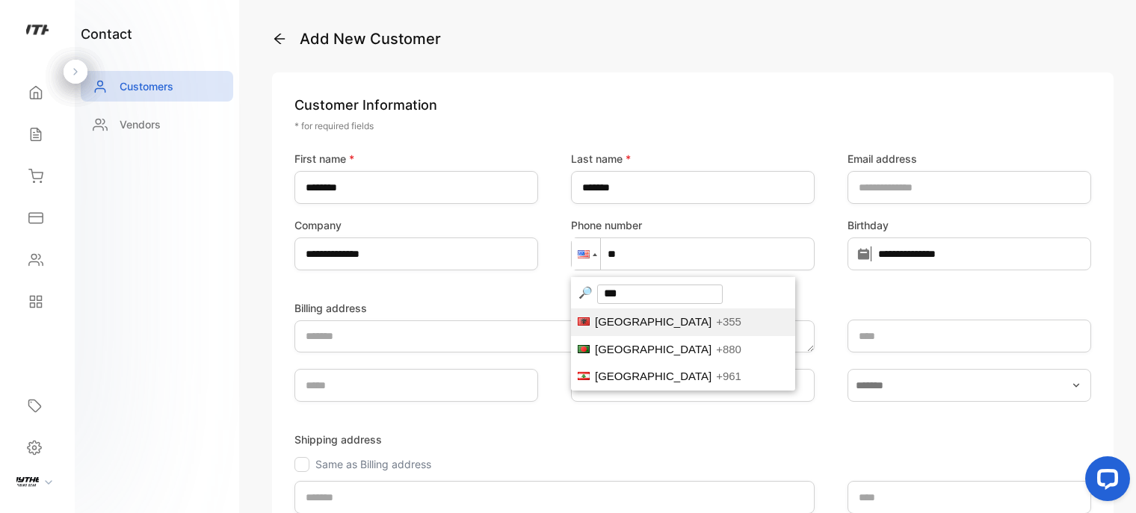
type input "***"
click at [646, 348] on span "[GEOGRAPHIC_DATA]" at bounding box center [653, 349] width 117 height 13
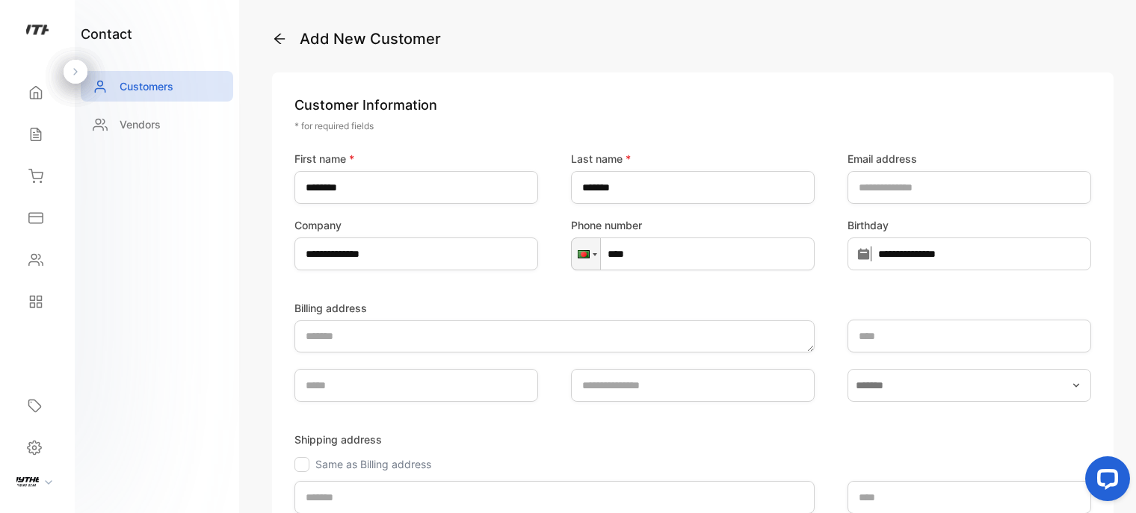
click at [688, 250] on input "****" at bounding box center [693, 254] width 244 height 33
type input "**********"
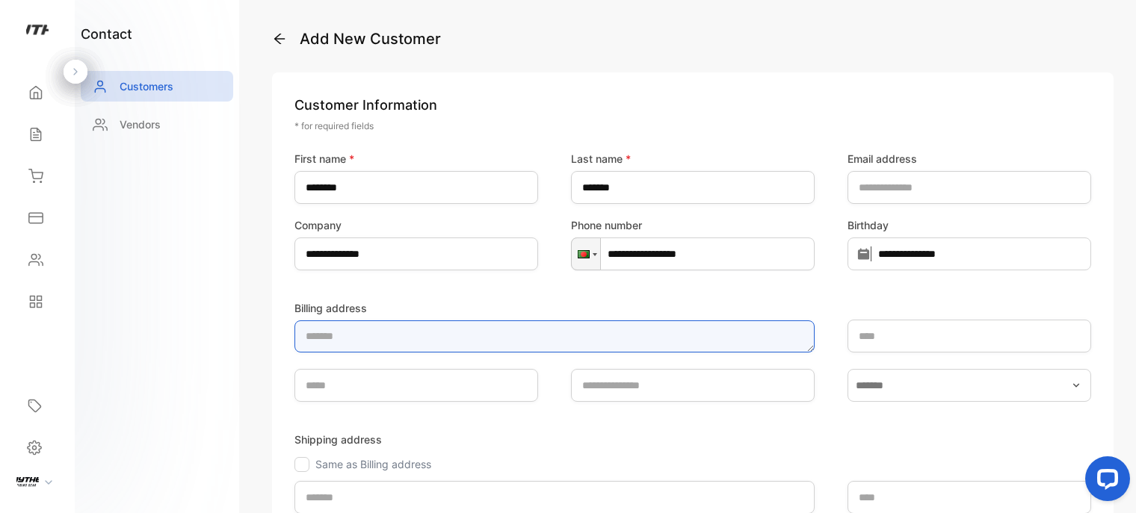
click at [481, 339] on textarea "Billing address" at bounding box center [554, 337] width 520 height 32
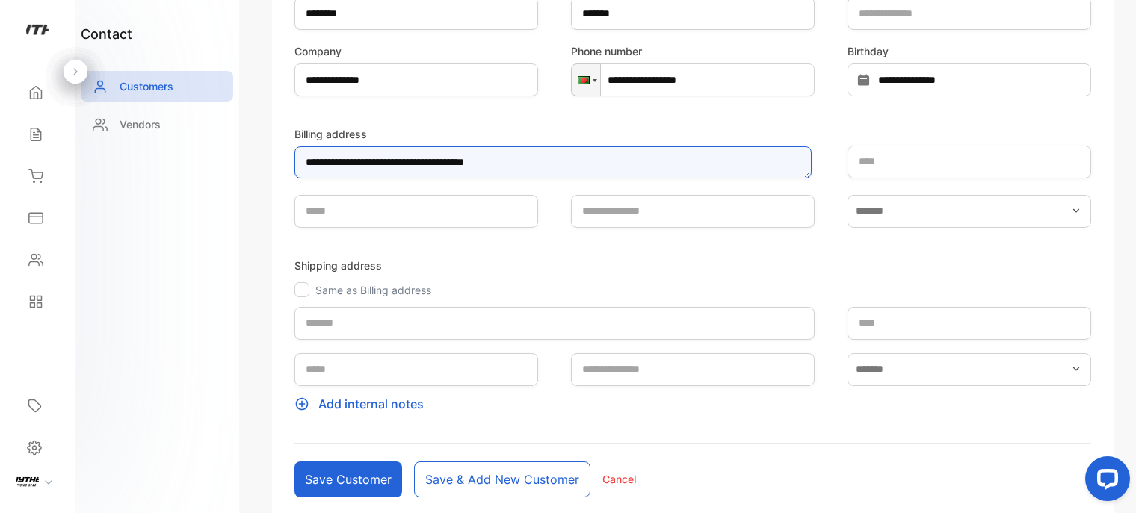
type textarea "**********"
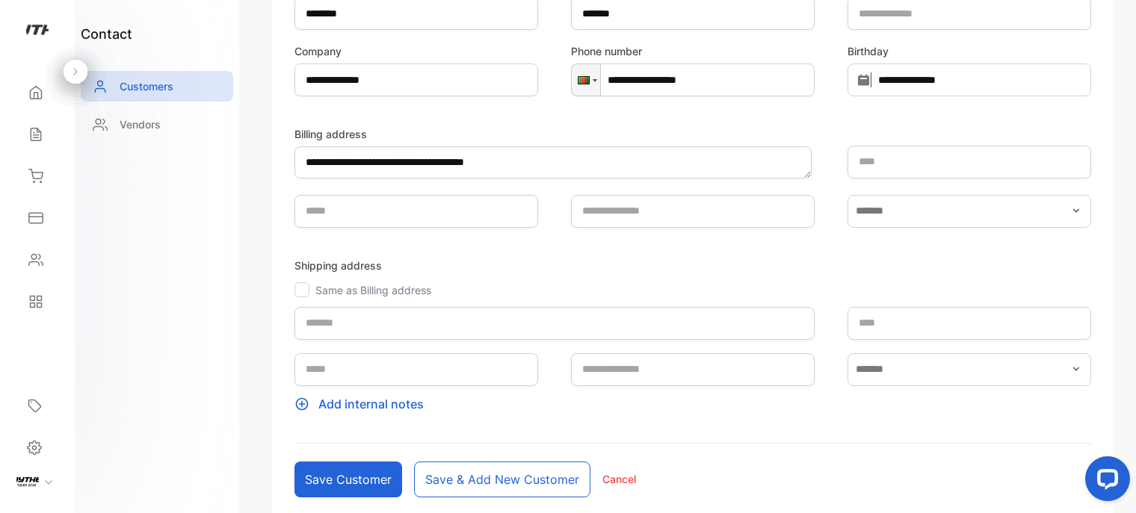
click at [308, 289] on div at bounding box center [301, 289] width 15 height 15
type input "**********"
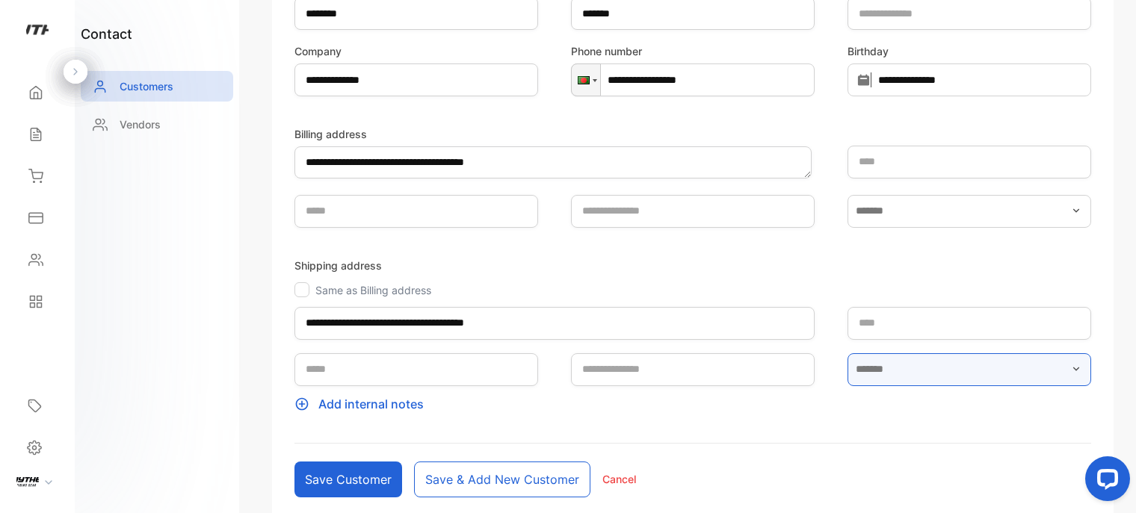
click at [904, 378] on input "text" at bounding box center [969, 369] width 244 height 33
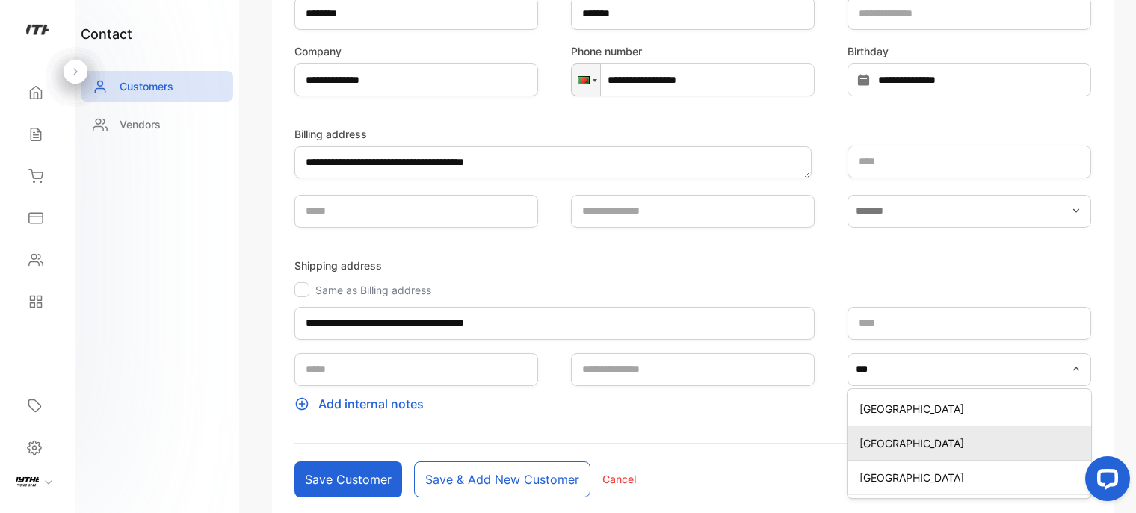
click at [977, 442] on p "[GEOGRAPHIC_DATA]" at bounding box center [972, 444] width 226 height 16
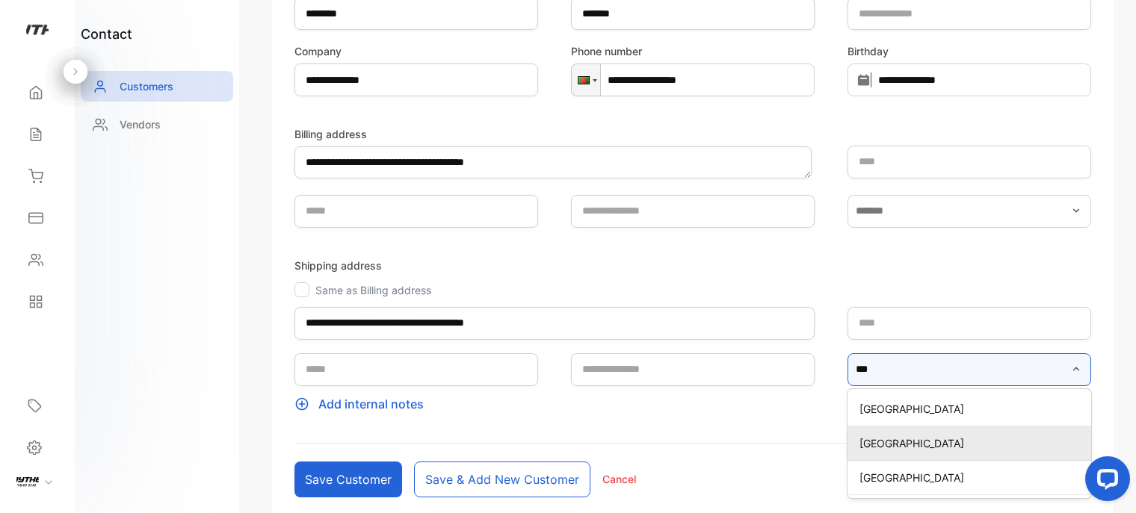
type input "**********"
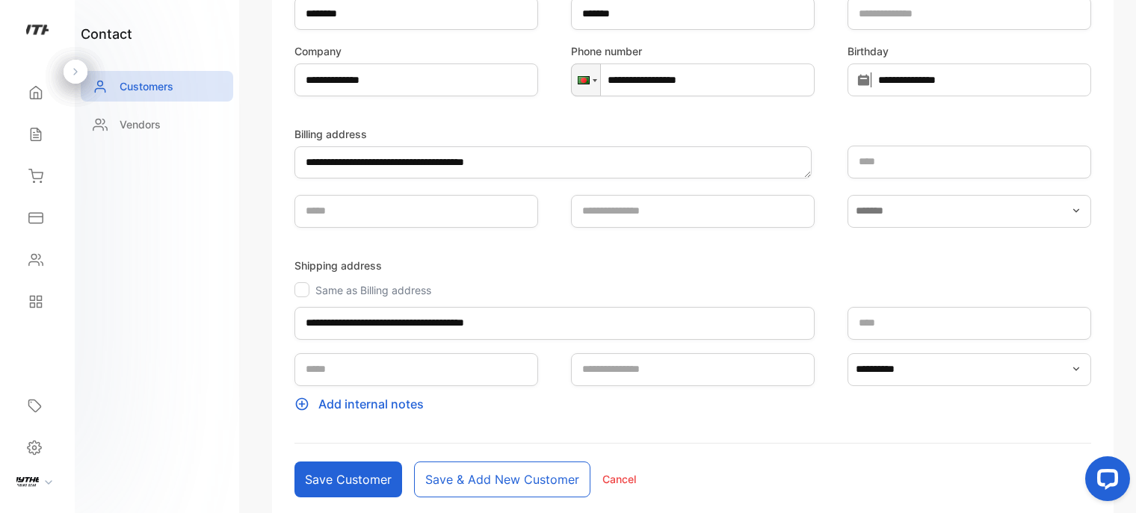
click at [374, 479] on button "Save customer" at bounding box center [348, 480] width 108 height 36
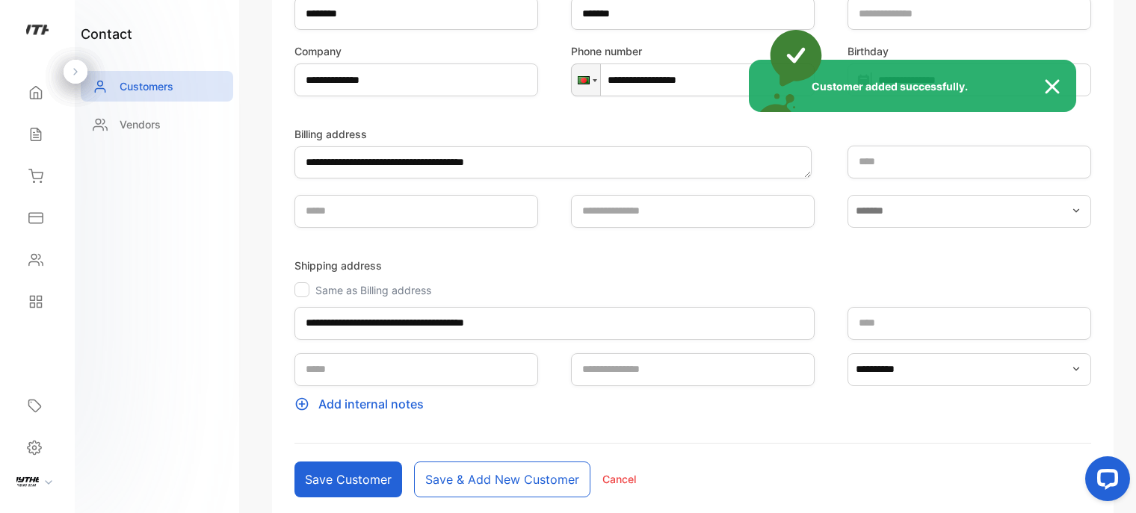
type input "****"
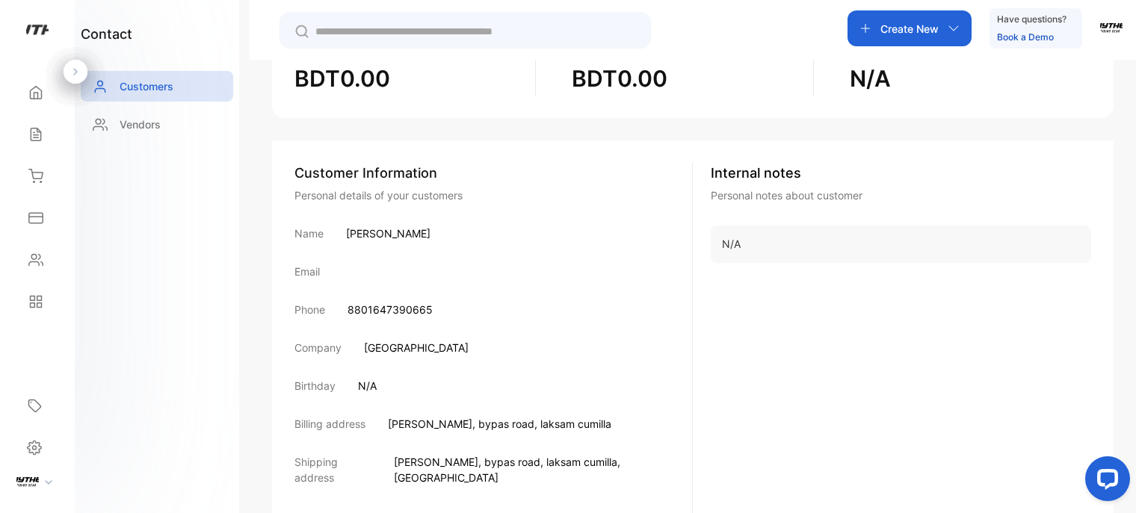
click at [948, 29] on icon "button" at bounding box center [954, 28] width 12 height 12
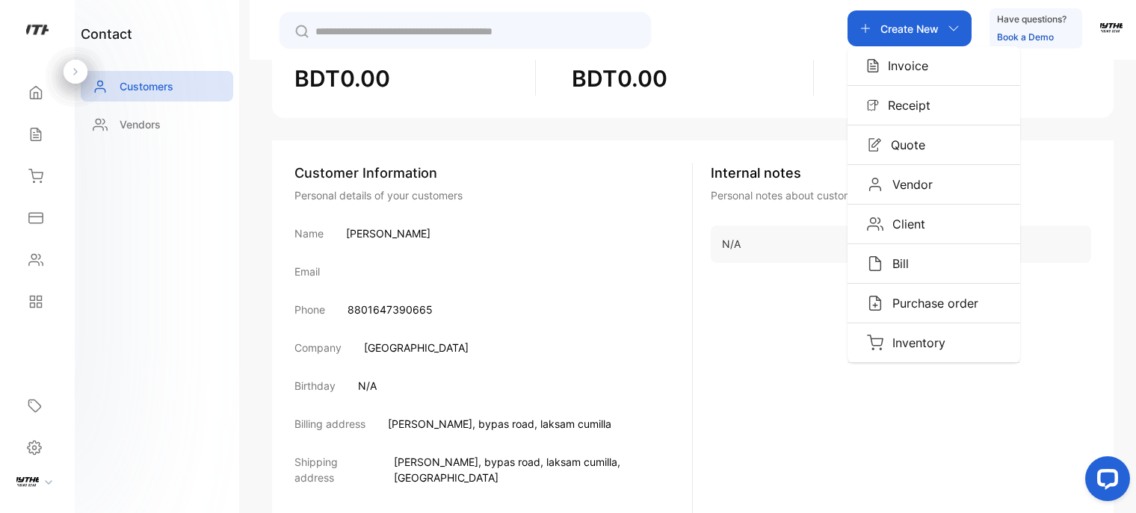
click at [914, 70] on p "Invoice" at bounding box center [903, 66] width 49 height 18
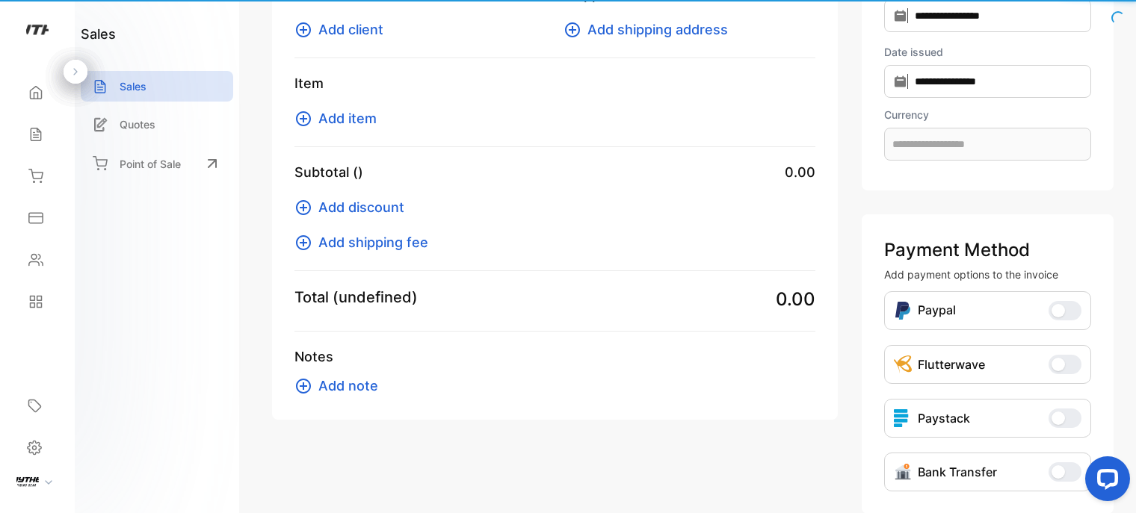
scroll to position [104, 0]
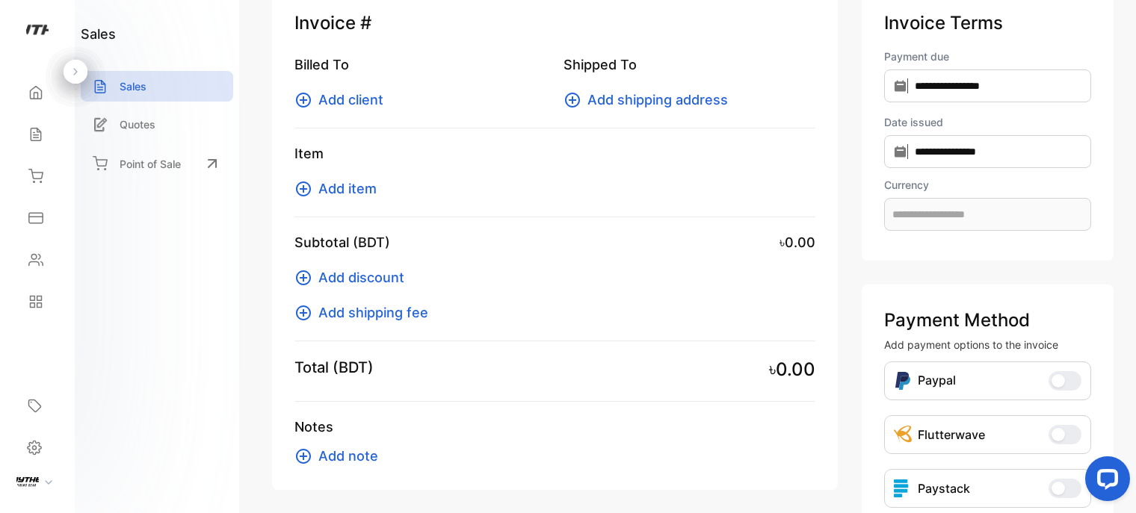
type input "**********"
click at [339, 104] on span "Add client" at bounding box center [350, 100] width 65 height 20
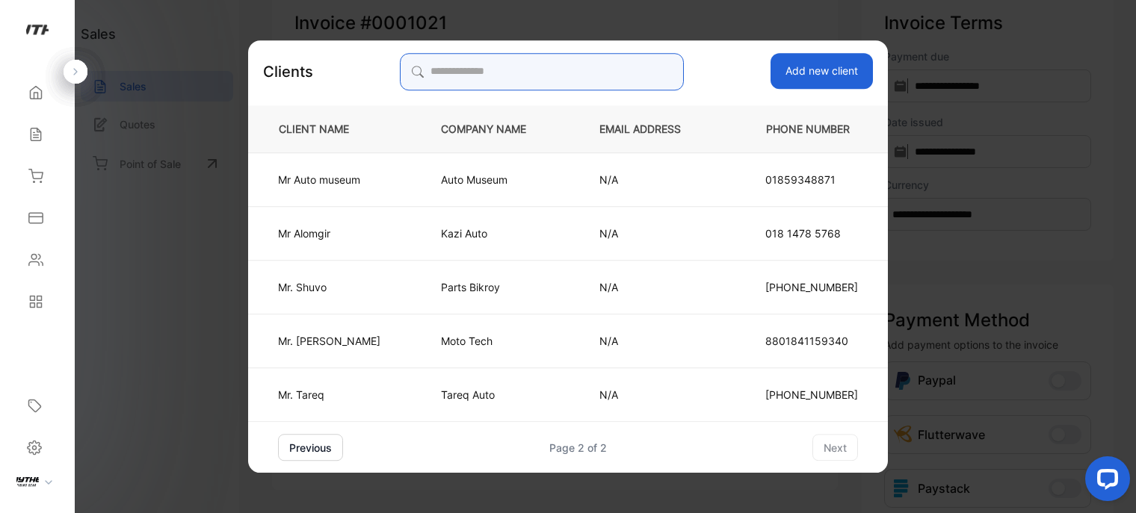
click at [528, 65] on input "search" at bounding box center [541, 71] width 283 height 37
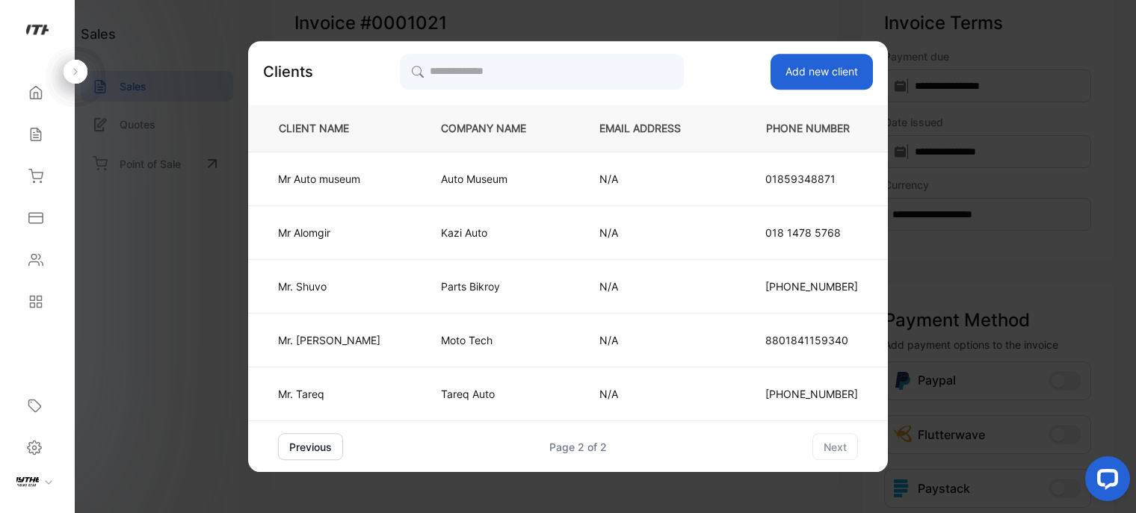
click at [308, 448] on button "previous" at bounding box center [310, 446] width 65 height 27
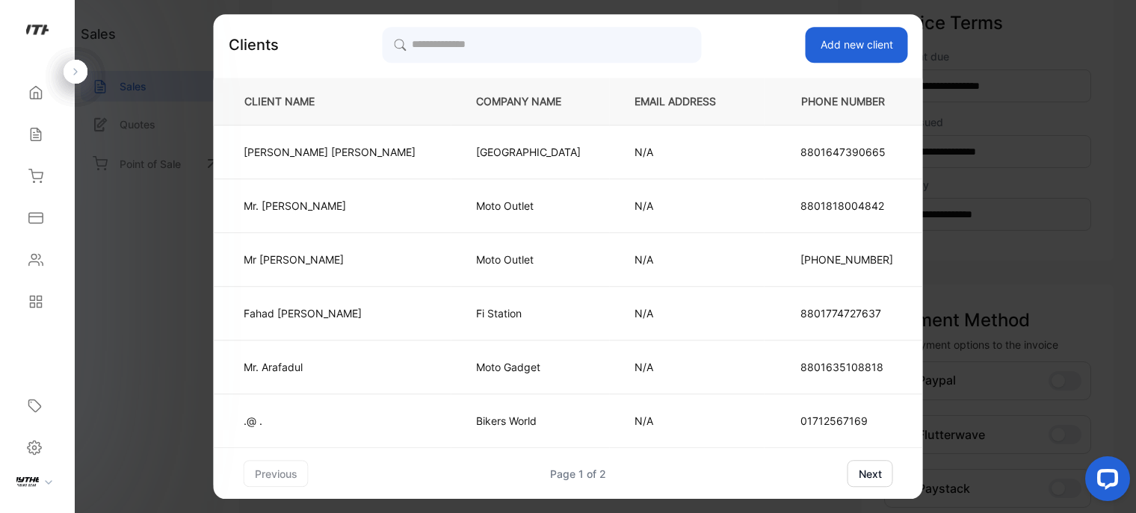
click at [486, 161] on td "Bikers Station" at bounding box center [530, 153] width 158 height 54
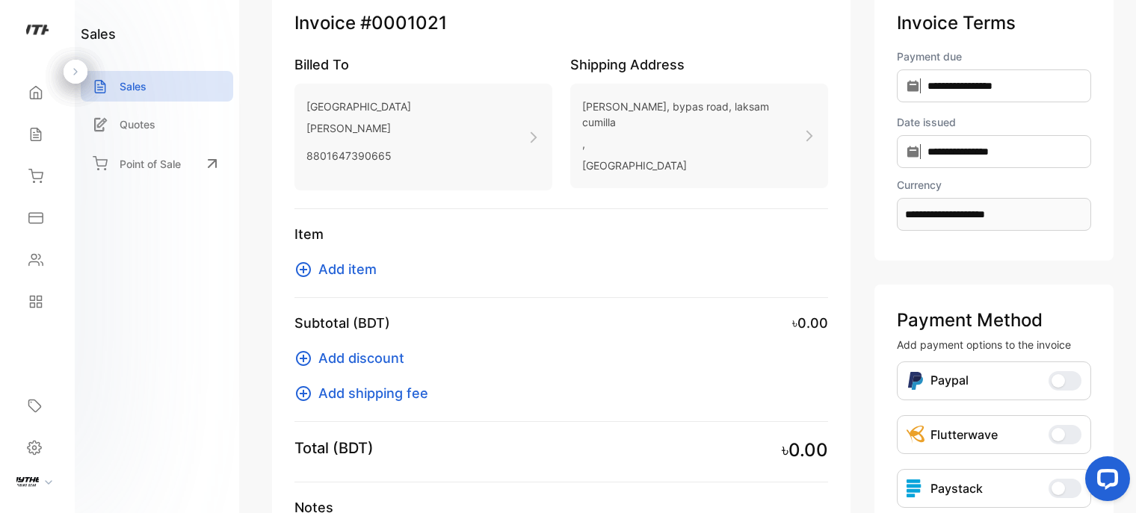
click at [714, 133] on p "," at bounding box center [692, 144] width 220 height 22
click at [320, 268] on span "Add item" at bounding box center [347, 269] width 58 height 20
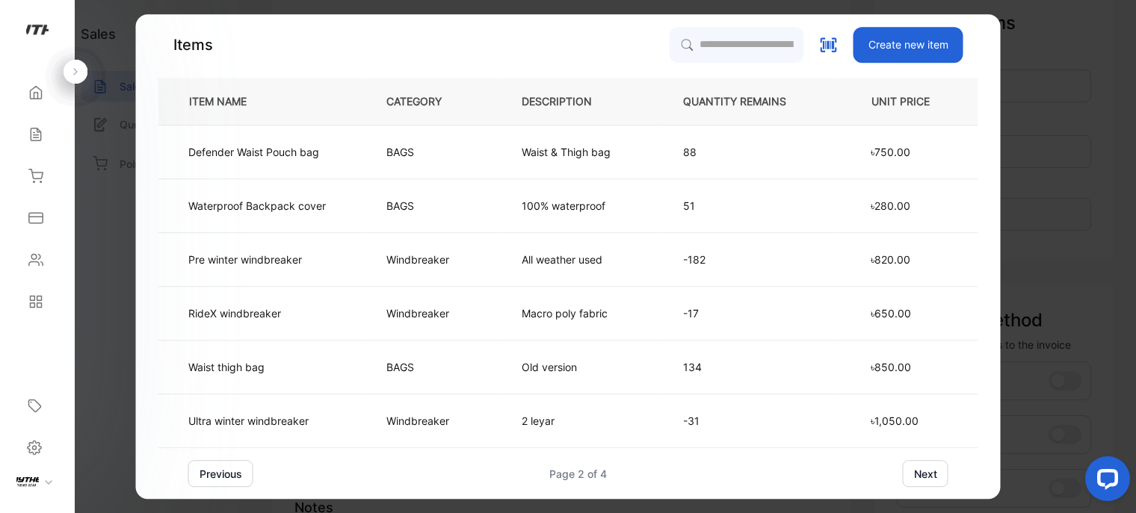
click at [268, 273] on td "Pre winter windbreaker" at bounding box center [259, 260] width 203 height 54
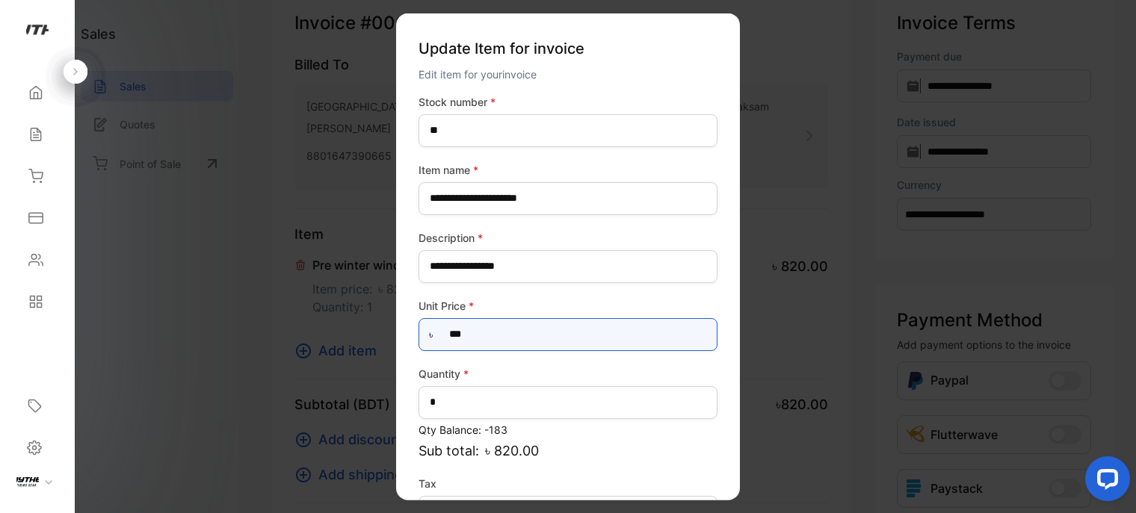
click at [472, 344] on Price-inputprice "***" at bounding box center [567, 334] width 299 height 33
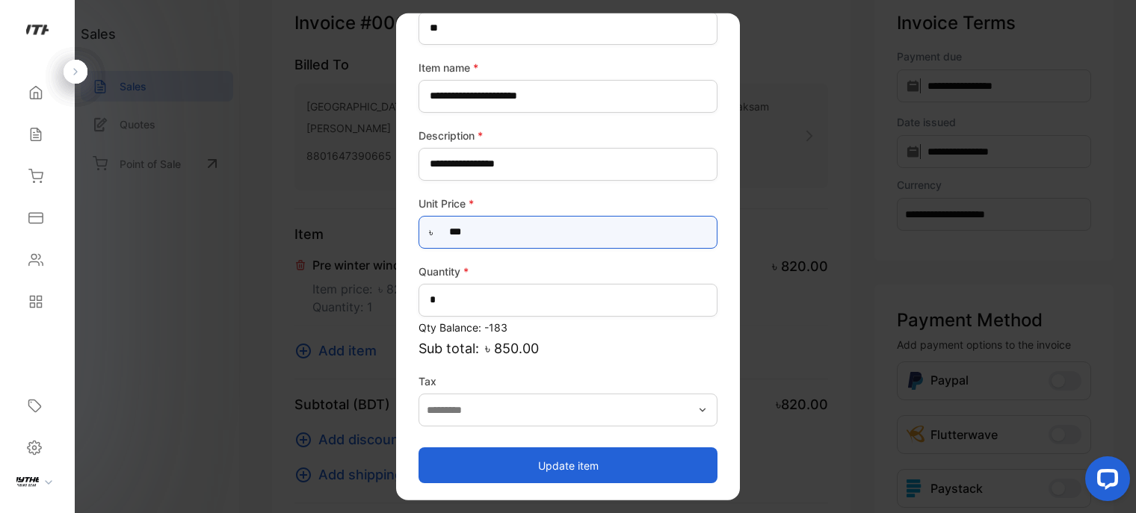
type Price-inputprice "***"
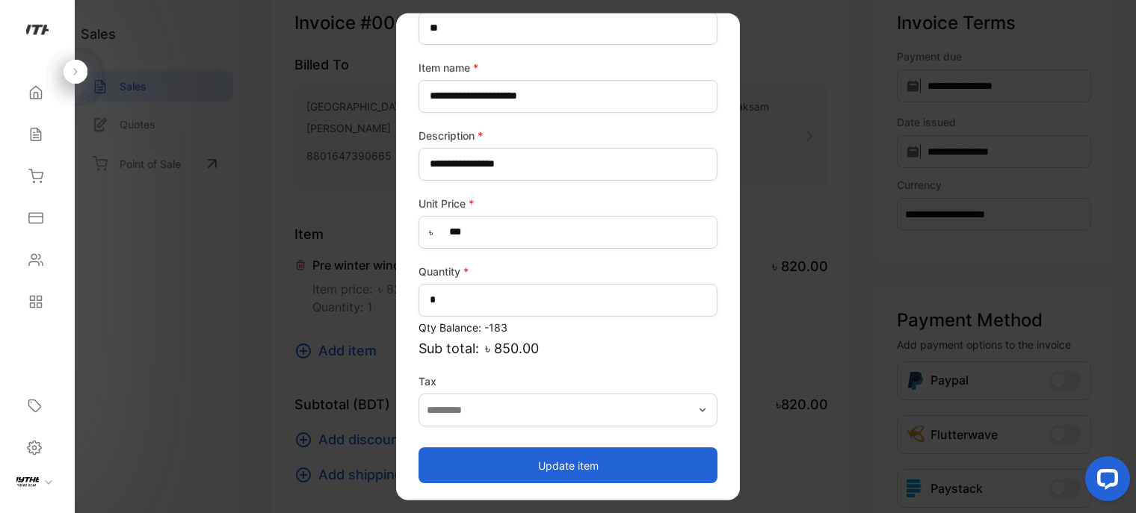
click at [578, 461] on button "Update item" at bounding box center [567, 466] width 299 height 36
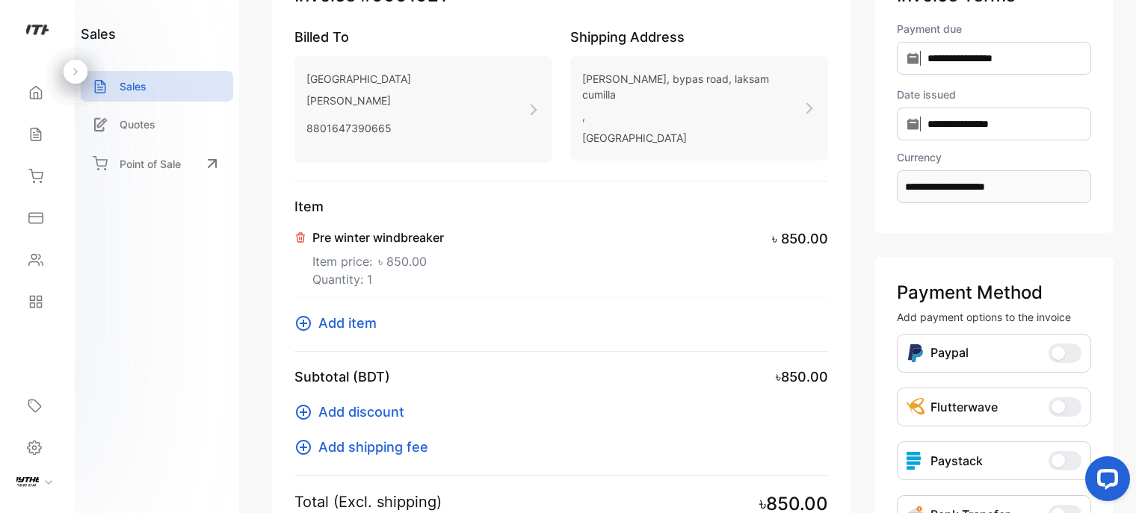
scroll to position [37, 0]
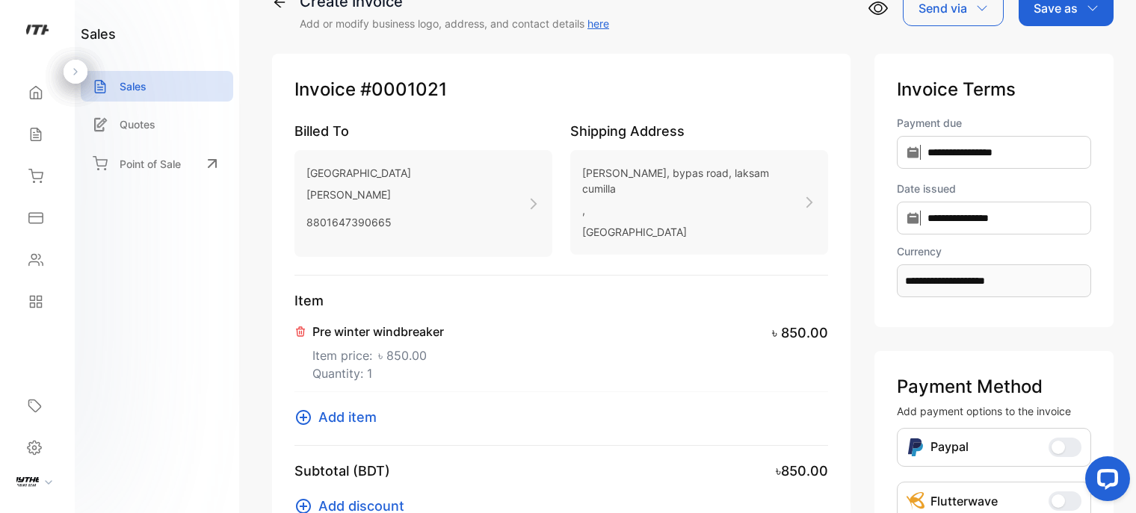
click at [302, 331] on icon at bounding box center [300, 332] width 12 height 12
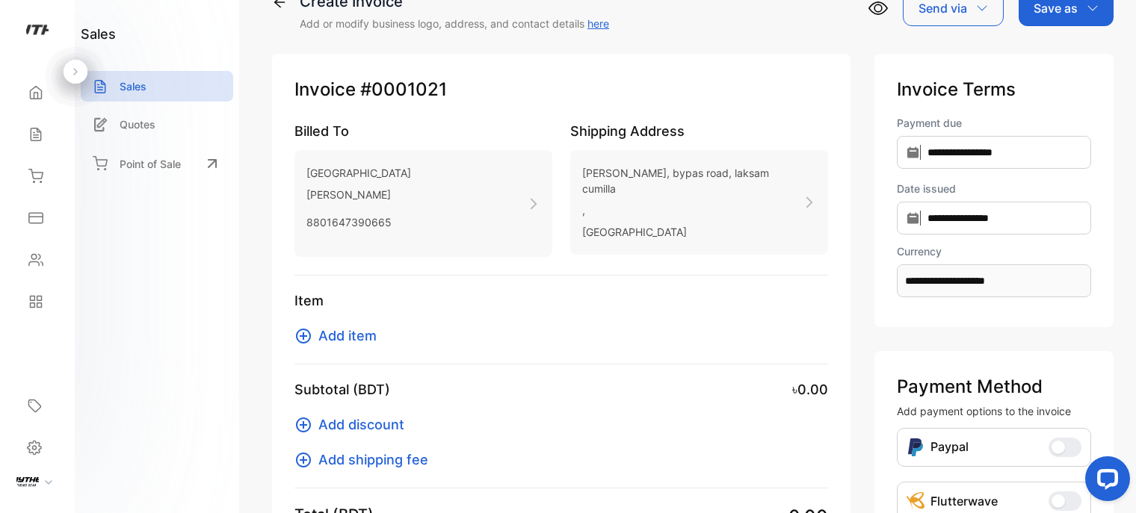
click at [360, 337] on span "Add item" at bounding box center [347, 336] width 58 height 20
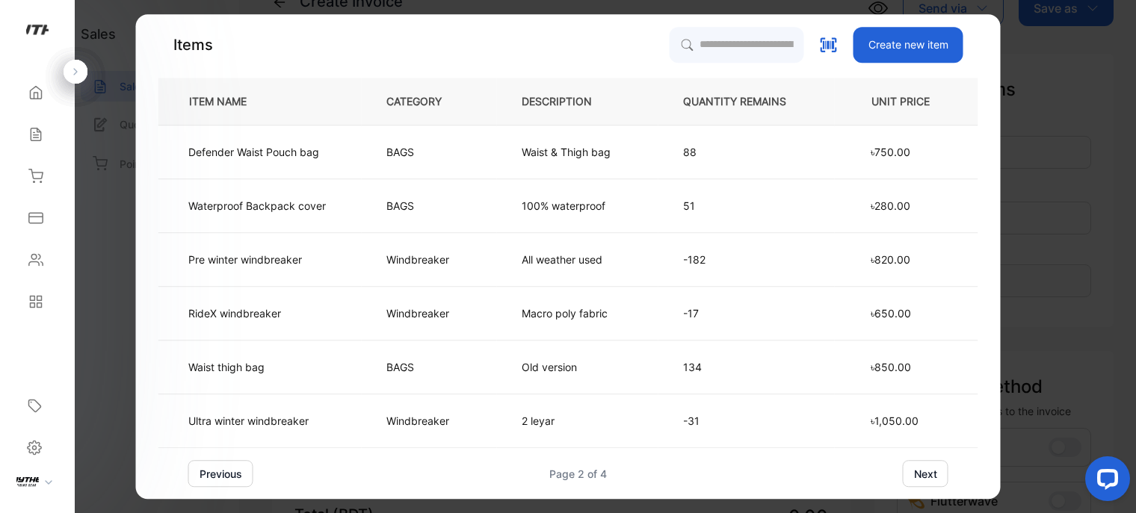
click at [311, 256] on td "Pre winter windbreaker" at bounding box center [259, 260] width 203 height 54
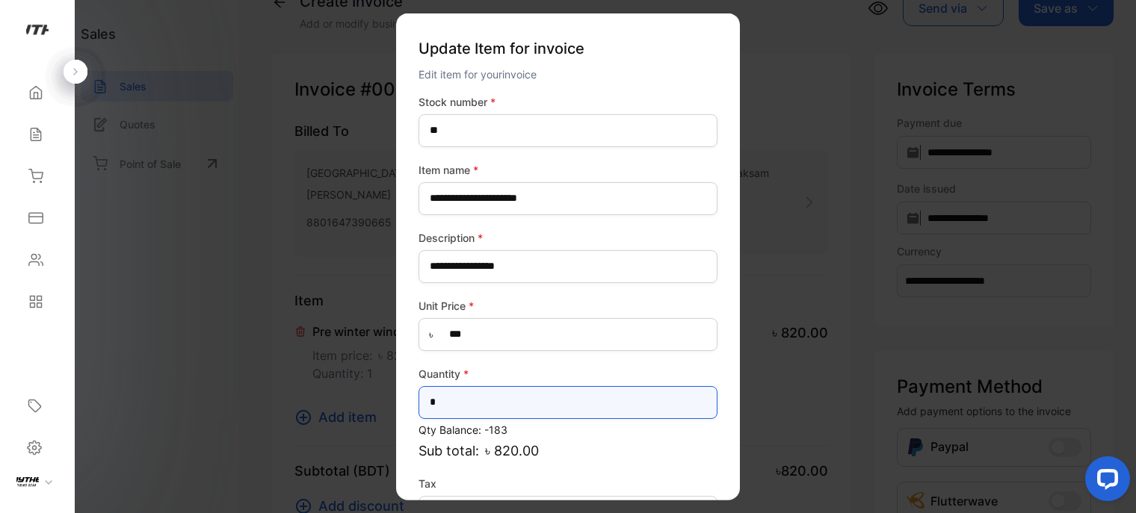
drag, startPoint x: 461, startPoint y: 409, endPoint x: 442, endPoint y: 399, distance: 21.1
click at [460, 410] on input "*" at bounding box center [567, 402] width 299 height 33
type input "*"
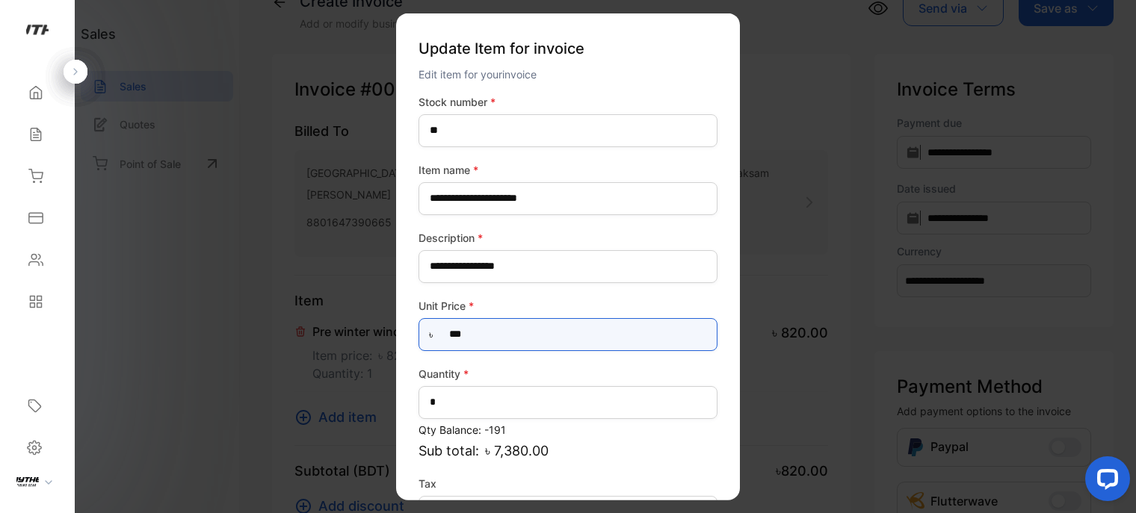
click at [535, 338] on Price-inputprice "***" at bounding box center [567, 334] width 299 height 33
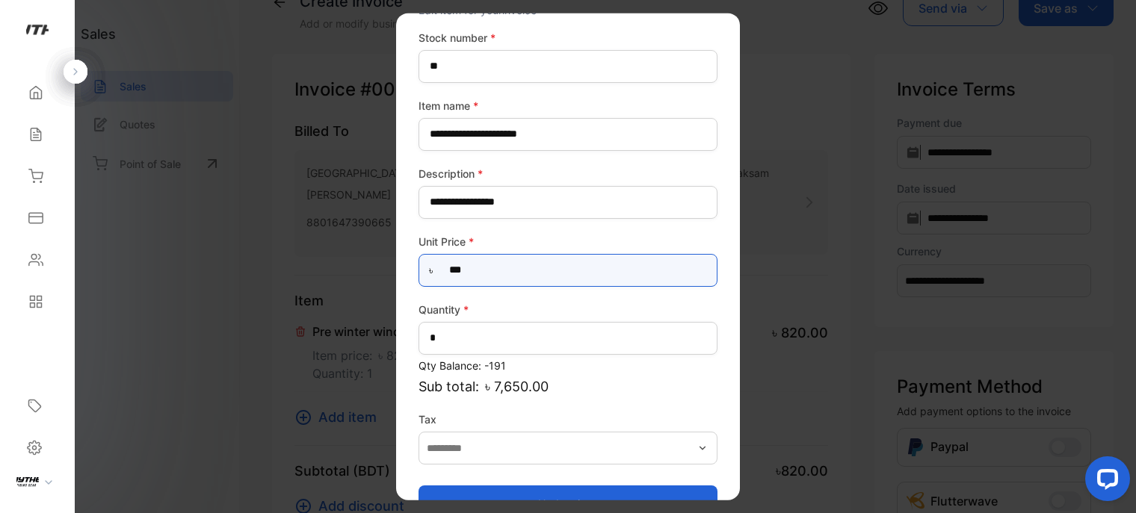
scroll to position [102, 0]
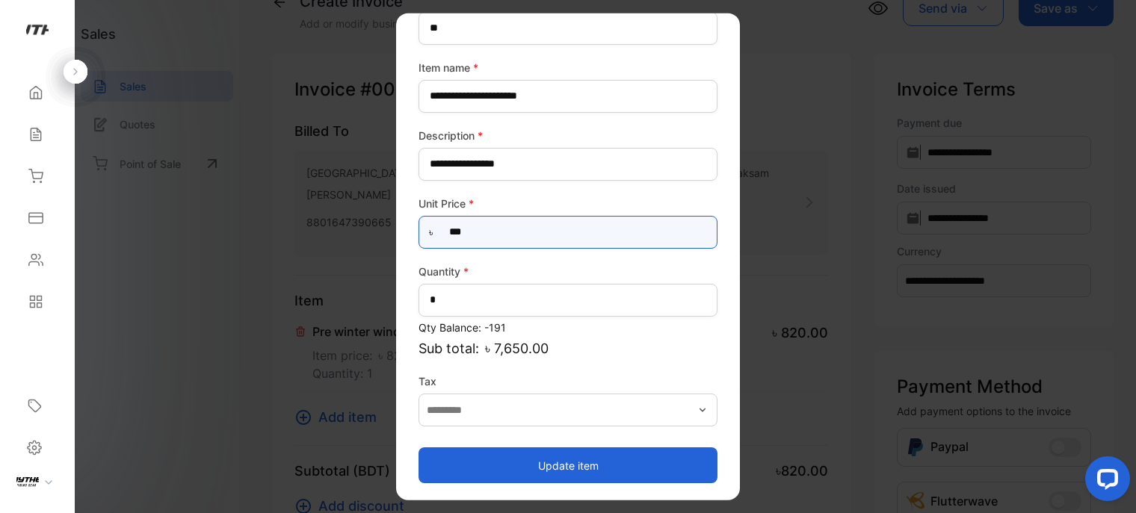
type Price-inputprice "***"
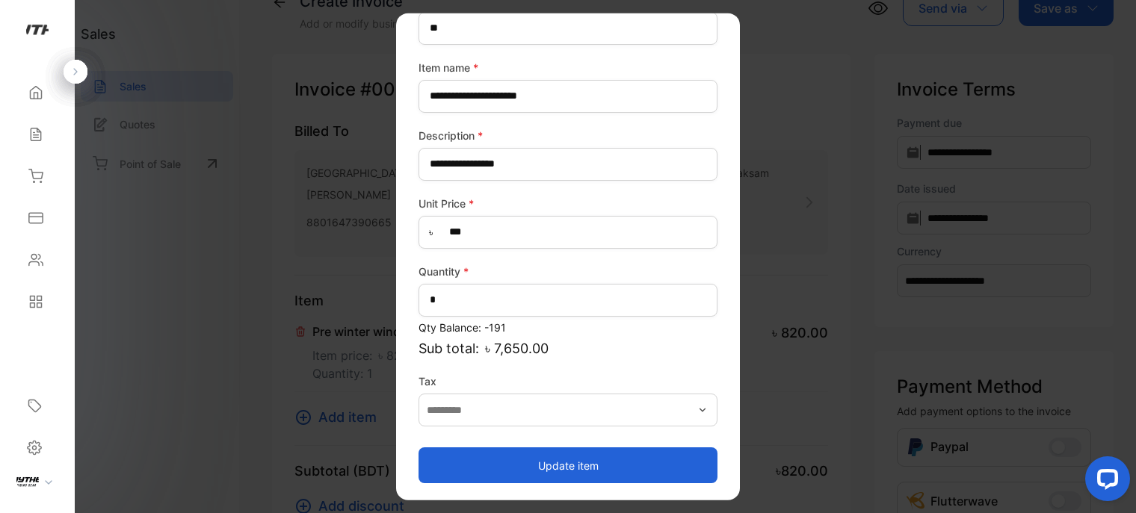
click at [573, 467] on button "Update item" at bounding box center [567, 466] width 299 height 36
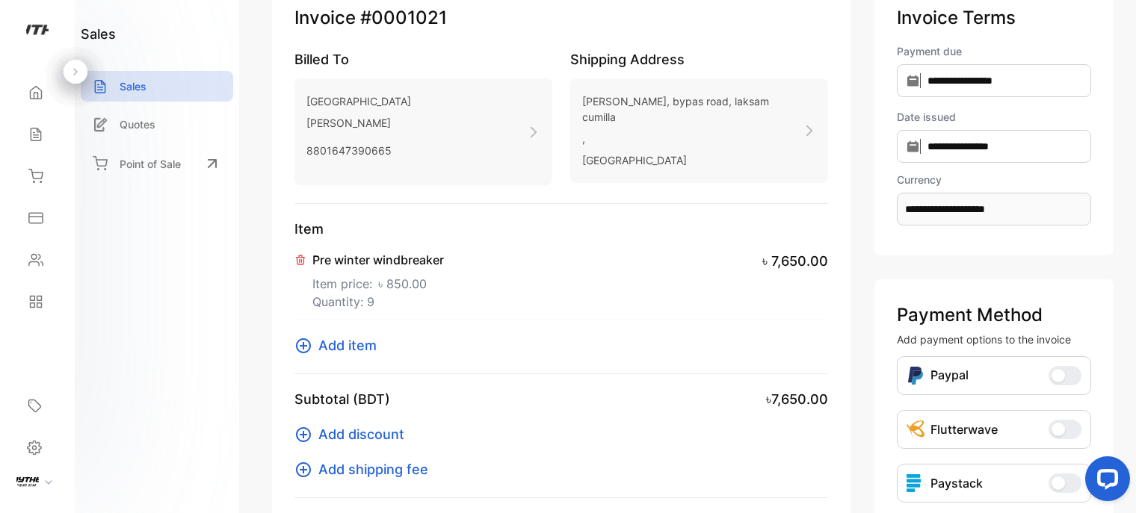
scroll to position [0, 0]
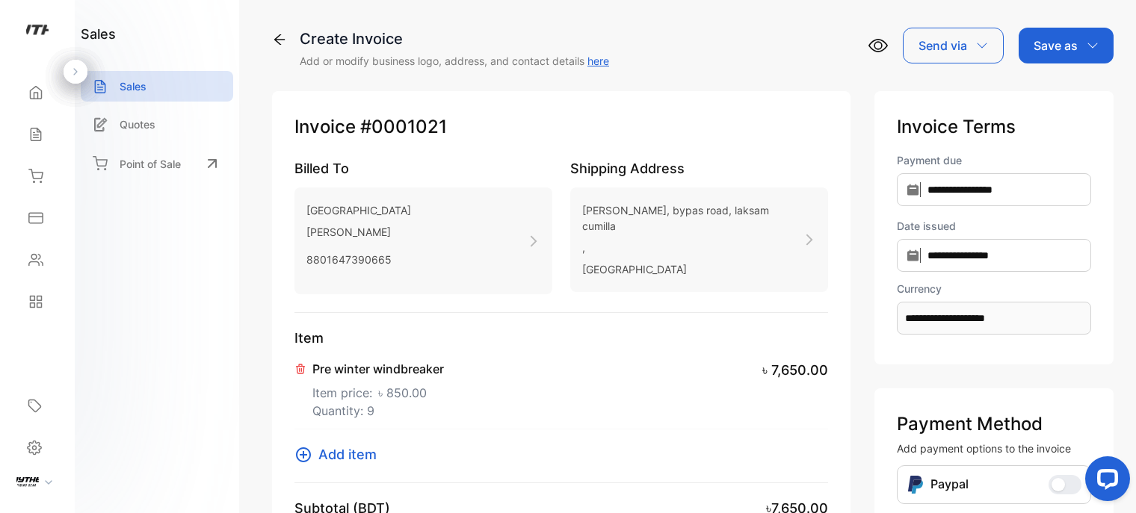
click at [1033, 42] on p "Save as" at bounding box center [1055, 46] width 44 height 18
click at [1058, 101] on div "Invoice" at bounding box center [1062, 95] width 86 height 30
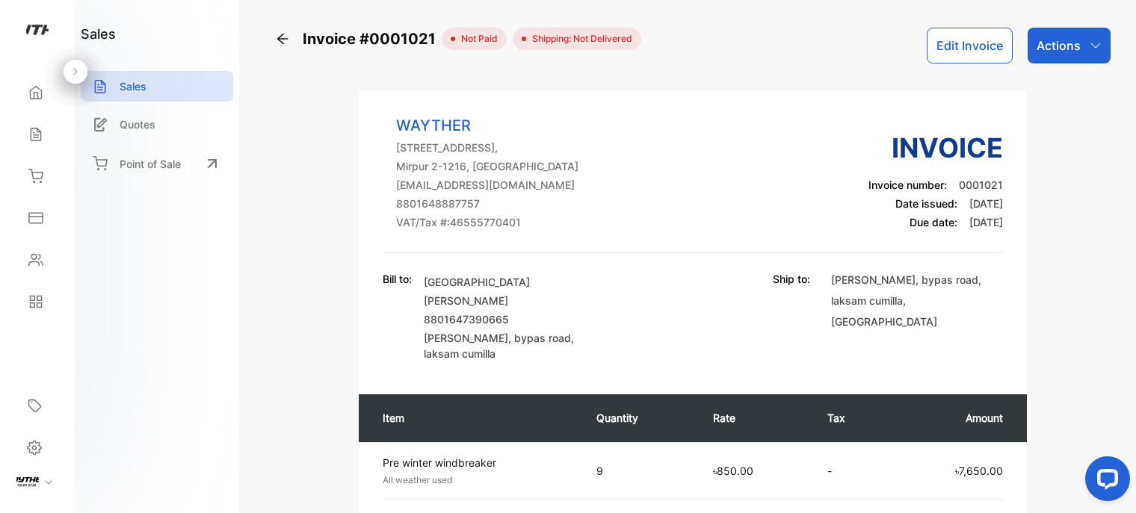
click at [1090, 36] on div "Actions" at bounding box center [1069, 46] width 83 height 36
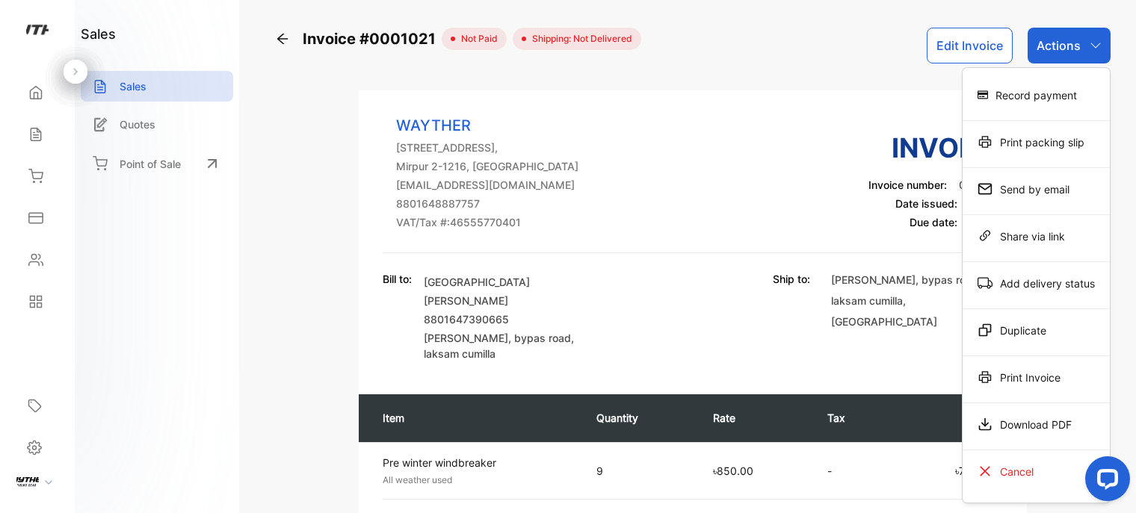
click at [1046, 418] on div "Download PDF" at bounding box center [1036, 425] width 147 height 30
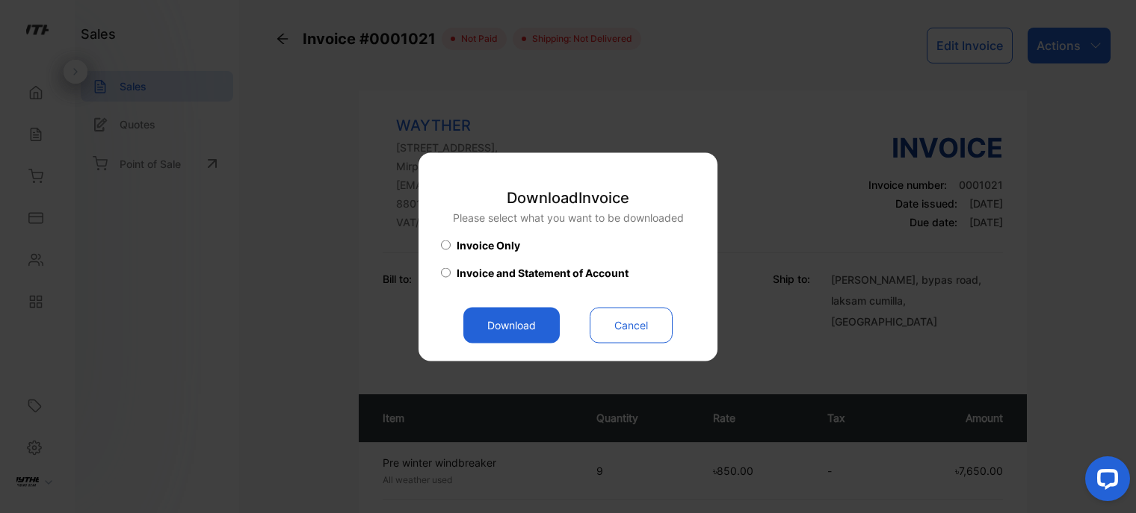
click at [526, 322] on button "Download" at bounding box center [511, 325] width 96 height 36
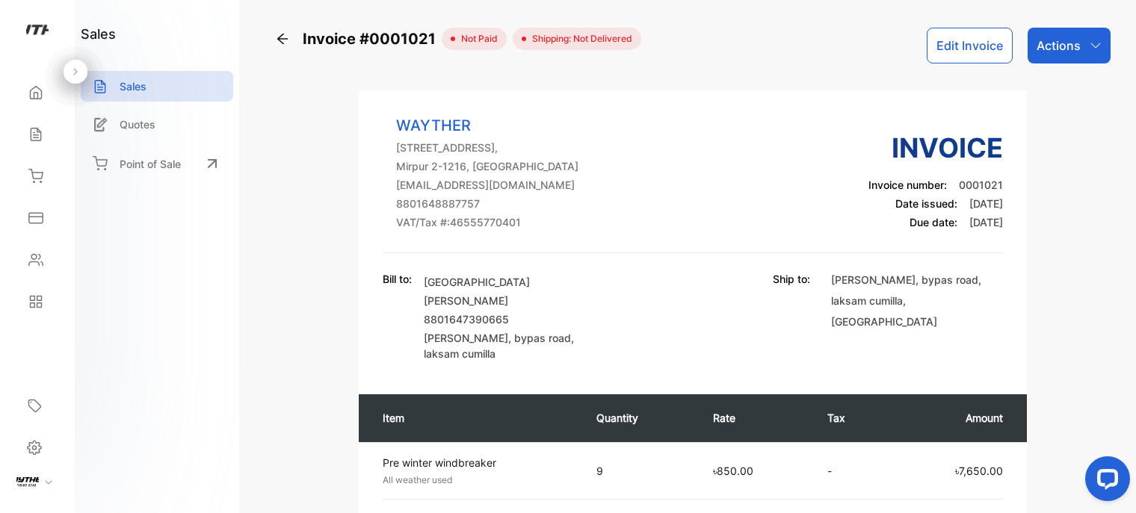
click at [287, 36] on icon at bounding box center [282, 38] width 15 height 15
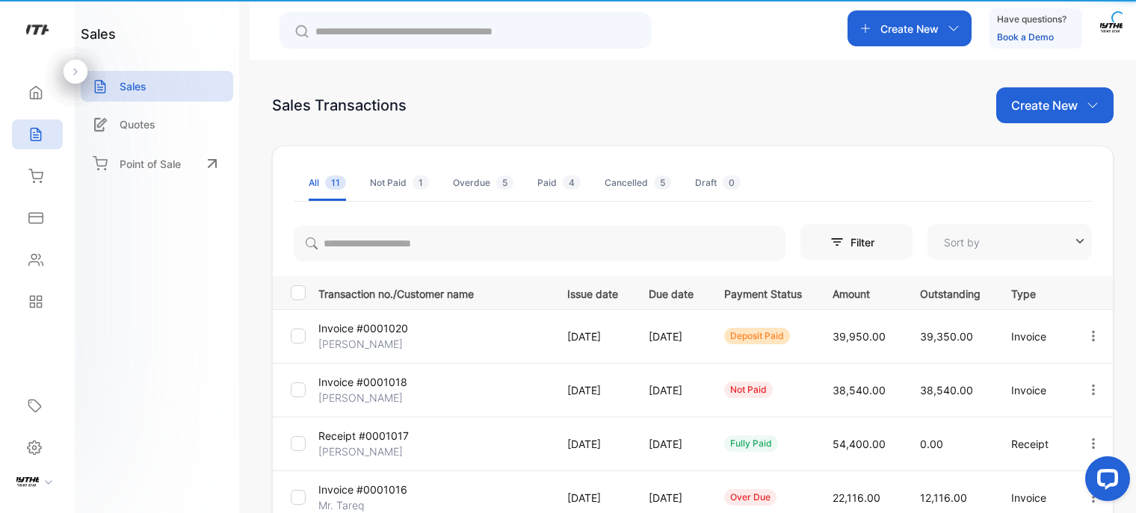
type input "**********"
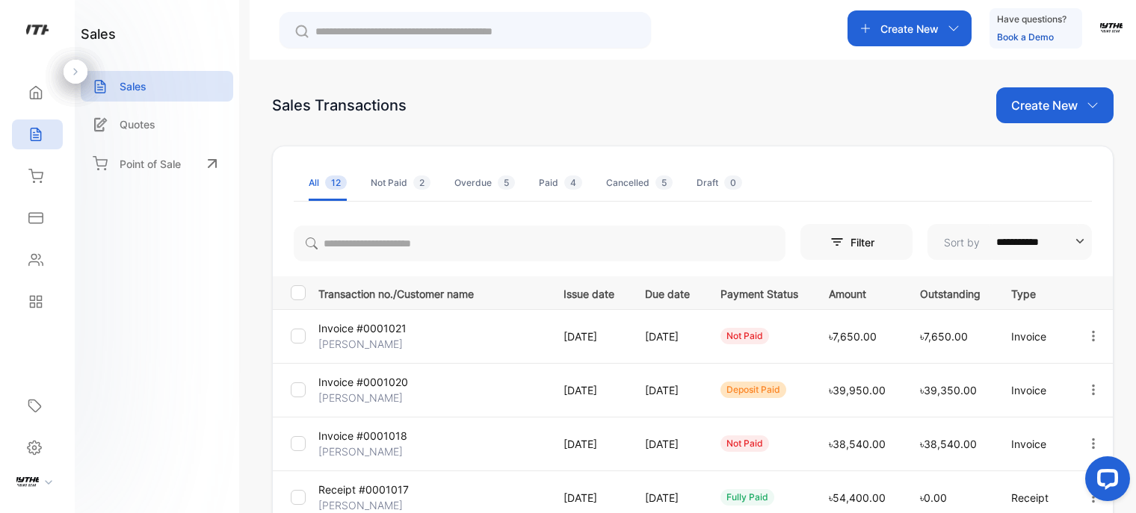
click at [48, 86] on div "Home" at bounding box center [37, 93] width 51 height 30
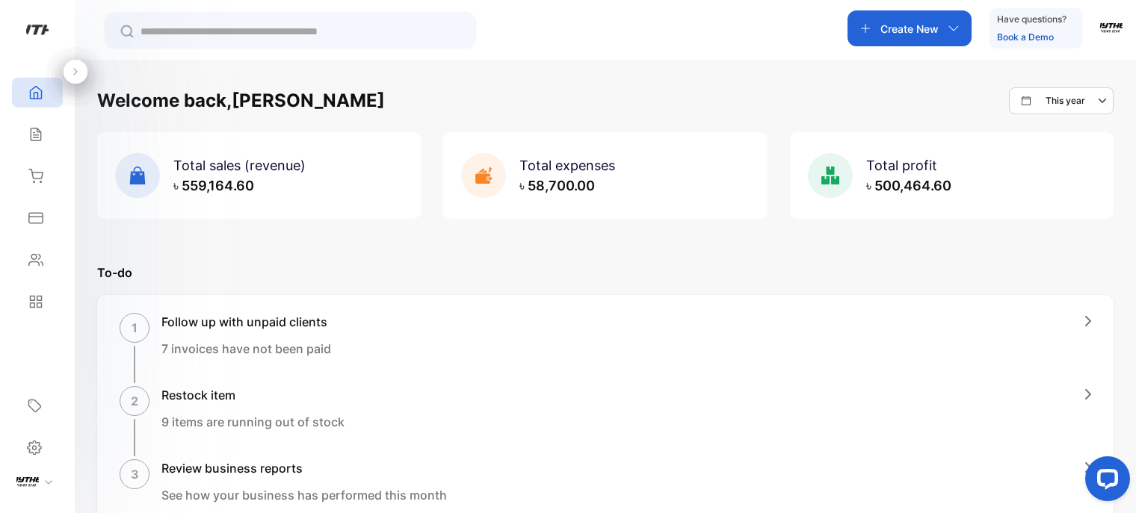
click at [61, 95] on div "Home" at bounding box center [37, 93] width 51 height 30
click at [33, 26] on img at bounding box center [37, 30] width 22 height 22
click at [1084, 78] on div "Welcome back, Amzad This year Total sales (revenue) ৳ 559,164.60 Total expenses…" at bounding box center [605, 316] width 1061 height 513
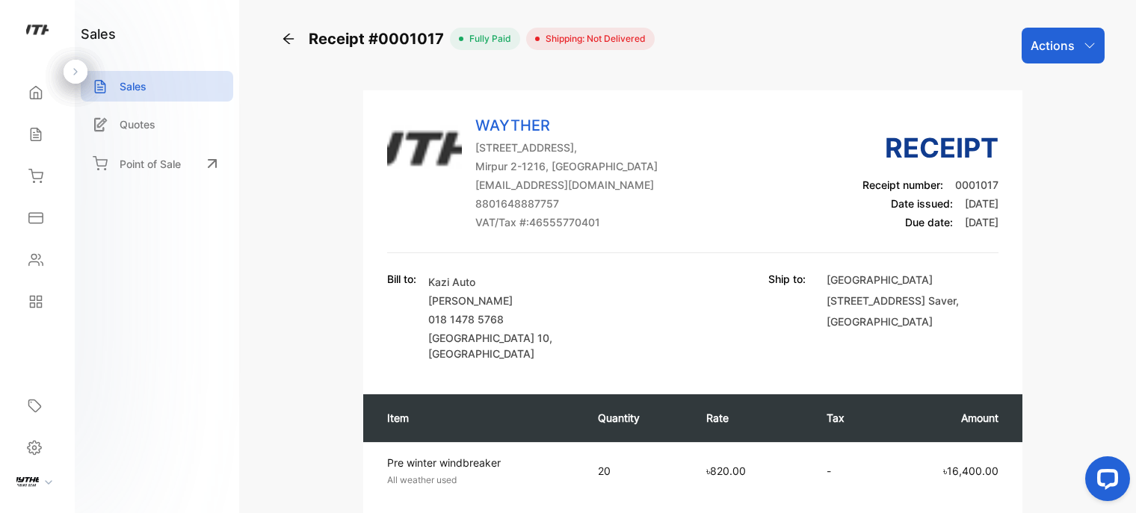
click at [302, 36] on div "Receipt #0001017" at bounding box center [365, 39] width 169 height 22
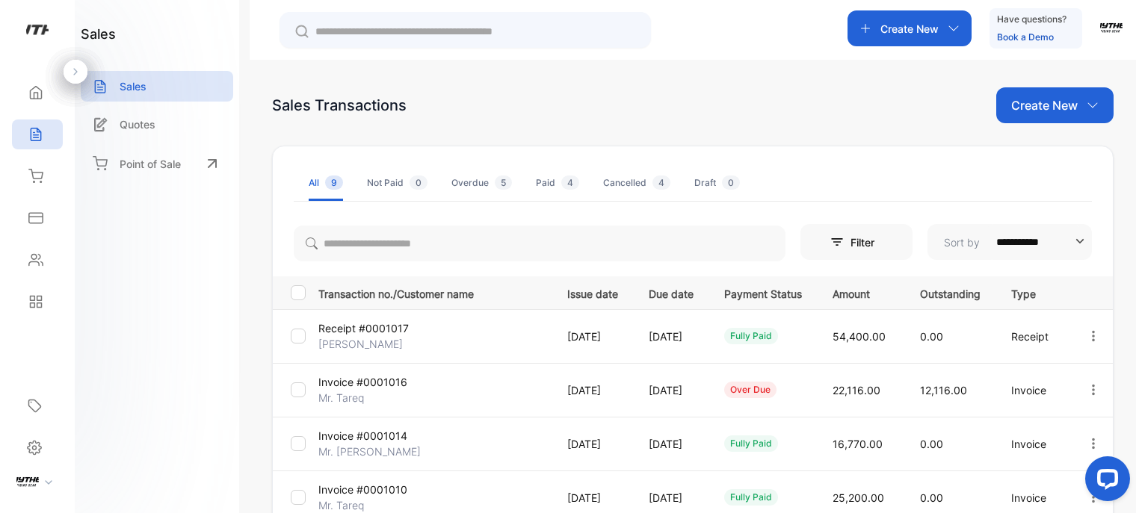
click at [291, 38] on div at bounding box center [464, 30] width 371 height 36
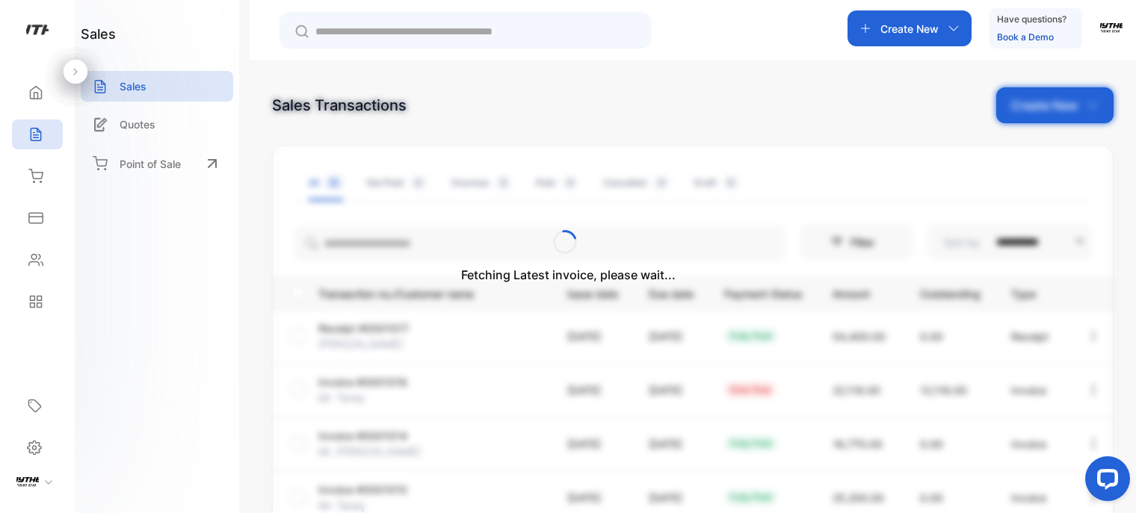
click at [164, 121] on div "Fetching Latest invoice, please wait..." at bounding box center [568, 256] width 1136 height 513
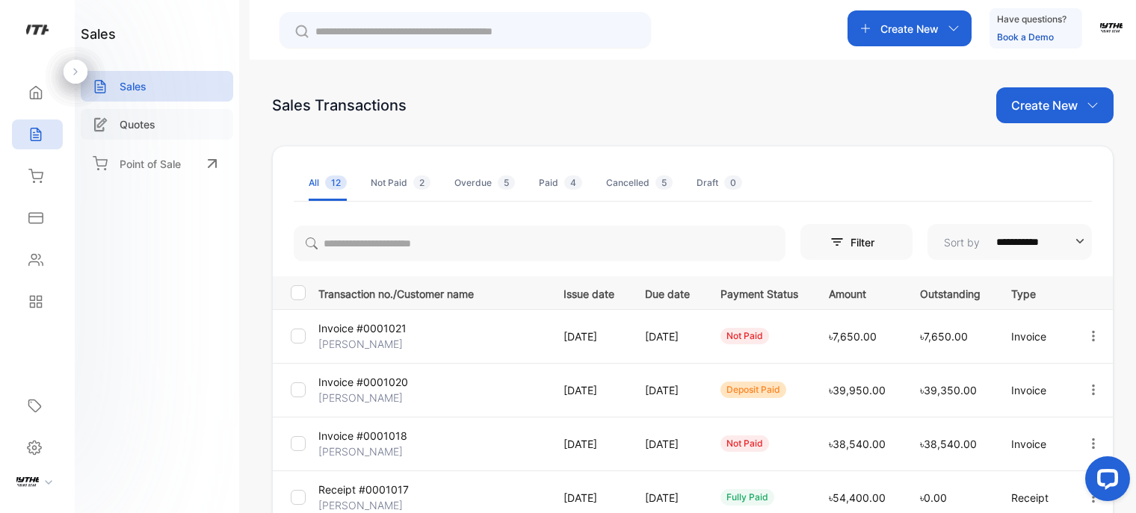
click at [138, 126] on p "Quotes" at bounding box center [138, 125] width 36 height 16
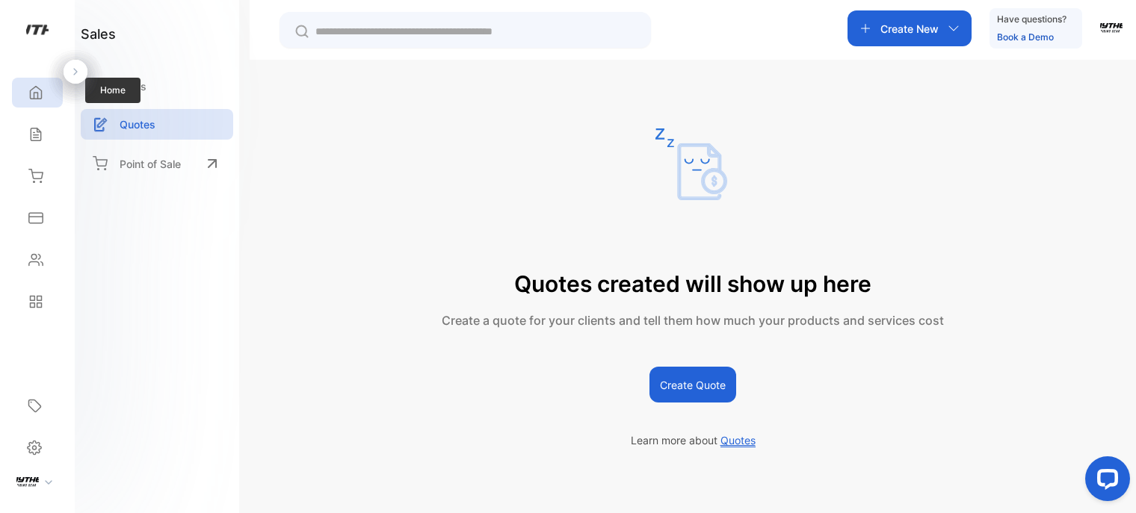
click at [38, 92] on icon at bounding box center [35, 92] width 15 height 15
